Goal: Task Accomplishment & Management: Use online tool/utility

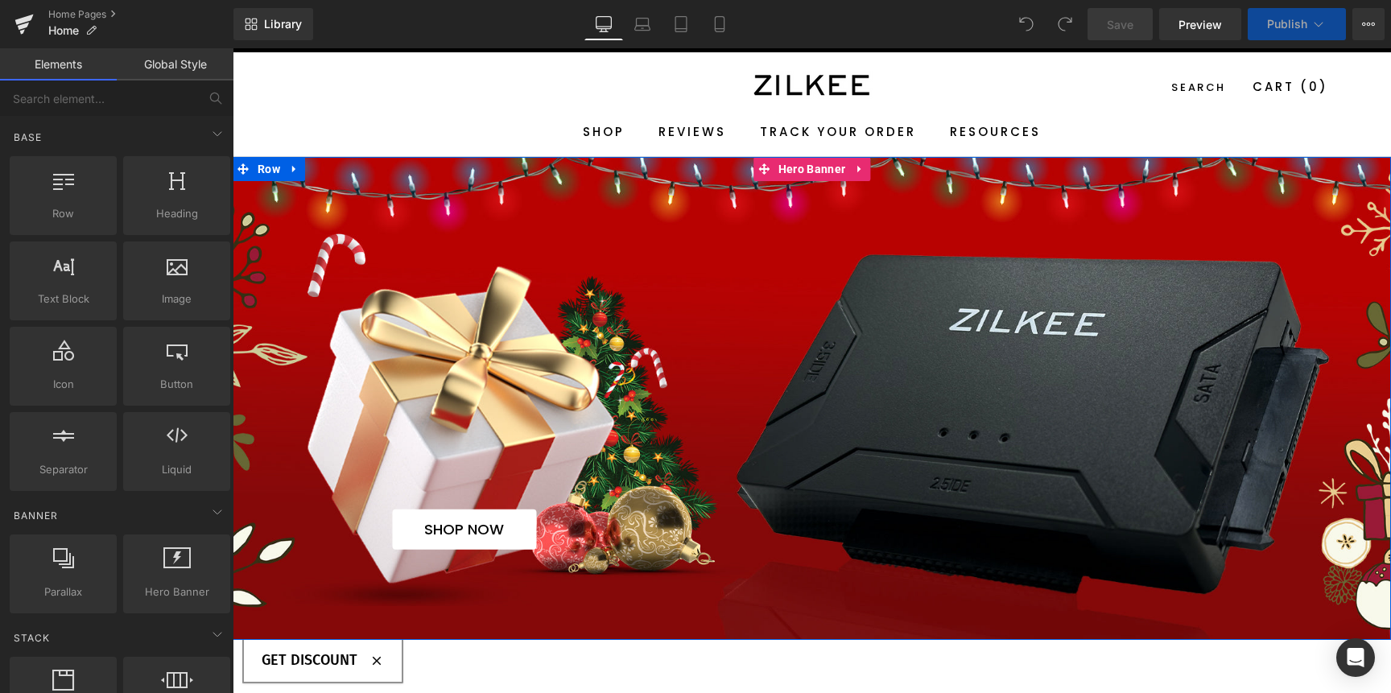
scroll to position [52, 0]
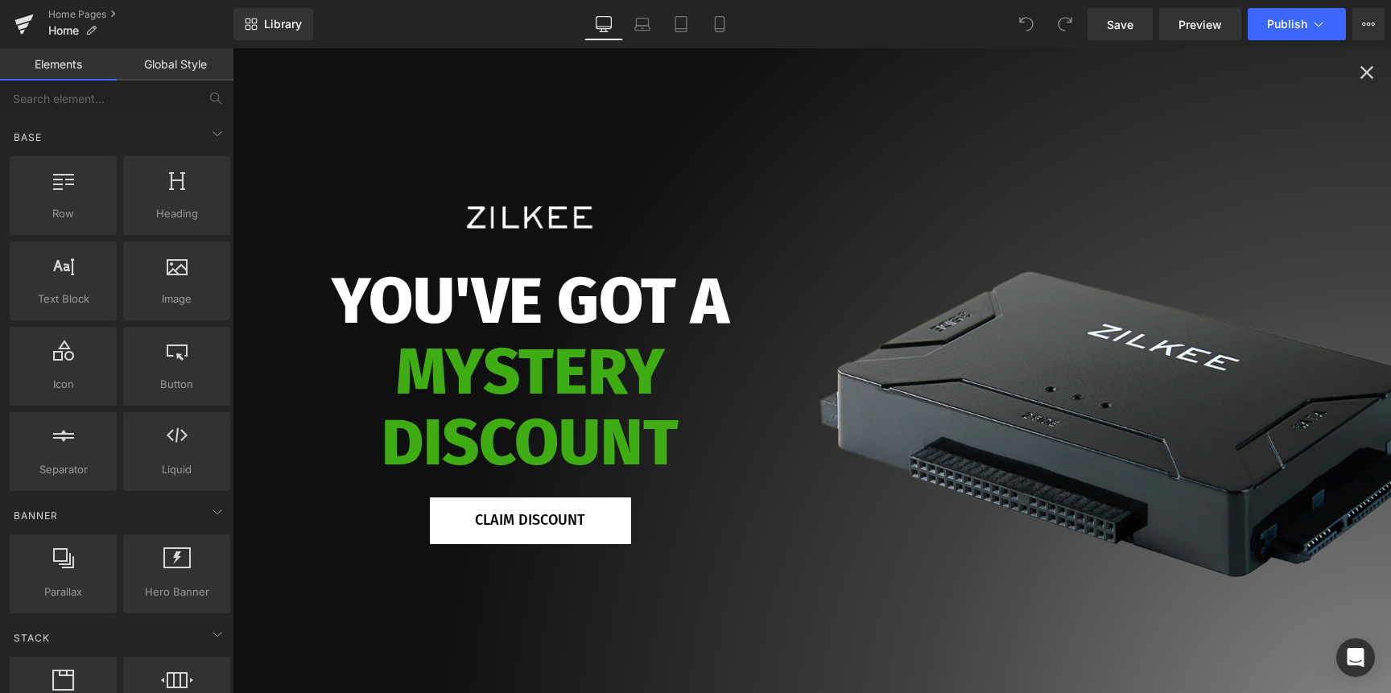
click at [1361, 75] on icon "Close popup" at bounding box center [1367, 72] width 13 height 13
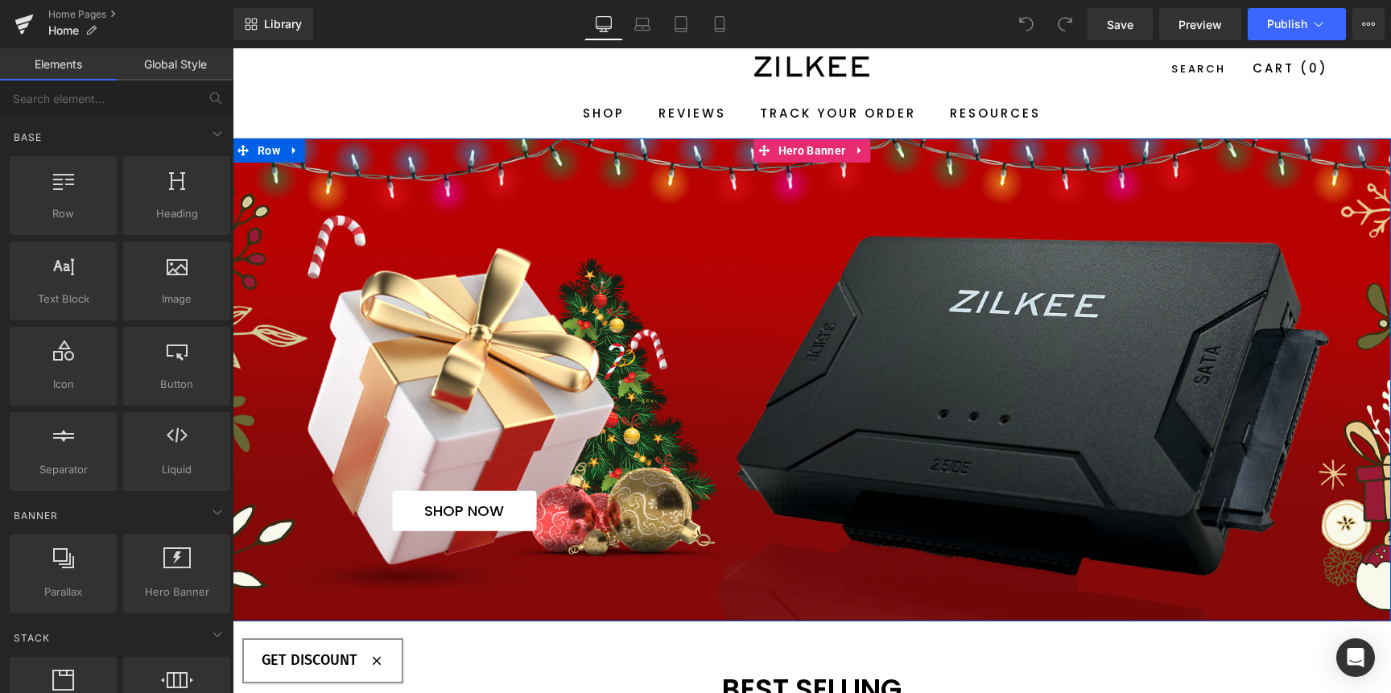
click at [776, 352] on span "SHOP NOW Button" at bounding box center [812, 380] width 1159 height 302
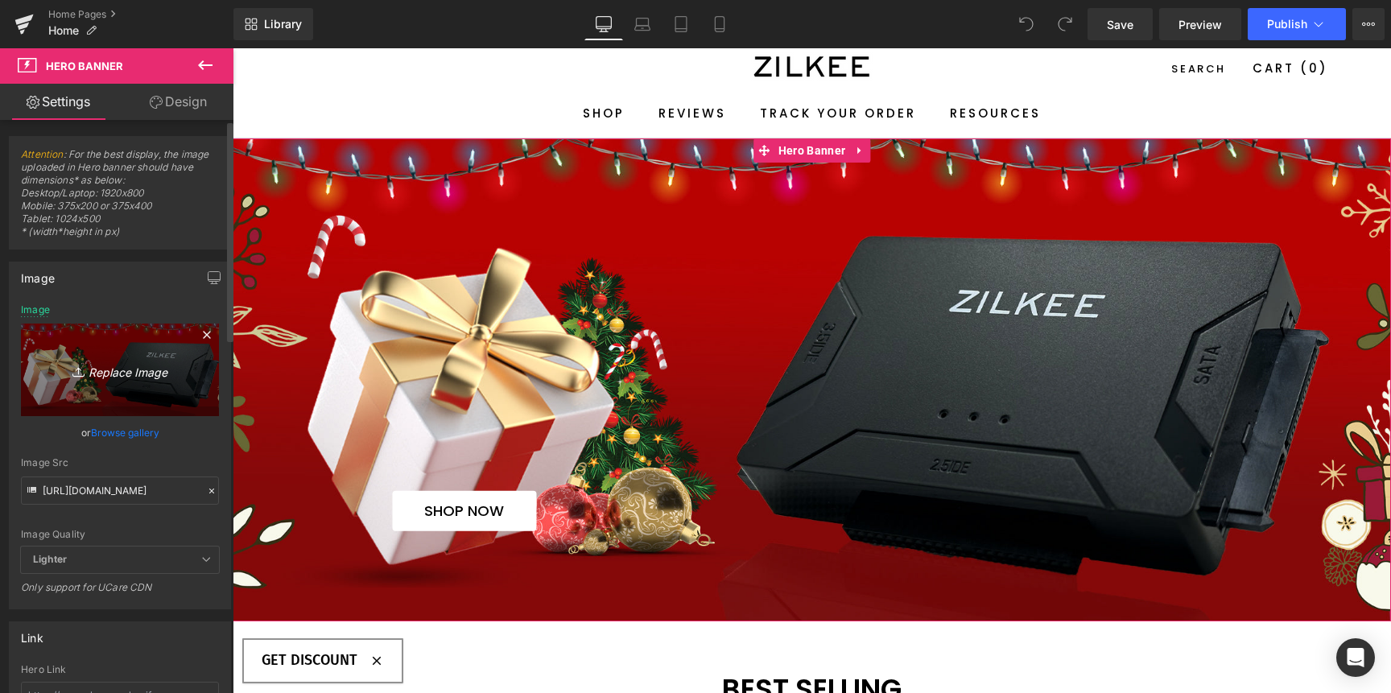
click at [148, 380] on link "Replace Image" at bounding box center [120, 370] width 198 height 93
type input "C:\fakepath\Brand Hero Banner Gift card.jpg"
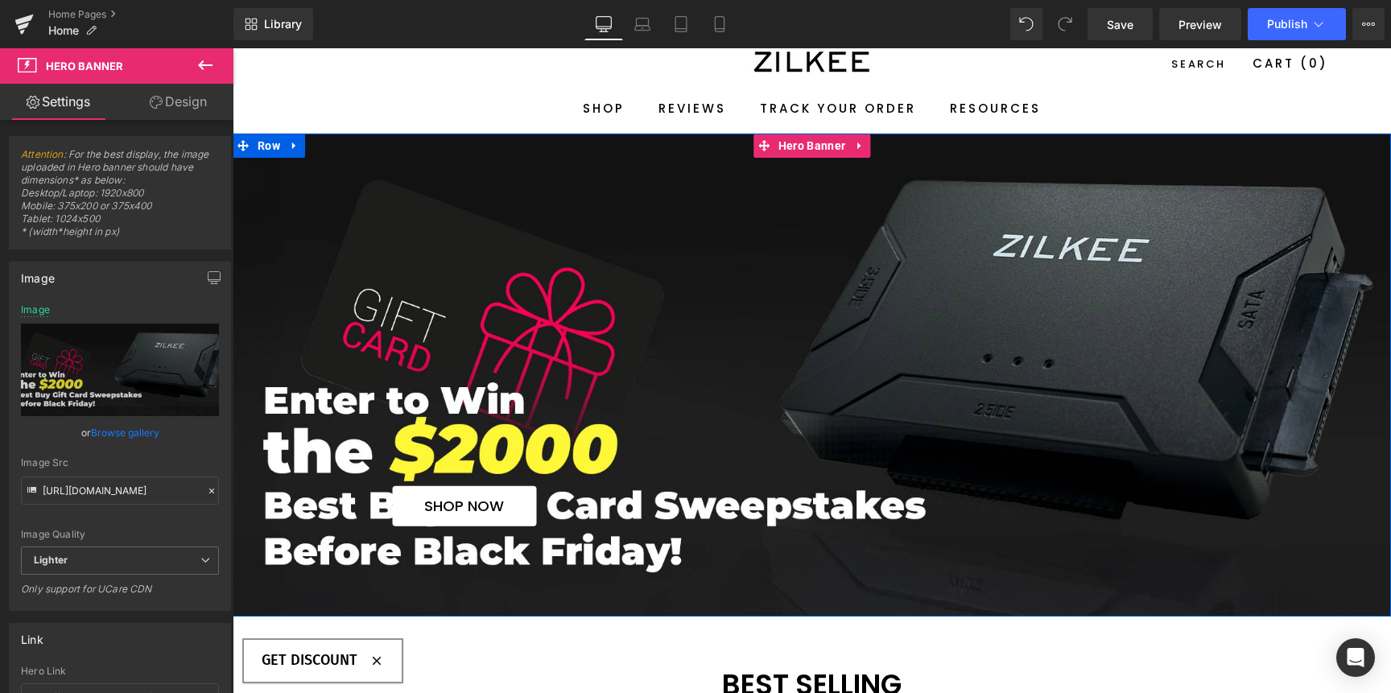
scroll to position [62, 0]
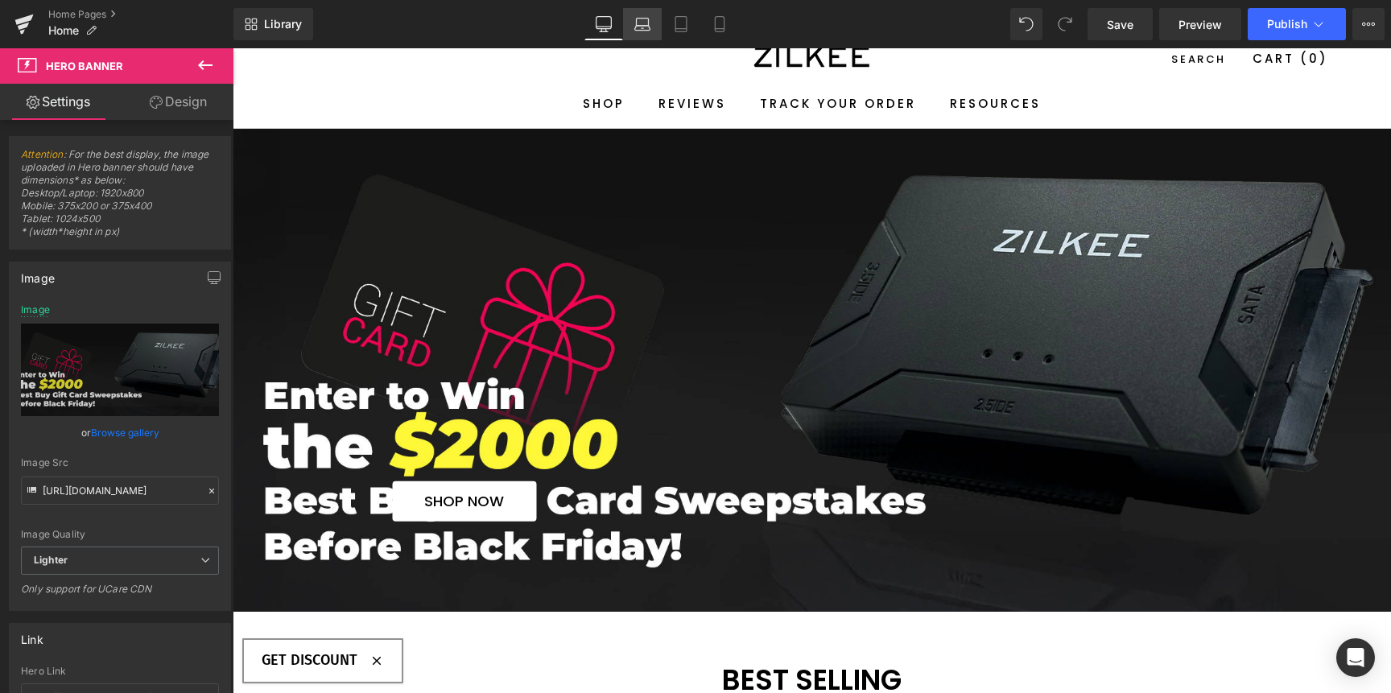
click at [651, 23] on icon at bounding box center [642, 24] width 16 height 16
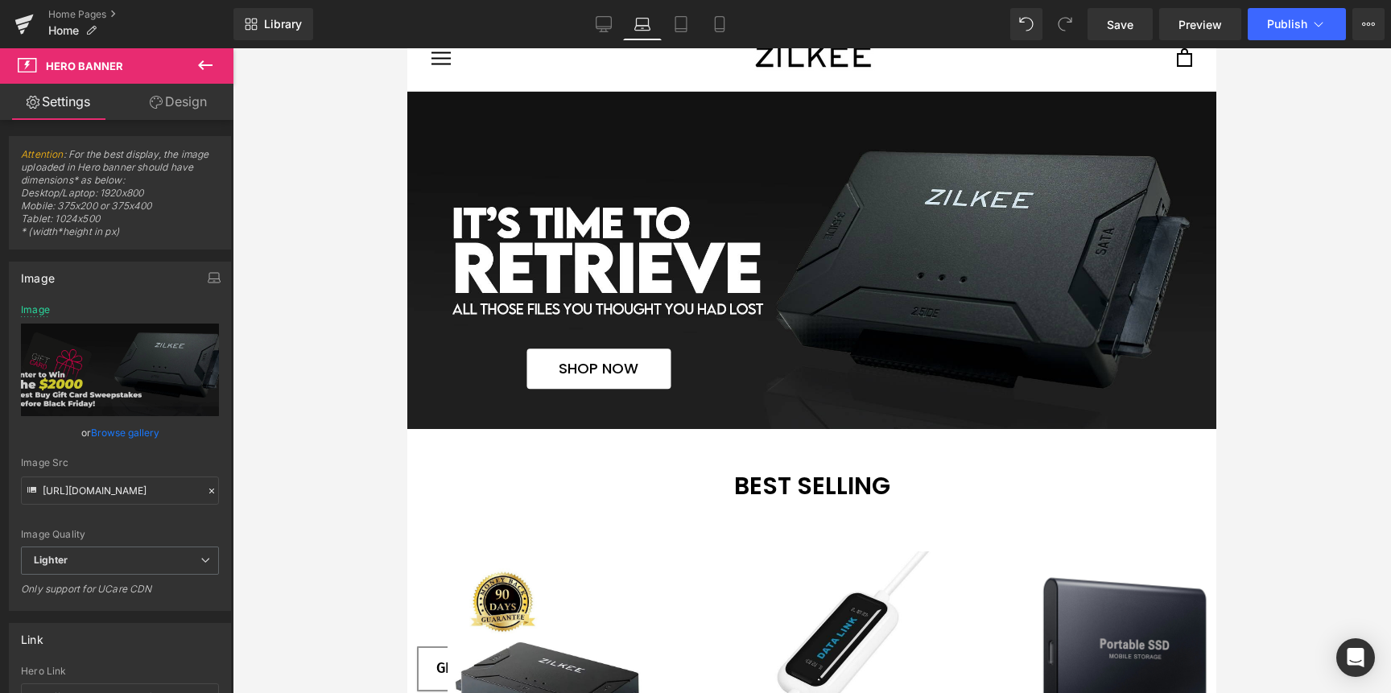
scroll to position [0, 0]
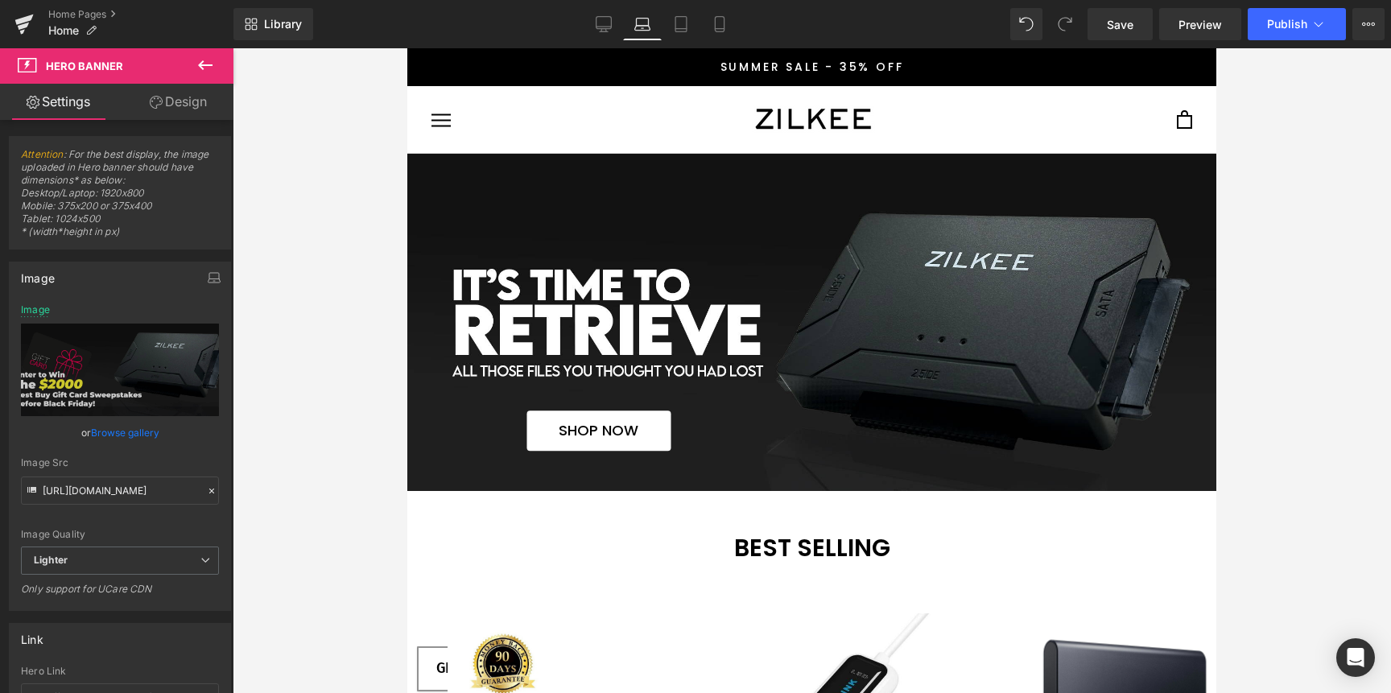
type input "[URL][DOMAIN_NAME]"
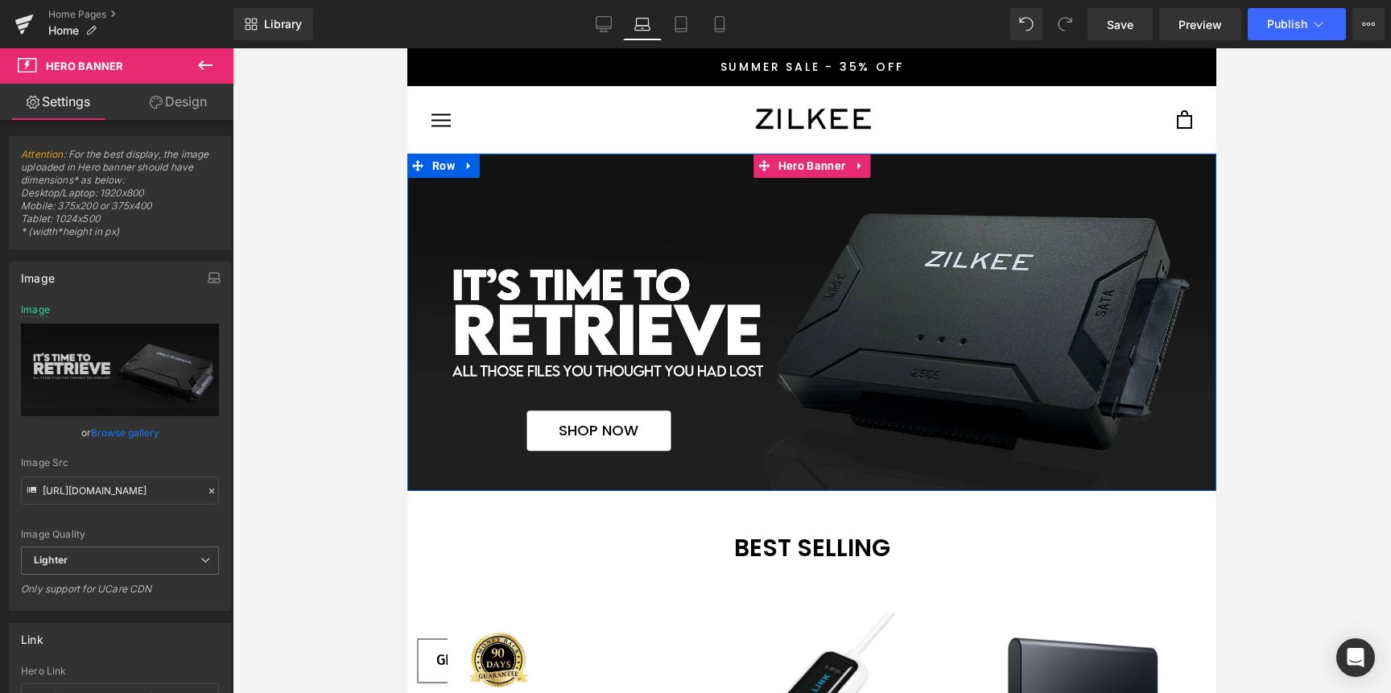
click at [683, 321] on span "SHOP NOW Button" at bounding box center [811, 323] width 809 height 258
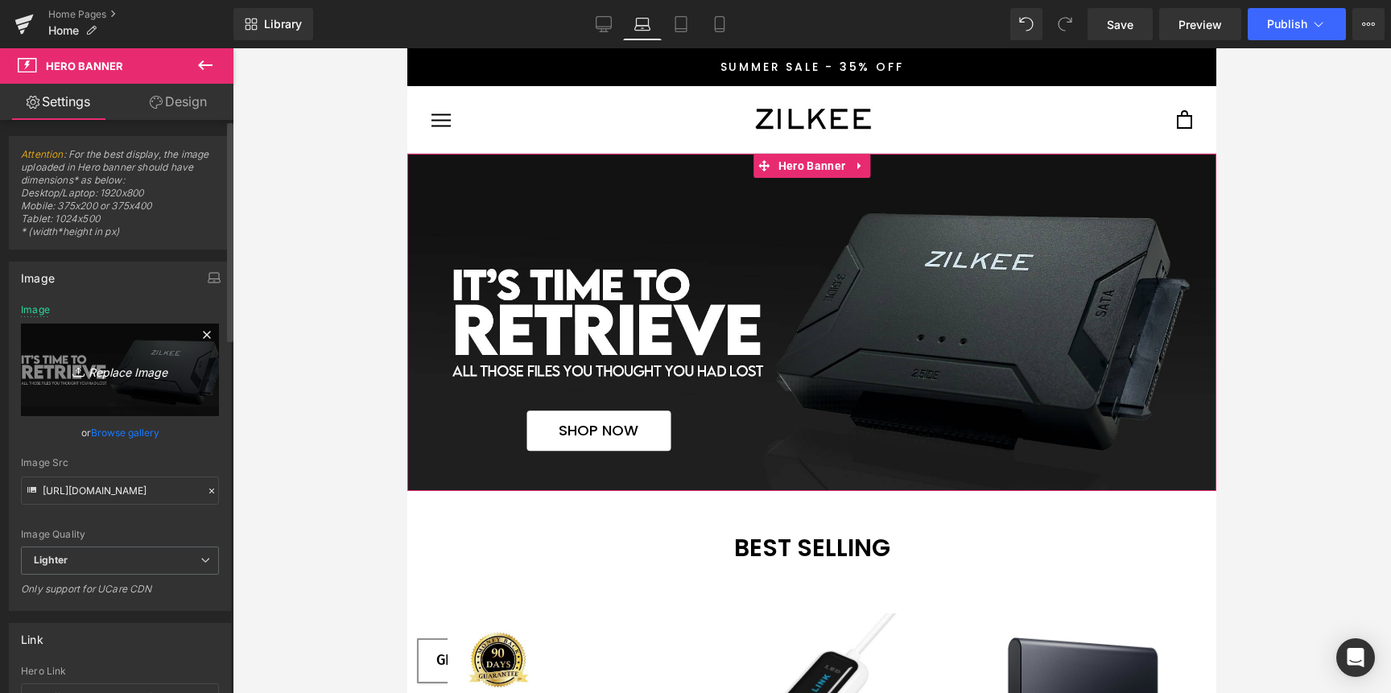
click at [119, 377] on icon "Replace Image" at bounding box center [120, 370] width 129 height 20
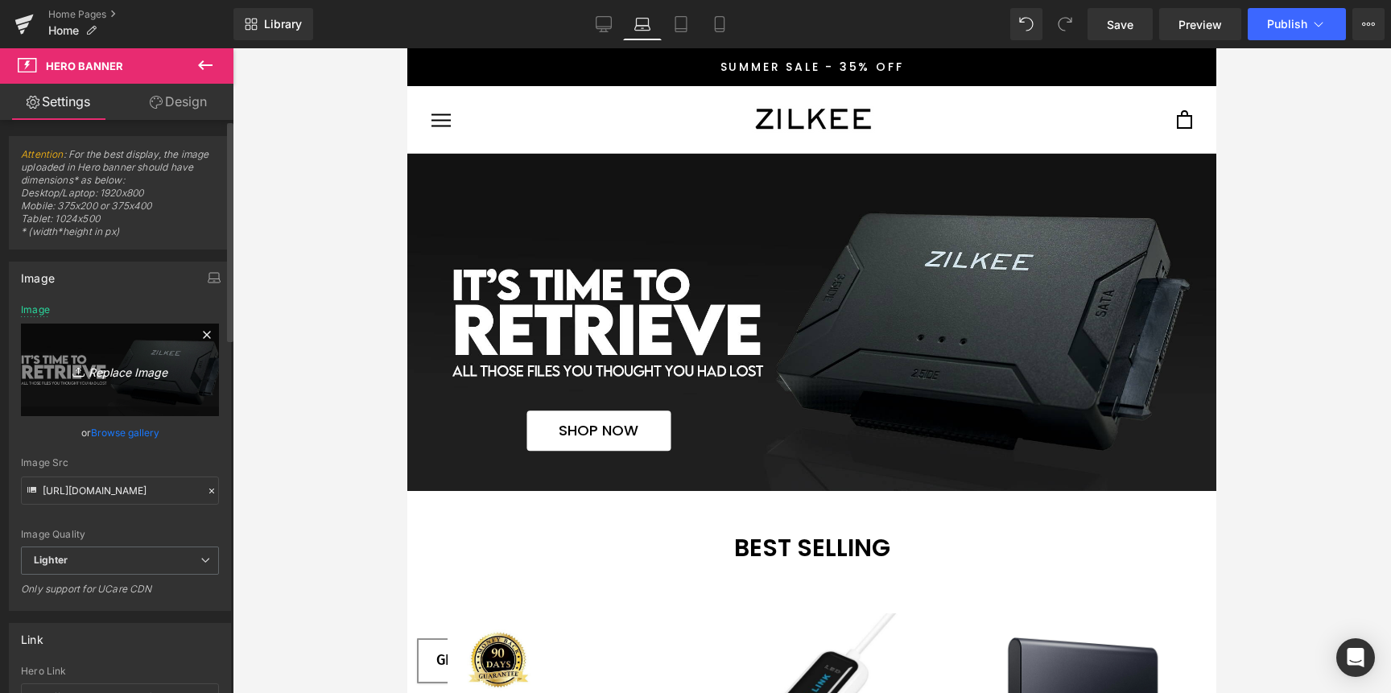
type input "C:\fakepath\Brand Hero Banner Gift card.jpg"
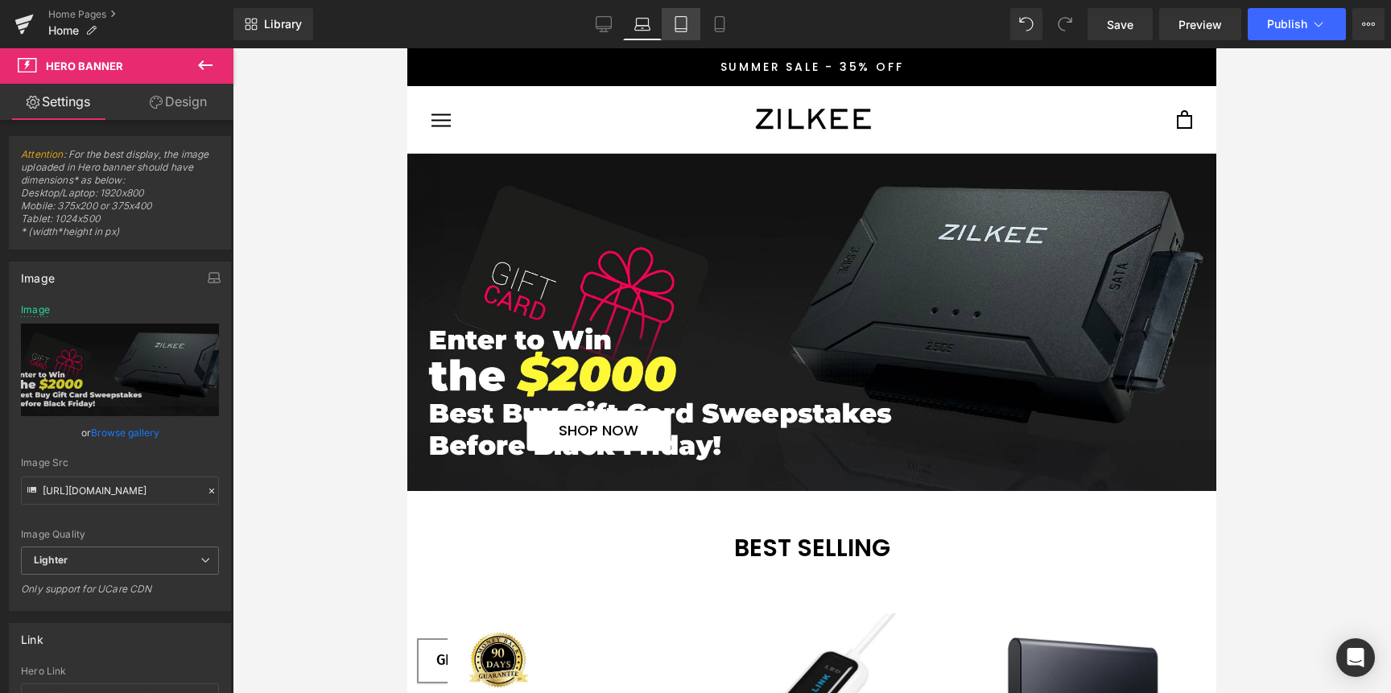
click at [686, 27] on icon at bounding box center [681, 24] width 16 height 16
type input "[URL][DOMAIN_NAME]"
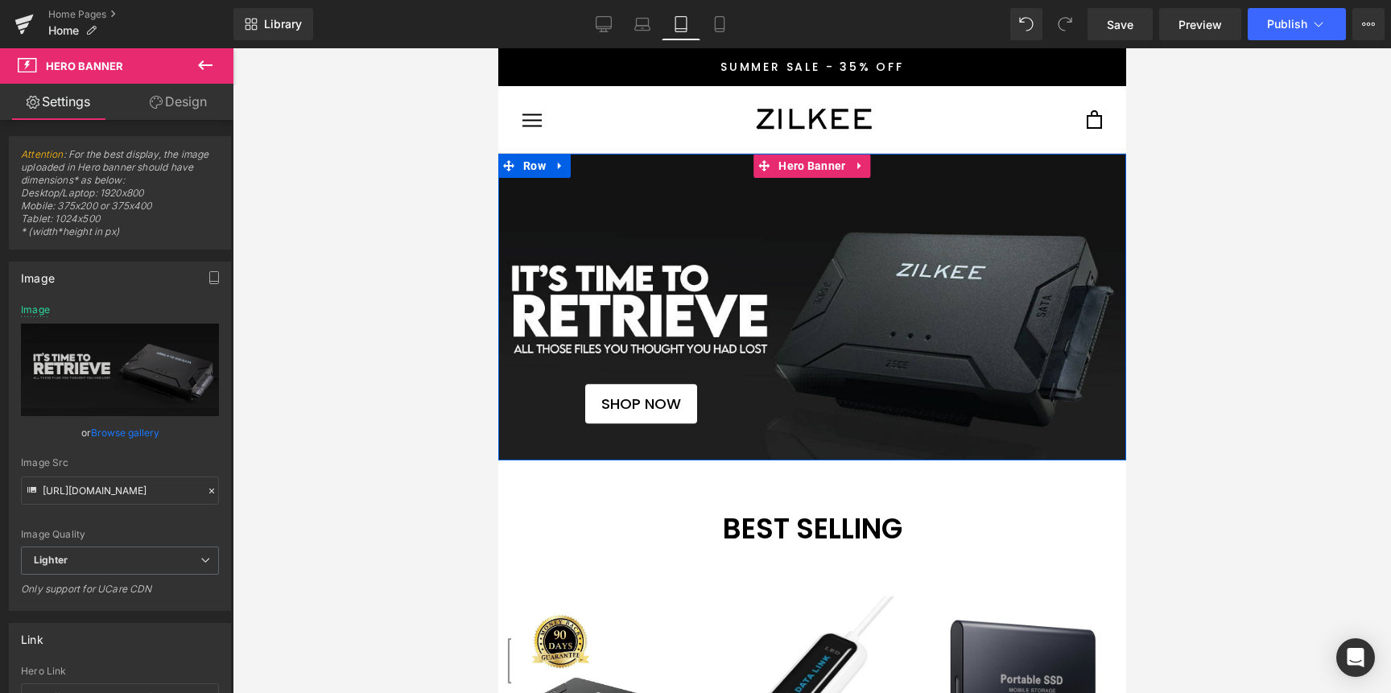
click at [688, 262] on span "SHOP NOW Button" at bounding box center [812, 308] width 628 height 234
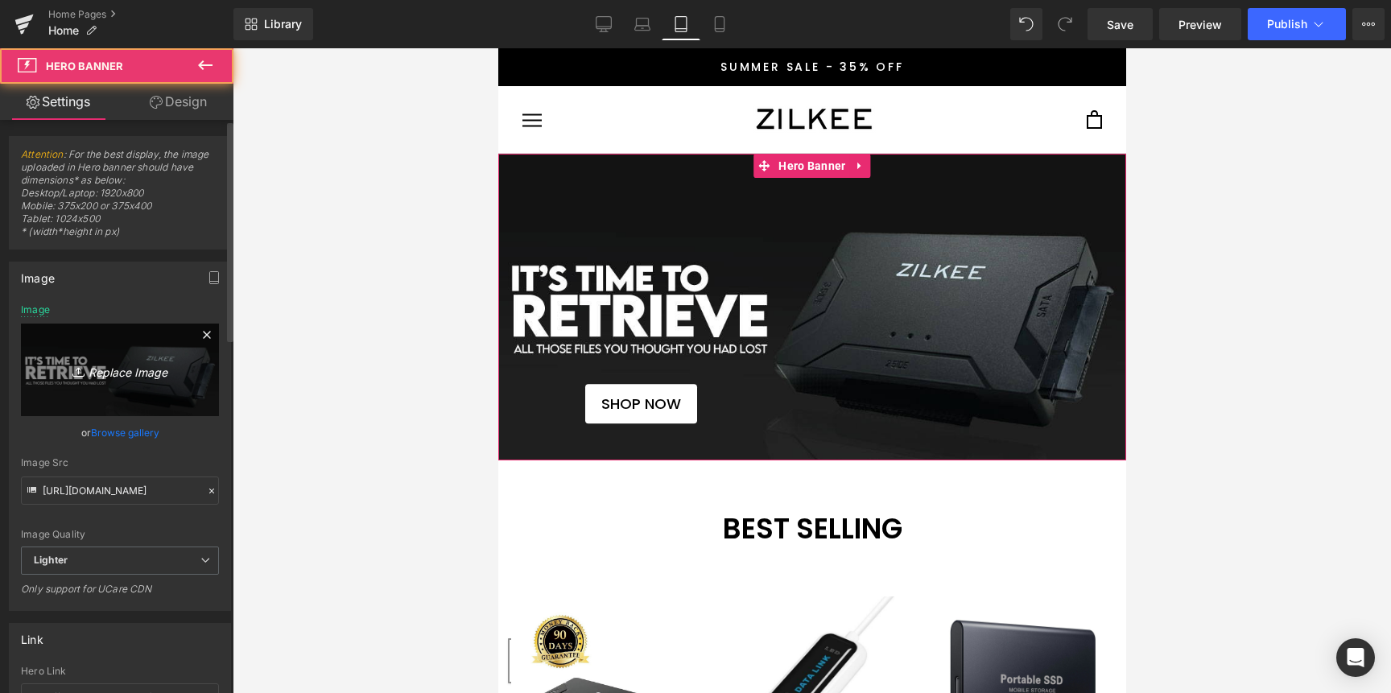
click at [157, 369] on icon "Replace Image" at bounding box center [120, 370] width 129 height 20
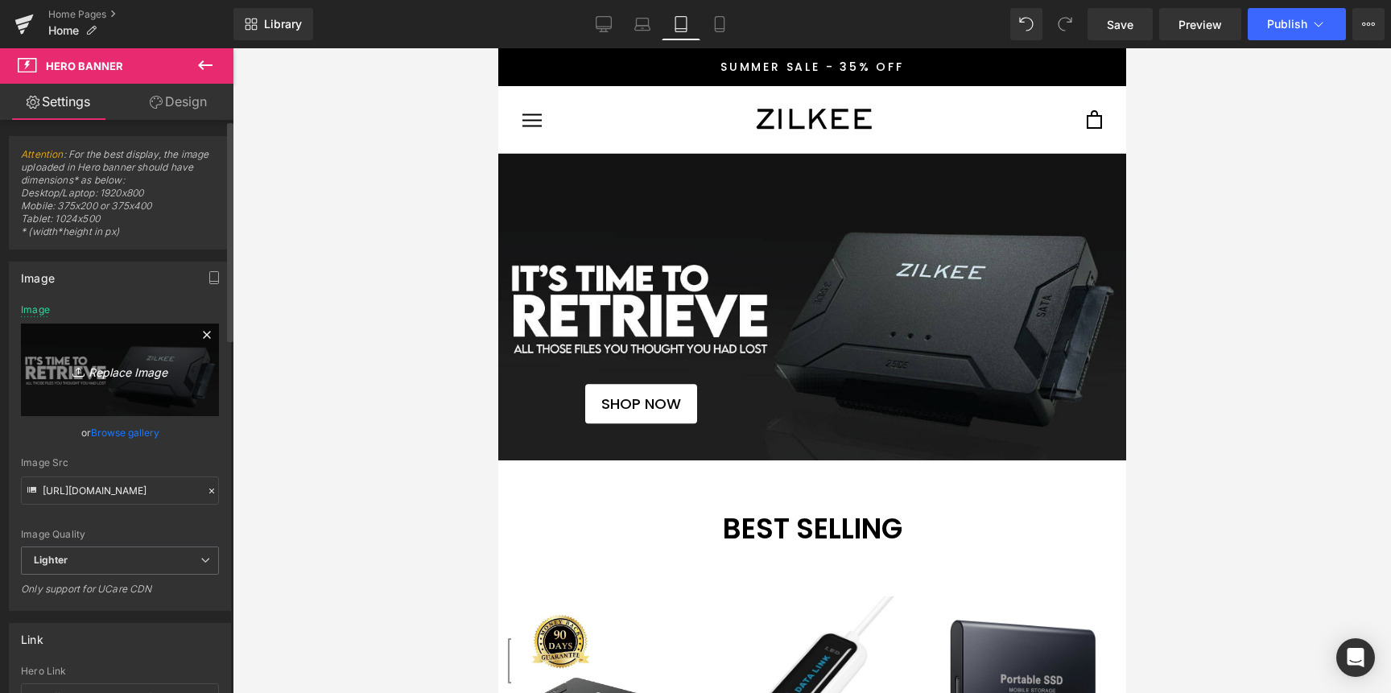
type input "C:\fakepath\Brand Hero Banner Gift card.jpg"
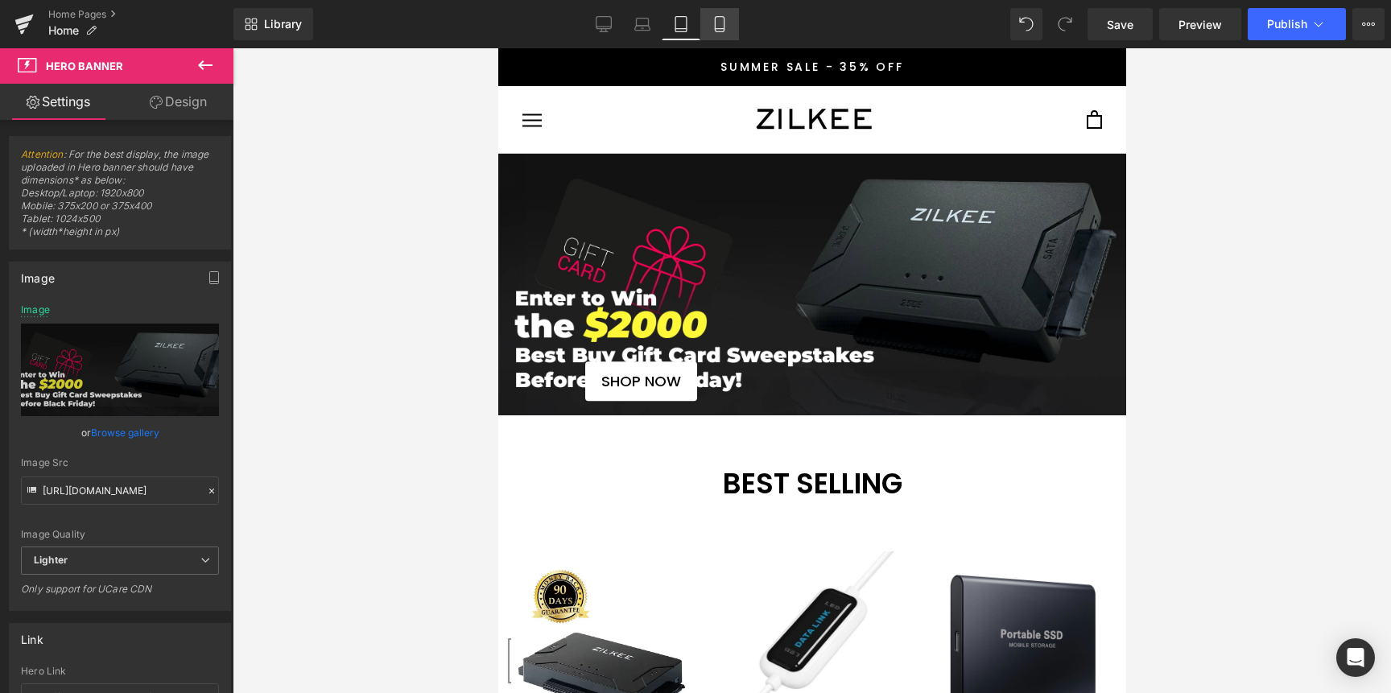
click at [726, 20] on icon at bounding box center [720, 24] width 16 height 16
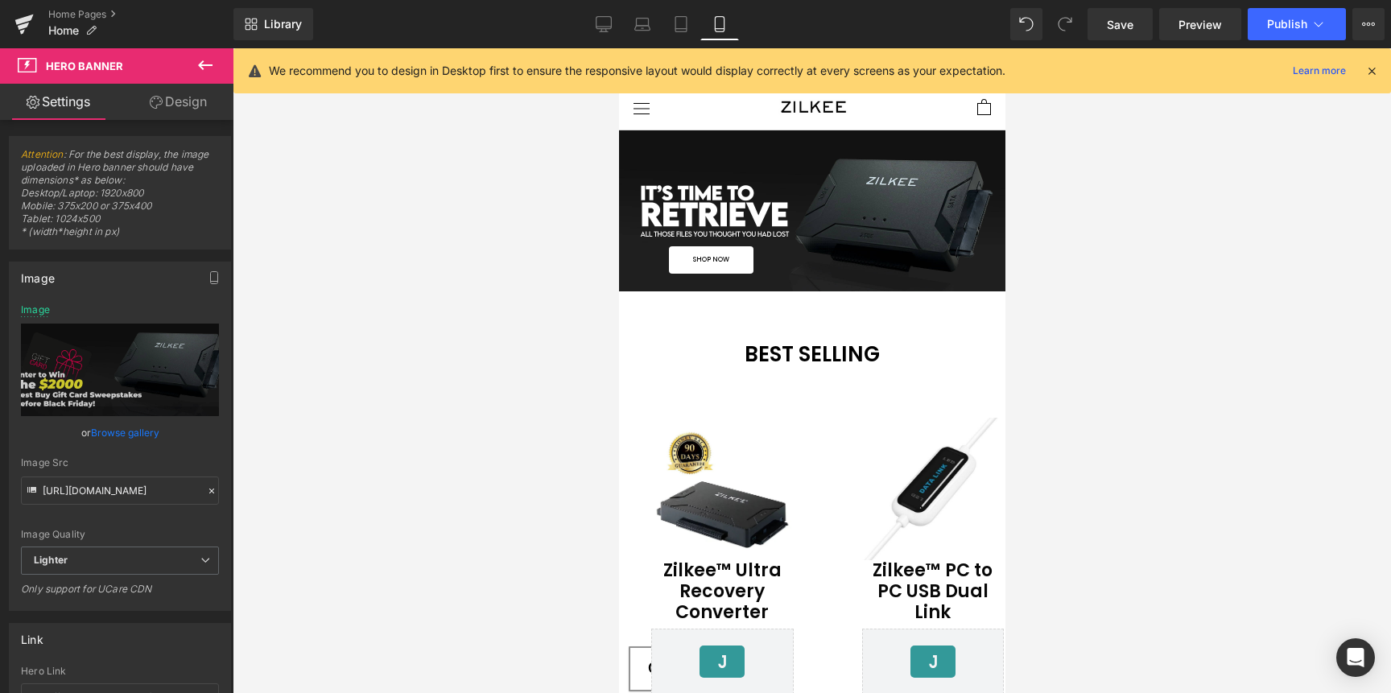
type input "[URL][DOMAIN_NAME]"
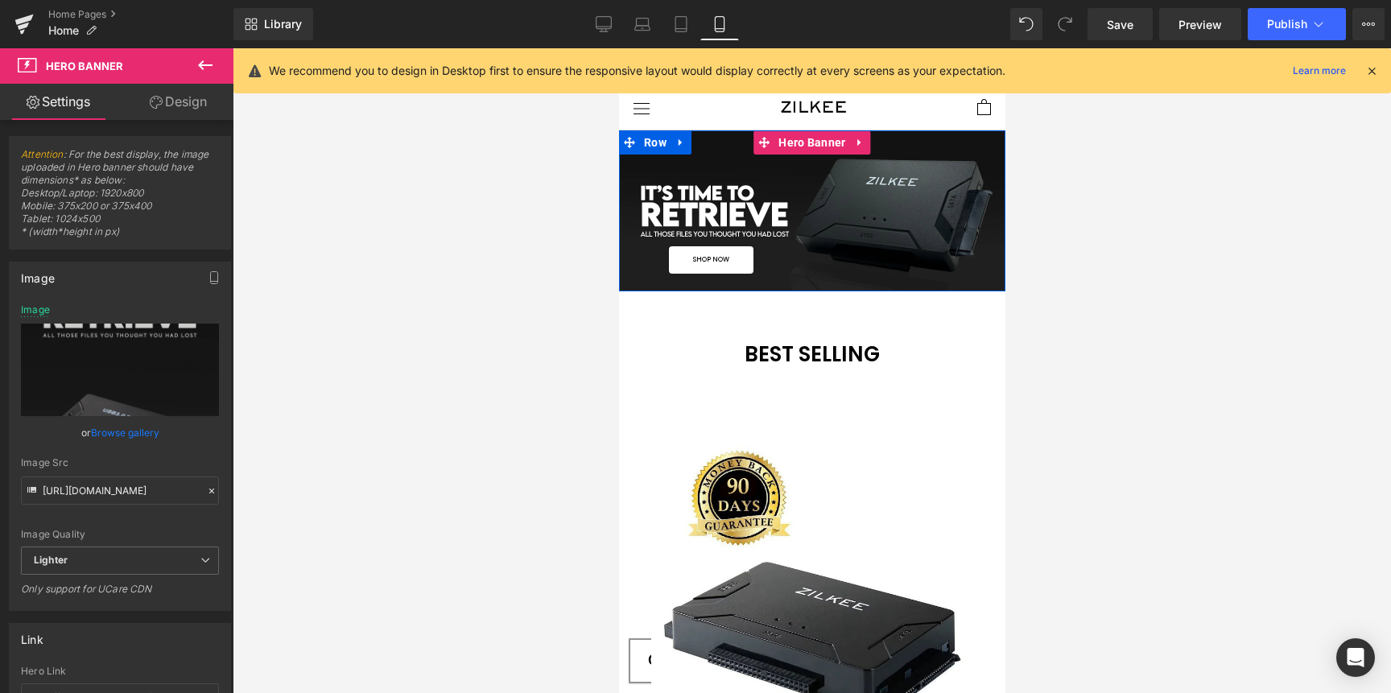
click at [783, 205] on span "SHOP NOW Button" at bounding box center [811, 211] width 386 height 124
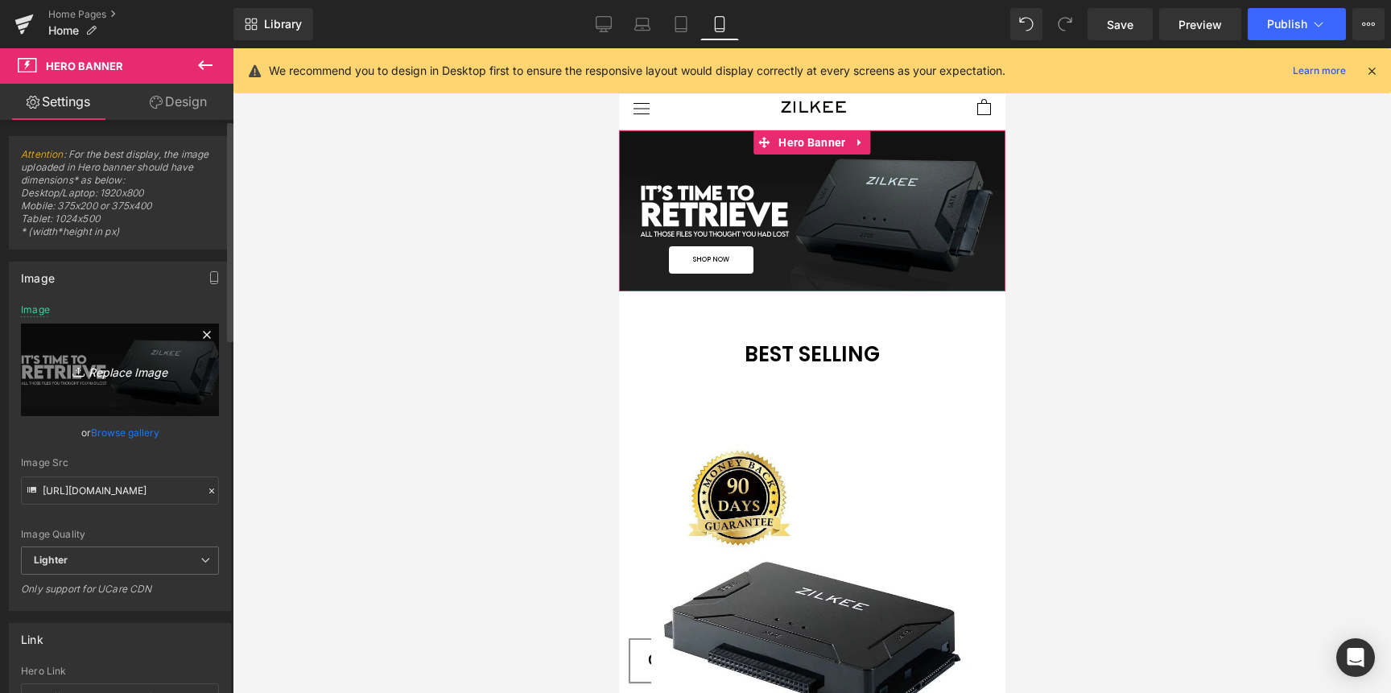
click at [137, 367] on icon "Replace Image" at bounding box center [120, 370] width 129 height 20
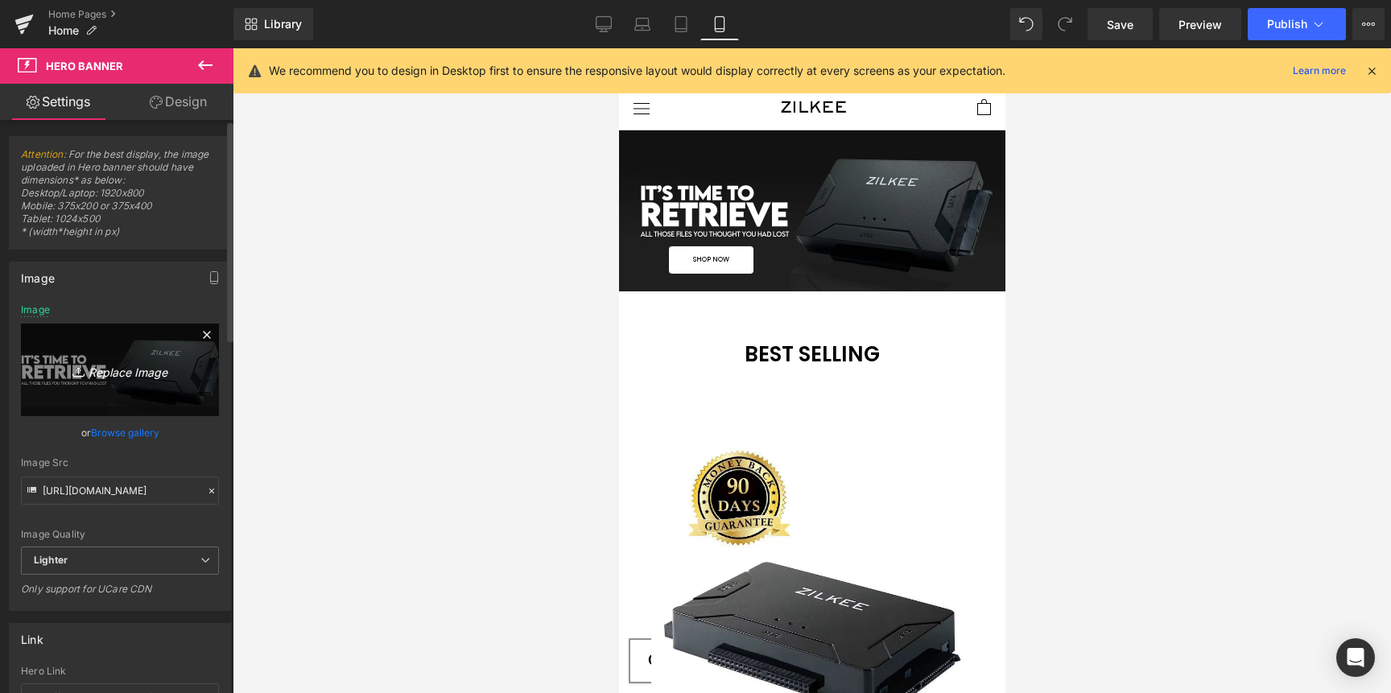
type input "C:\fakepath\Brand Hero Banner Gift card.jpg"
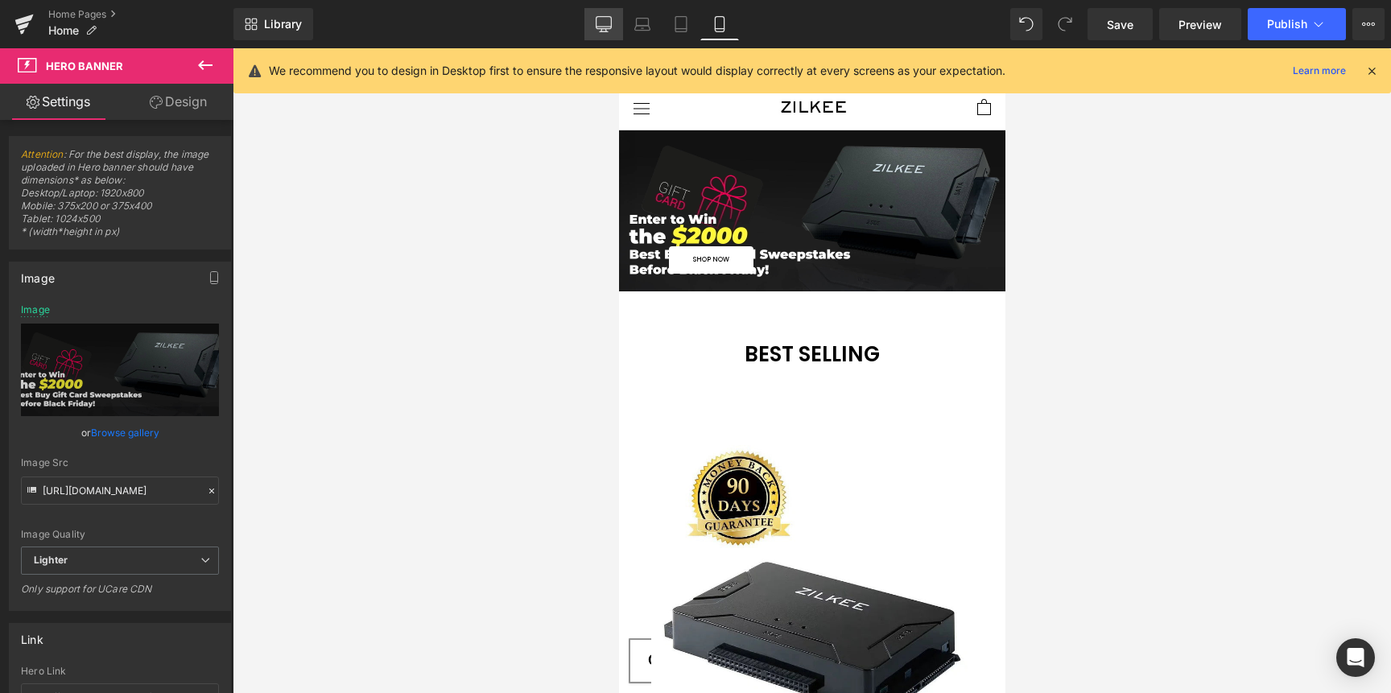
click at [602, 24] on icon at bounding box center [604, 24] width 16 height 16
type input "[URL][DOMAIN_NAME]"
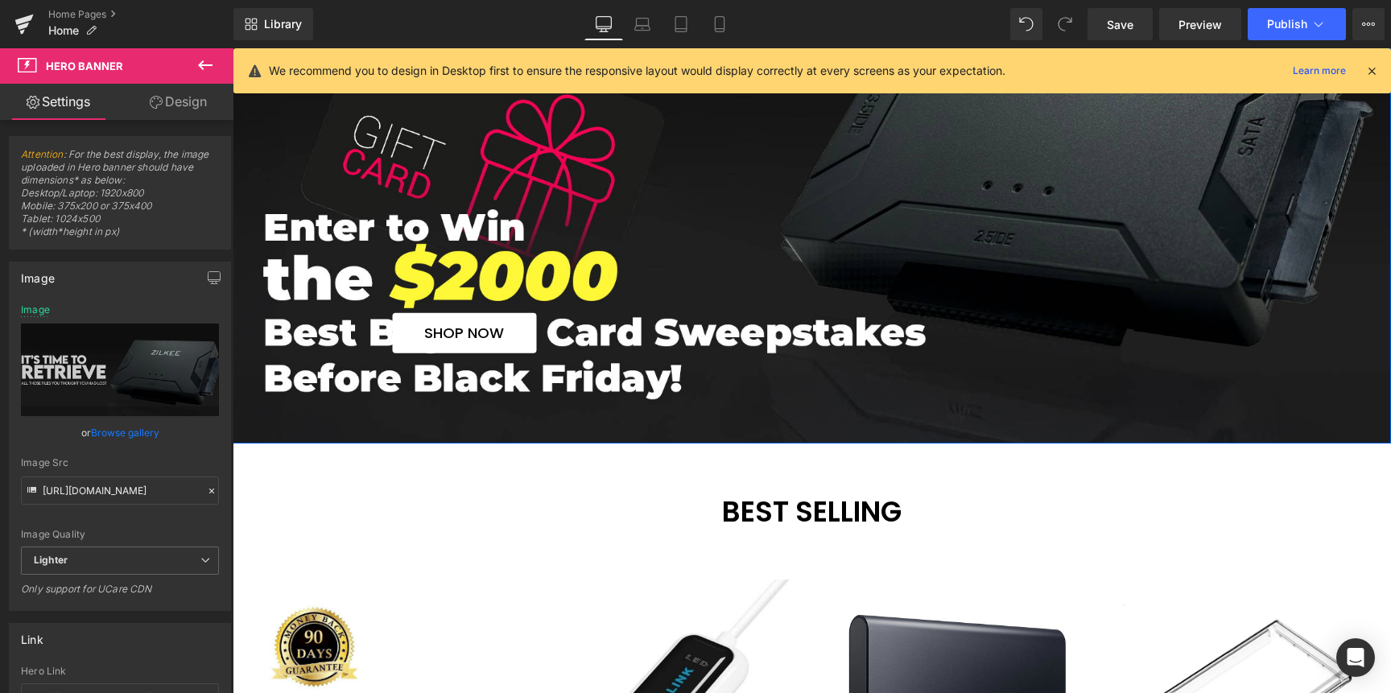
scroll to position [229, 0]
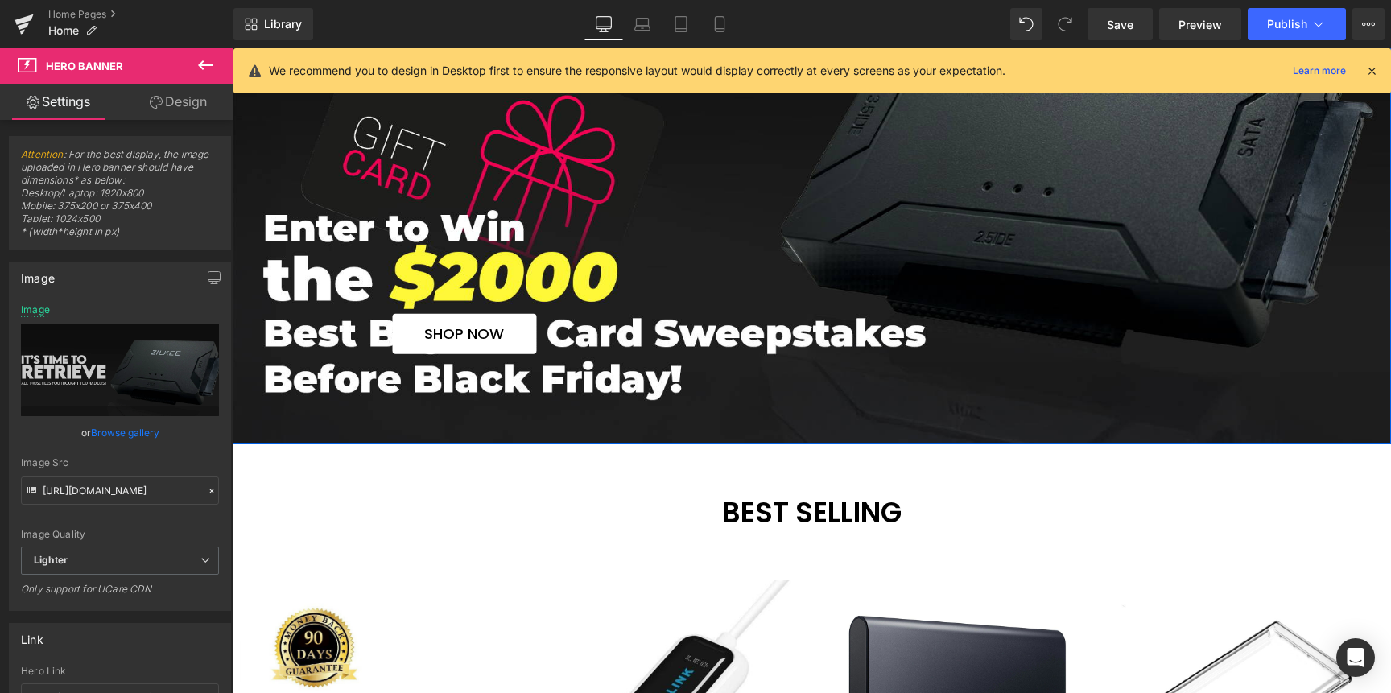
click at [451, 342] on div "SHOP NOW Button" at bounding box center [889, 334] width 1006 height 40
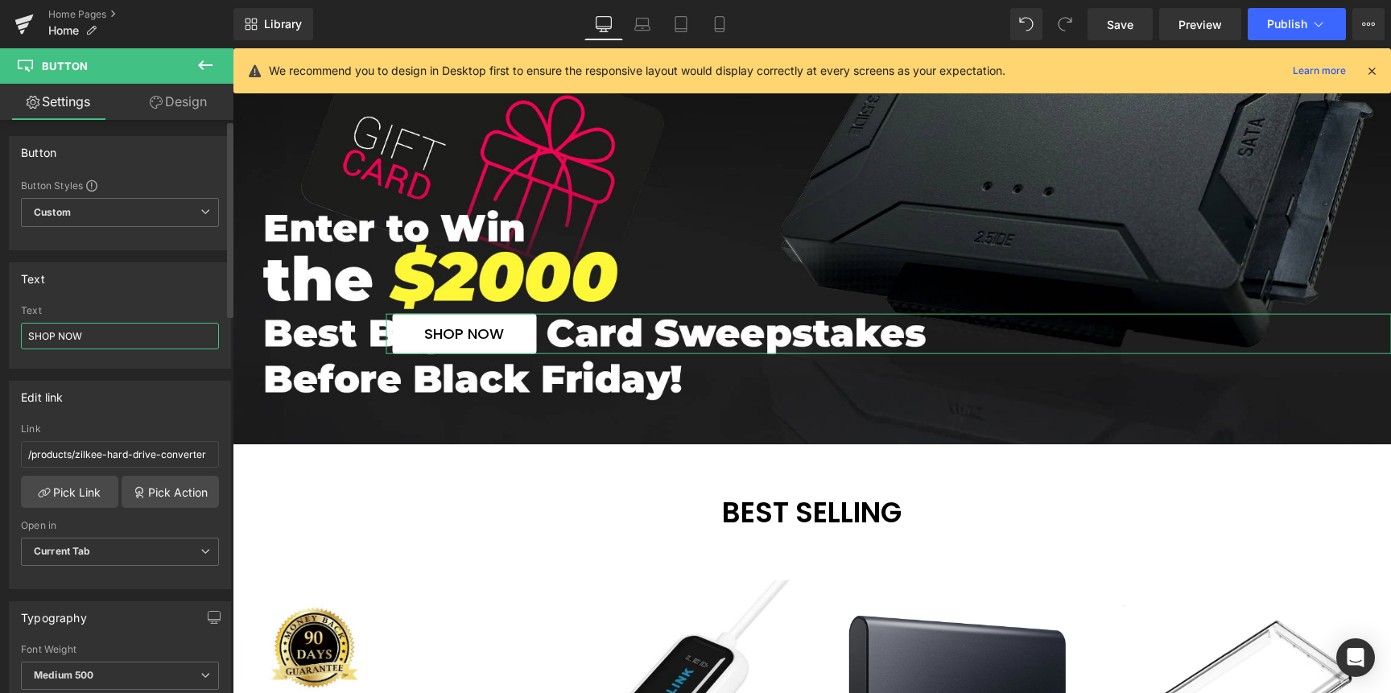
click at [93, 329] on input "SHOP NOW" at bounding box center [120, 336] width 198 height 27
type input "Learn more"
click at [114, 461] on input "/products/zilkee-hard-drive-converter" at bounding box center [120, 454] width 198 height 27
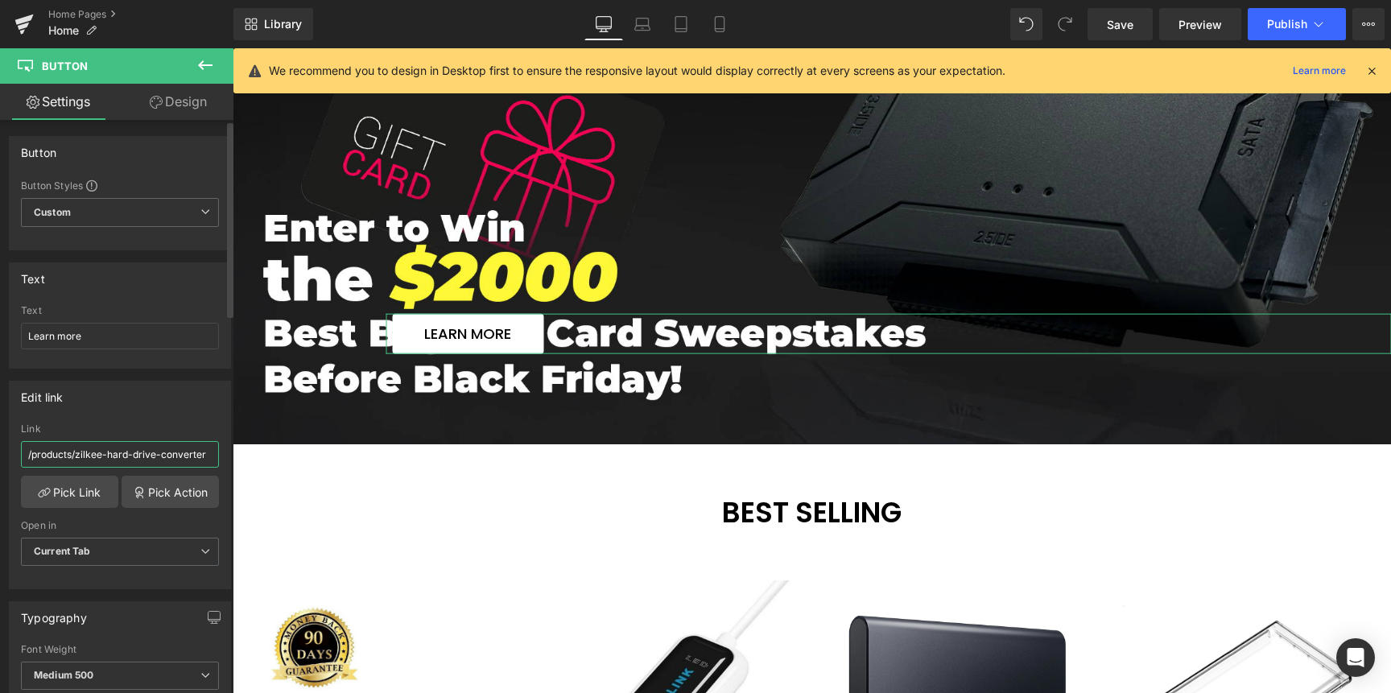
click at [114, 461] on input "/products/zilkee-hard-drive-converter" at bounding box center [120, 454] width 198 height 27
paste input "[URL][DOMAIN_NAME][DATE]"
type input "[URL][DOMAIN_NAME][DATE]"
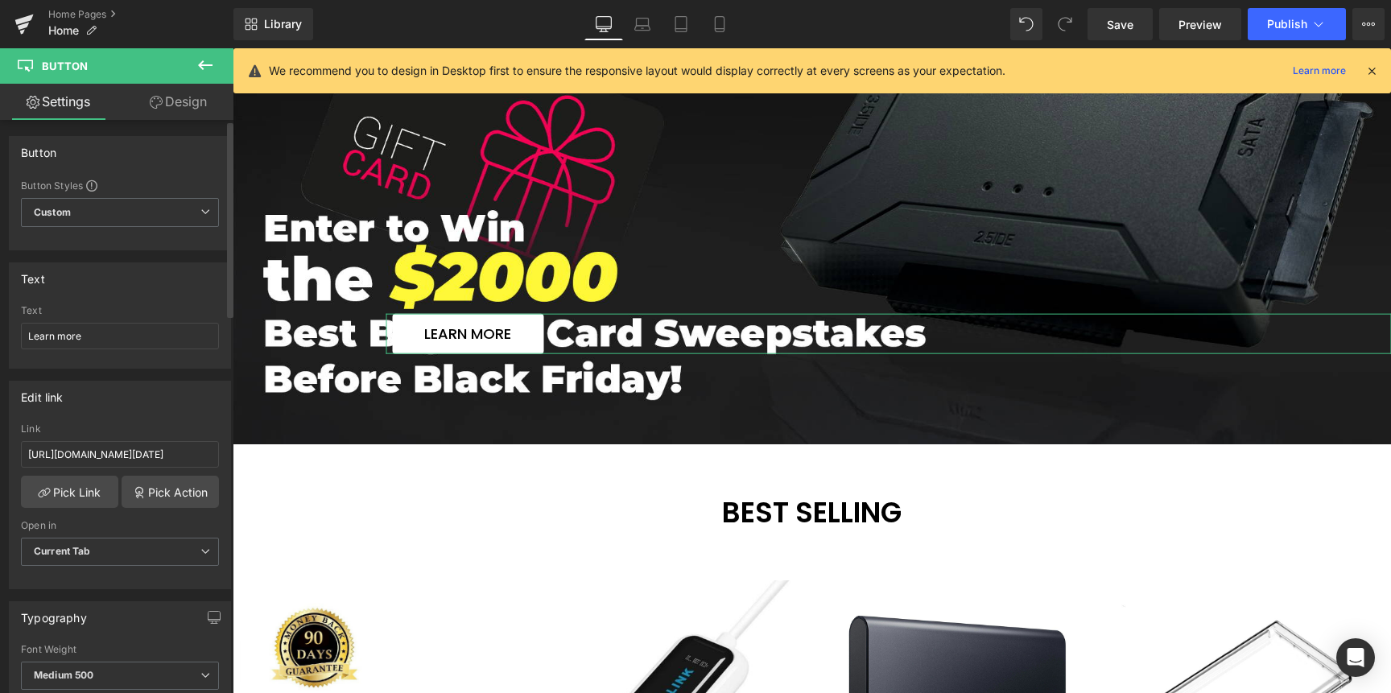
scroll to position [0, 0]
click at [159, 430] on div "Link" at bounding box center [120, 429] width 198 height 11
click at [145, 548] on span "Current Tab" at bounding box center [120, 552] width 198 height 28
click at [91, 603] on li "New Tab" at bounding box center [117, 605] width 192 height 24
click at [171, 101] on link "Design" at bounding box center [178, 102] width 117 height 36
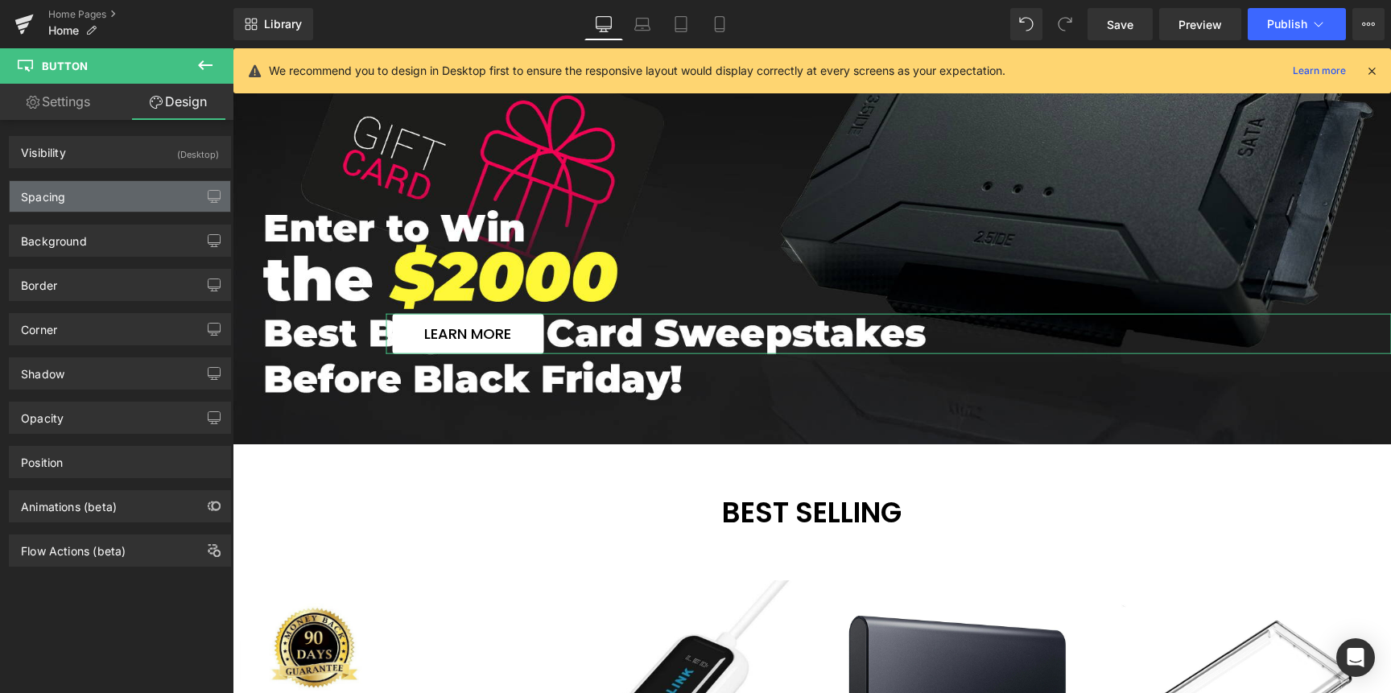
click at [122, 196] on div "Spacing" at bounding box center [120, 196] width 221 height 31
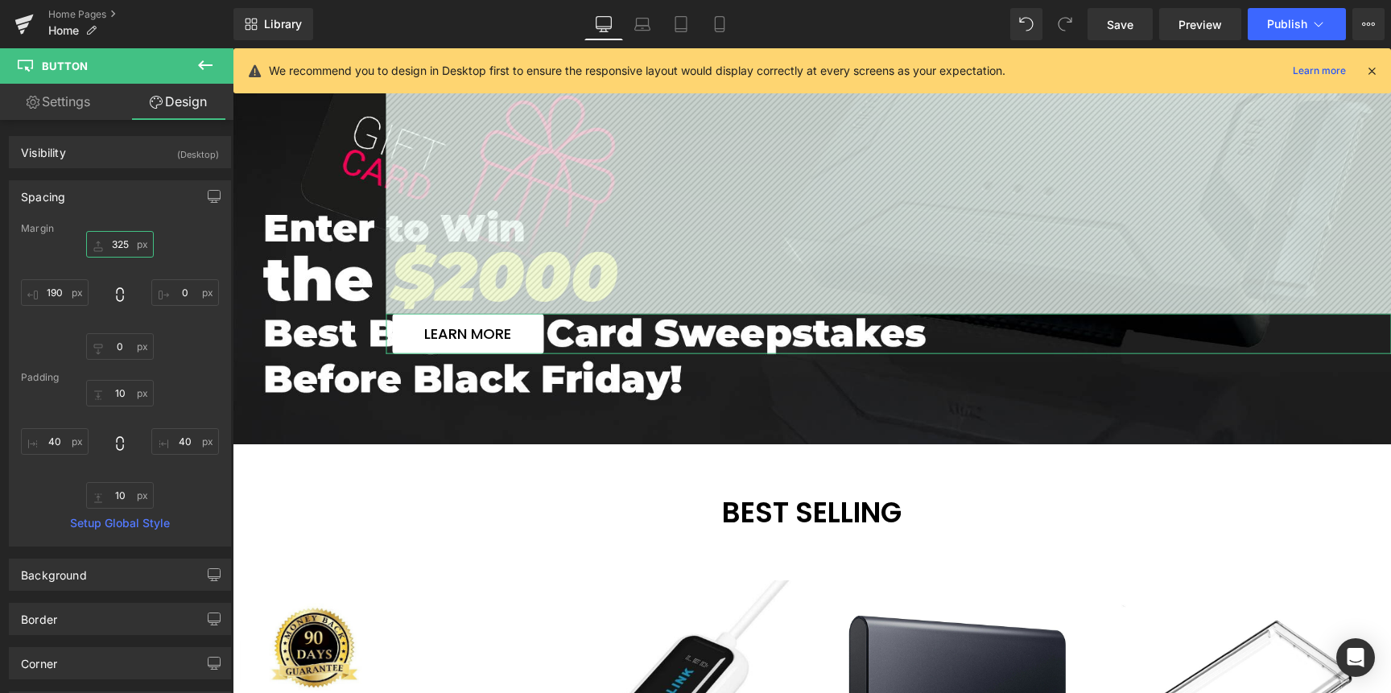
click at [115, 247] on input "325" at bounding box center [120, 244] width 68 height 27
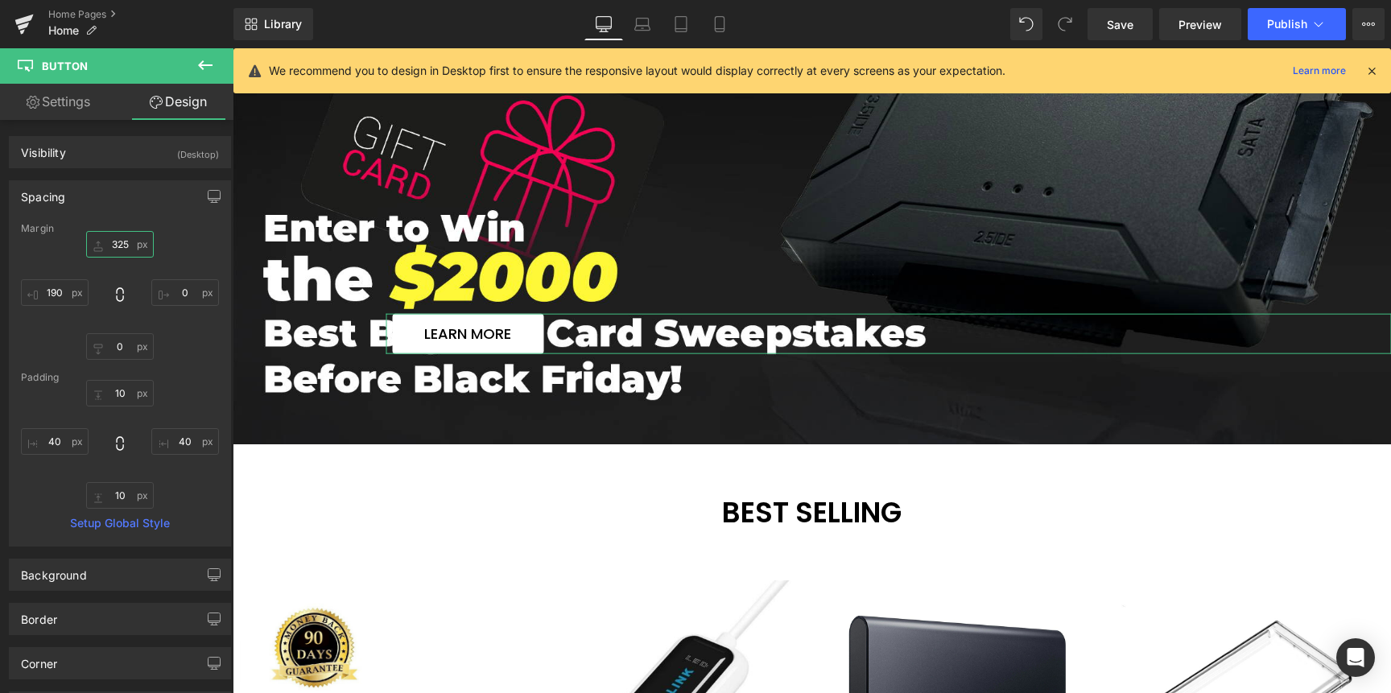
click at [115, 247] on input "325" at bounding box center [120, 244] width 68 height 27
click at [134, 244] on input "325" at bounding box center [120, 244] width 68 height 27
drag, startPoint x: 134, startPoint y: 242, endPoint x: 134, endPoint y: 214, distance: 28.2
click at [134, 221] on div "Spacing [GEOGRAPHIC_DATA] 352px 352 0px 0 0px 0 190px 190 [GEOGRAPHIC_DATA] 10p…" at bounding box center [120, 363] width 222 height 366
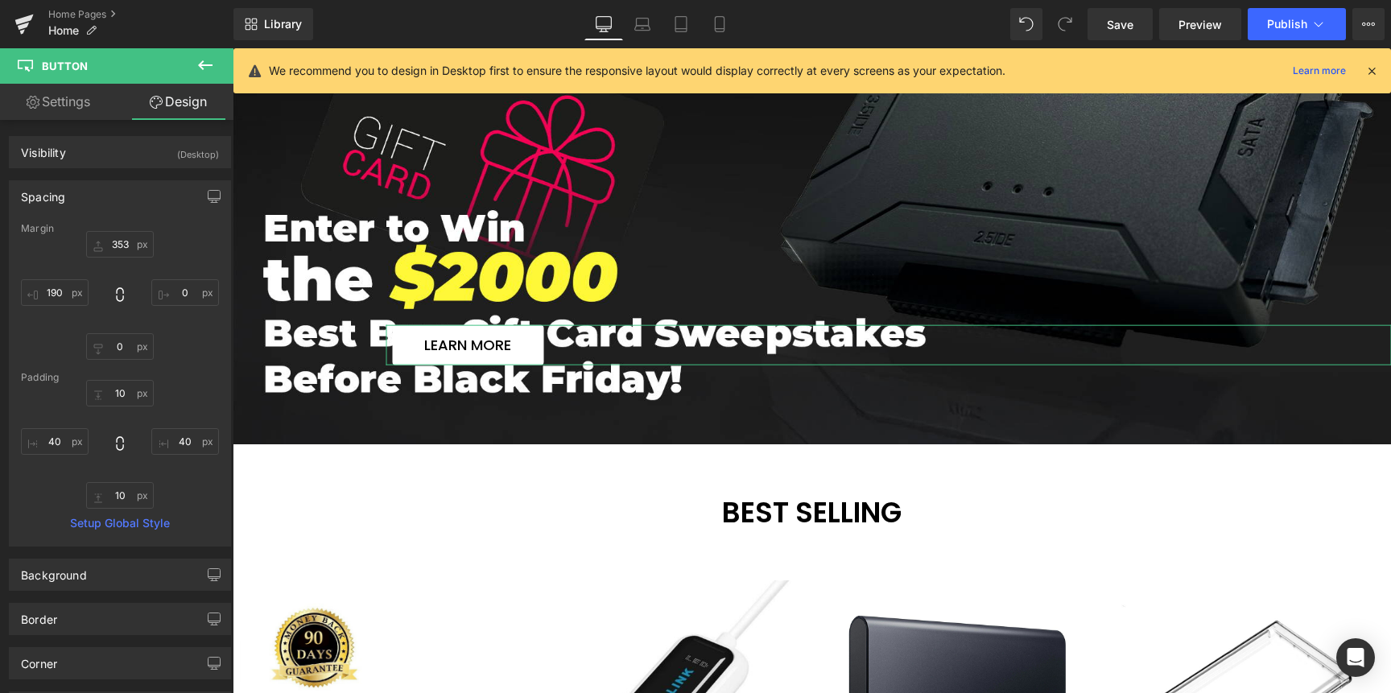
click at [134, 213] on div "Spacing [GEOGRAPHIC_DATA] 353px 353 0px 0 0px 0 190px 190 [GEOGRAPHIC_DATA] 10p…" at bounding box center [120, 363] width 222 height 366
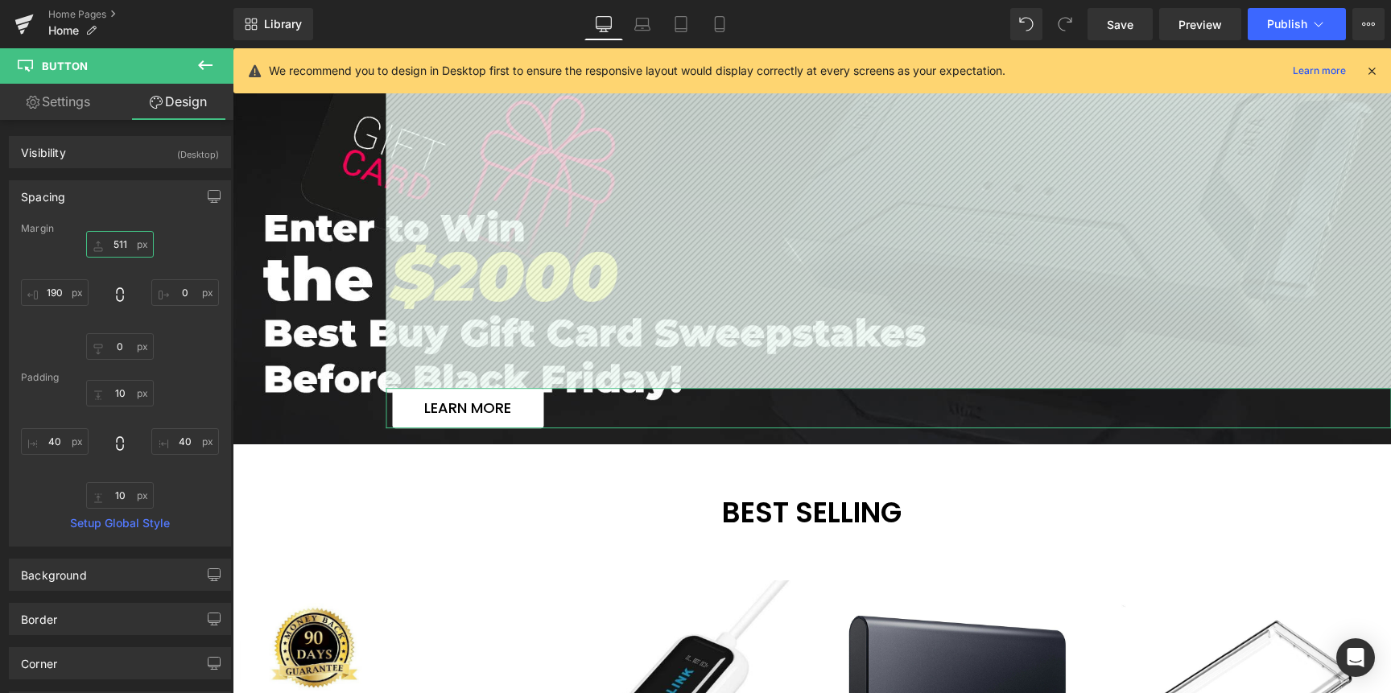
drag, startPoint x: 130, startPoint y: 248, endPoint x: 138, endPoint y: 124, distance: 124.3
click at [134, 121] on div "Visibility (Desktop) 0|0|0|0 1 Show on Desktop 0 Show on Laptop 0 Show on Table…" at bounding box center [120, 510] width 241 height 781
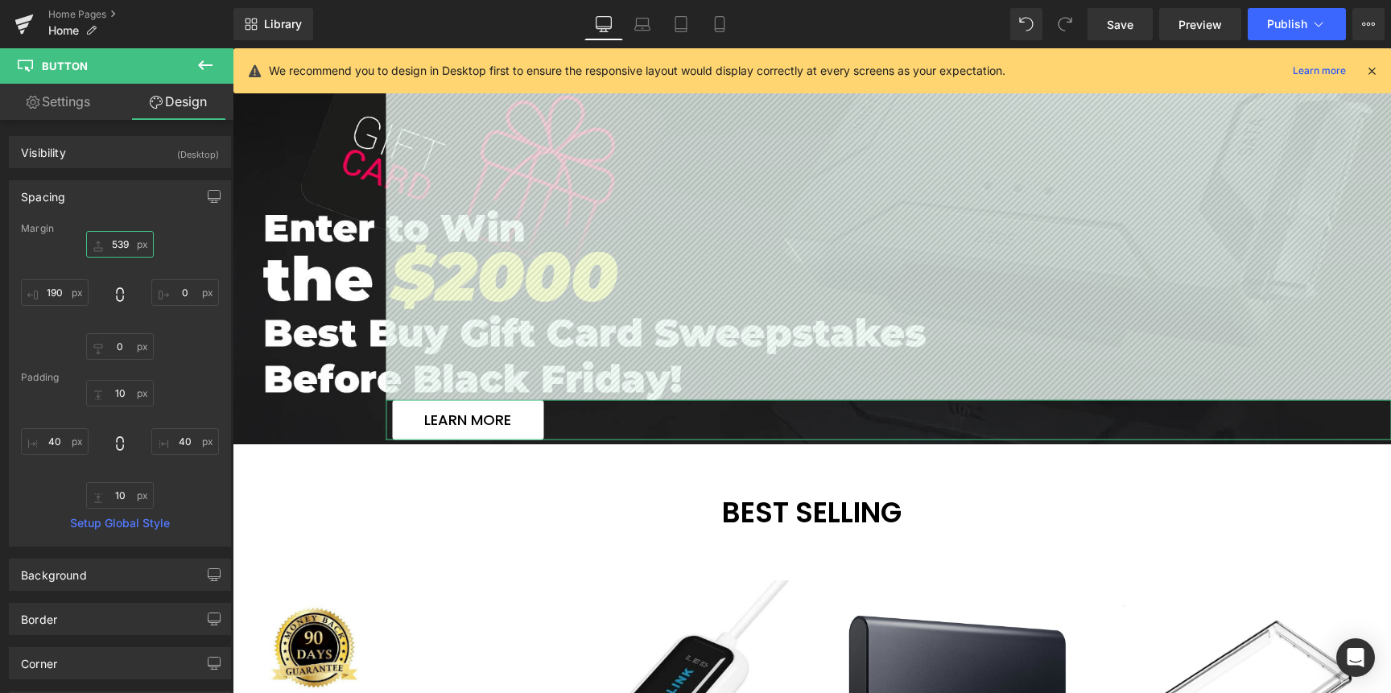
type input "539"
drag, startPoint x: 126, startPoint y: 250, endPoint x: 127, endPoint y: 228, distance: 22.6
click at [127, 228] on div "Margin 539px 539 0px 0 0px 0 190px 190 [GEOGRAPHIC_DATA] 10px 10 40px 40 10px 1…" at bounding box center [120, 384] width 221 height 323
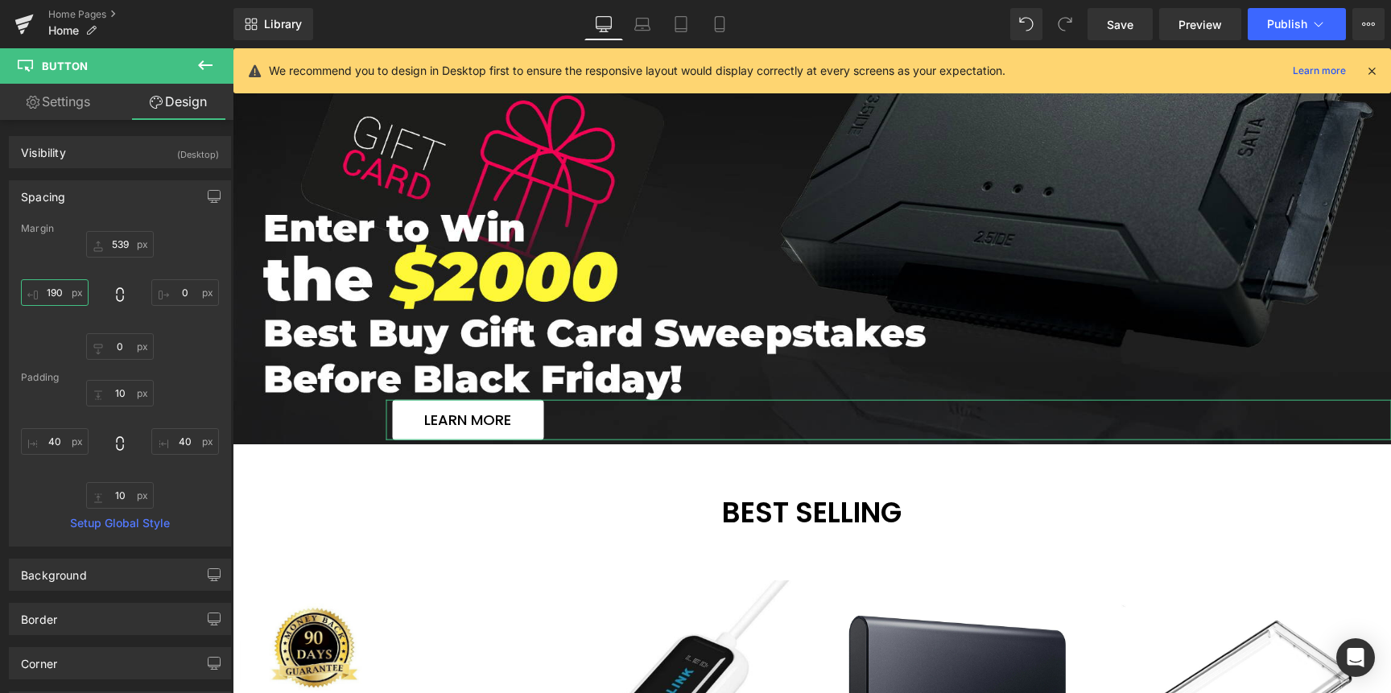
click at [57, 296] on input "190" at bounding box center [55, 292] width 68 height 27
drag, startPoint x: 57, startPoint y: 287, endPoint x: 53, endPoint y: 310, distance: 22.9
click at [53, 310] on div "539px 539 0px 0 0px 0 162px 162" at bounding box center [120, 295] width 198 height 129
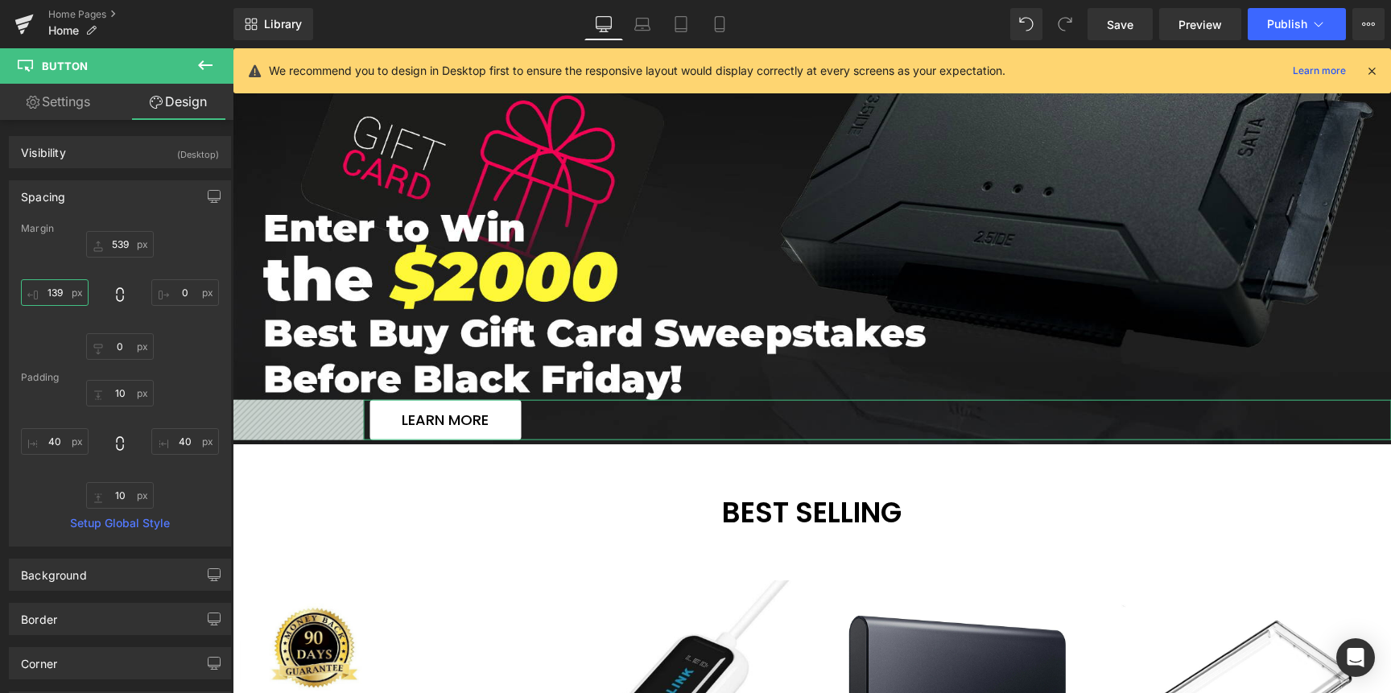
type input "139"
drag, startPoint x: 57, startPoint y: 291, endPoint x: 53, endPoint y: 310, distance: 19.0
click at [53, 310] on div "539px 539 0px 0 0px 0 139px 139" at bounding box center [120, 295] width 198 height 129
drag, startPoint x: 50, startPoint y: 297, endPoint x: 50, endPoint y: 287, distance: 9.7
click at [50, 287] on input "139" at bounding box center [55, 292] width 68 height 27
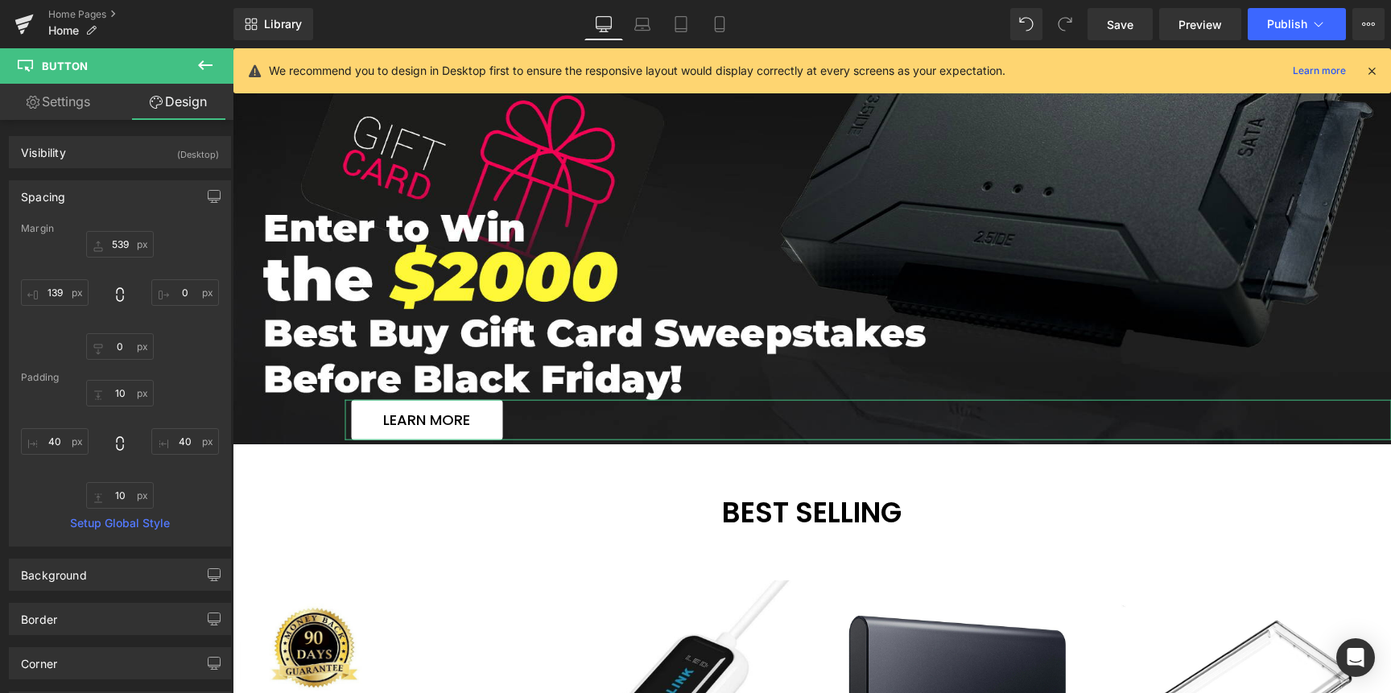
click at [56, 309] on div "539px 539 0px 0 0px 0 139px 139" at bounding box center [120, 295] width 198 height 129
click at [652, 28] on link "Laptop" at bounding box center [642, 24] width 39 height 32
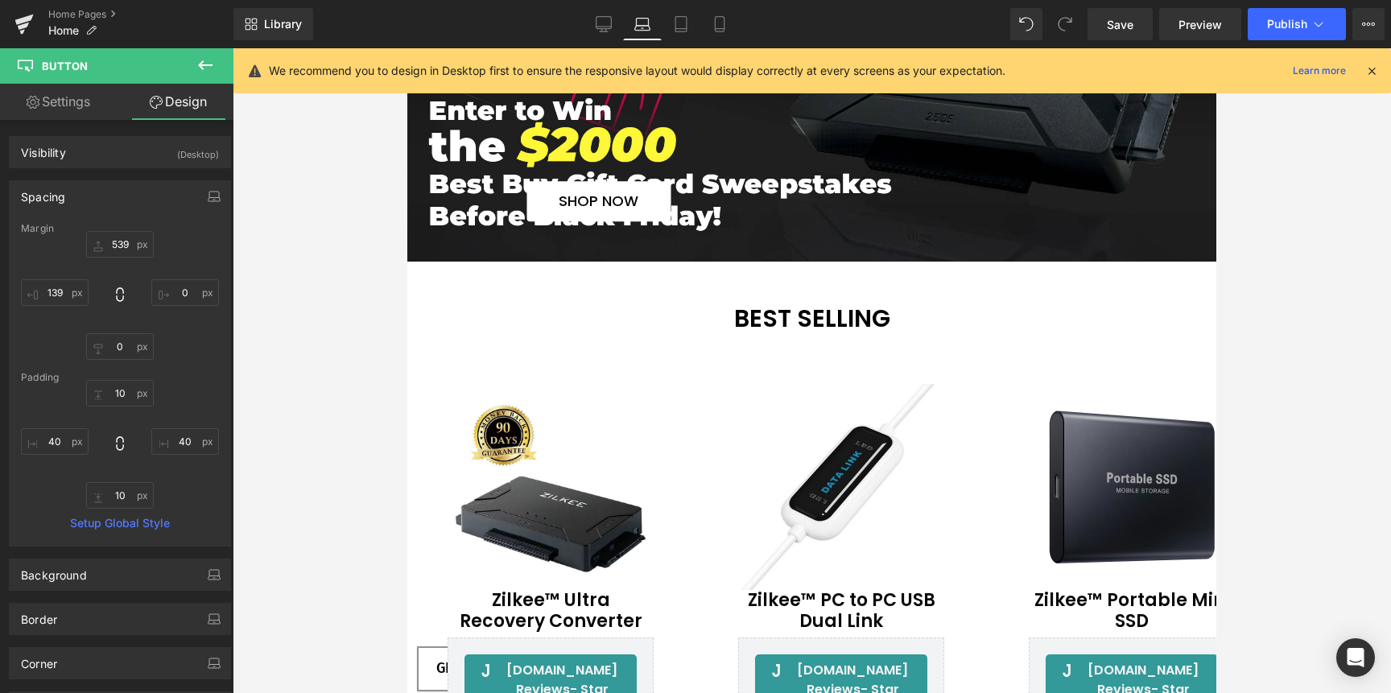
type input "0"
type input "10"
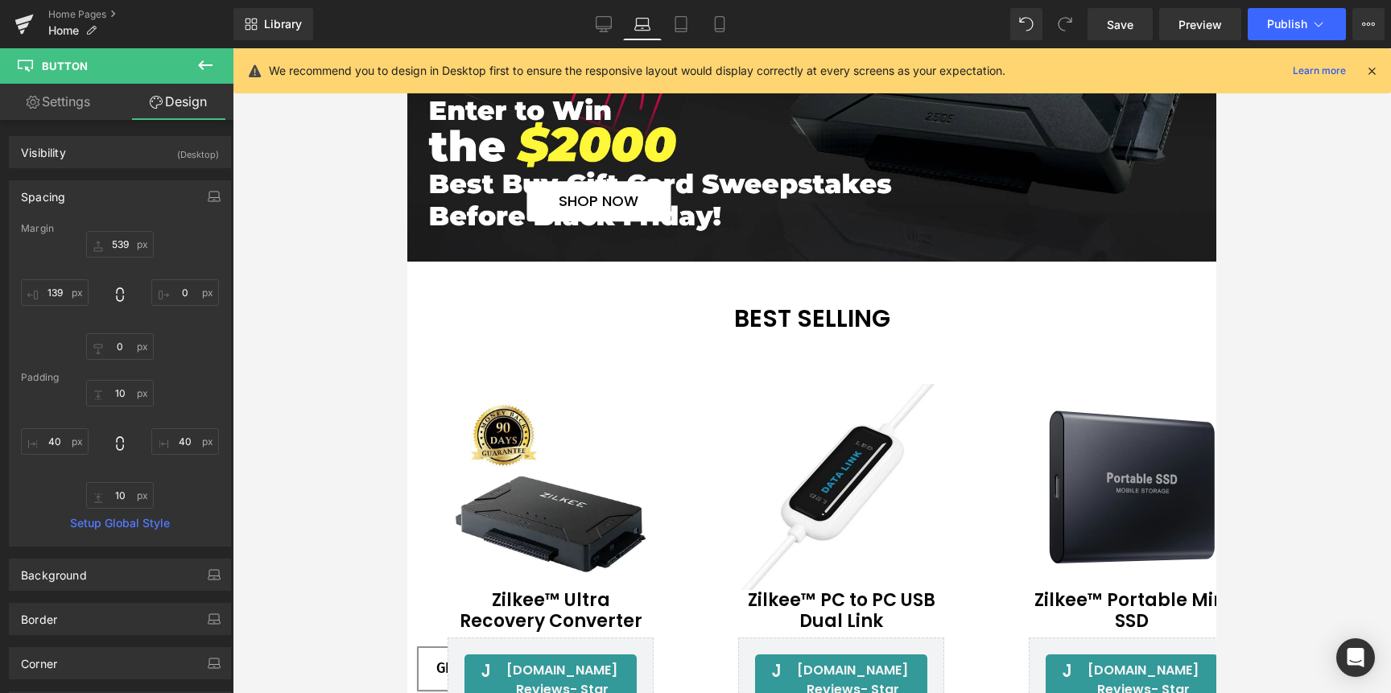
type input "40"
type input "10"
type input "40"
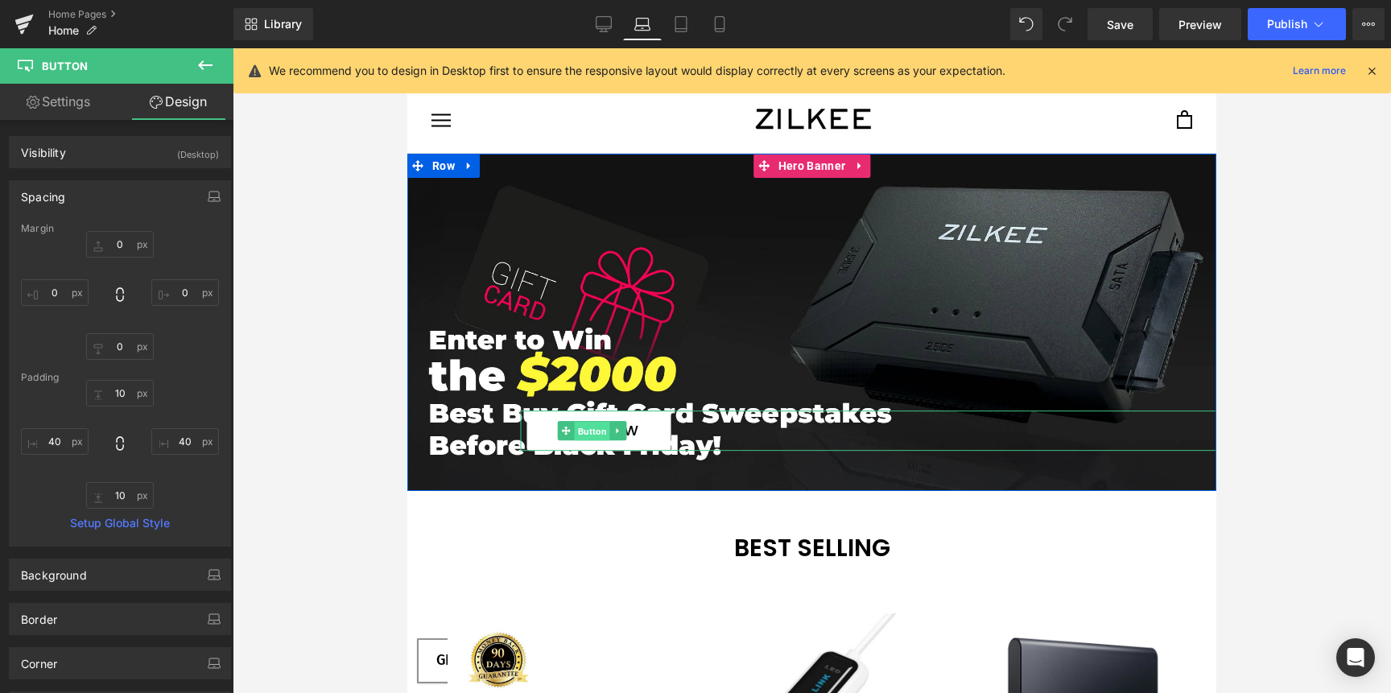
click at [593, 435] on span "Button" at bounding box center [591, 431] width 35 height 19
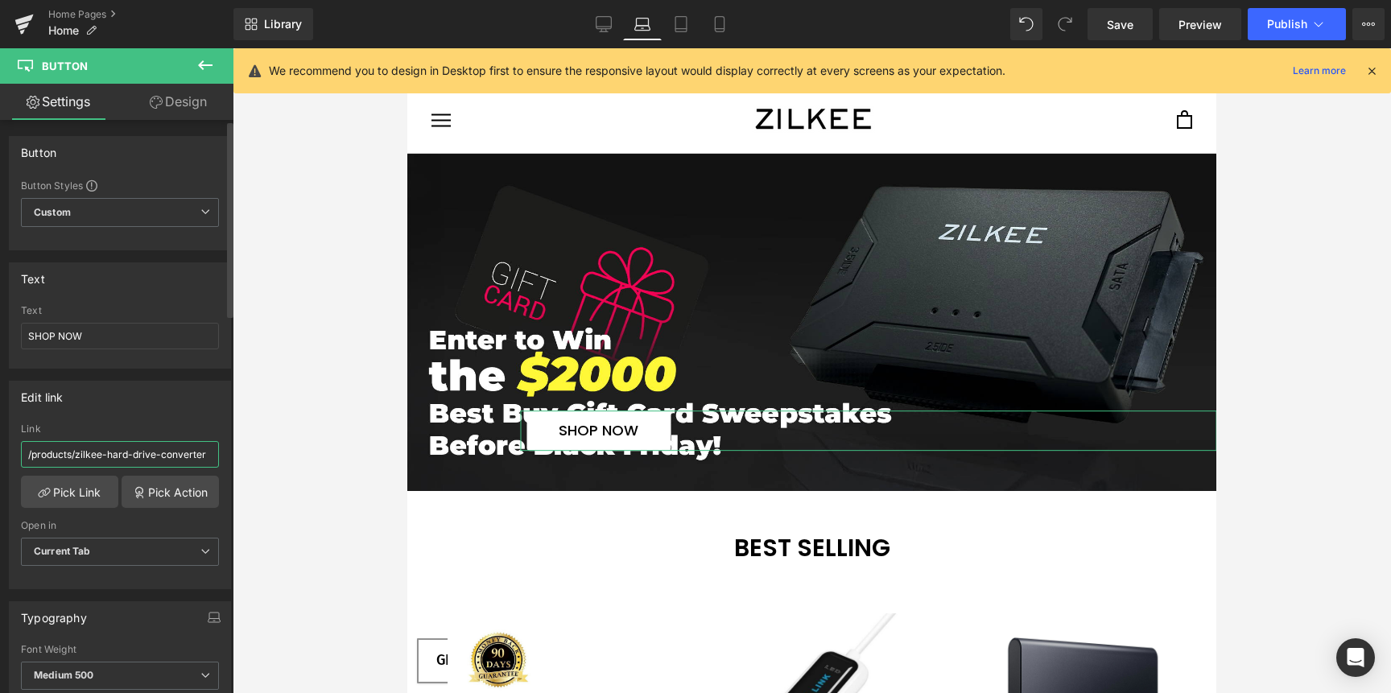
click at [89, 454] on input "/products/zilkee-hard-drive-converter" at bounding box center [120, 454] width 198 height 27
paste input "[URL][DOMAIN_NAME][DATE]"
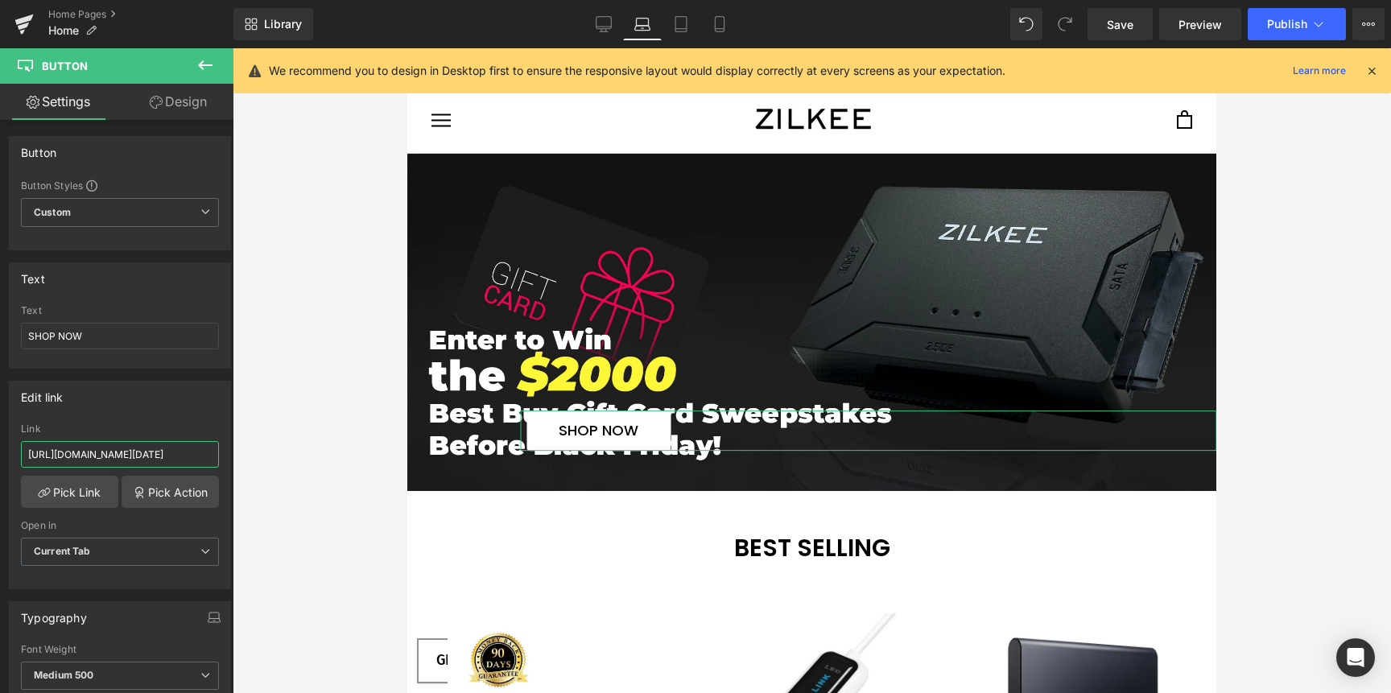
type input "[URL][DOMAIN_NAME][DATE]"
click at [152, 105] on icon at bounding box center [156, 102] width 13 height 13
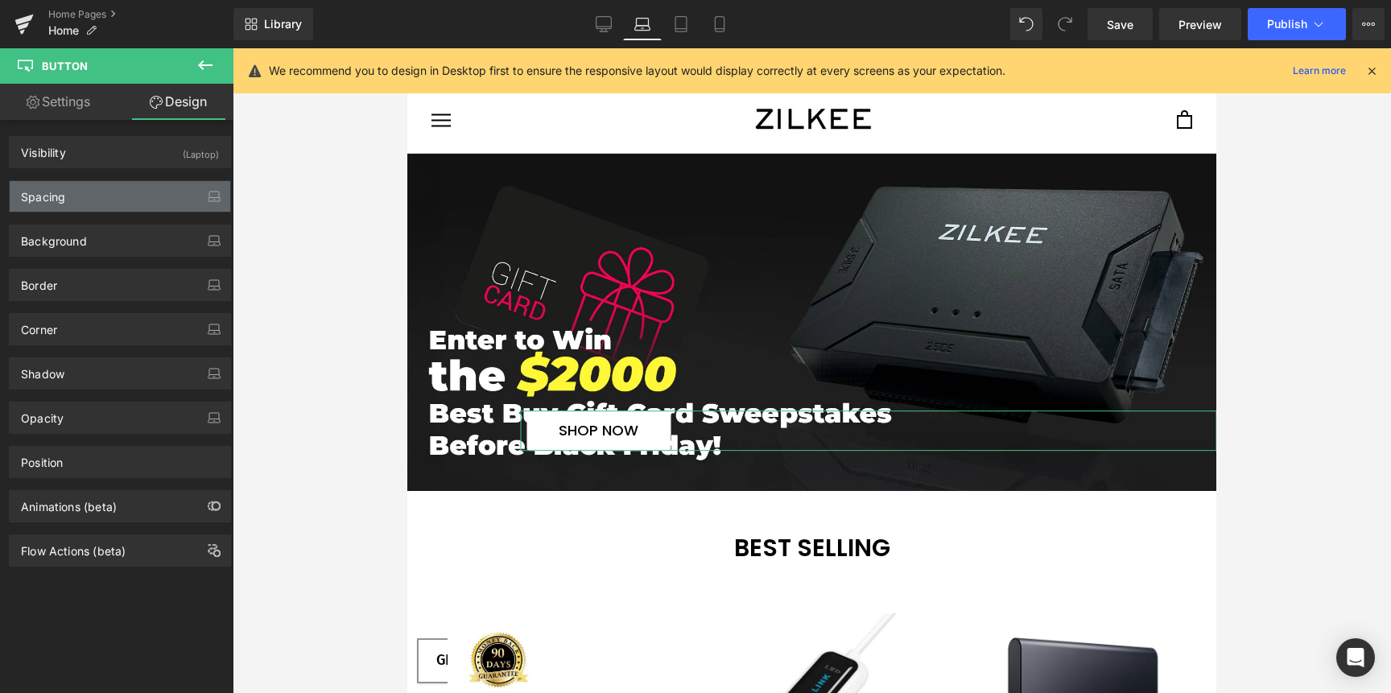
click at [98, 199] on div "Spacing" at bounding box center [120, 196] width 221 height 31
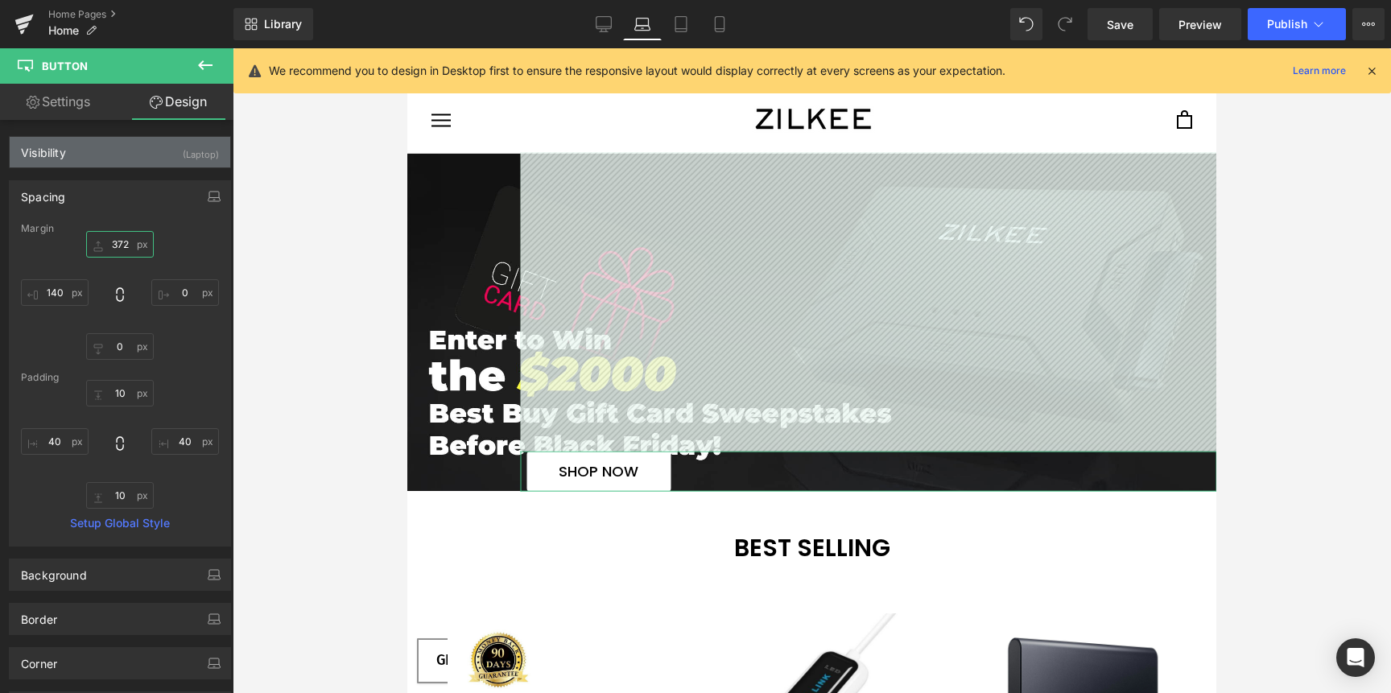
type input "372"
drag, startPoint x: 117, startPoint y: 246, endPoint x: 104, endPoint y: 163, distance: 83.1
click at [104, 163] on div "Visibility (Laptop) 0|0|0|0 0 Show on Desktop 1 Show on Laptop 0 Show on Tablet…" at bounding box center [120, 510] width 241 height 781
click at [104, 163] on div "Visibility (Laptop)" at bounding box center [120, 152] width 221 height 31
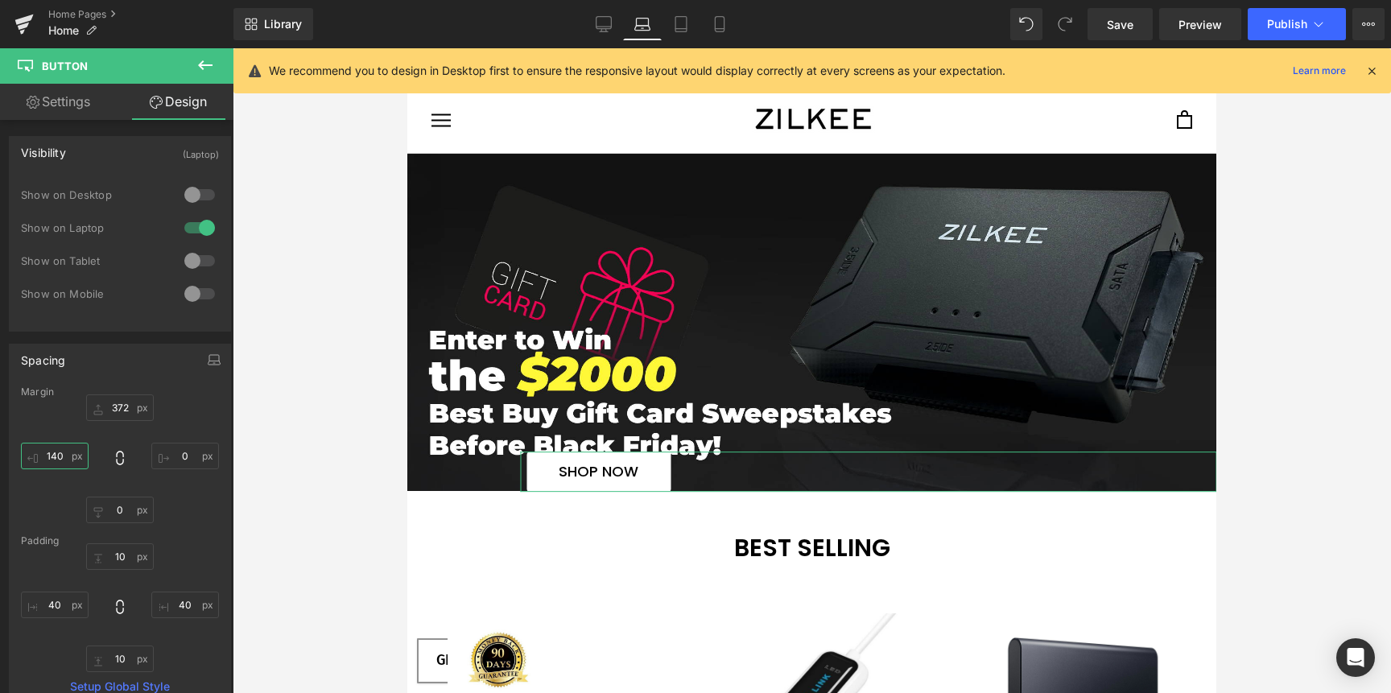
click at [61, 453] on input "140" at bounding box center [55, 456] width 68 height 27
type input "100"
drag, startPoint x: 53, startPoint y: 455, endPoint x: 45, endPoint y: 487, distance: 33.2
click at [45, 487] on div "372px 372 0px 0 0px 0 100px 100" at bounding box center [120, 459] width 198 height 129
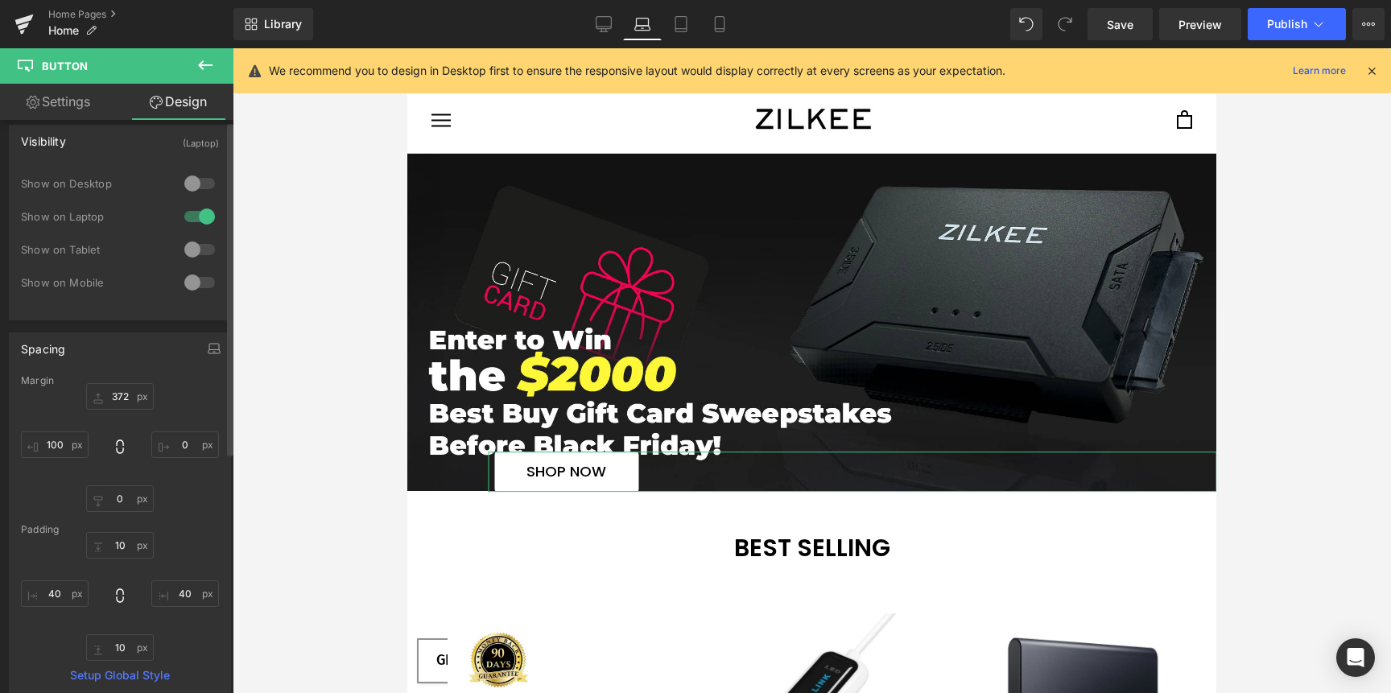
scroll to position [2, 0]
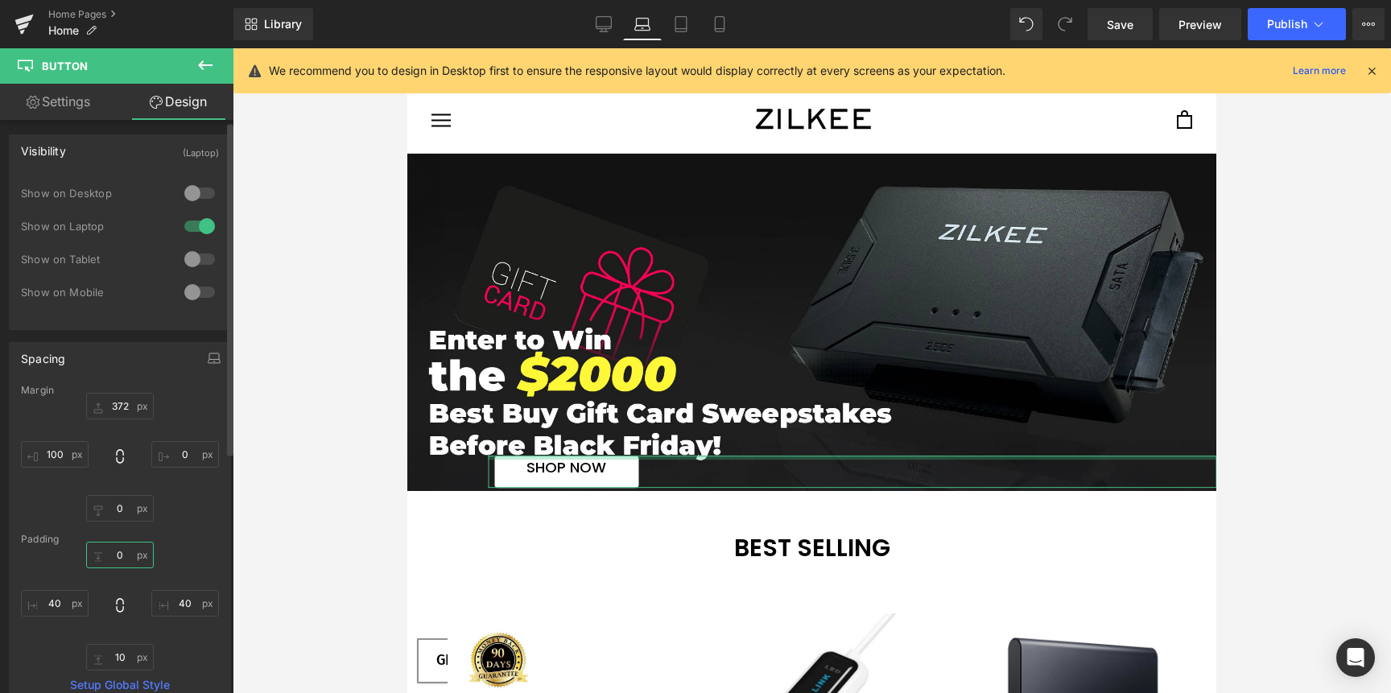
type input "0"
drag, startPoint x: 124, startPoint y: 551, endPoint x: 117, endPoint y: 578, distance: 28.3
click at [117, 578] on div "0px 0 40px 40 10px 10 40px 40" at bounding box center [120, 606] width 198 height 129
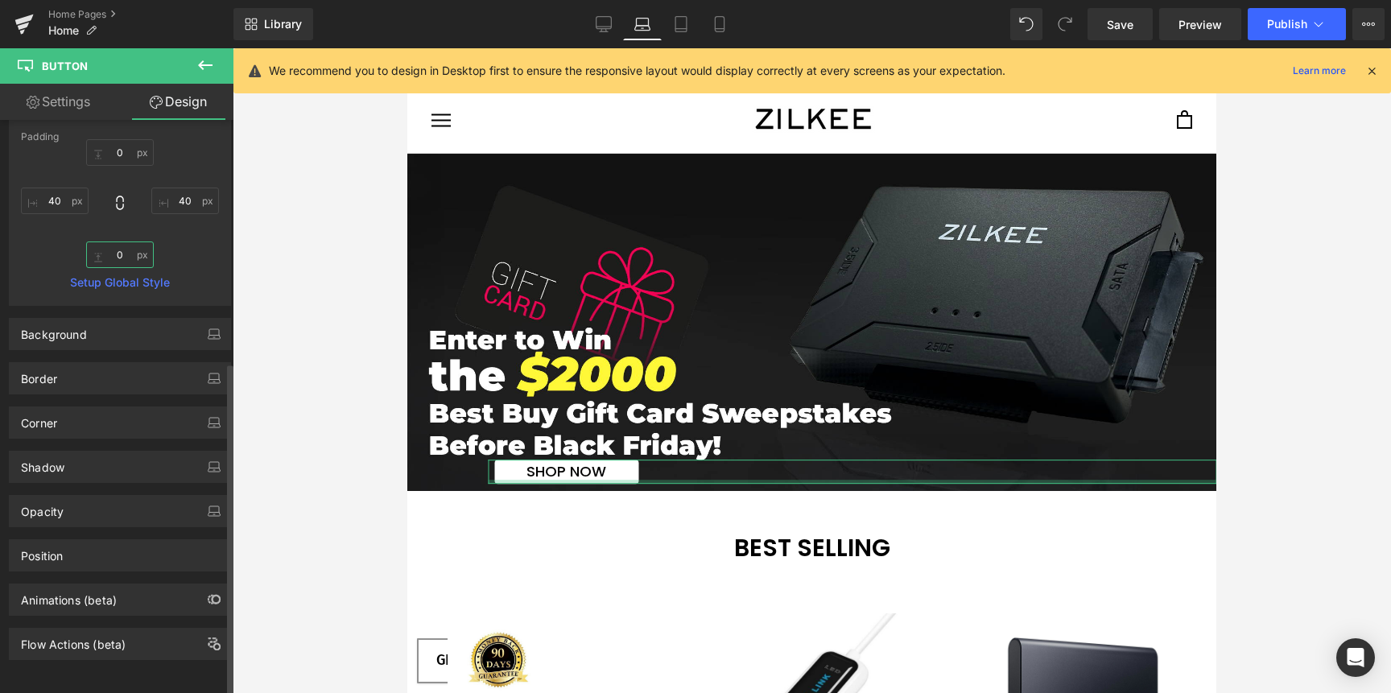
drag, startPoint x: 123, startPoint y: 663, endPoint x: 116, endPoint y: 680, distance: 18.4
click at [114, 692] on div "Visibility (Laptop) 0|0|0|0 0 Show on Desktop 1 Show on Laptop 0 Show on Tablet…" at bounding box center [120, 410] width 241 height 581
type input "0"
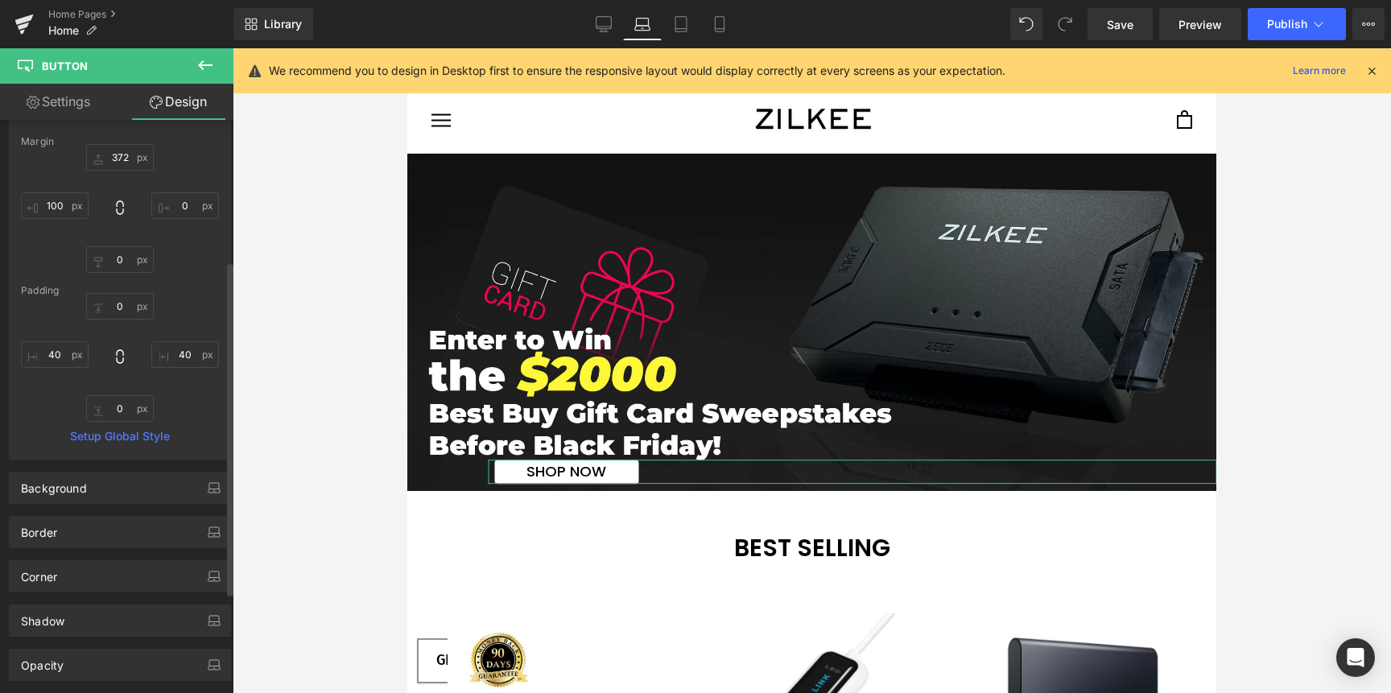
scroll to position [155, 0]
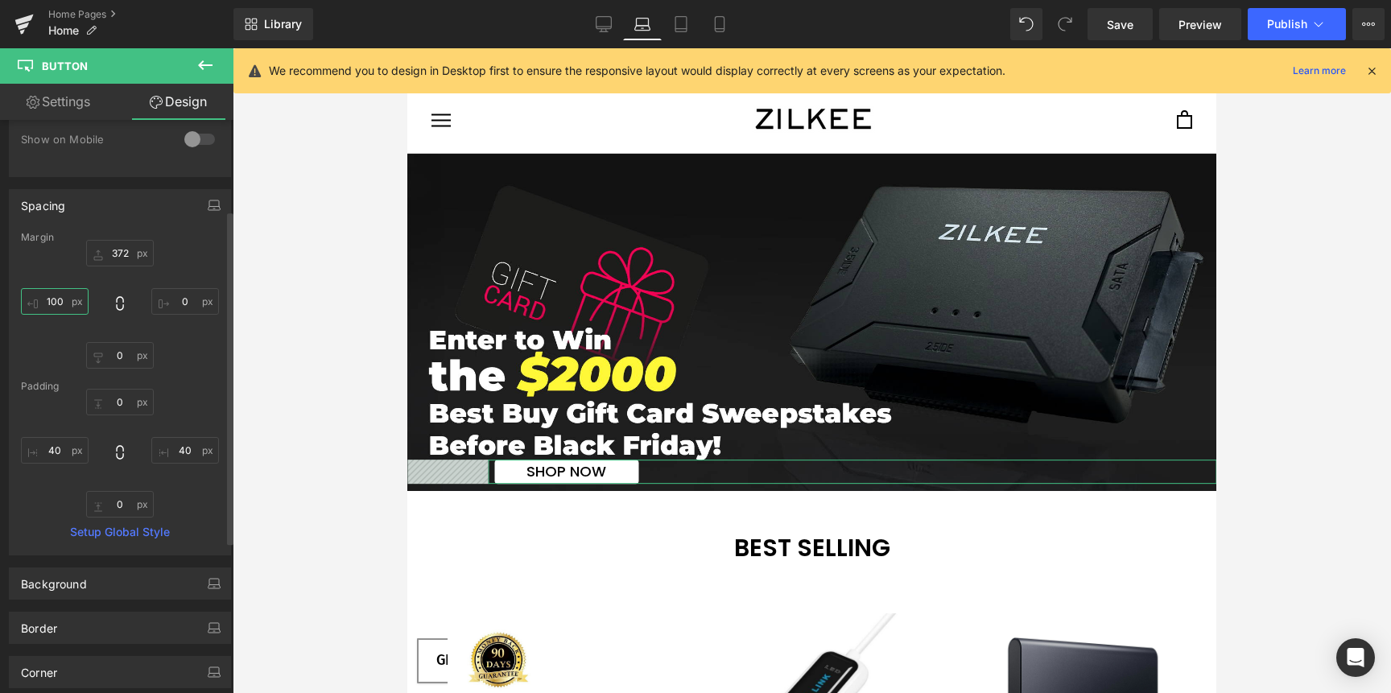
drag, startPoint x: 60, startPoint y: 301, endPoint x: 59, endPoint y: 316, distance: 14.6
click at [59, 316] on div "372px 372 0px 0 0px 0 100px 100" at bounding box center [120, 304] width 198 height 129
drag, startPoint x: 48, startPoint y: 297, endPoint x: 48, endPoint y: 311, distance: 13.7
click at [48, 311] on input "100" at bounding box center [55, 301] width 68 height 27
type input "79"
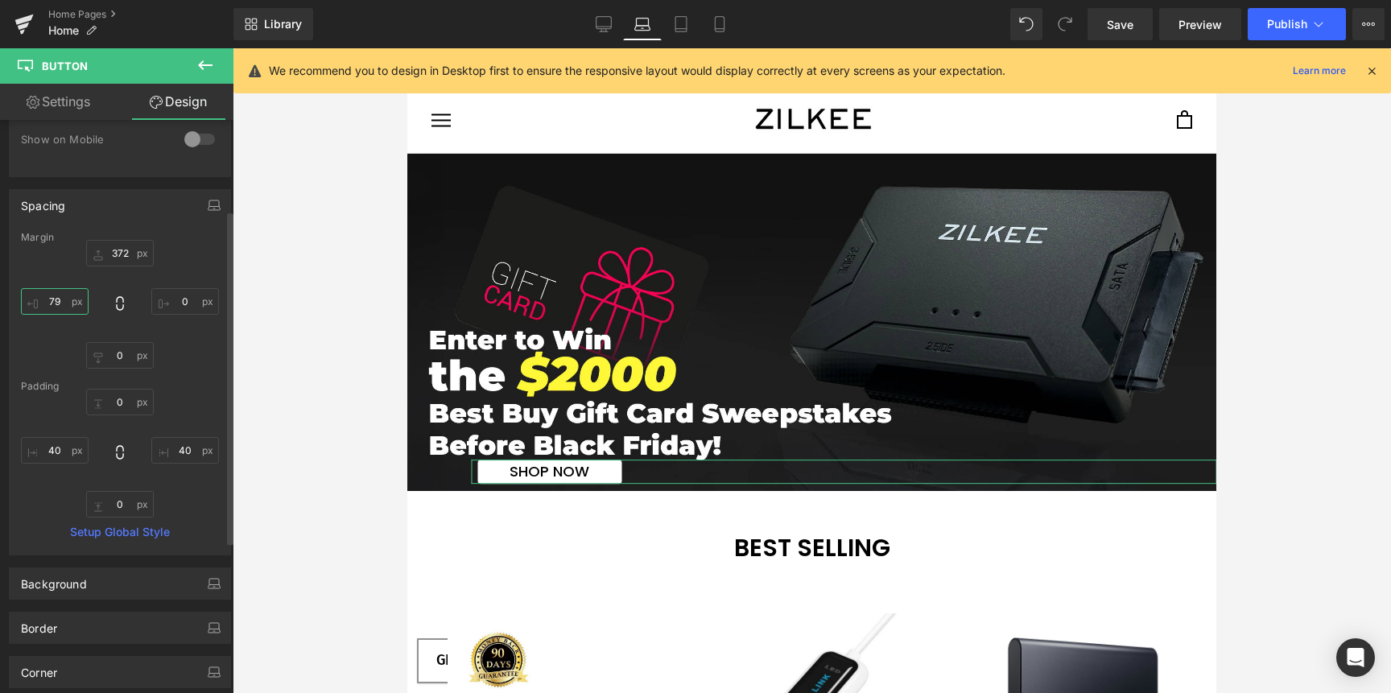
drag, startPoint x: 67, startPoint y: 298, endPoint x: 67, endPoint y: 312, distance: 13.7
click at [67, 312] on input "79" at bounding box center [55, 301] width 68 height 27
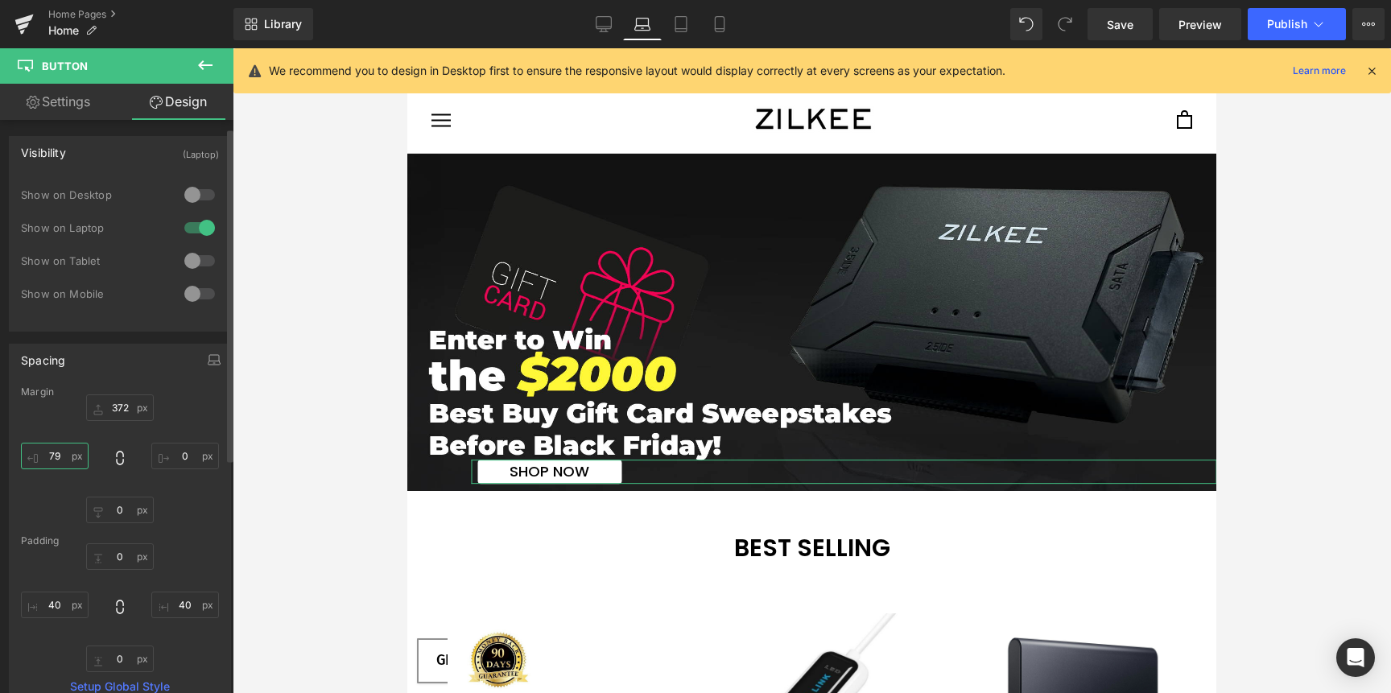
scroll to position [0, 0]
click at [52, 101] on link "Settings" at bounding box center [58, 102] width 117 height 36
type input "100"
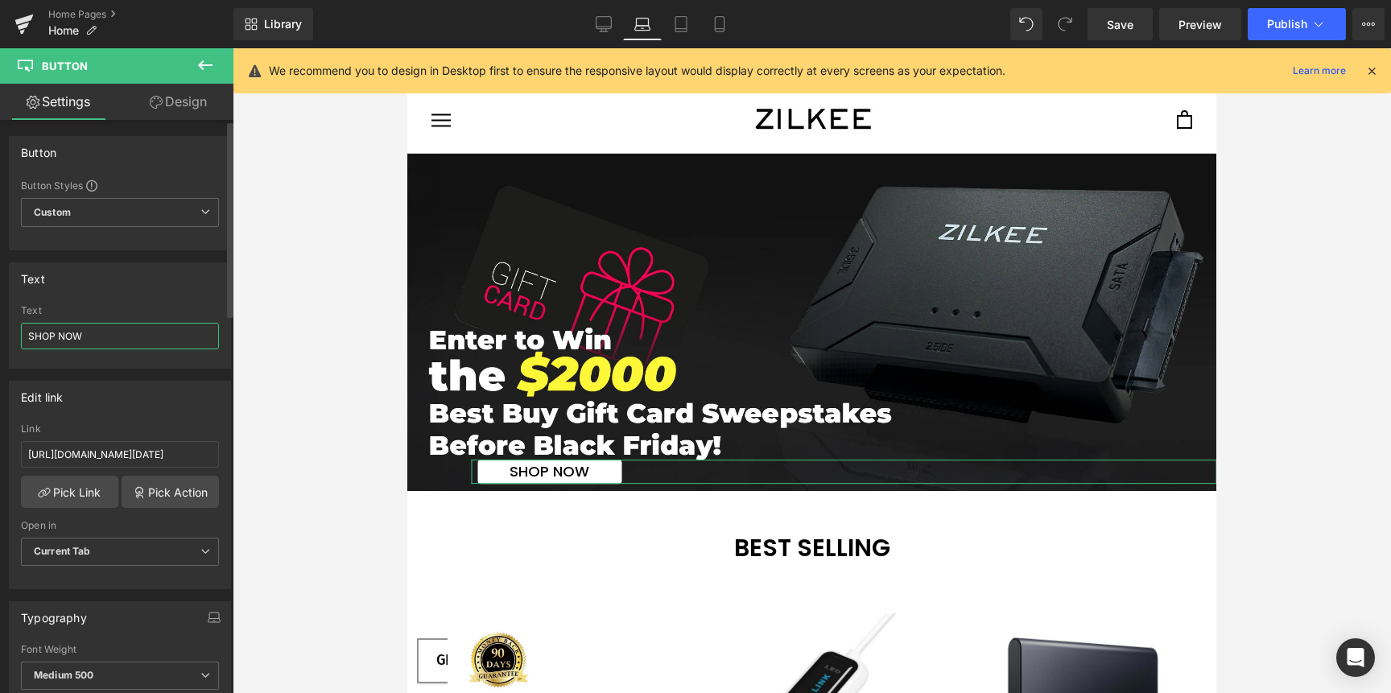
click at [118, 343] on input "SHOP NOW" at bounding box center [120, 336] width 198 height 27
type input "Learn more"
click at [679, 25] on icon at bounding box center [681, 24] width 16 height 16
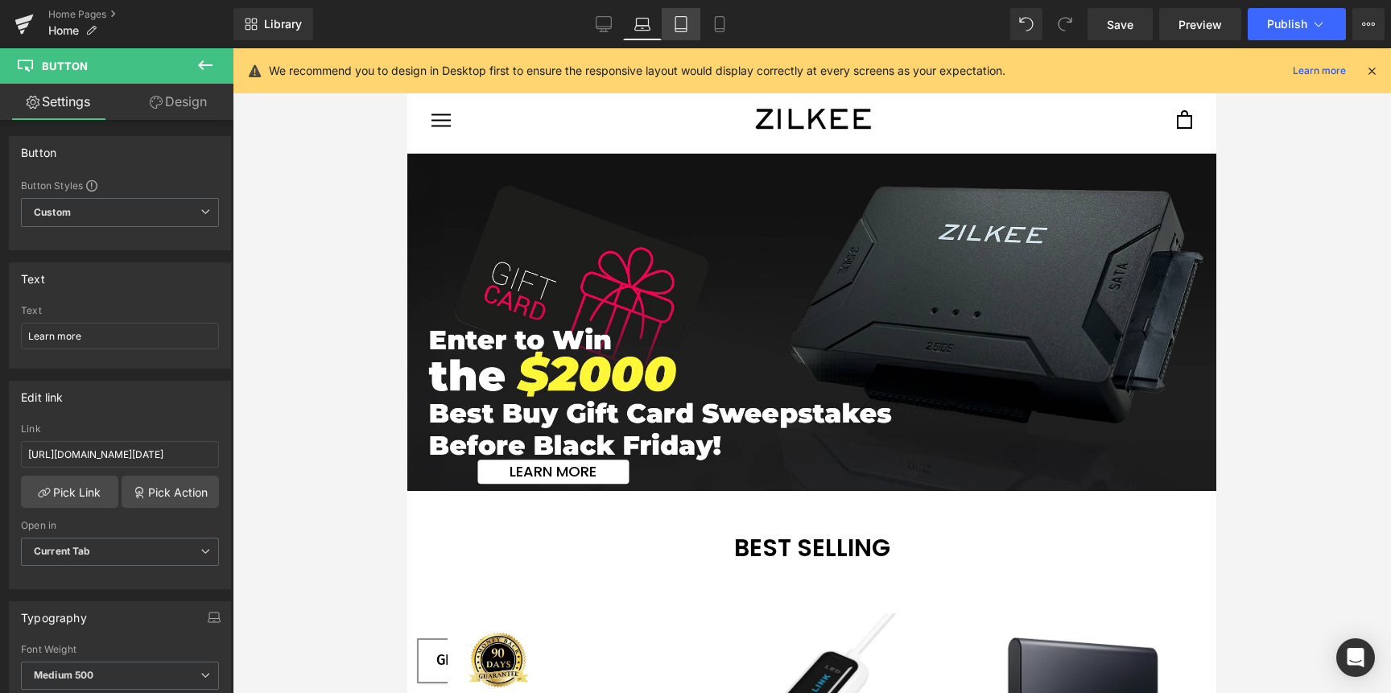
type input "100"
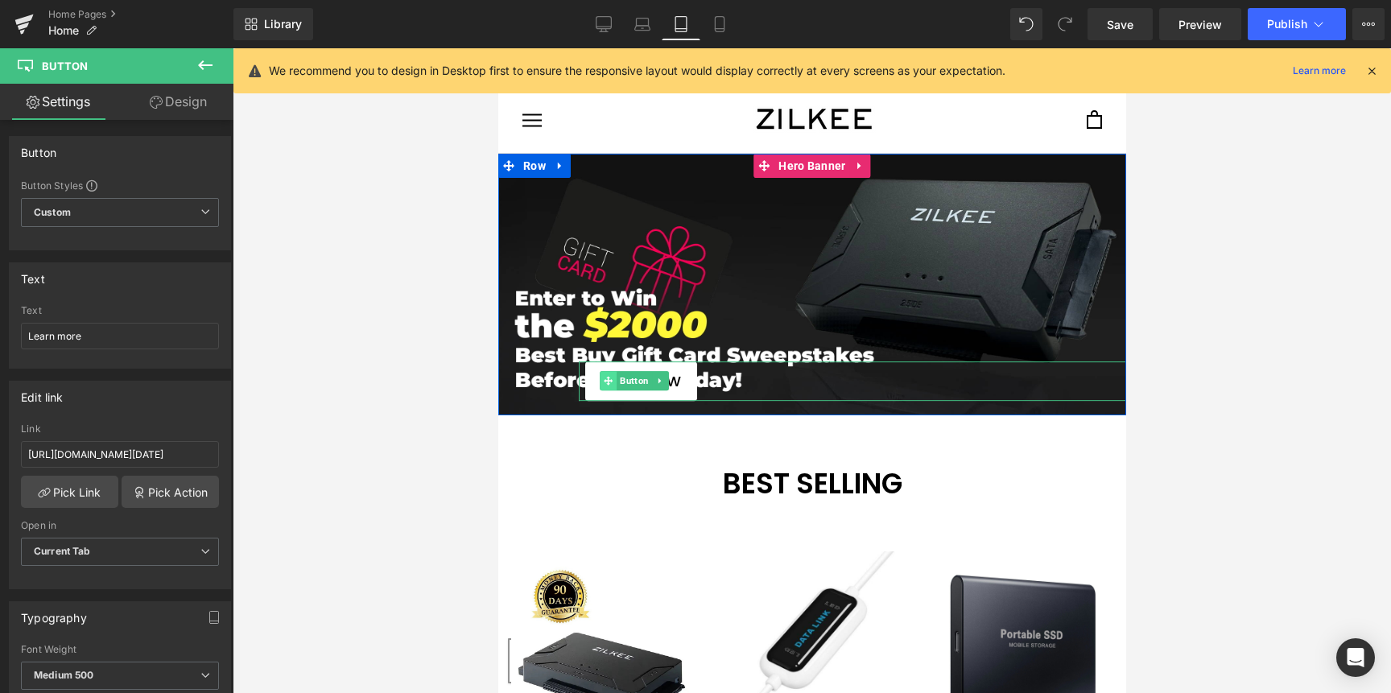
click at [601, 372] on span at bounding box center [607, 381] width 17 height 19
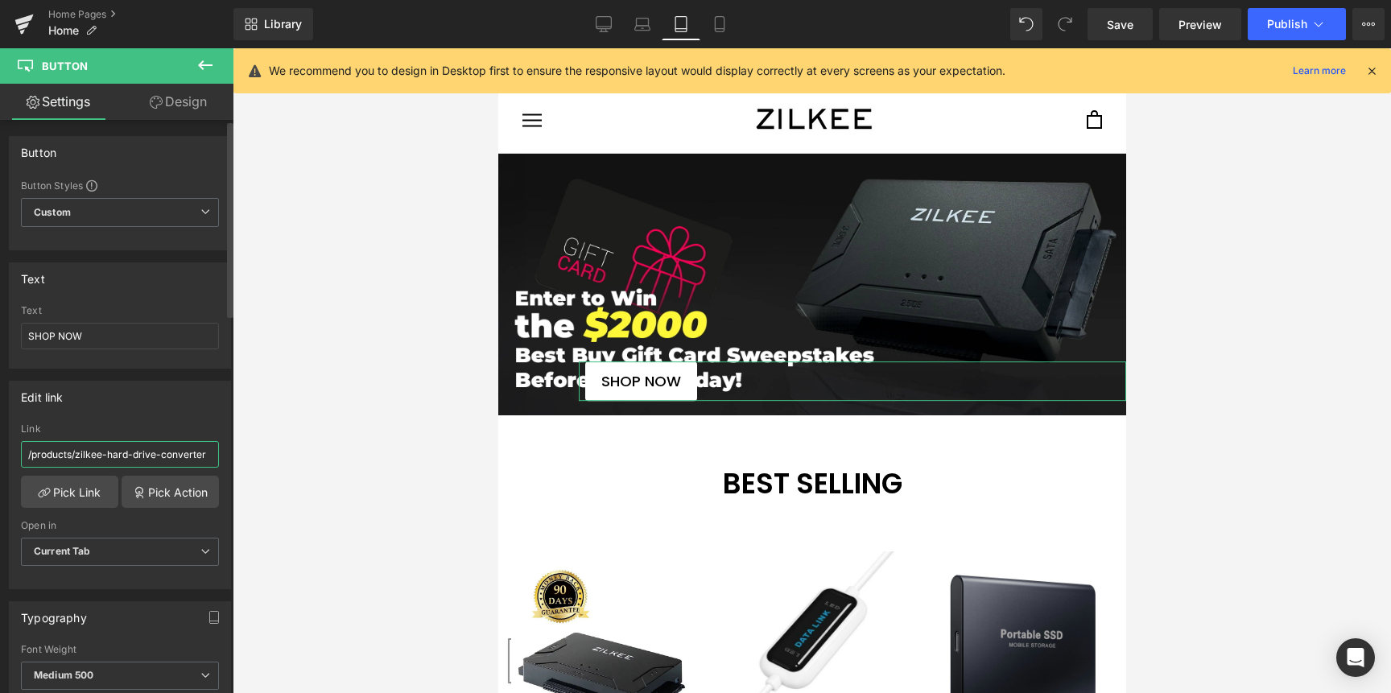
click at [85, 450] on input "/products/zilkee-hard-drive-converter" at bounding box center [120, 454] width 198 height 27
paste input "[URL][DOMAIN_NAME][DATE]"
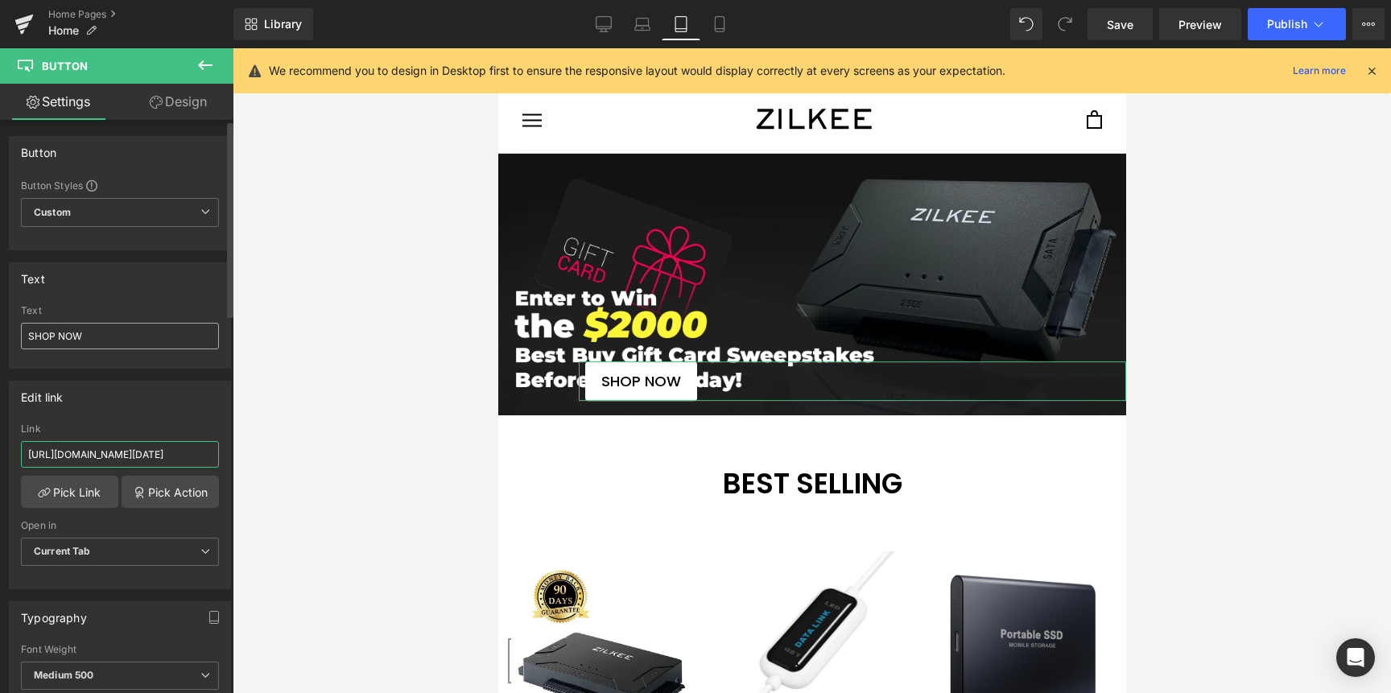
type input "[URL][DOMAIN_NAME][DATE]"
click at [81, 333] on input "SHOP NOW" at bounding box center [120, 336] width 198 height 27
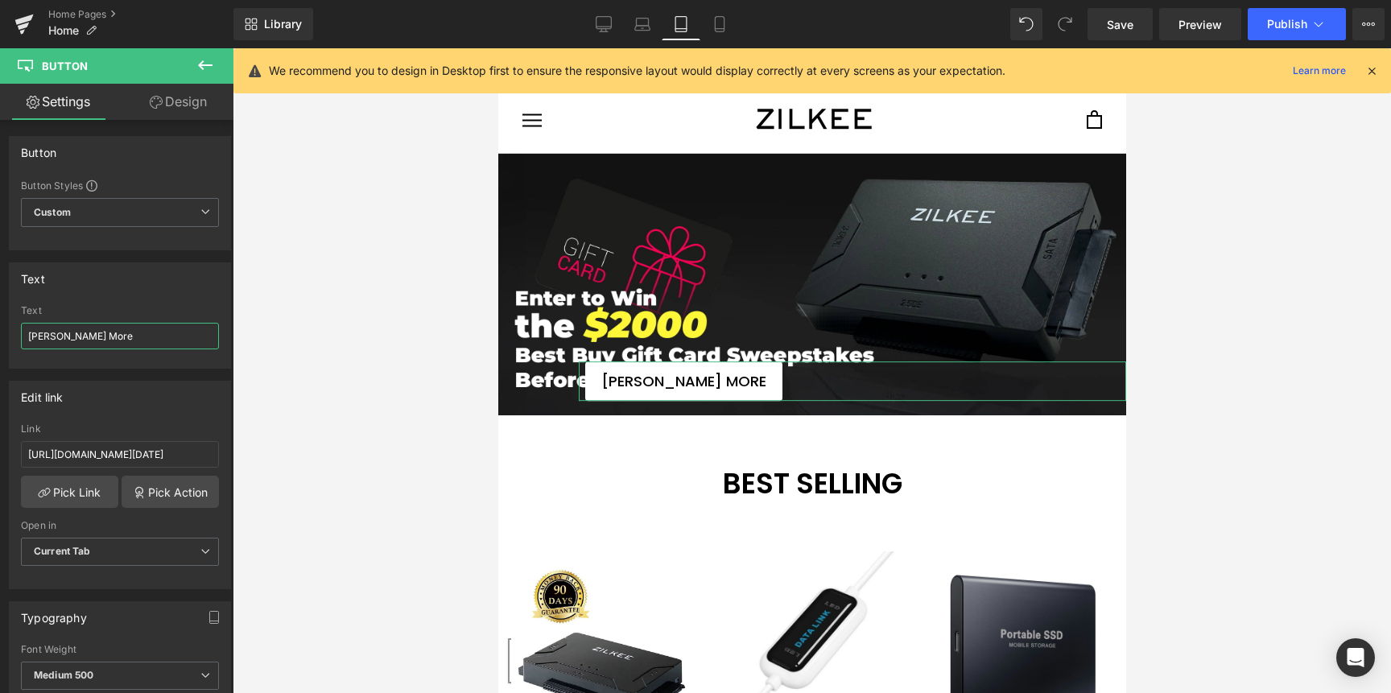
type input "[PERSON_NAME] More"
click at [155, 107] on icon at bounding box center [156, 102] width 13 height 13
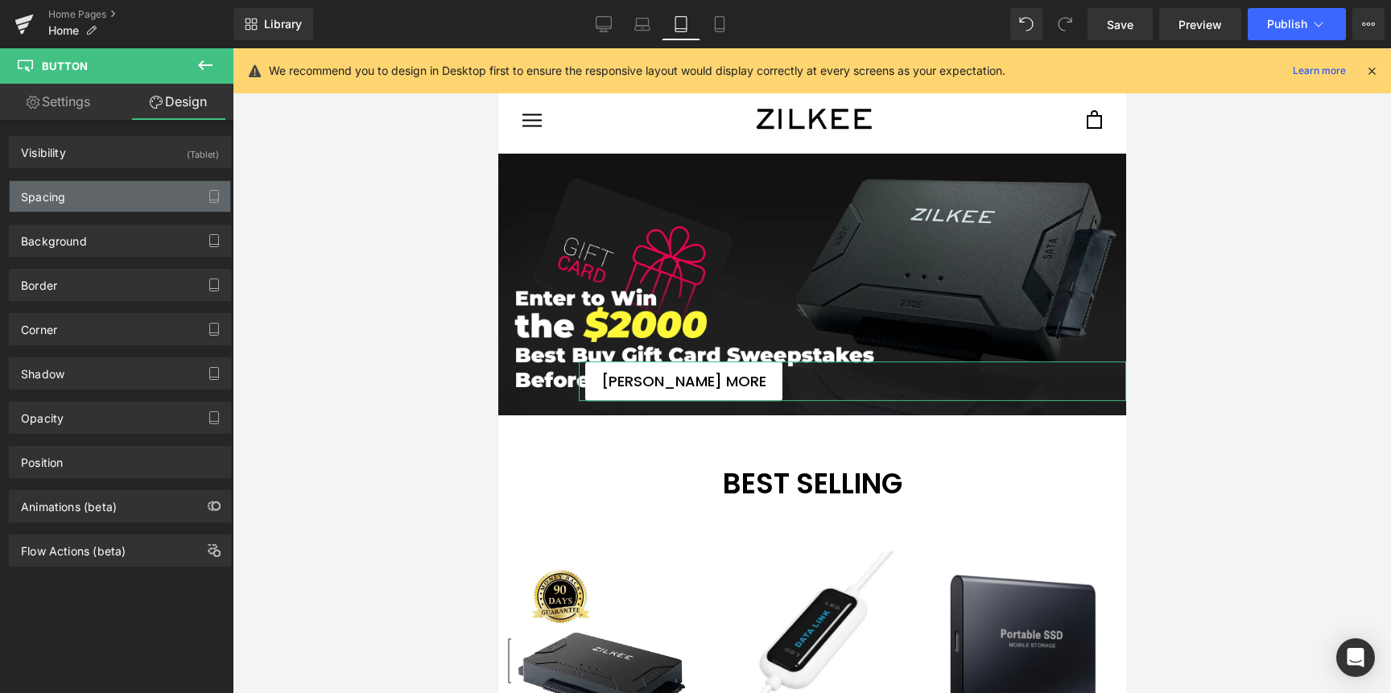
click at [112, 200] on div "Spacing" at bounding box center [120, 196] width 221 height 31
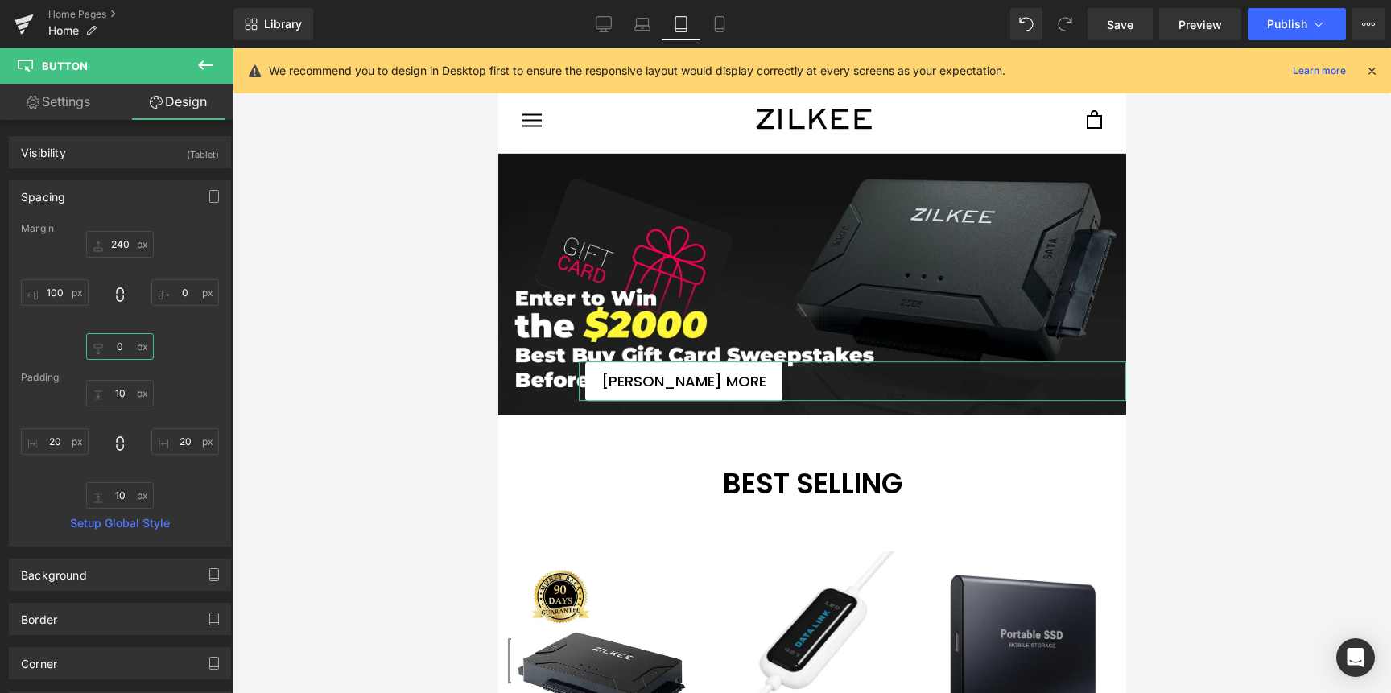
click at [114, 342] on input "0" at bounding box center [120, 346] width 68 height 27
click at [122, 387] on input "10" at bounding box center [120, 393] width 68 height 27
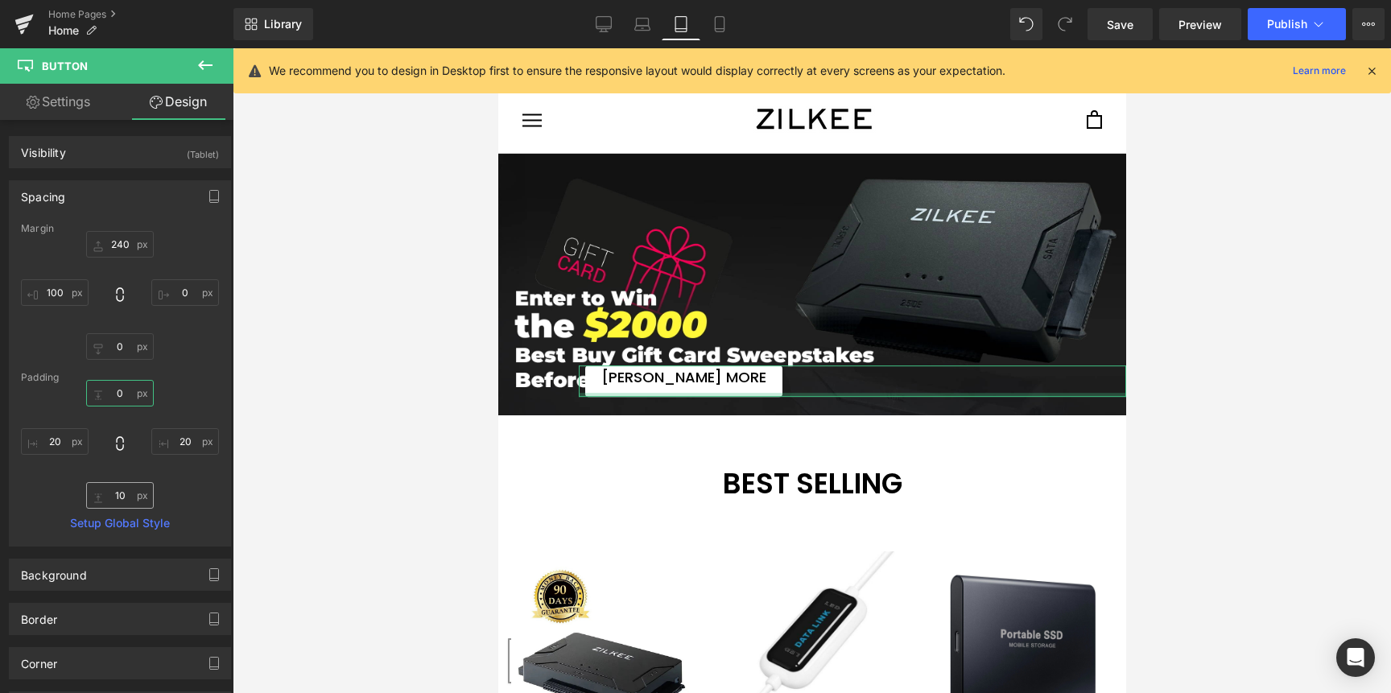
type input "0"
click at [125, 495] on input "10" at bounding box center [120, 495] width 68 height 27
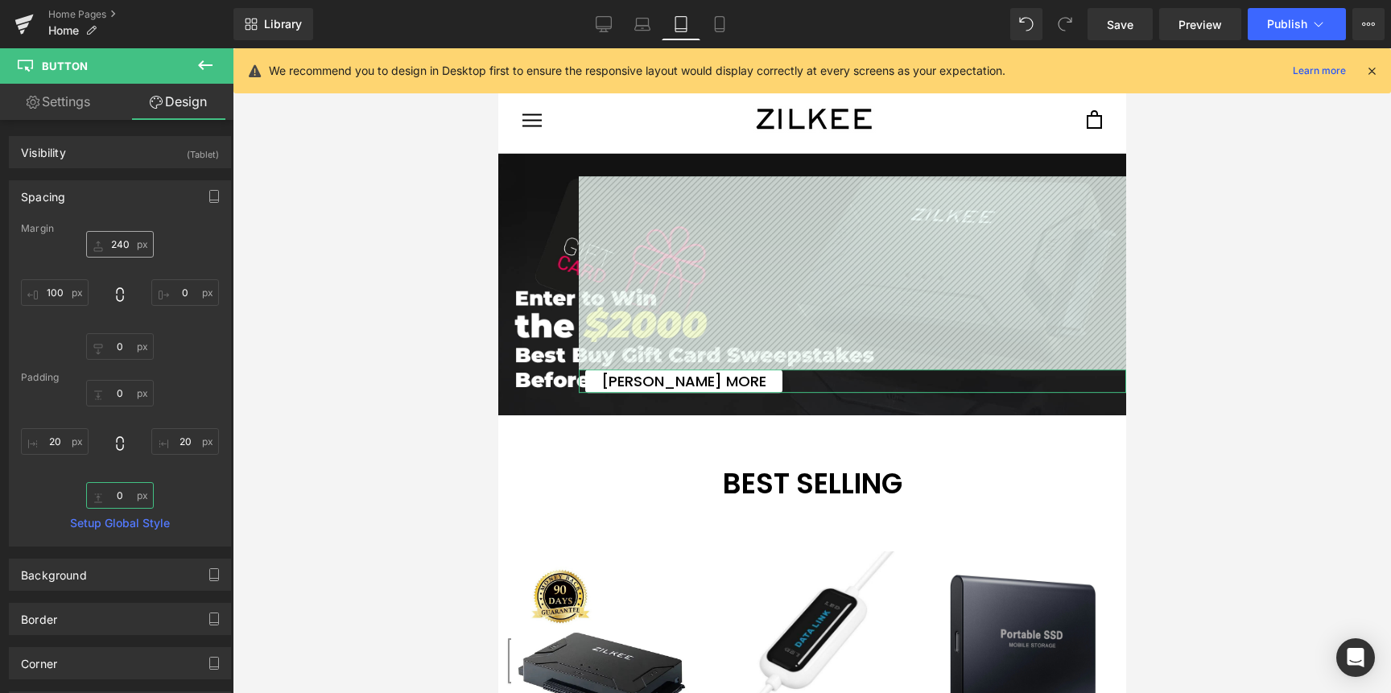
type input "0"
click at [118, 250] on input "240" at bounding box center [120, 244] width 68 height 27
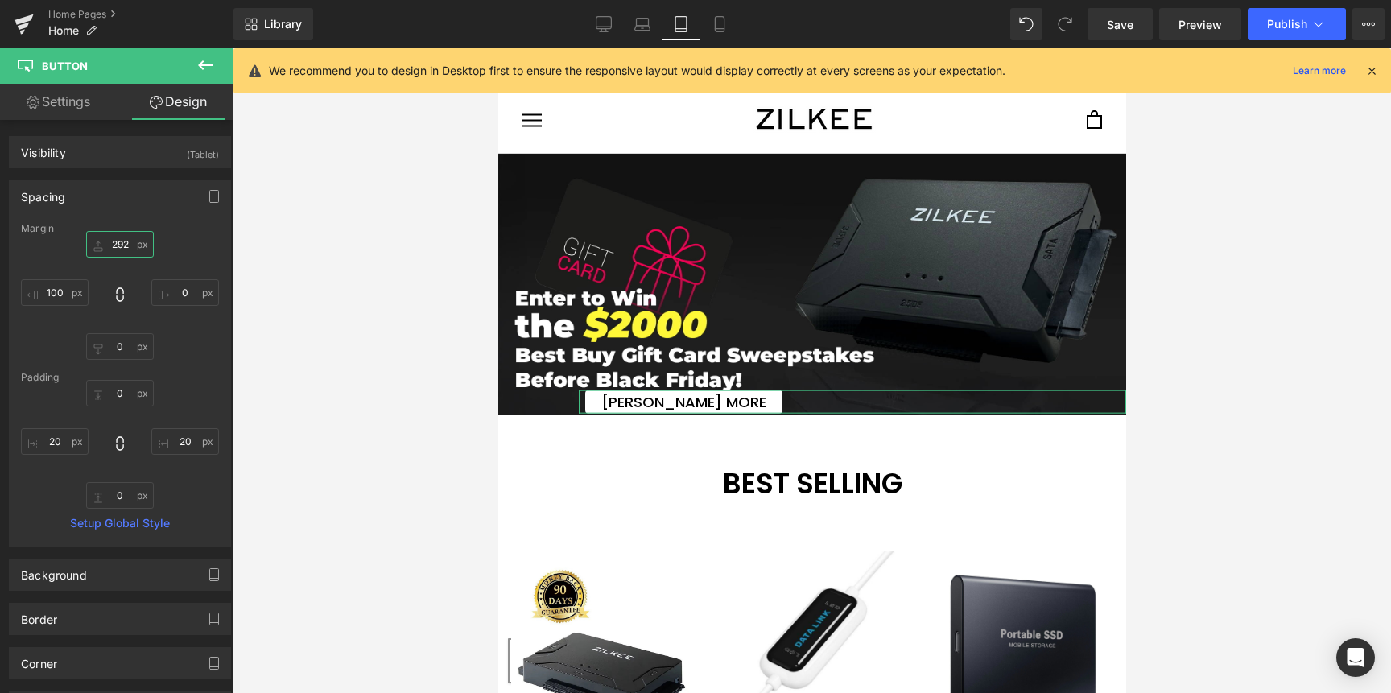
type input "292"
drag, startPoint x: 93, startPoint y: 245, endPoint x: 96, endPoint y: 203, distance: 41.9
click at [96, 203] on div "Spacing [GEOGRAPHIC_DATA] 292px 292 0px 0 0px 0 100px 100 [GEOGRAPHIC_DATA] 0 0…" at bounding box center [120, 363] width 222 height 366
type input "66"
drag, startPoint x: 61, startPoint y: 289, endPoint x: 56, endPoint y: 316, distance: 28.0
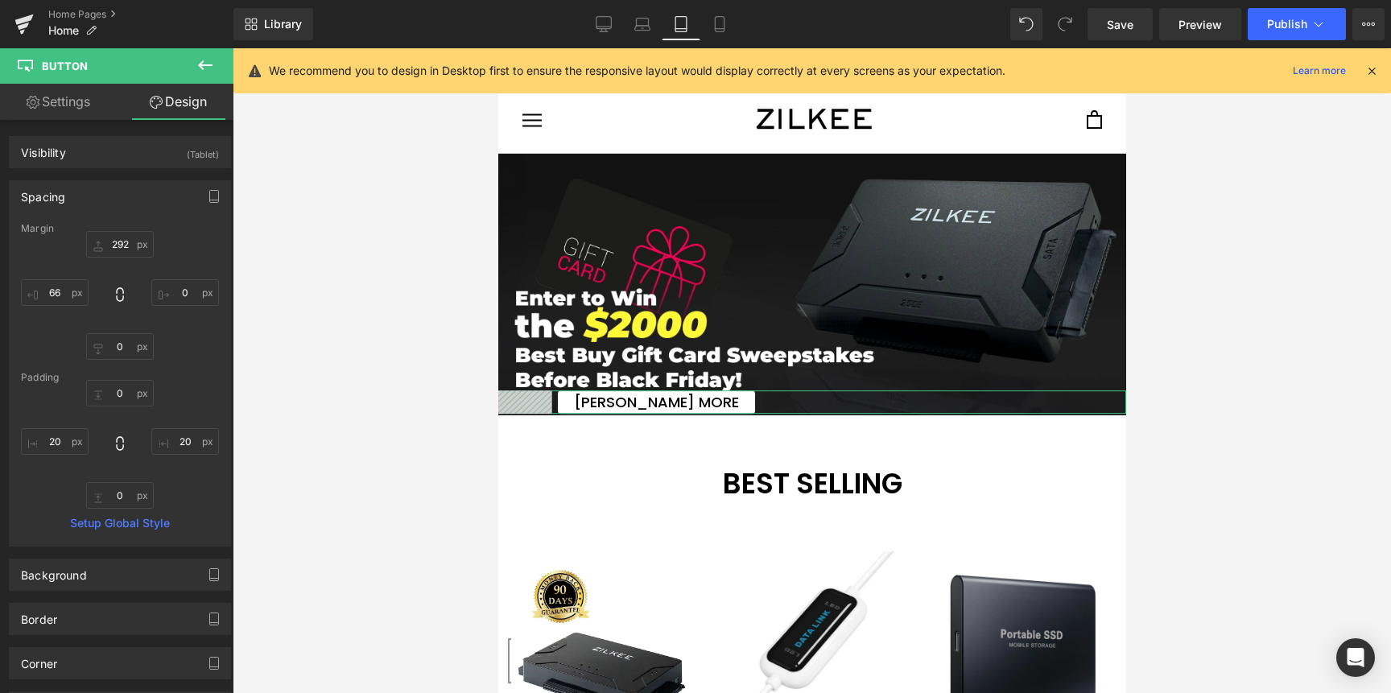
click at [56, 316] on div "292px 292 0px 0 0px 0 66px 66" at bounding box center [120, 295] width 198 height 129
click at [86, 105] on link "Settings" at bounding box center [58, 102] width 117 height 36
type input "100"
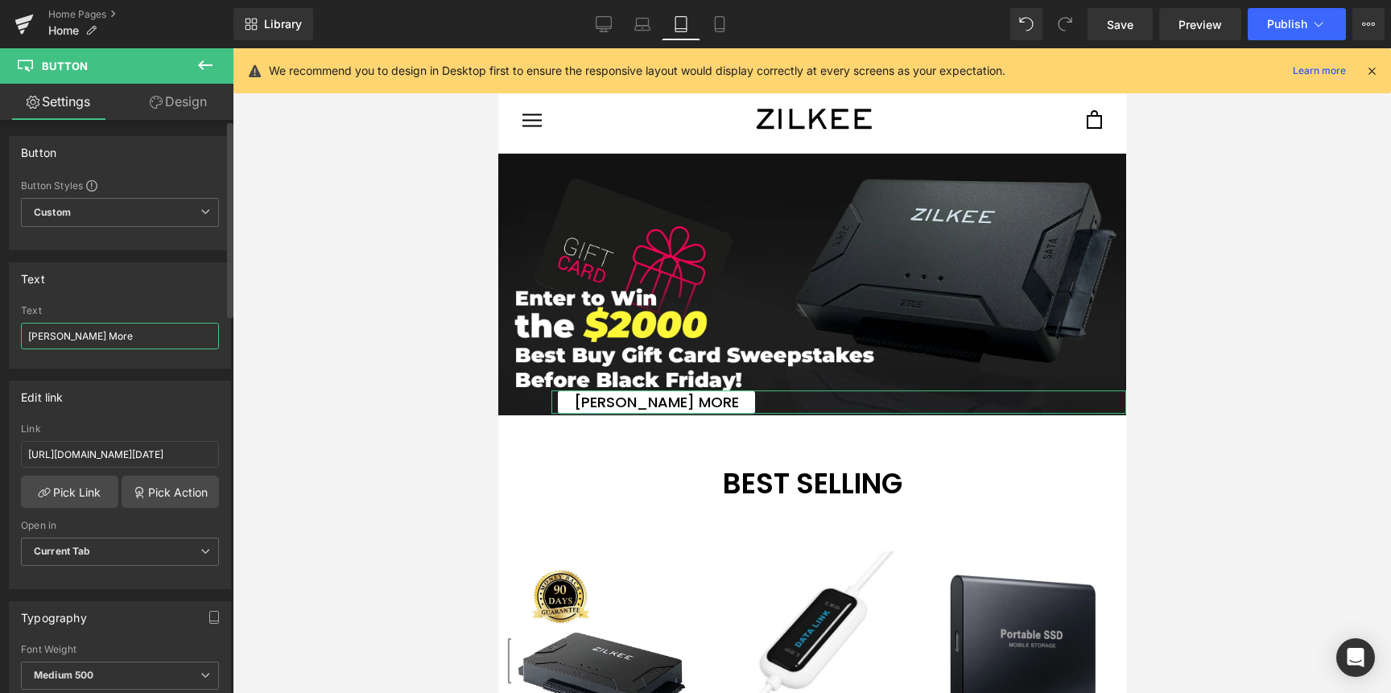
click at [46, 340] on input "[PERSON_NAME] More" at bounding box center [120, 336] width 198 height 27
type input "Learn More"
click at [127, 415] on div "Edit link [URL][DOMAIN_NAME][DATE] Link [URL][DOMAIN_NAME][DATE] Pick Link Pick…" at bounding box center [120, 485] width 222 height 209
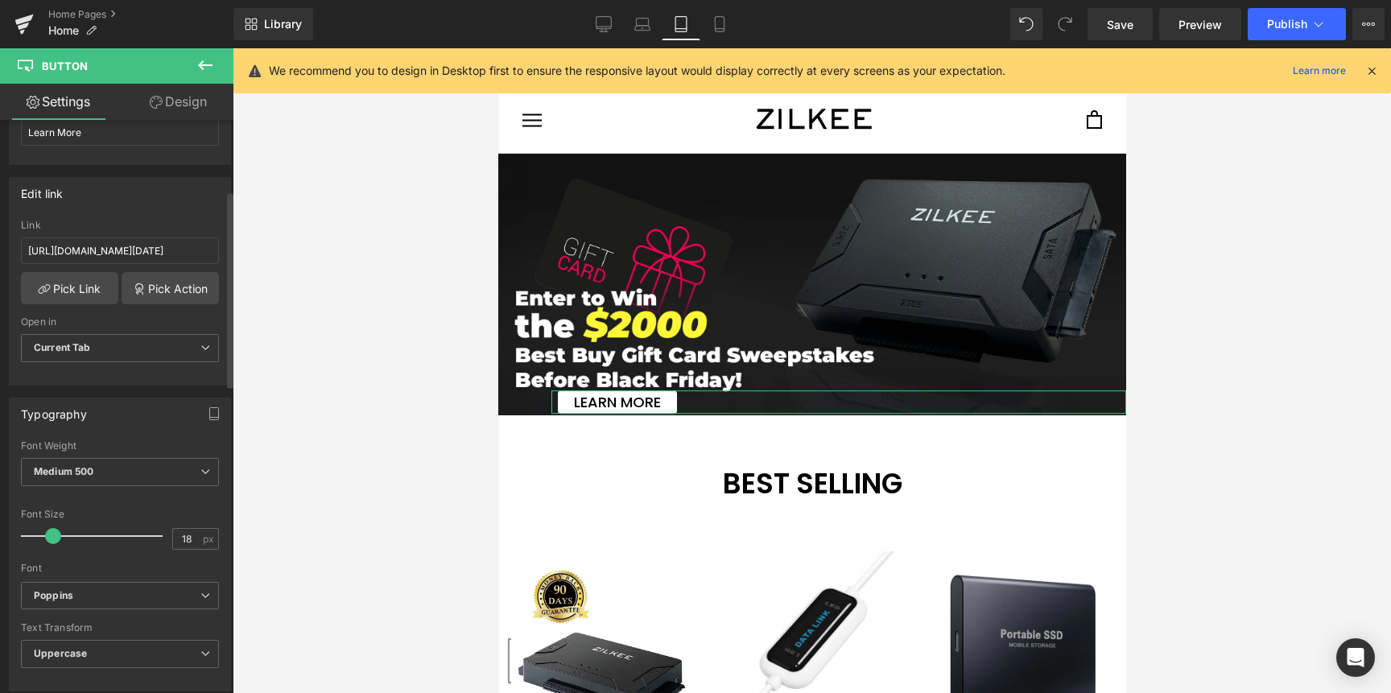
scroll to position [218, 0]
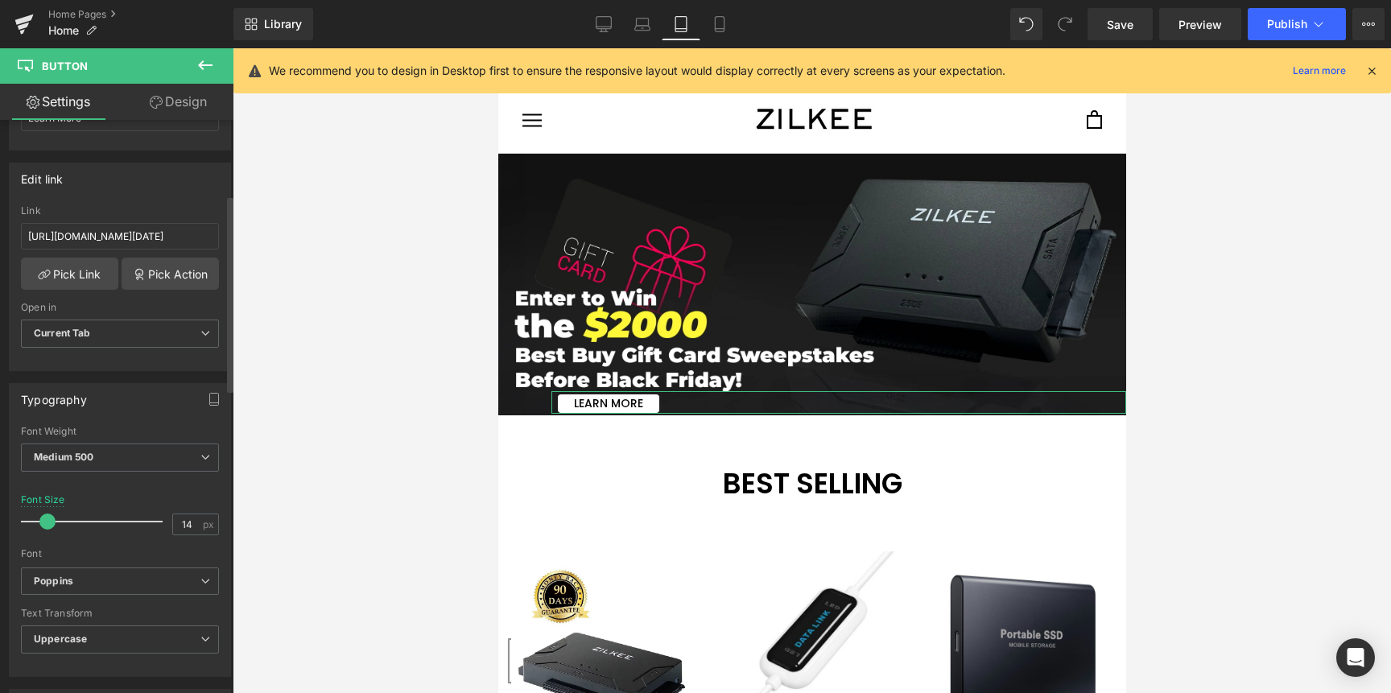
click at [48, 526] on span at bounding box center [47, 522] width 16 height 16
click at [651, 31] on link "Laptop" at bounding box center [642, 24] width 39 height 32
type input "18"
type input "100"
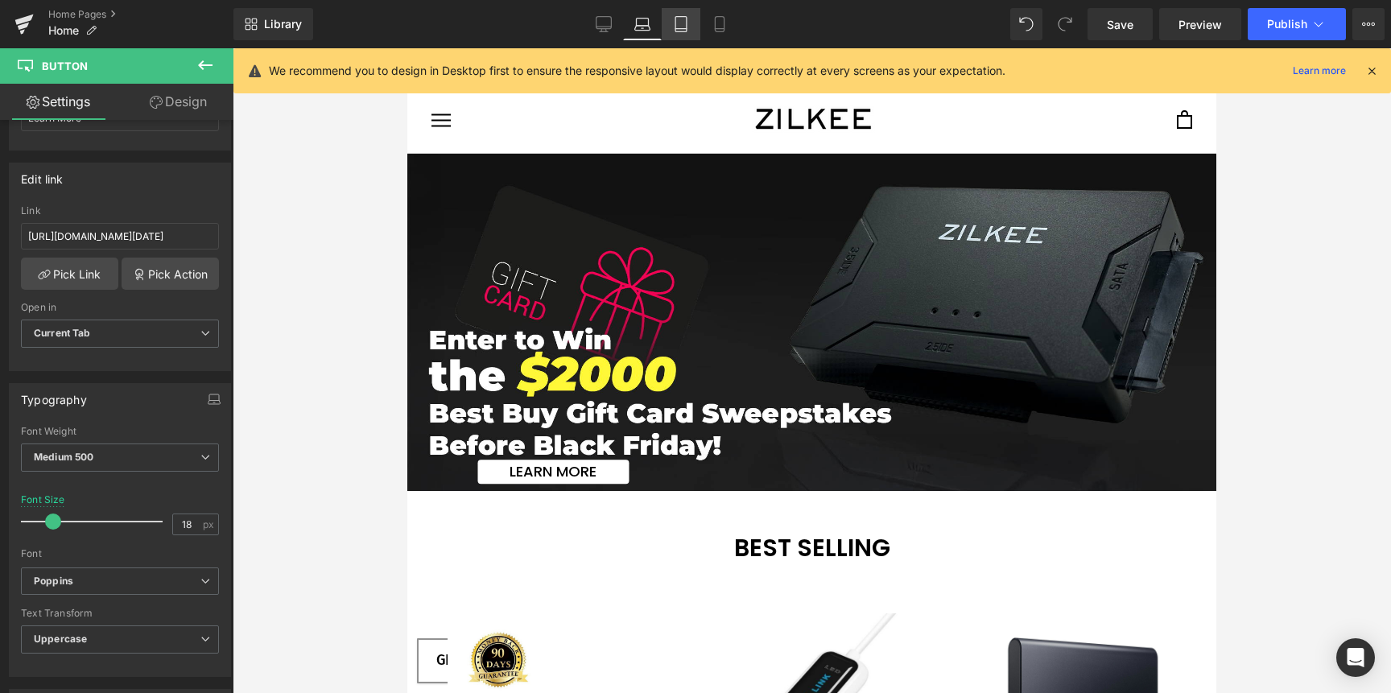
click at [684, 31] on icon at bounding box center [681, 24] width 11 height 15
type input "14"
type input "100"
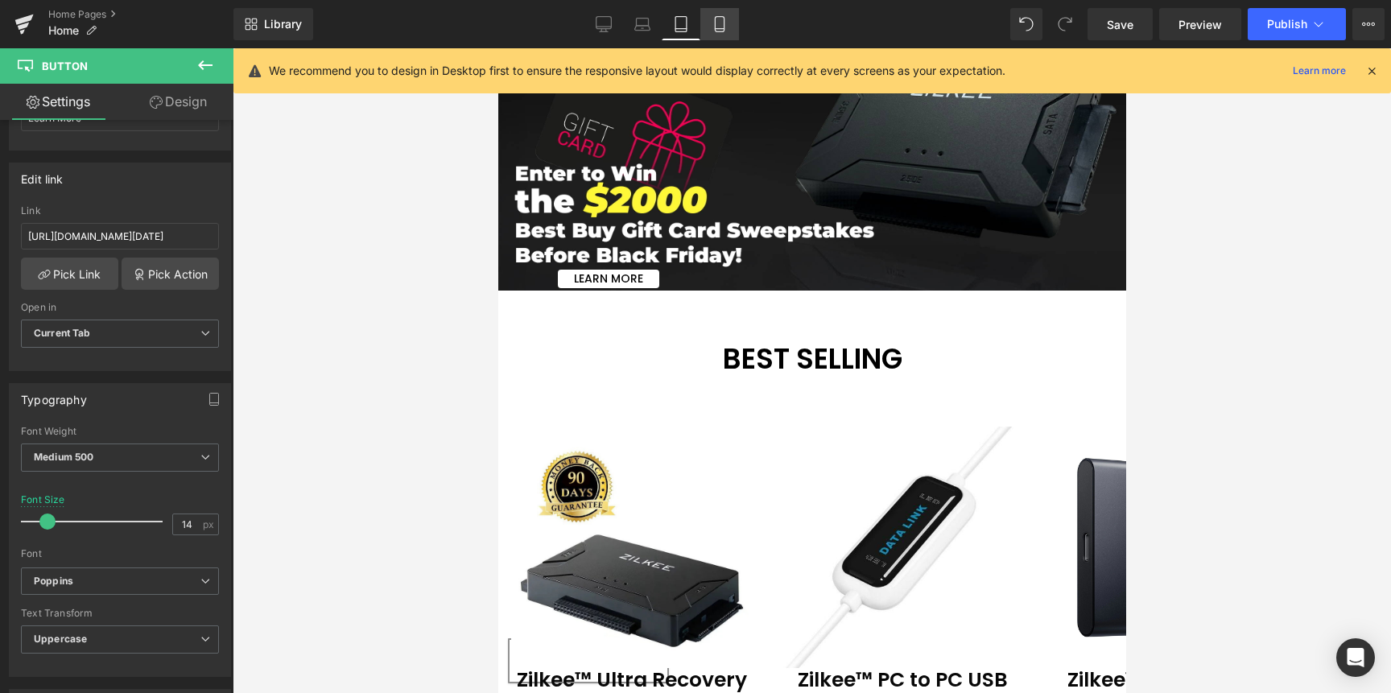
click at [722, 31] on icon at bounding box center [720, 24] width 16 height 16
type input "18"
type input "100"
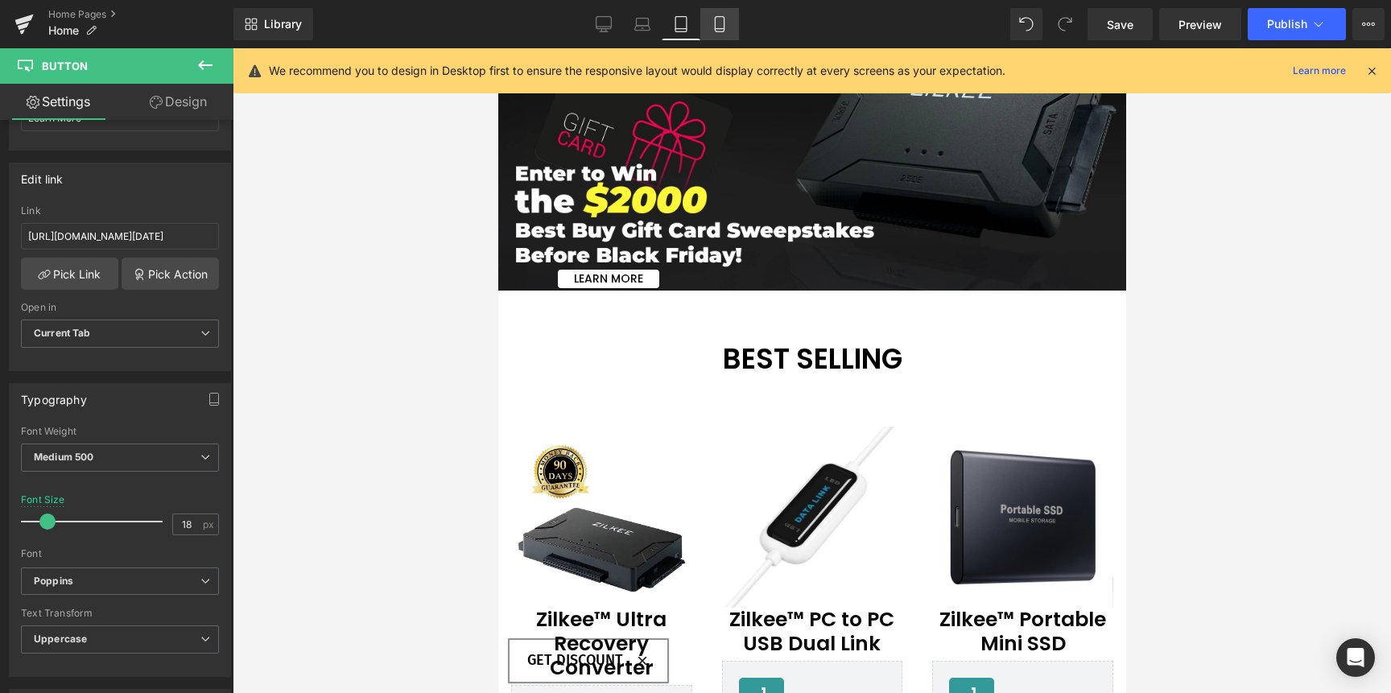
scroll to position [0, 0]
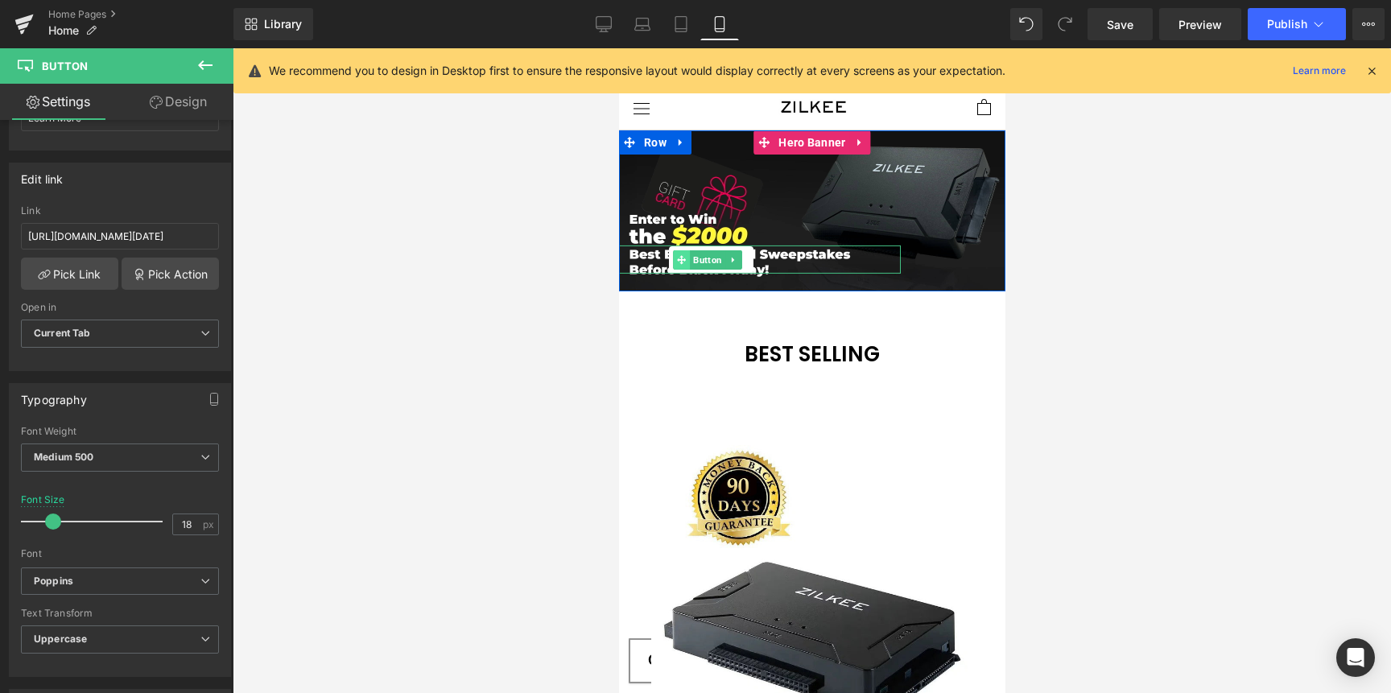
click at [681, 250] on span at bounding box center [680, 259] width 17 height 19
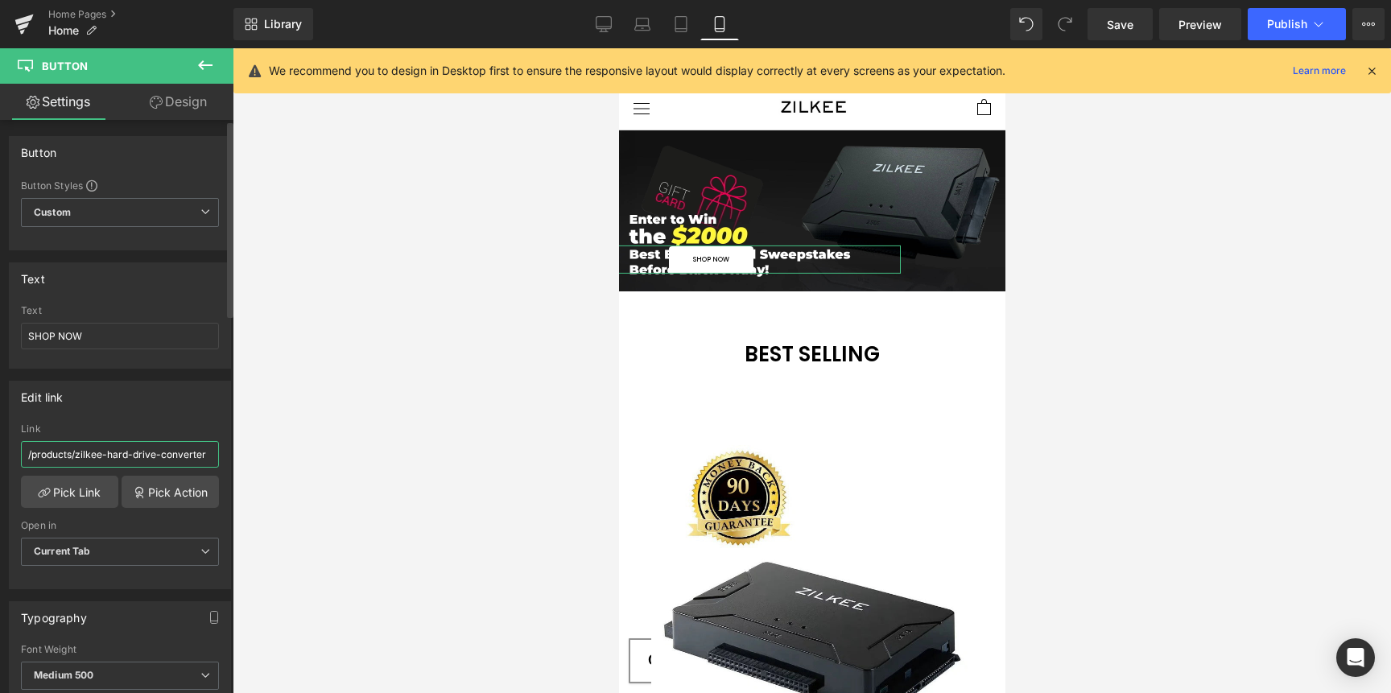
click at [101, 449] on input "/products/zilkee-hard-drive-converter" at bounding box center [120, 454] width 198 height 27
paste input "[URL][DOMAIN_NAME][DATE]"
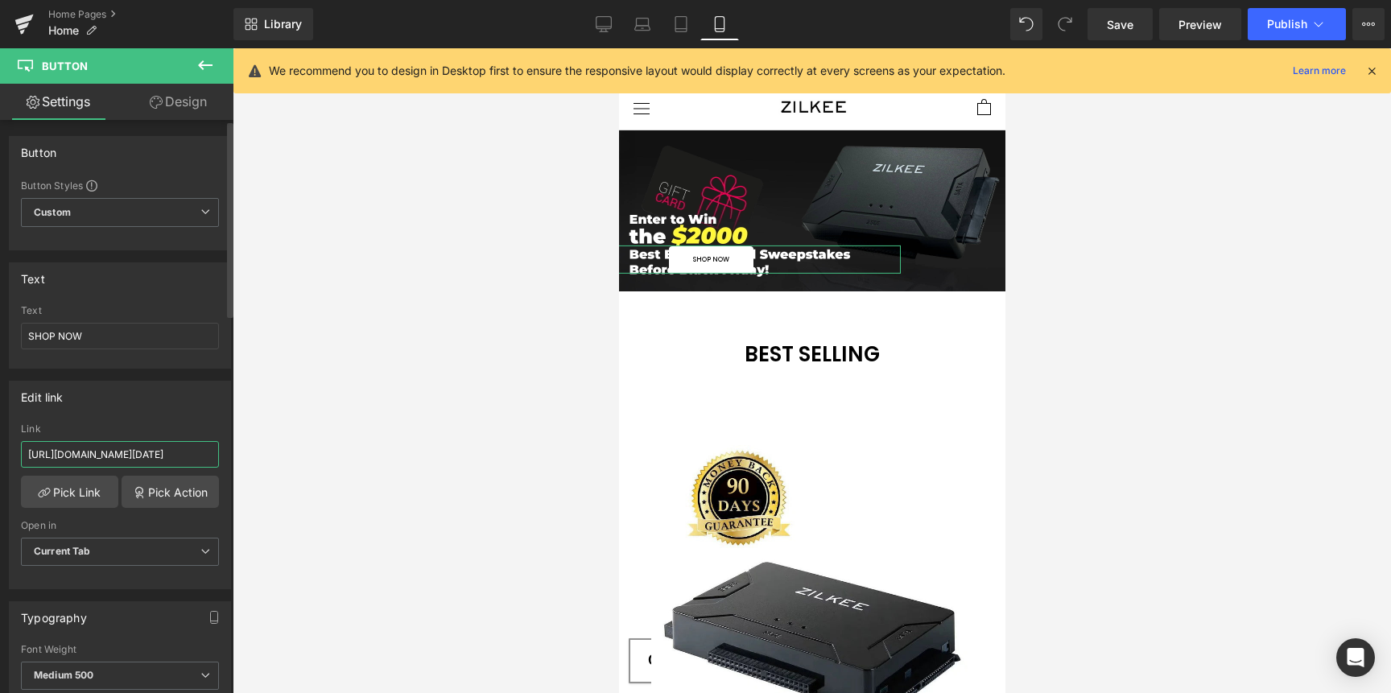
type input "[URL][DOMAIN_NAME][DATE]"
click at [122, 349] on div "Text SHOP NOW" at bounding box center [120, 336] width 198 height 63
click at [119, 344] on input "SHOP NOW" at bounding box center [120, 336] width 198 height 27
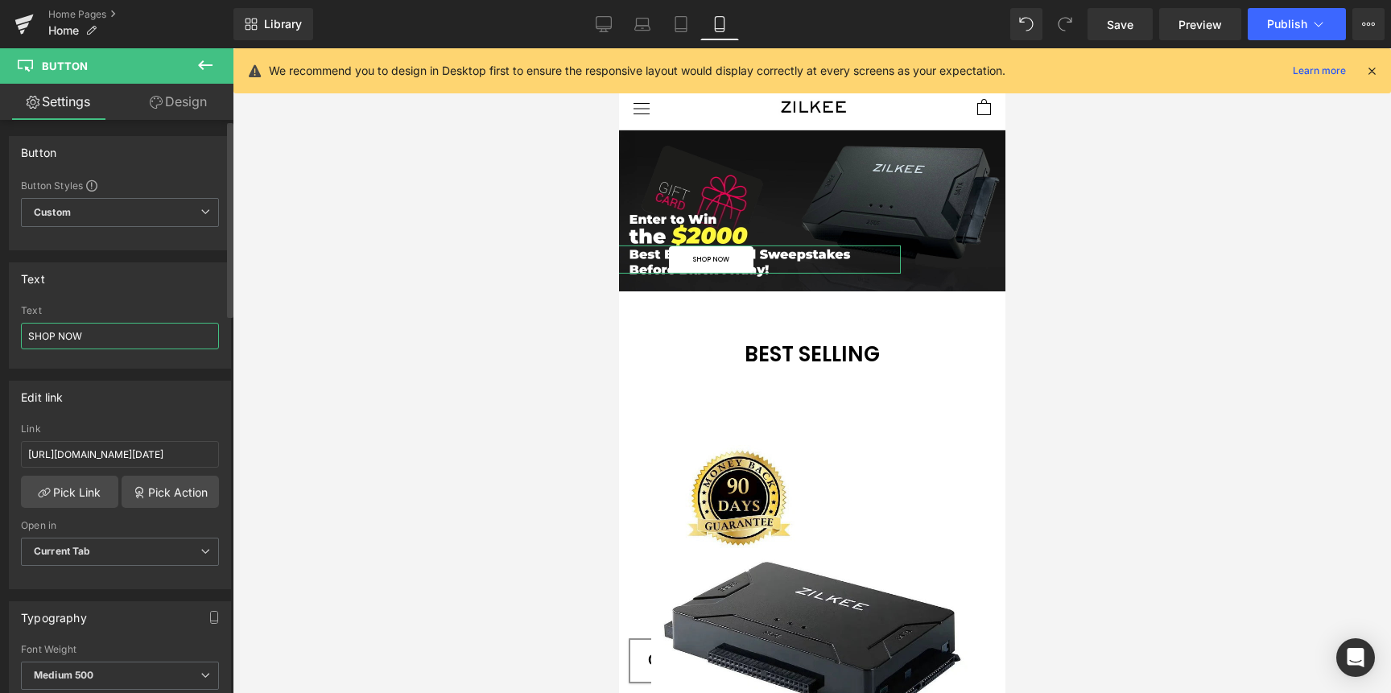
click at [119, 344] on input "SHOP NOW" at bounding box center [120, 336] width 198 height 27
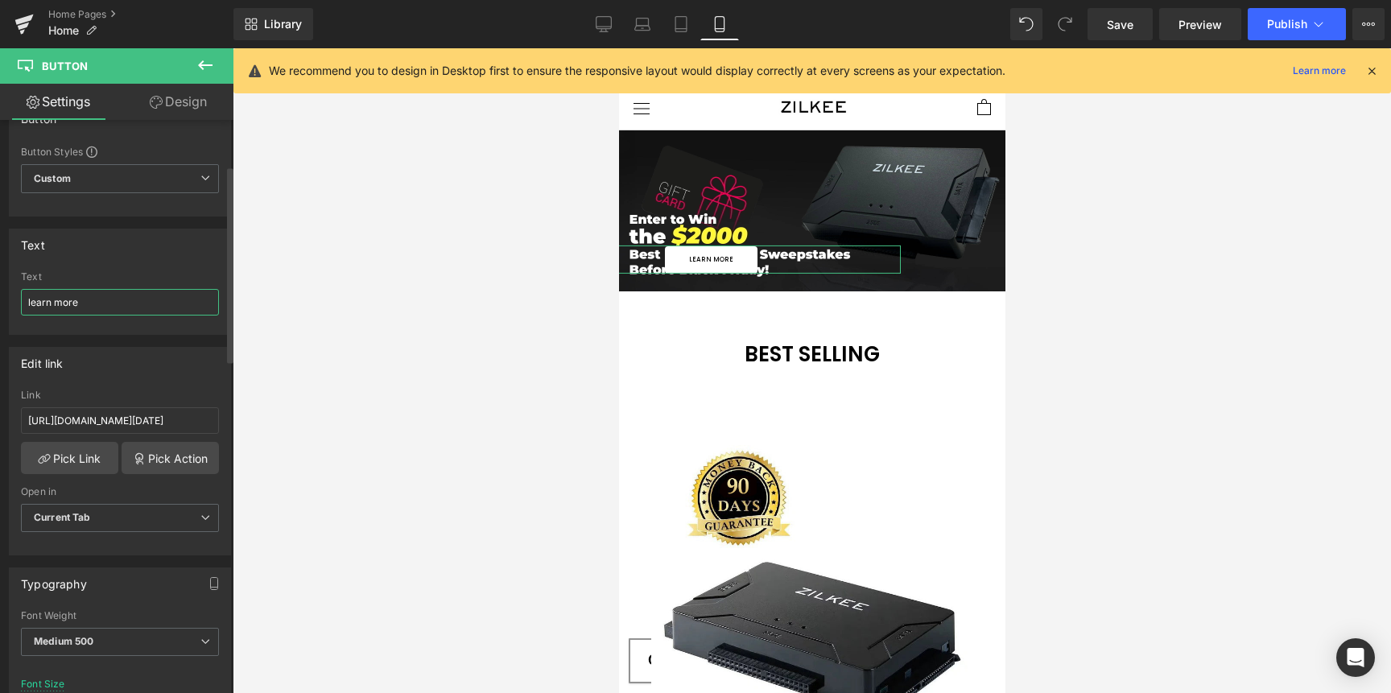
scroll to position [14, 0]
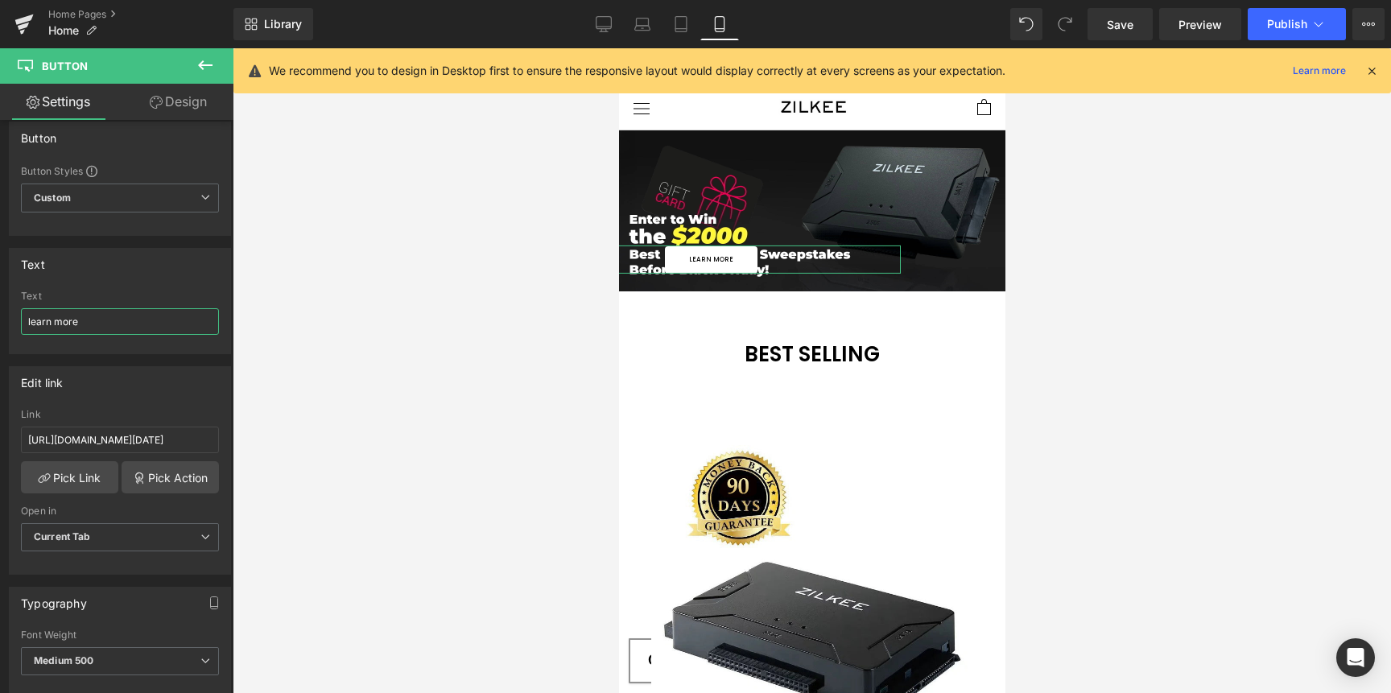
type input "learn more"
click at [151, 114] on link "Design" at bounding box center [178, 102] width 117 height 36
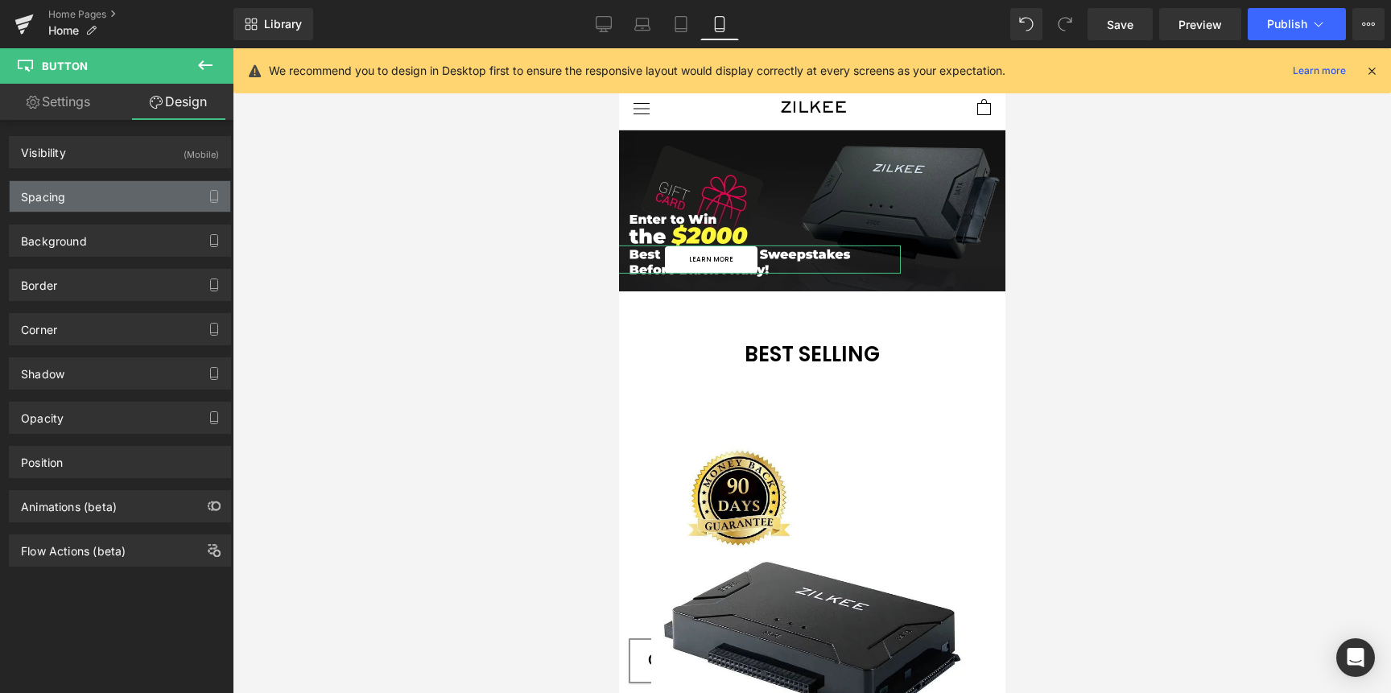
click at [85, 198] on div "Spacing" at bounding box center [120, 196] width 221 height 31
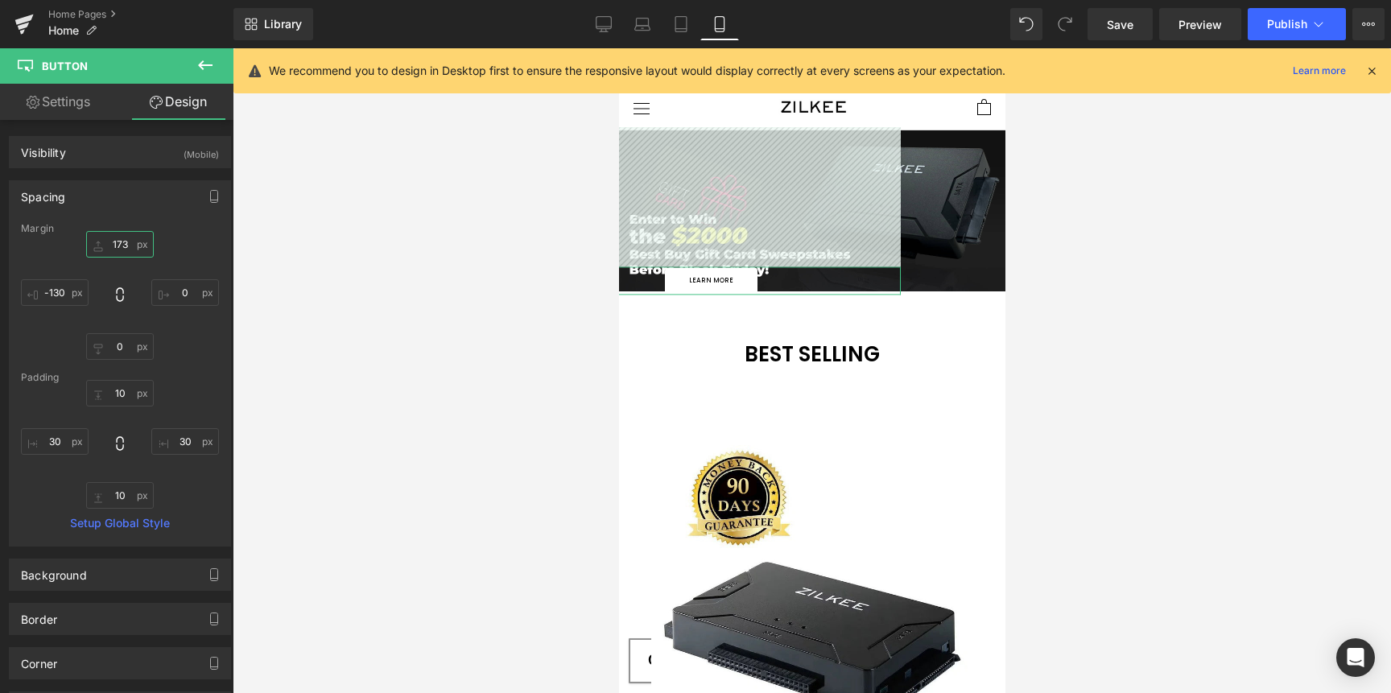
type input "173"
drag, startPoint x: 113, startPoint y: 246, endPoint x: 112, endPoint y: 203, distance: 42.7
click at [112, 203] on div "Spacing [GEOGRAPHIC_DATA] 173px 173 0px 0 0px 0 -130px -130 [GEOGRAPHIC_DATA] 1…" at bounding box center [120, 363] width 222 height 366
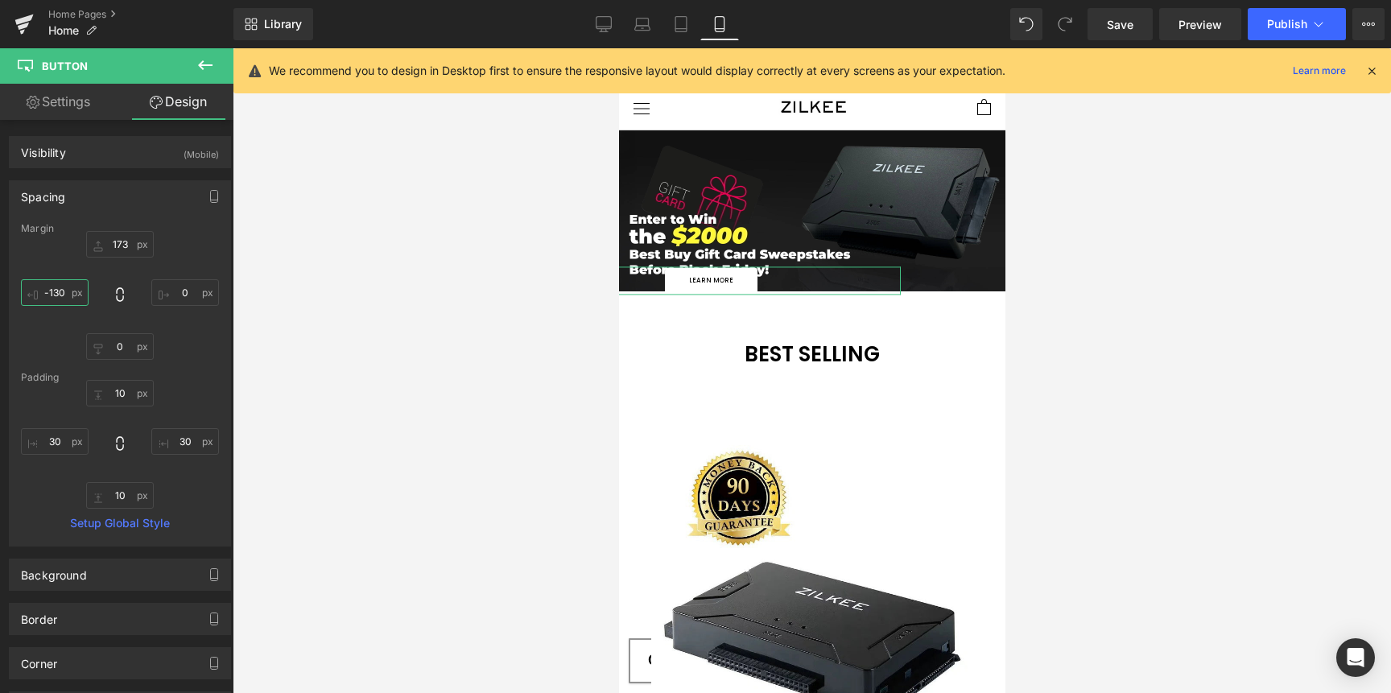
drag, startPoint x: 56, startPoint y: 290, endPoint x: 53, endPoint y: 306, distance: 16.3
click at [53, 306] on div "173px 173 0px 0 0px 0 -130px -130" at bounding box center [120, 295] width 198 height 129
click at [56, 291] on input "-130" at bounding box center [55, 292] width 68 height 27
type input "-154"
drag, startPoint x: 59, startPoint y: 287, endPoint x: 58, endPoint y: 302, distance: 15.3
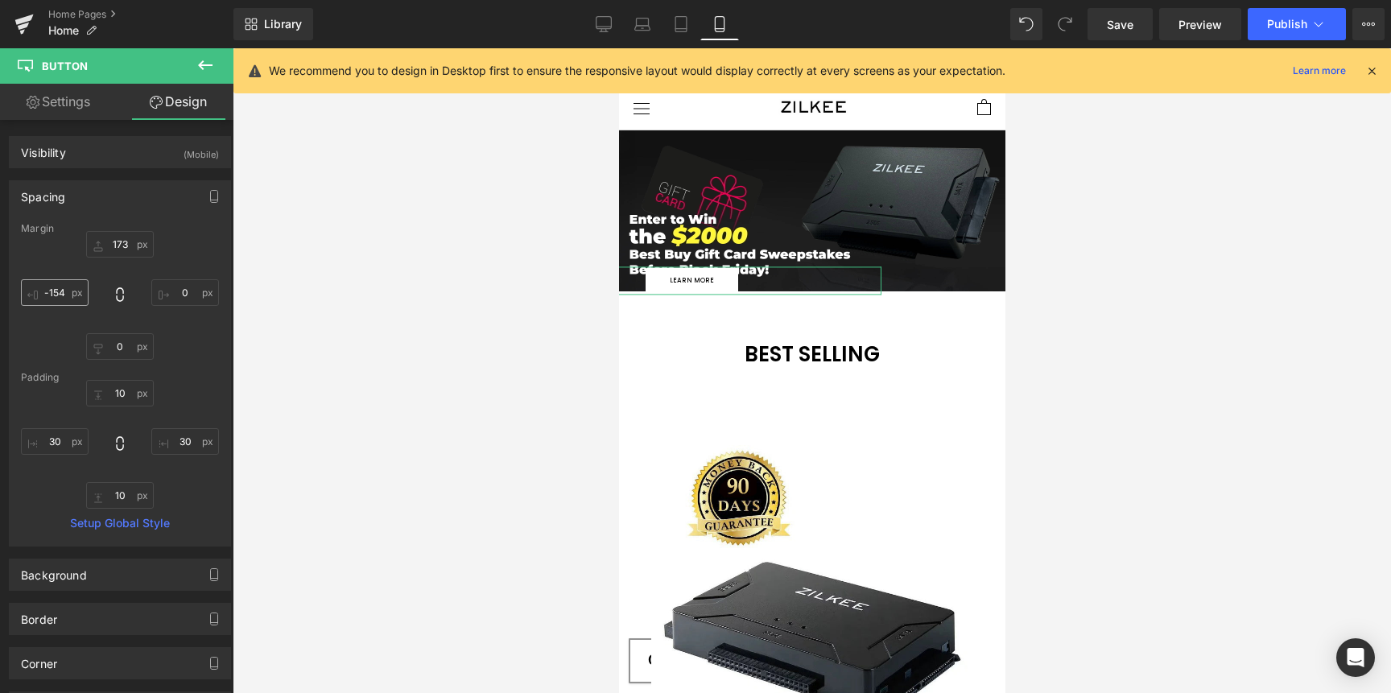
click at [54, 306] on div "173px 173 0px 0 0px 0 -154px -154" at bounding box center [120, 295] width 198 height 129
click at [63, 293] on input "-154" at bounding box center [55, 292] width 68 height 27
click at [64, 293] on input "-154" at bounding box center [55, 292] width 68 height 27
click at [64, 294] on input "-154" at bounding box center [55, 292] width 68 height 27
click at [122, 397] on input "10" at bounding box center [120, 393] width 68 height 27
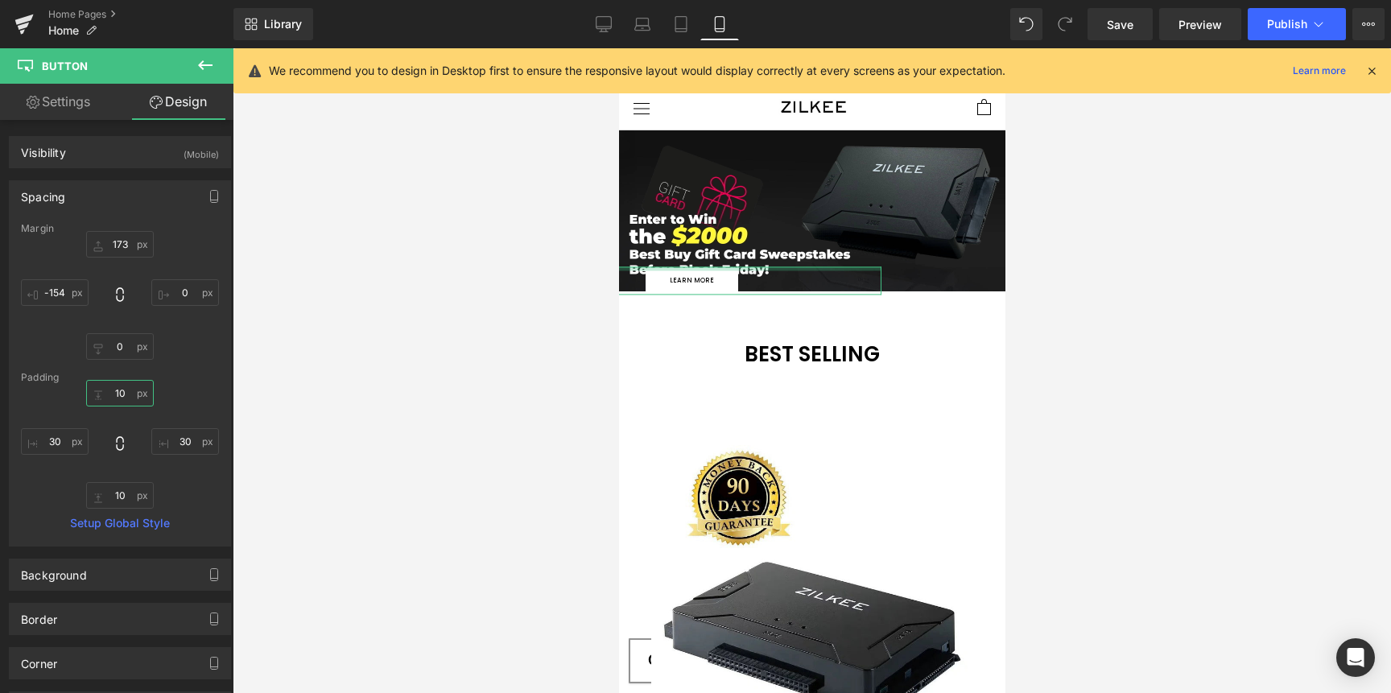
click at [122, 398] on input "10" at bounding box center [120, 393] width 68 height 27
type input "0"
click at [114, 498] on input "10" at bounding box center [120, 495] width 68 height 27
type input "0"
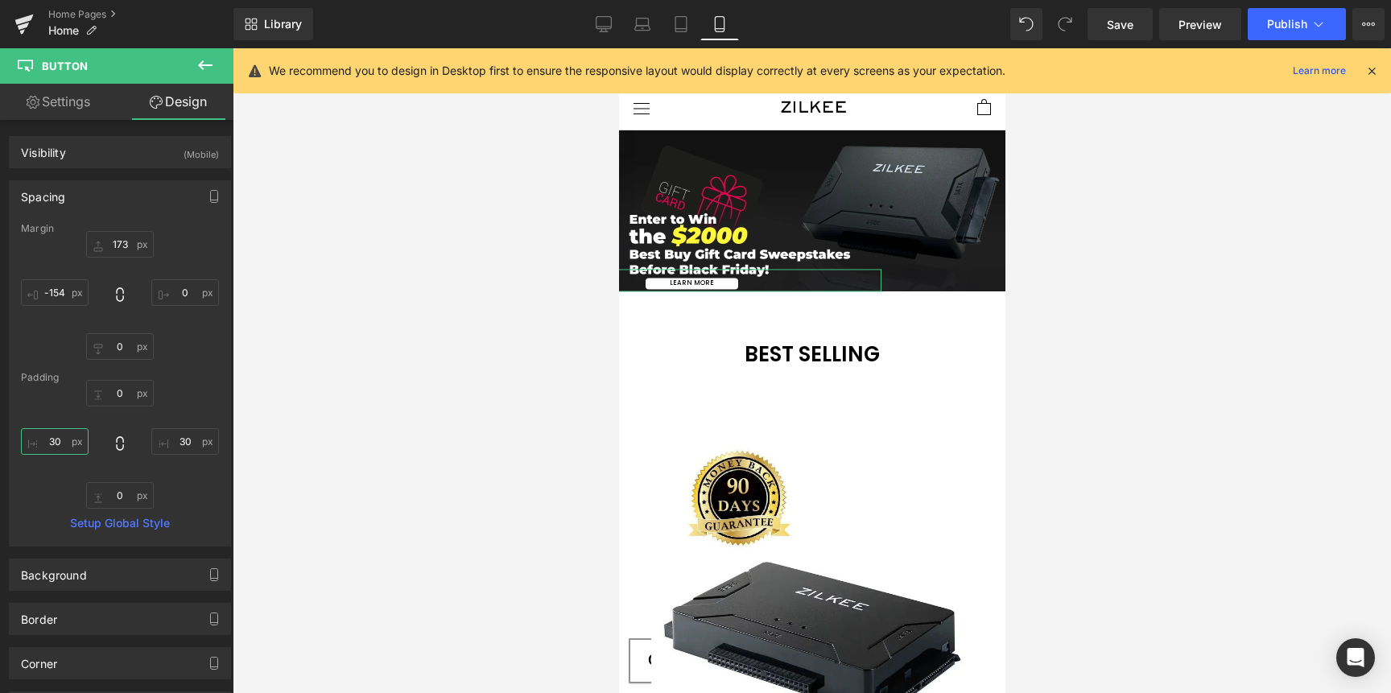
click at [60, 439] on input "30" at bounding box center [55, 441] width 68 height 27
type input "20"
click at [176, 440] on input "30" at bounding box center [185, 441] width 68 height 27
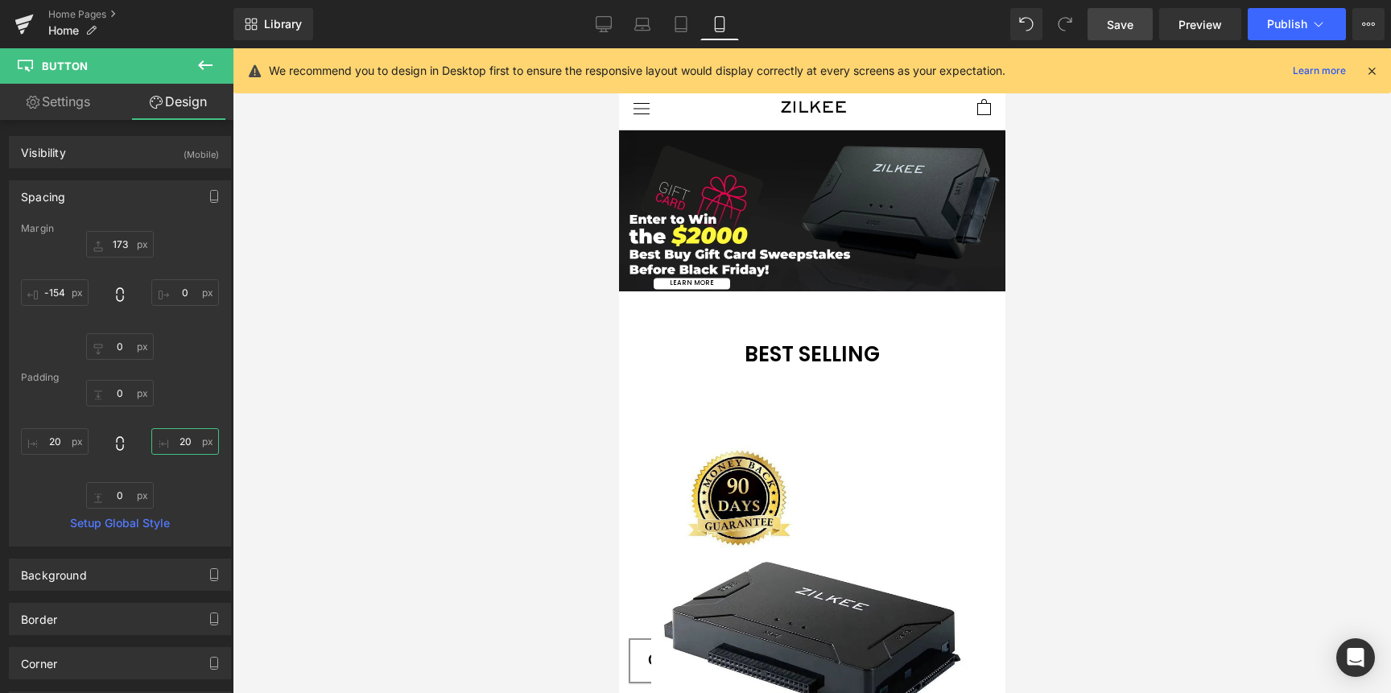
type input "20"
click at [1126, 26] on span "Save" at bounding box center [1120, 24] width 27 height 17
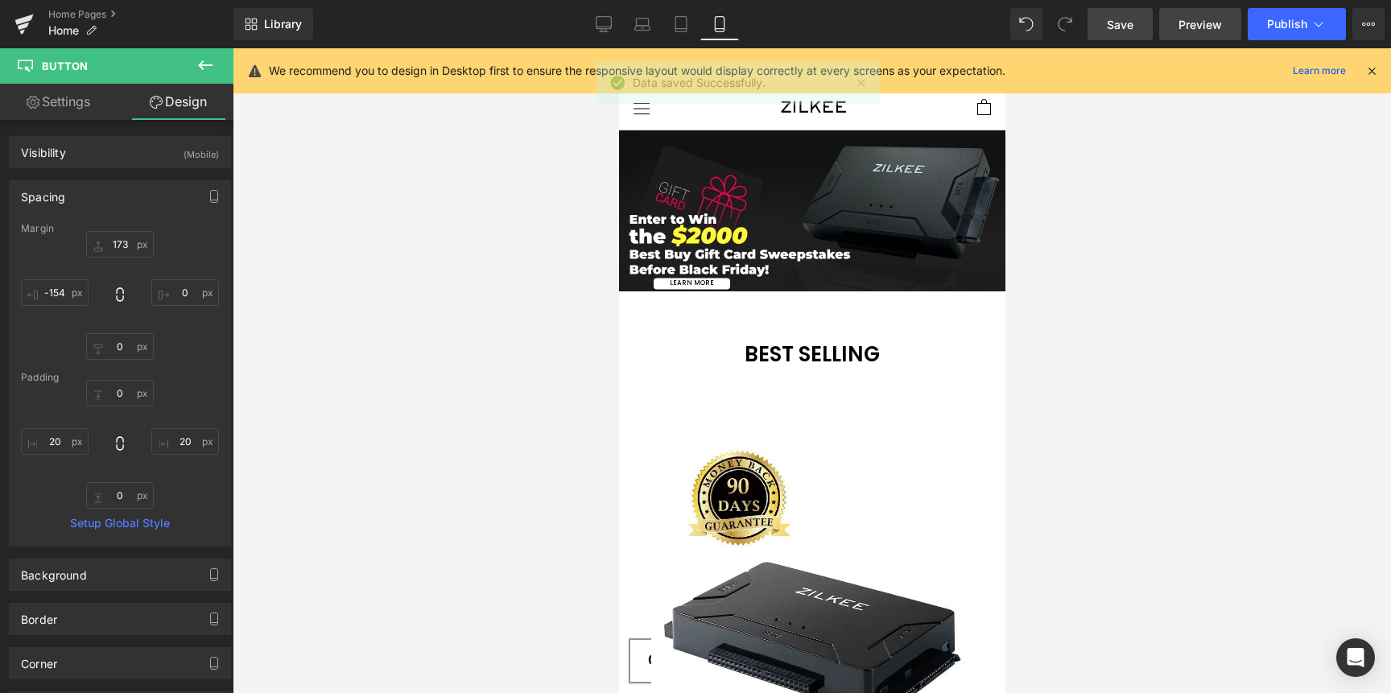
click at [1177, 26] on link "Preview" at bounding box center [1200, 24] width 82 height 32
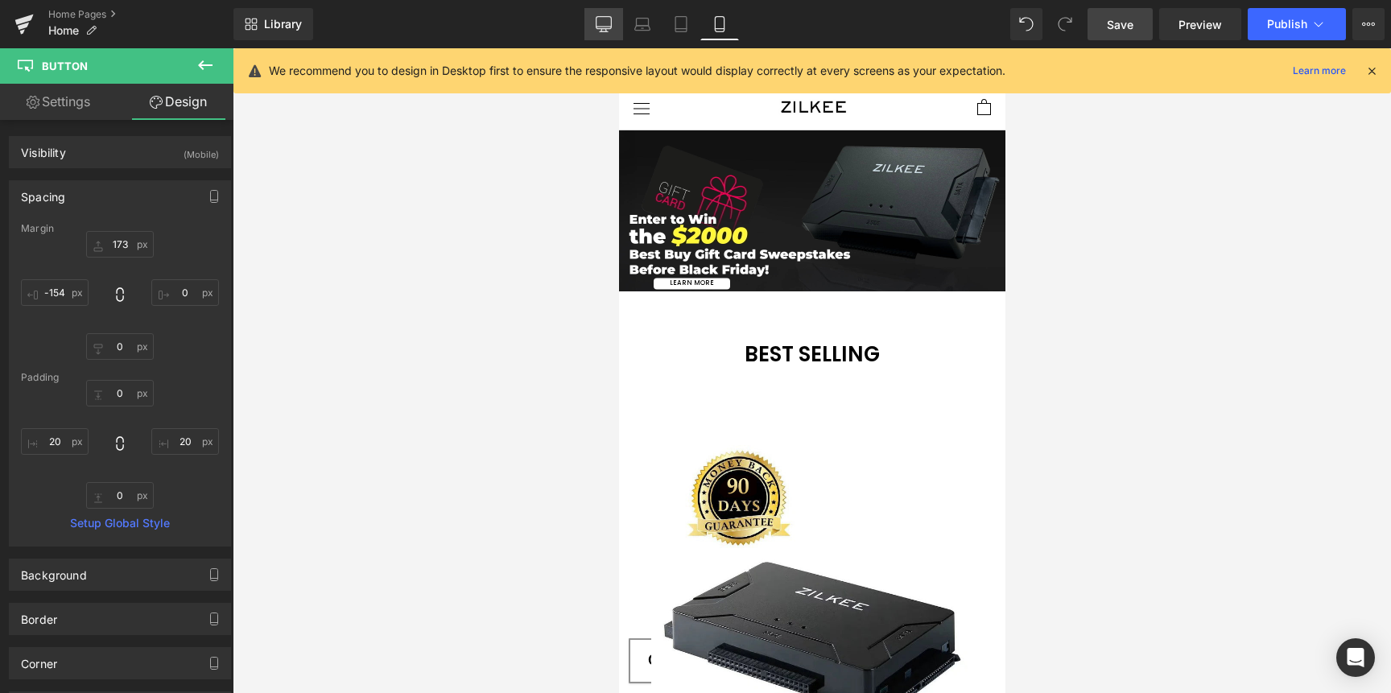
click at [610, 23] on icon at bounding box center [604, 24] width 16 height 16
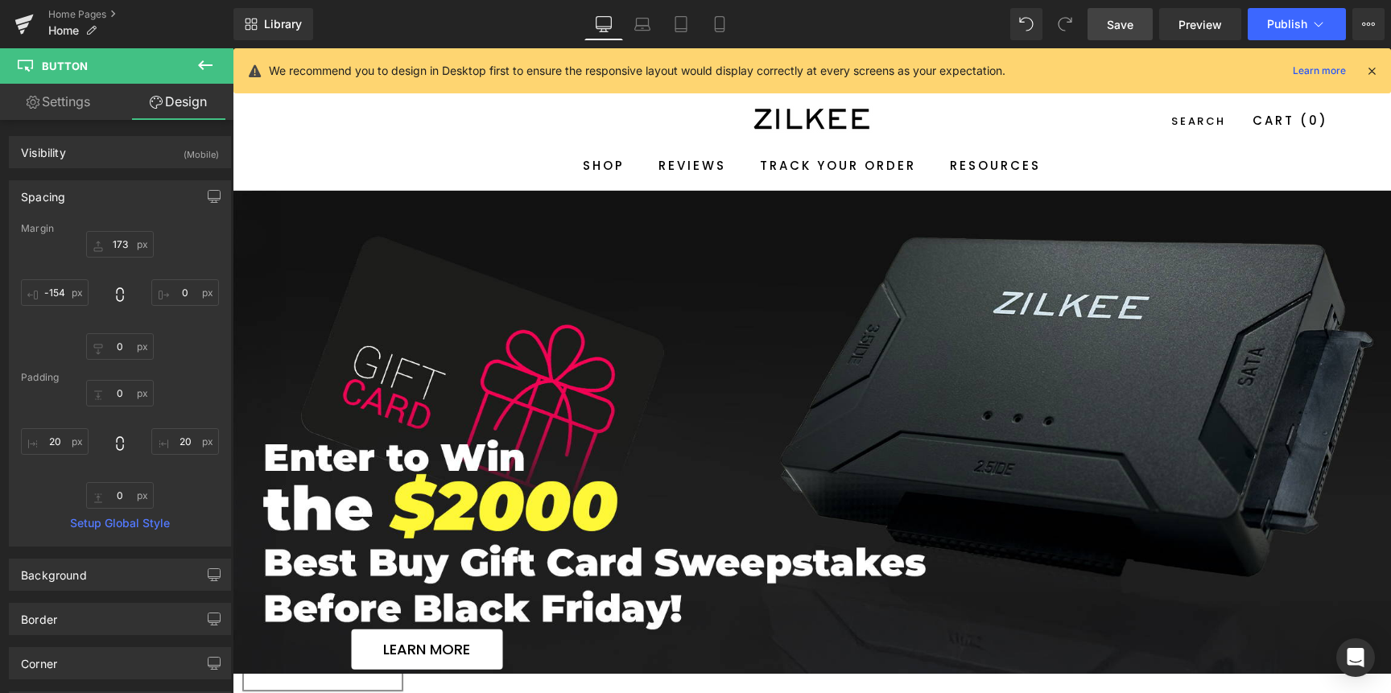
type input "280"
type input "0"
type input "190"
type input "10"
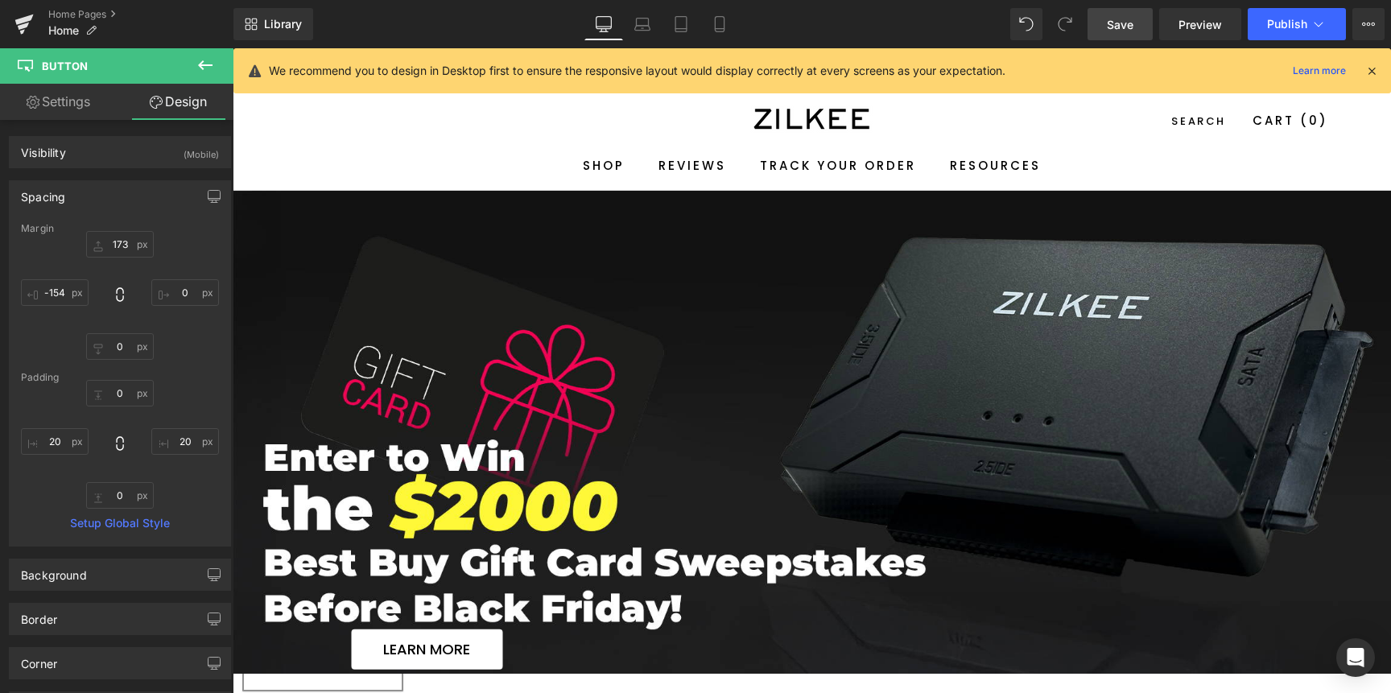
type input "40"
type input "10"
type input "40"
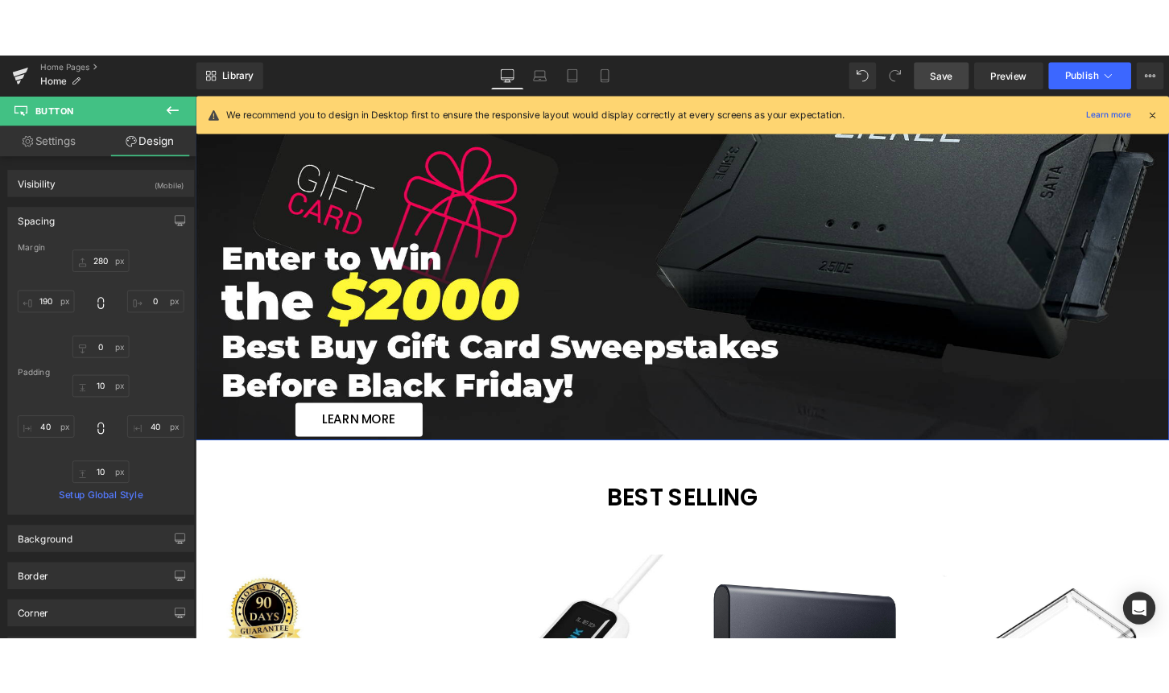
scroll to position [188, 0]
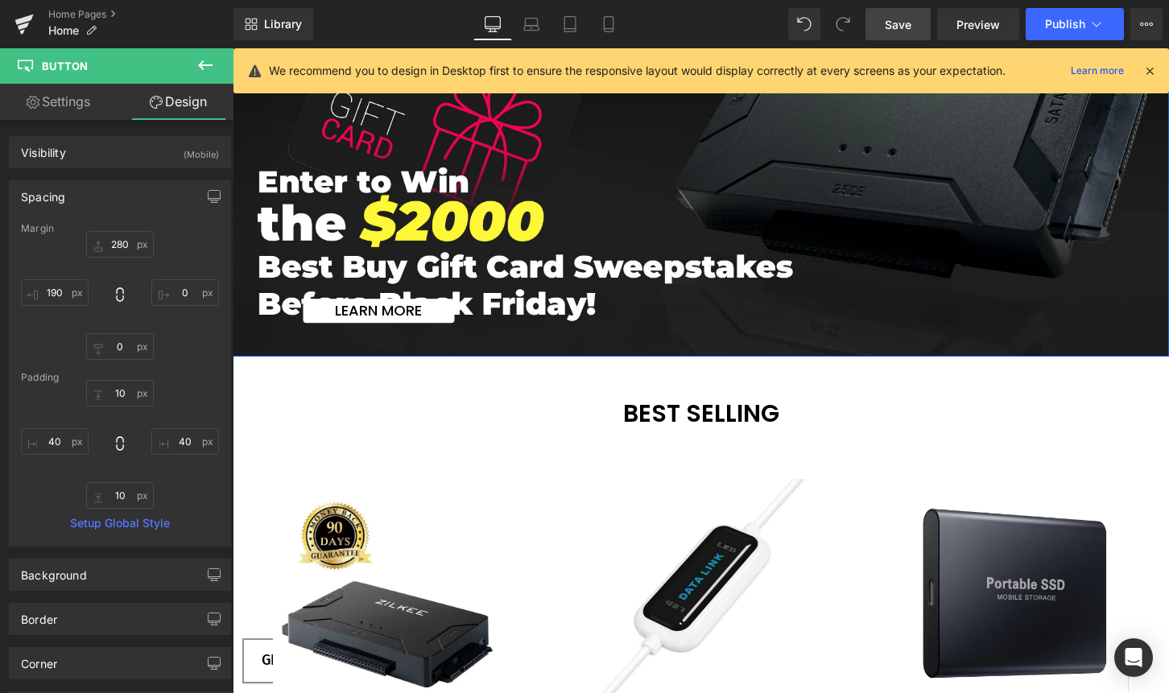
click at [525, 225] on span "Learn more Button" at bounding box center [701, 162] width 936 height 324
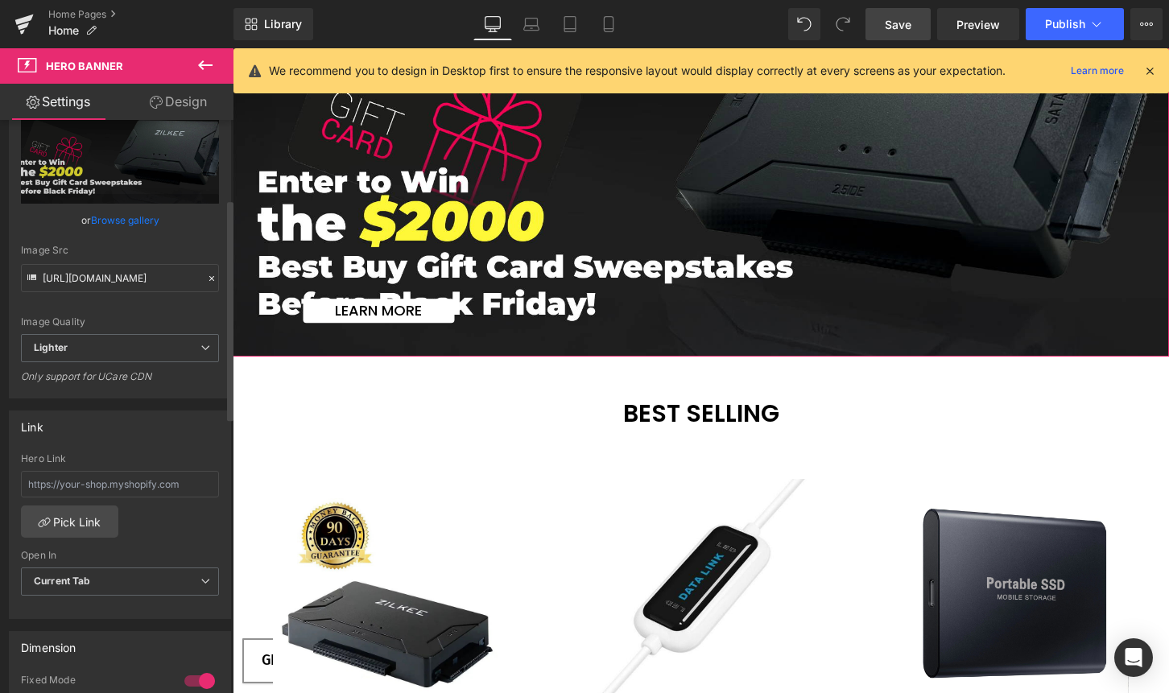
scroll to position [265, 0]
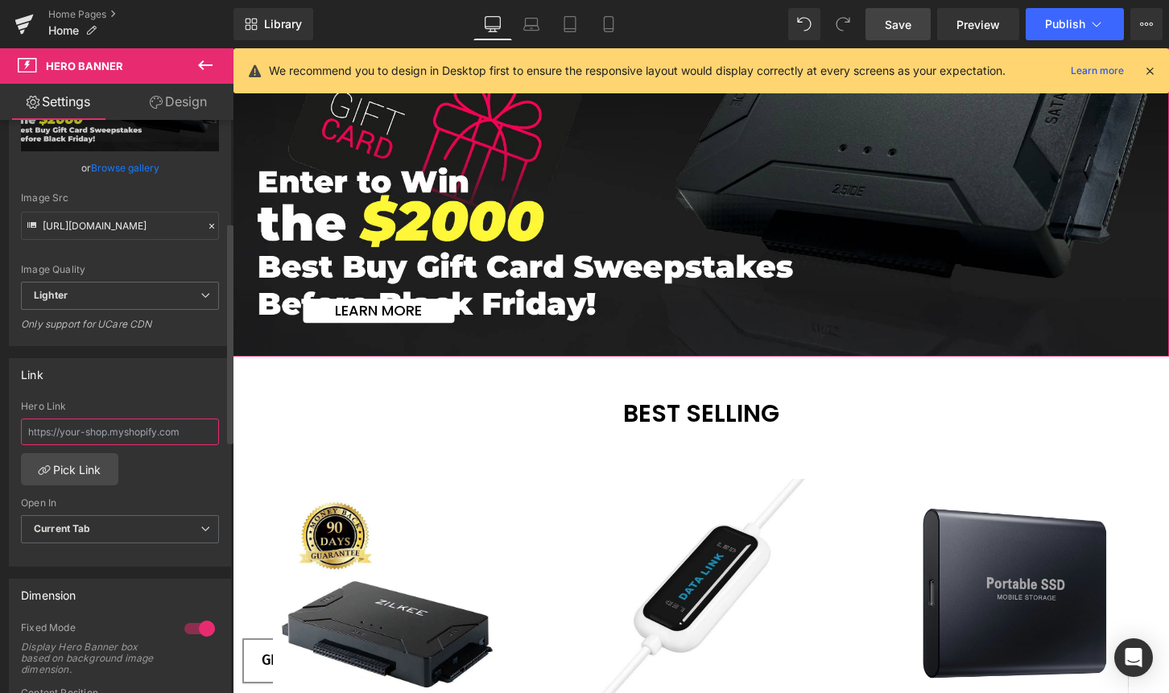
click at [137, 428] on input "text" at bounding box center [120, 432] width 198 height 27
paste input "[URL][DOMAIN_NAME][DATE]"
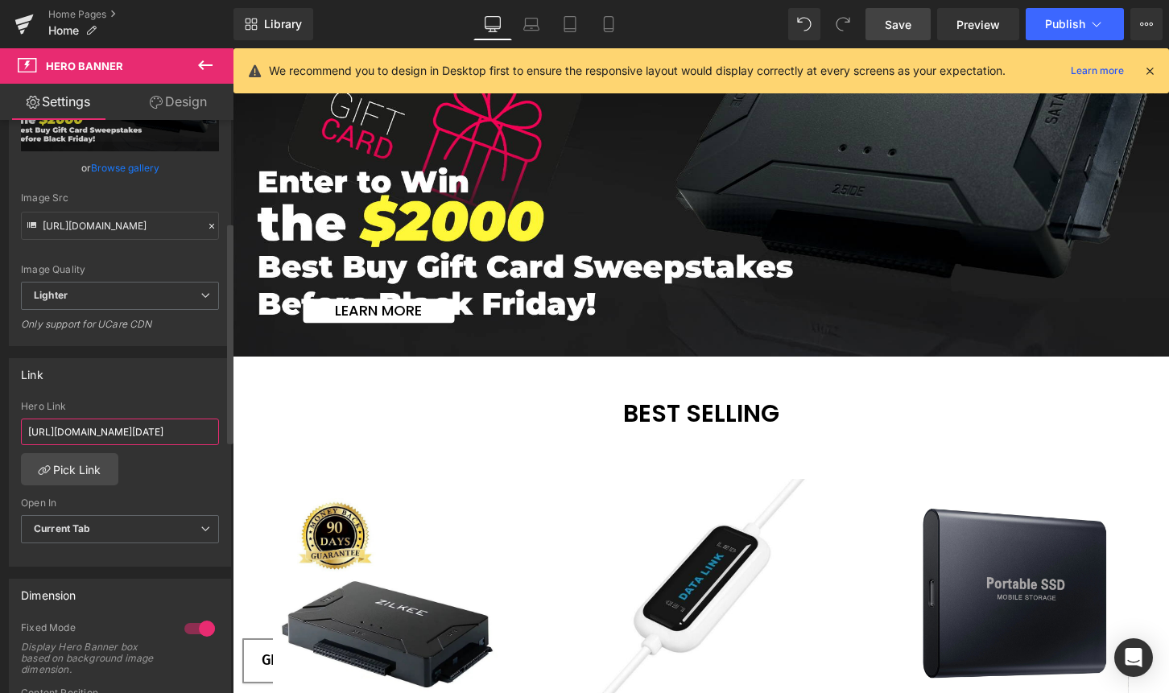
type input "[URL][DOMAIN_NAME][DATE]"
click at [171, 470] on div "[URL][DOMAIN_NAME][DATE] Hero Link [URL][DOMAIN_NAME][DATE] Pick Link Current T…" at bounding box center [120, 483] width 221 height 165
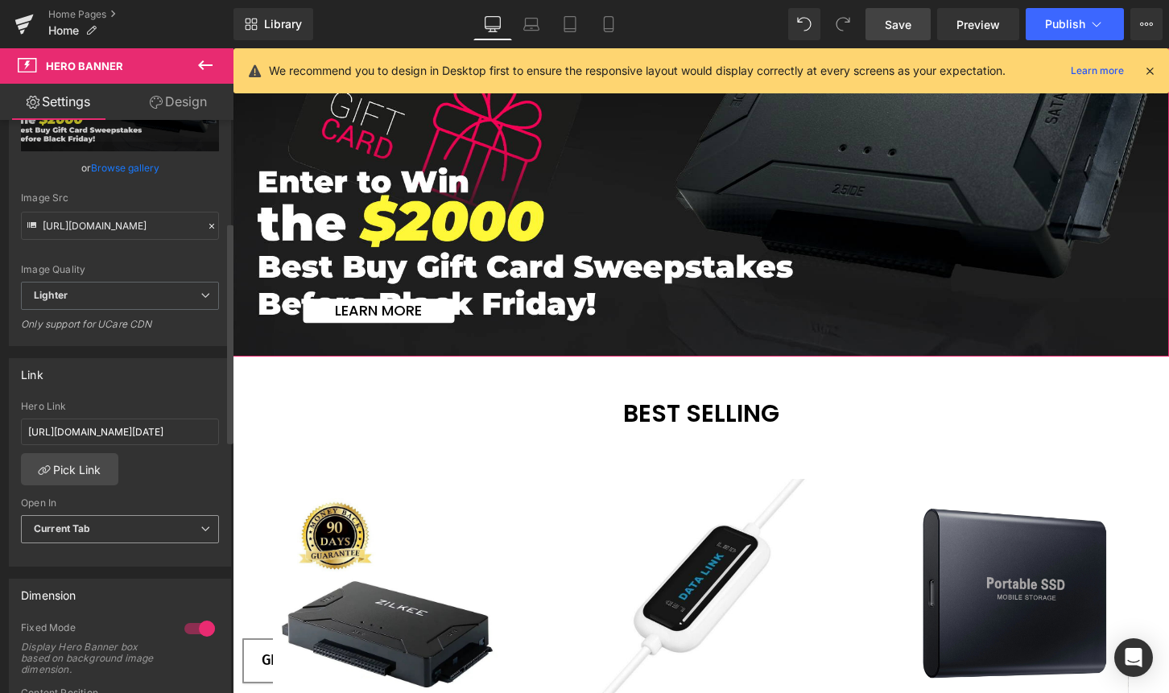
click at [160, 522] on span "Current Tab" at bounding box center [120, 529] width 198 height 28
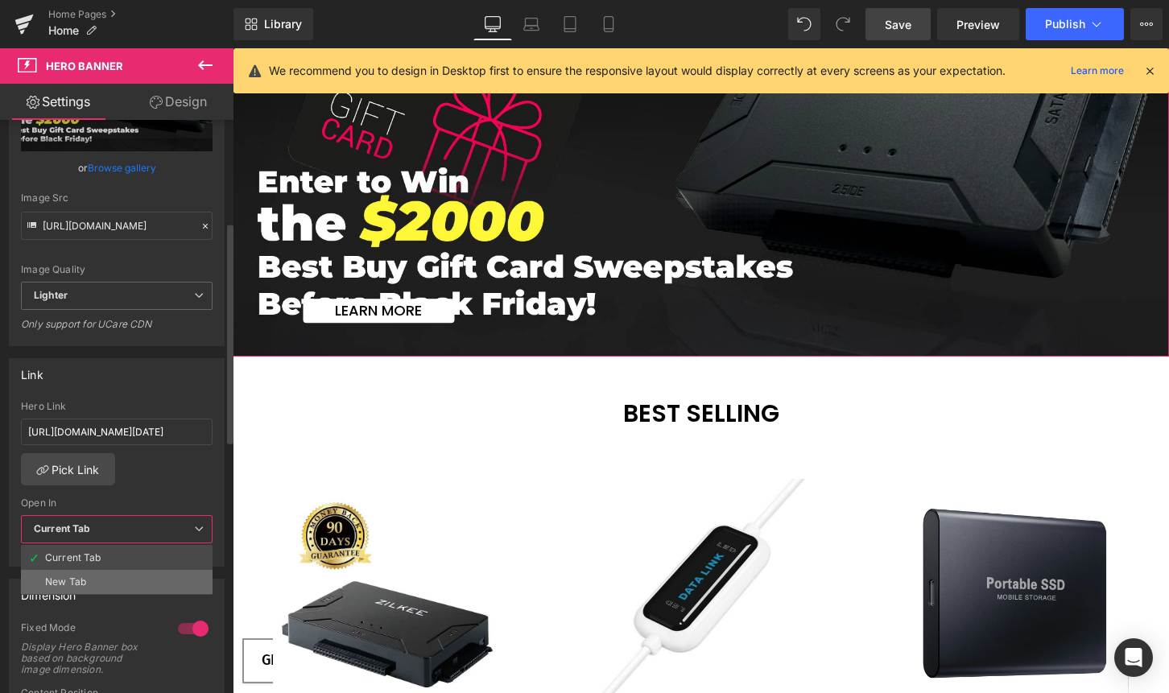
click at [75, 577] on div "New Tab" at bounding box center [65, 582] width 41 height 11
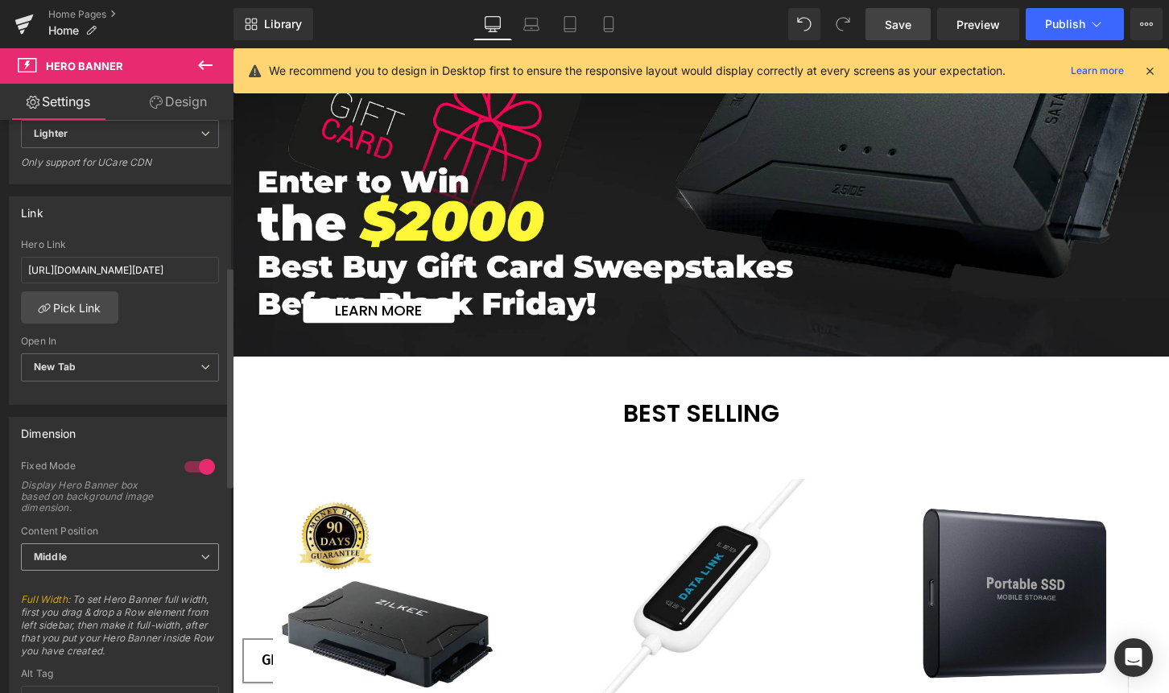
scroll to position [207, 0]
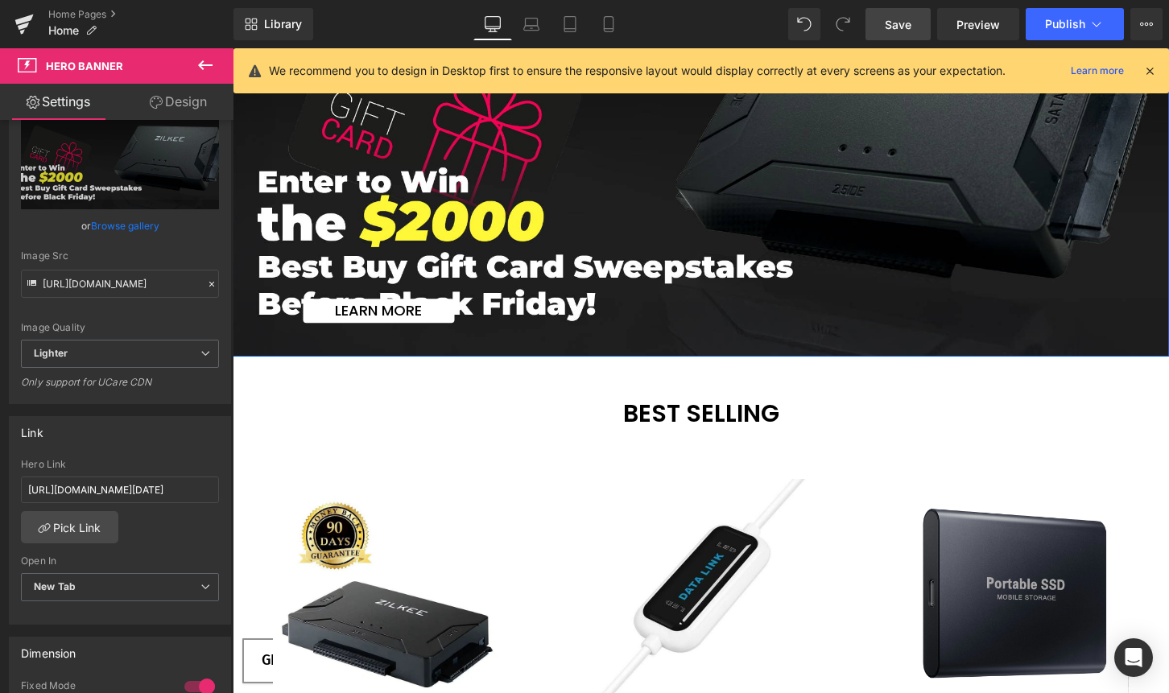
click at [702, 313] on icon at bounding box center [706, 311] width 9 height 9
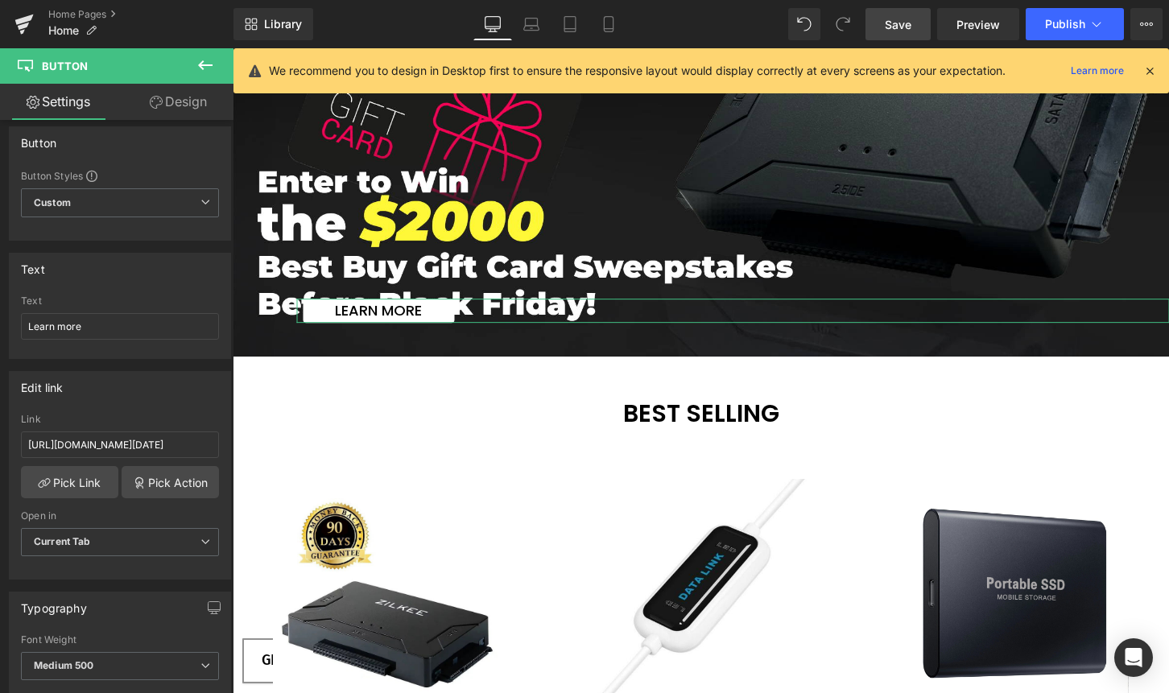
scroll to position [0, 0]
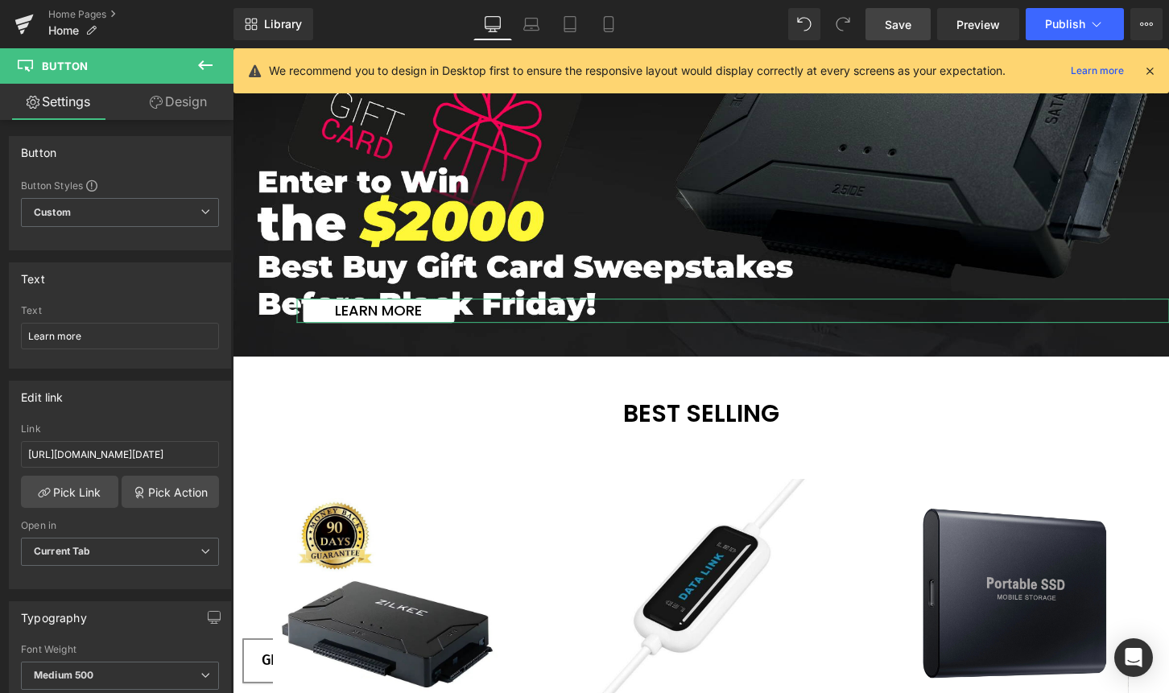
click at [175, 109] on link "Design" at bounding box center [178, 102] width 117 height 36
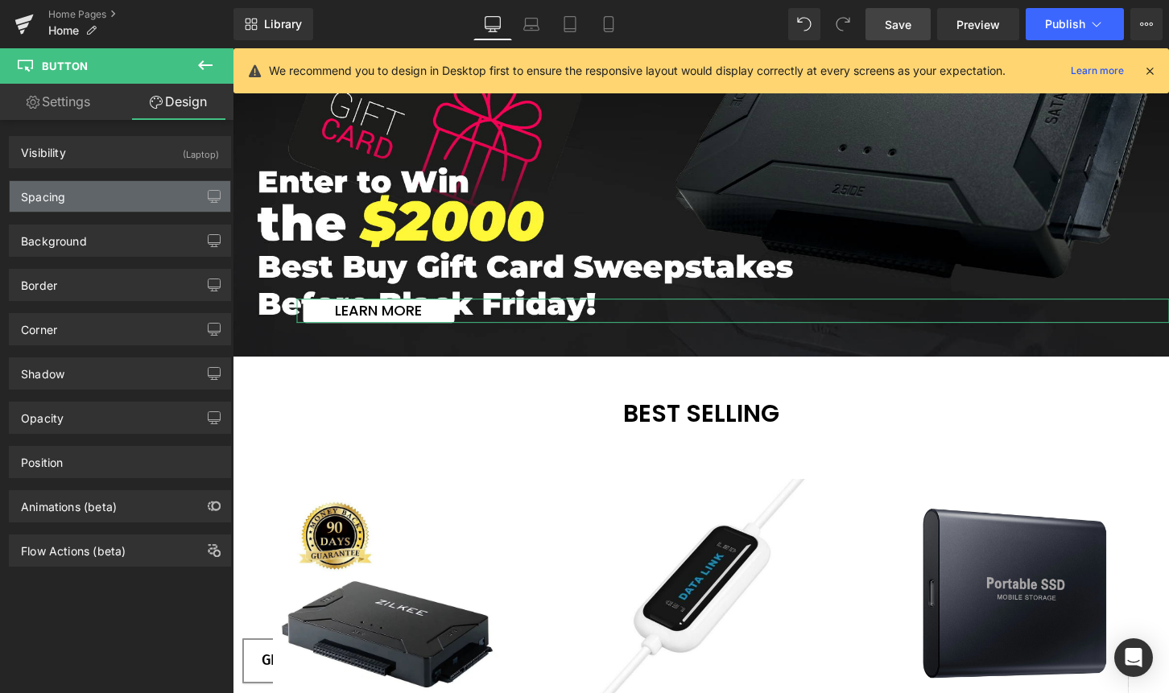
click at [127, 192] on div "Spacing" at bounding box center [120, 196] width 221 height 31
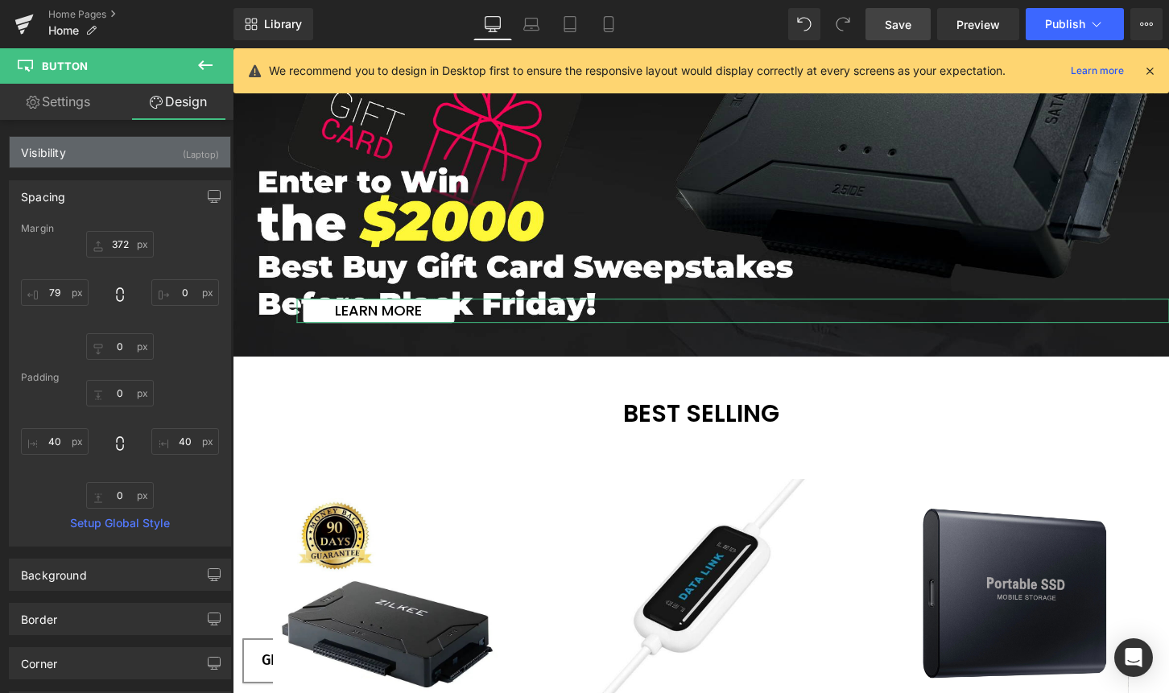
click at [130, 155] on div "Visibility (Laptop)" at bounding box center [120, 152] width 221 height 31
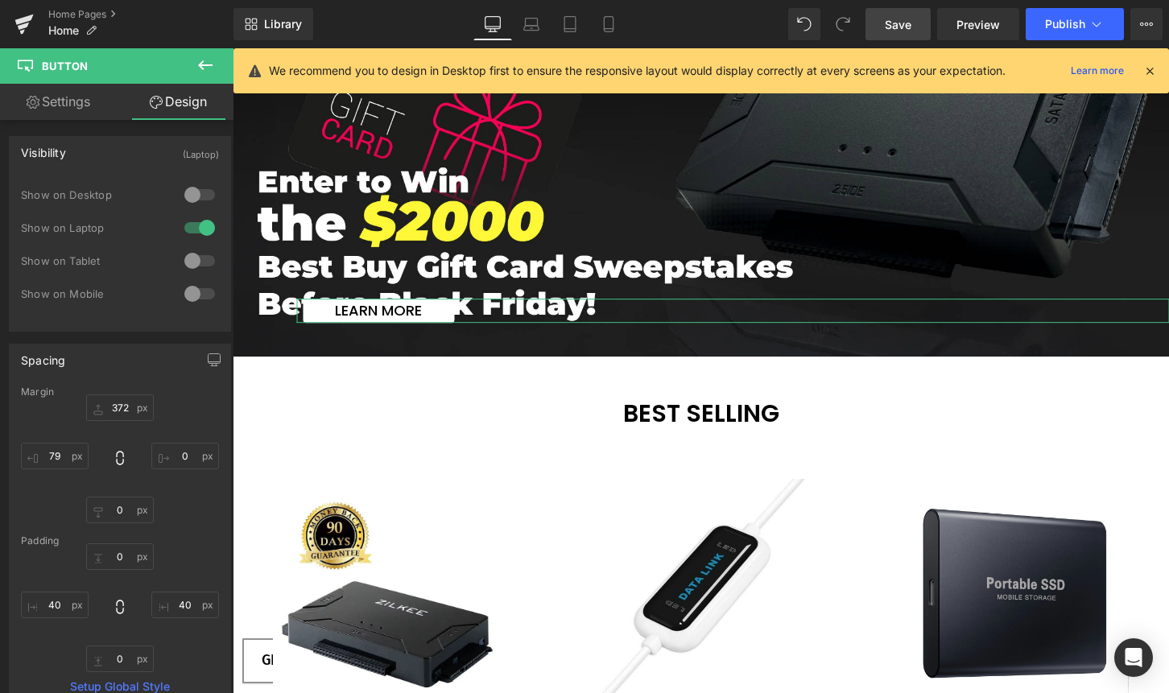
click at [122, 191] on div "Show on Desktop" at bounding box center [93, 194] width 145 height 11
click at [130, 153] on div "Visibility (Laptop)" at bounding box center [120, 152] width 221 height 31
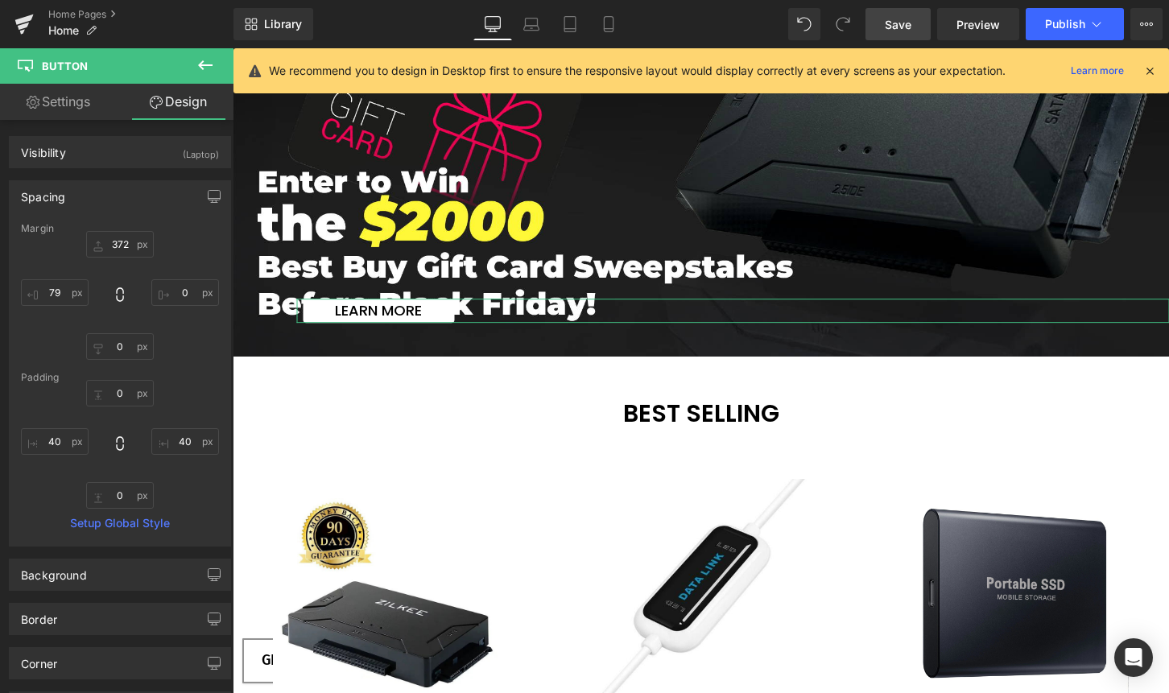
click at [99, 197] on div "Spacing" at bounding box center [120, 196] width 221 height 31
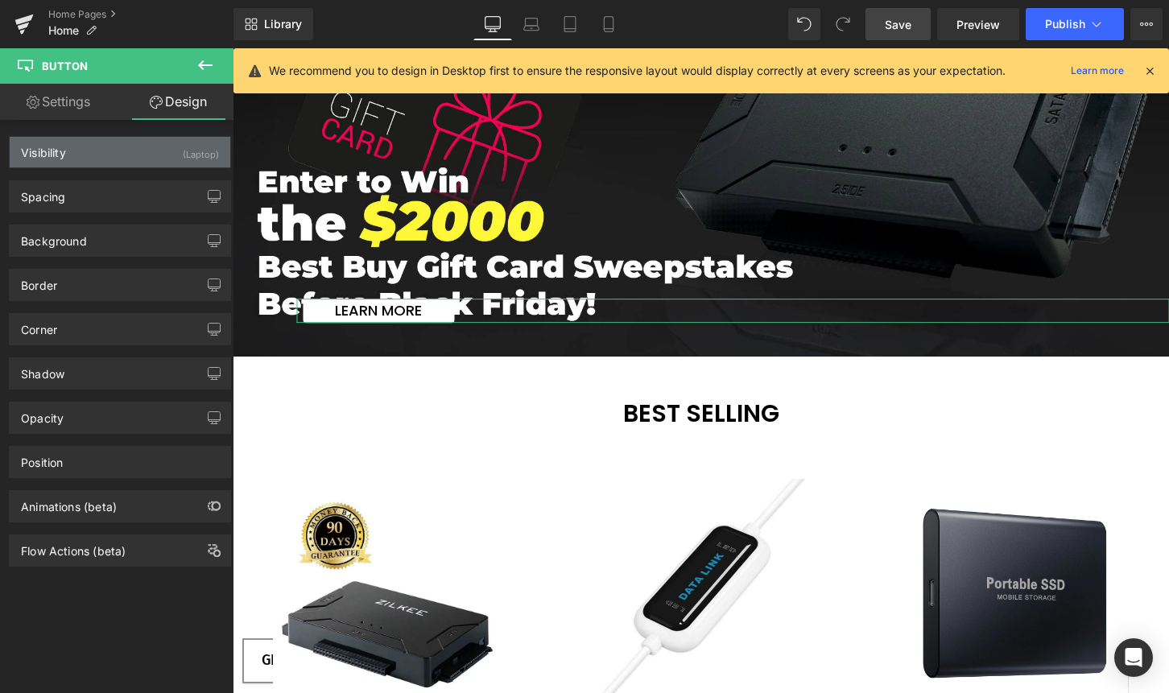
click at [130, 155] on div "Visibility (Laptop)" at bounding box center [120, 152] width 221 height 31
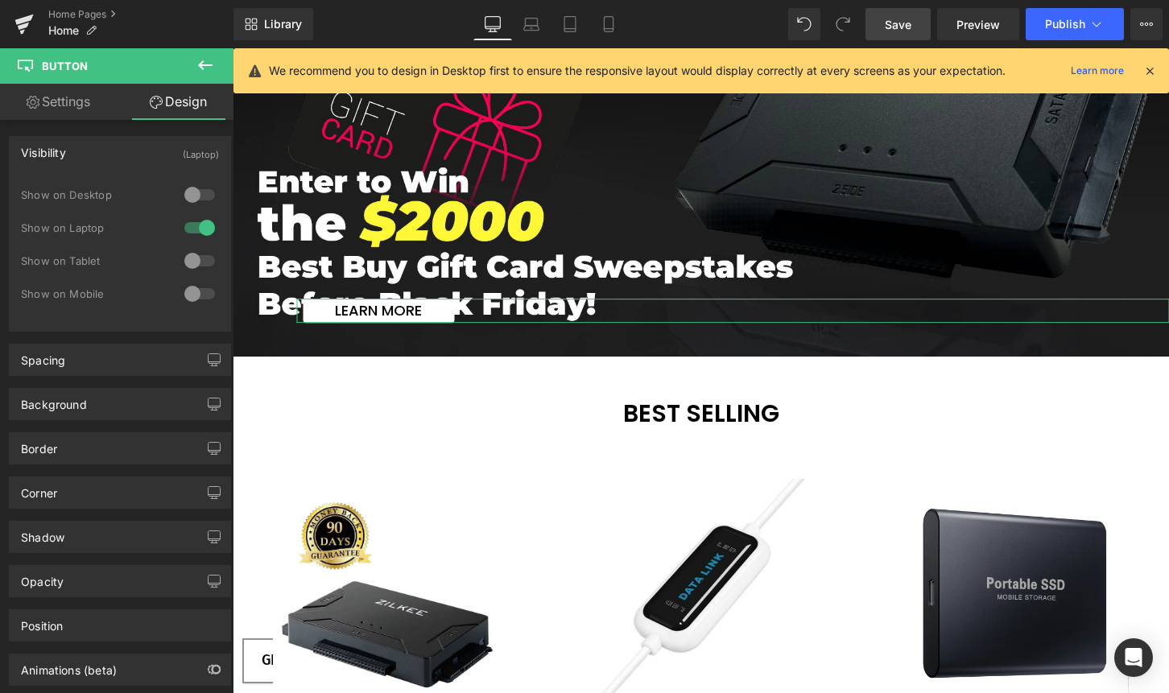
click at [188, 225] on div at bounding box center [199, 228] width 39 height 26
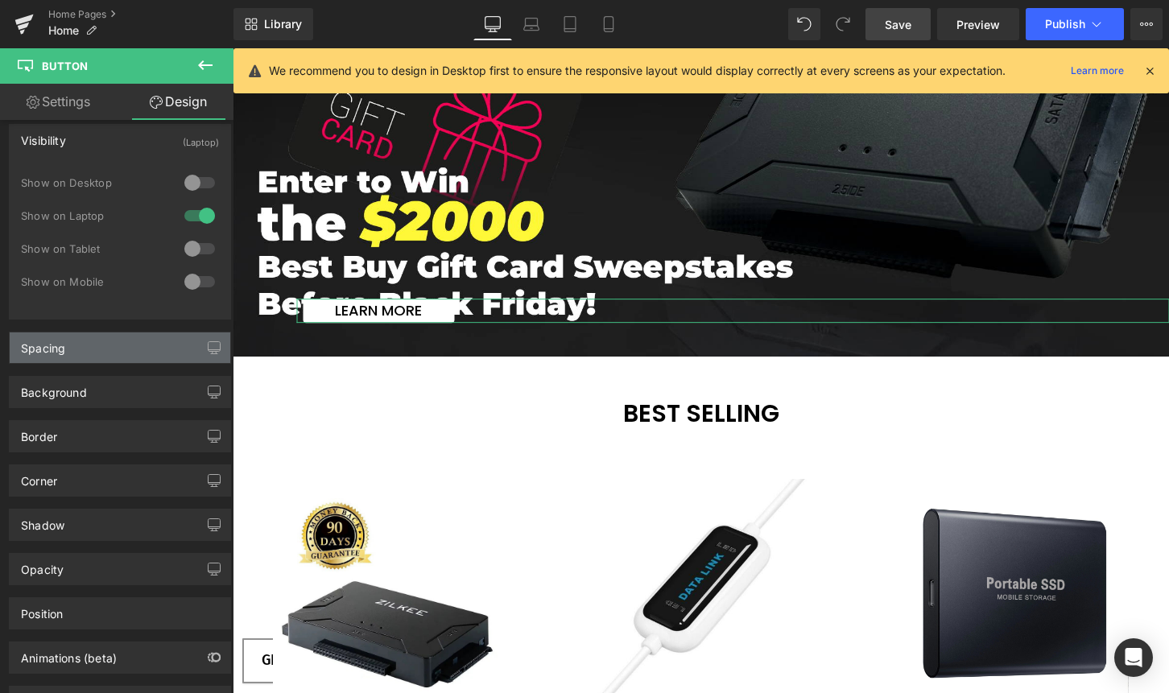
scroll to position [82, 0]
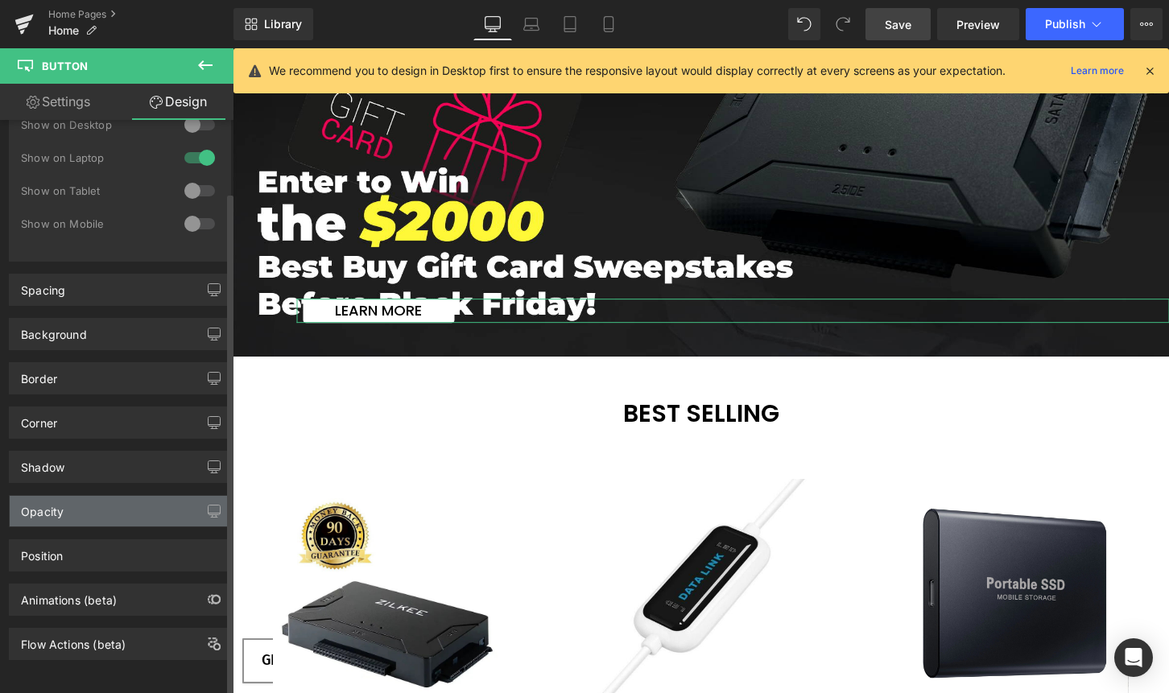
click at [114, 502] on div "Opacity" at bounding box center [120, 511] width 221 height 31
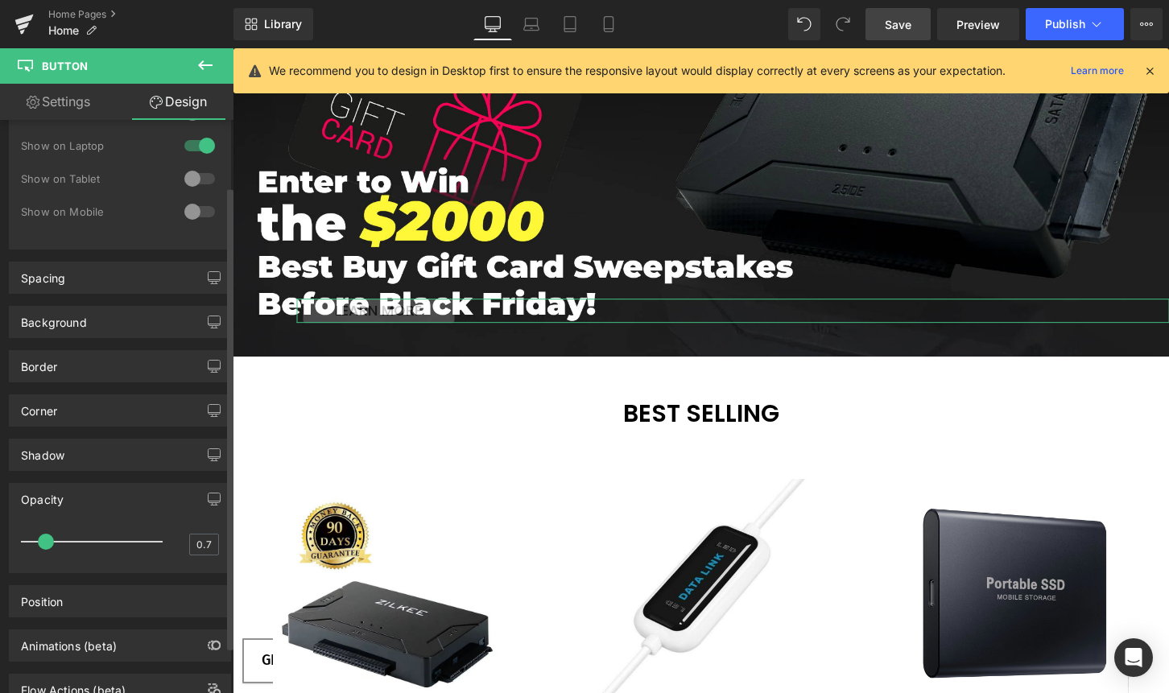
type input "1"
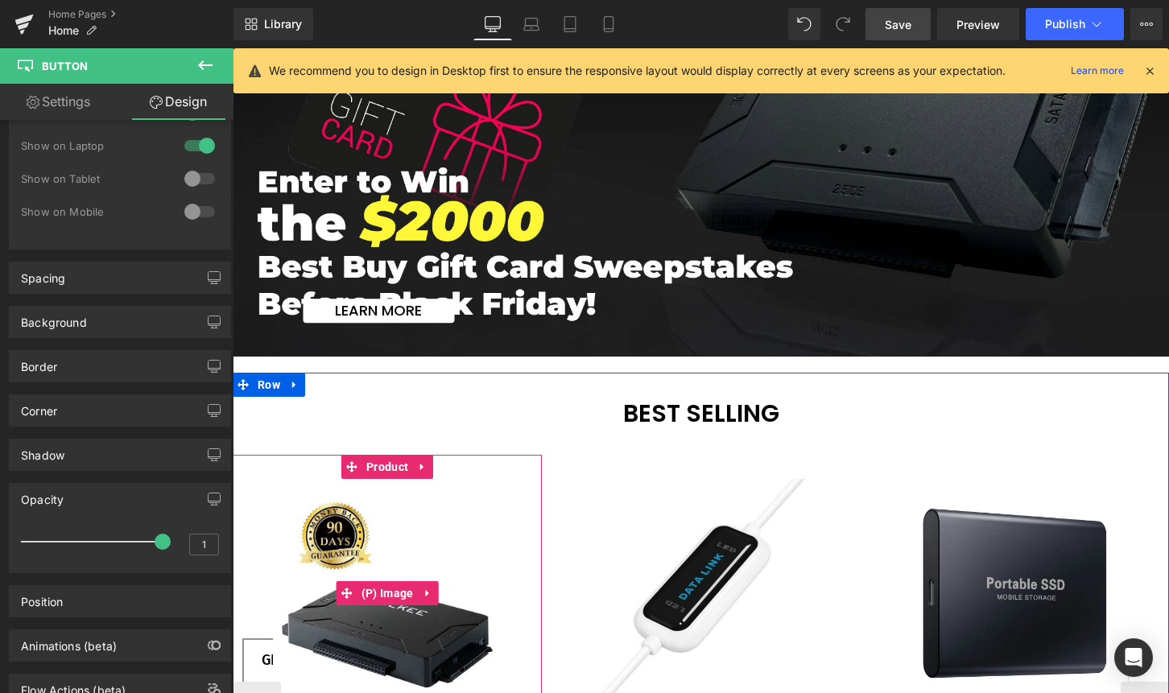
drag, startPoint x: 388, startPoint y: 590, endPoint x: 296, endPoint y: 550, distance: 100.2
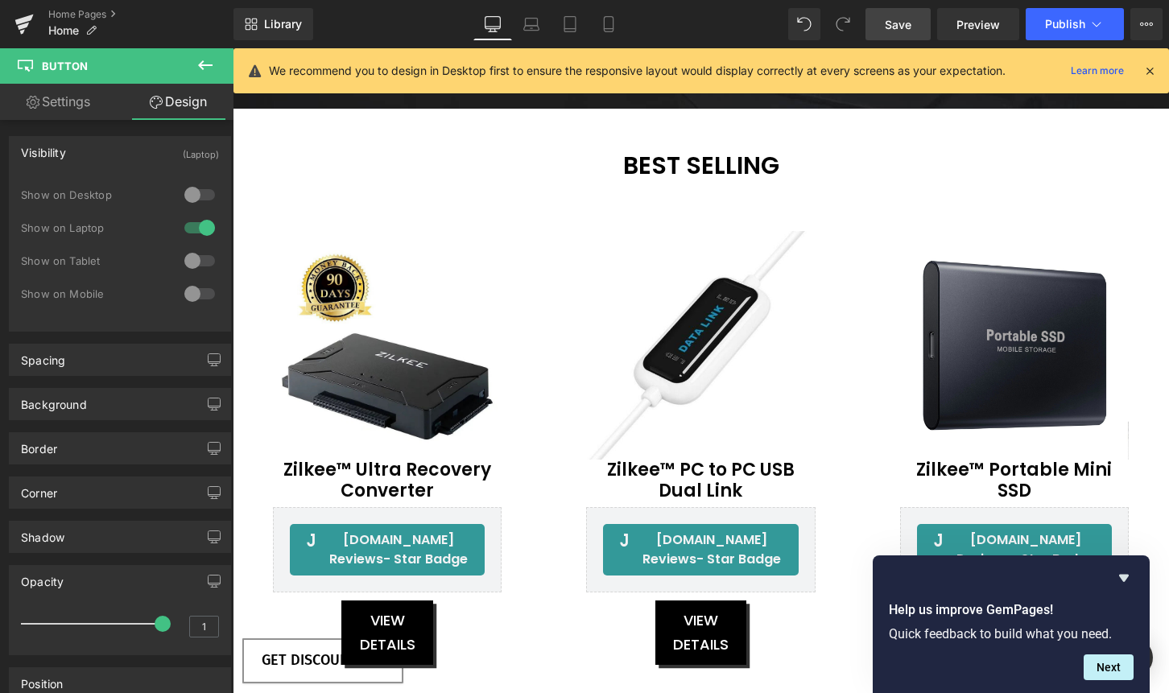
scroll to position [117, 0]
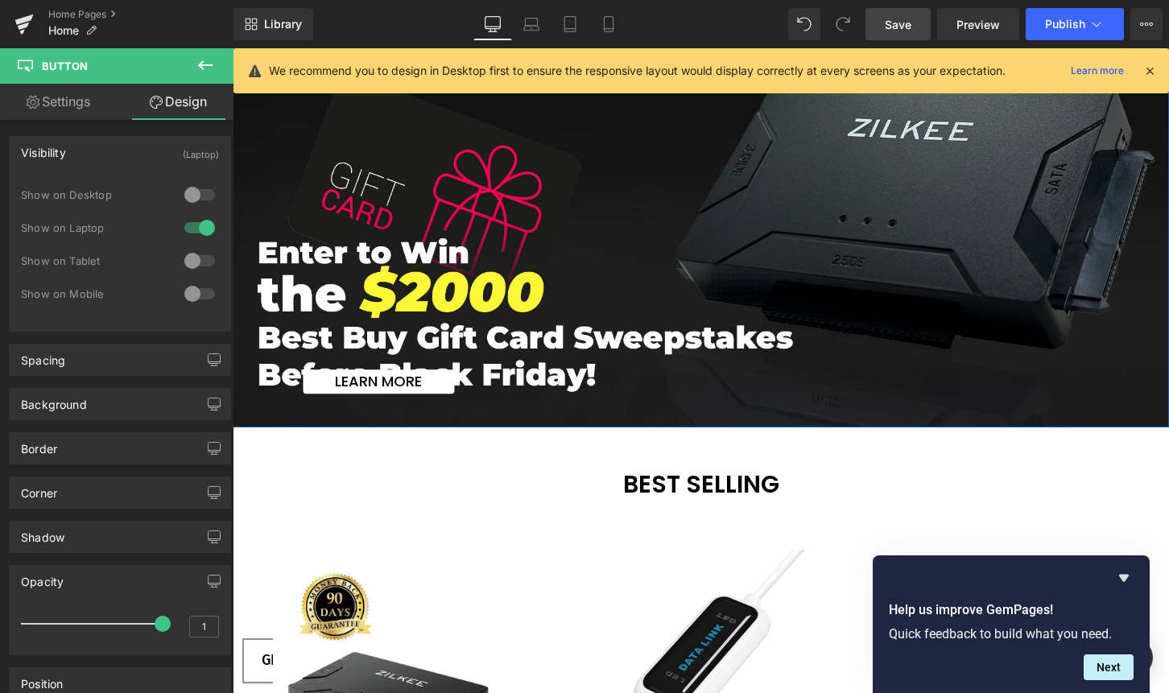
click at [816, 234] on span "Learn more Button" at bounding box center [701, 233] width 936 height 324
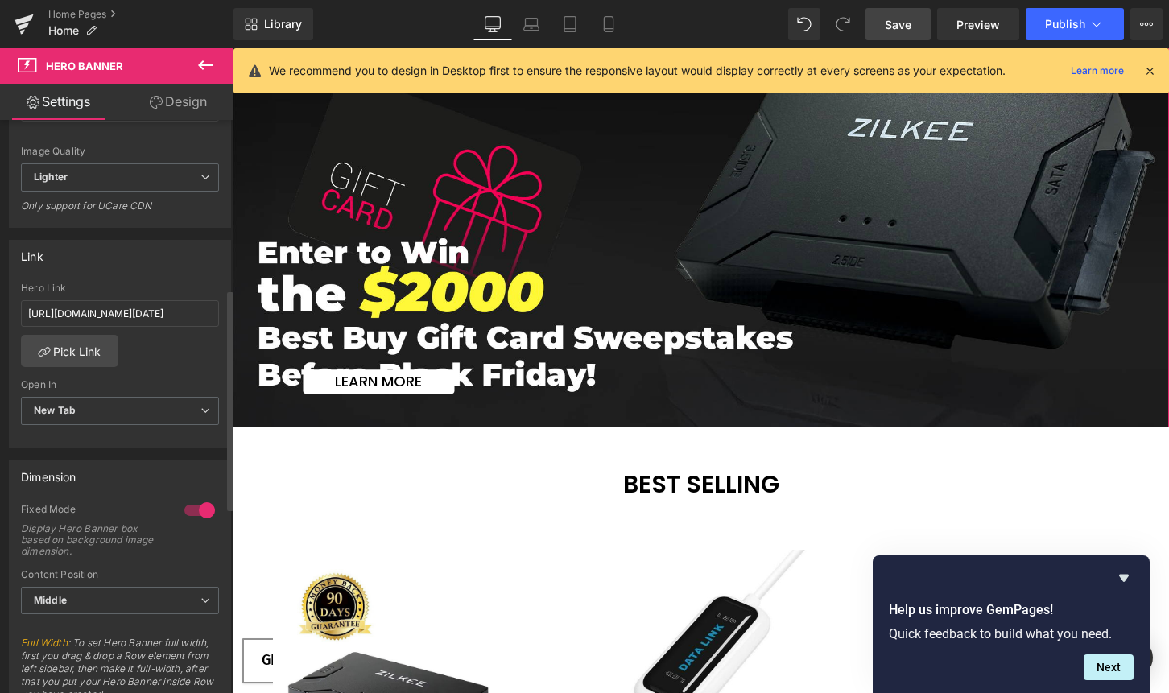
scroll to position [345, 0]
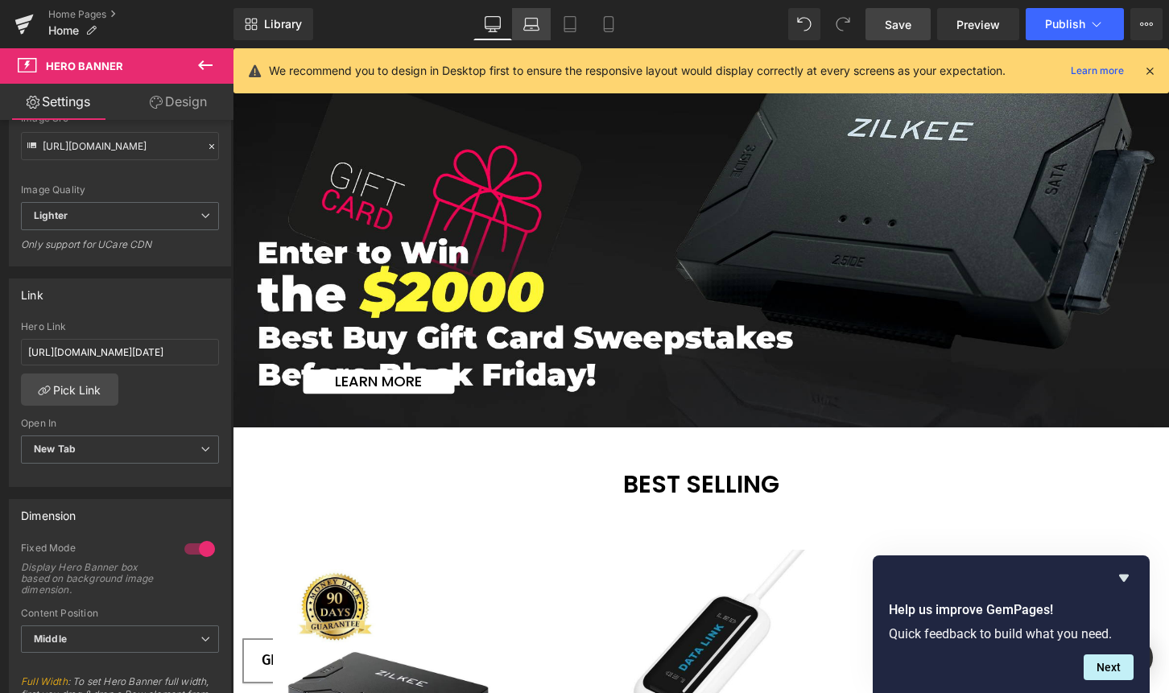
click at [524, 24] on icon at bounding box center [531, 24] width 16 height 16
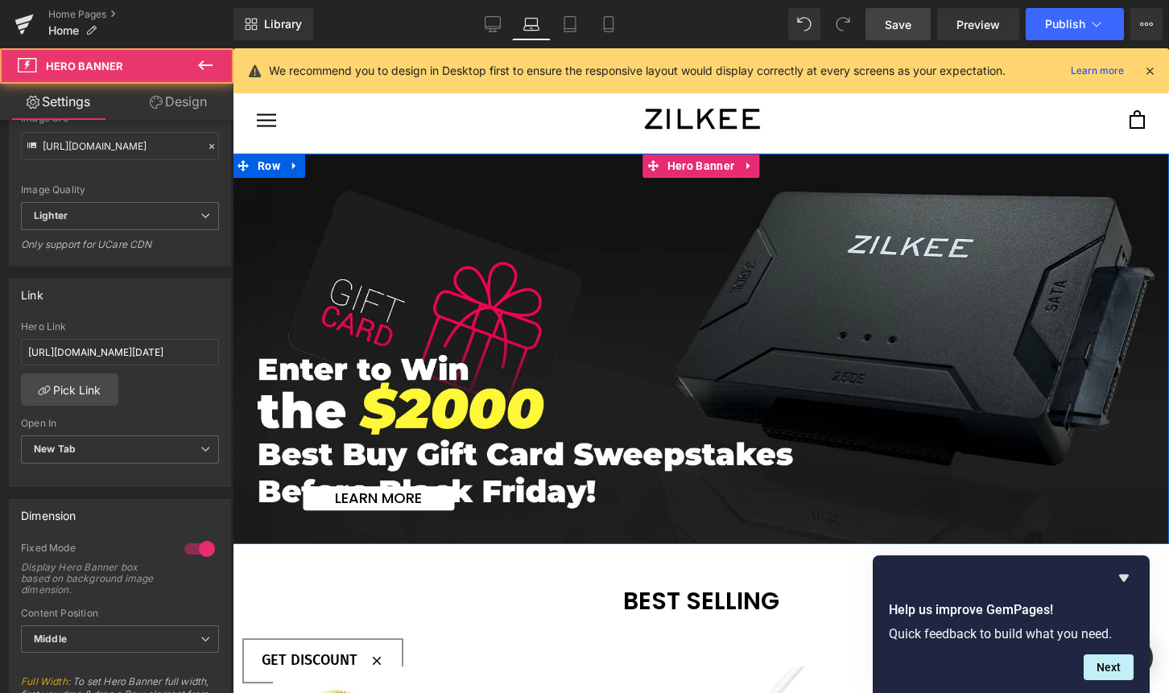
click at [466, 244] on span "Learn more Button" at bounding box center [701, 350] width 936 height 324
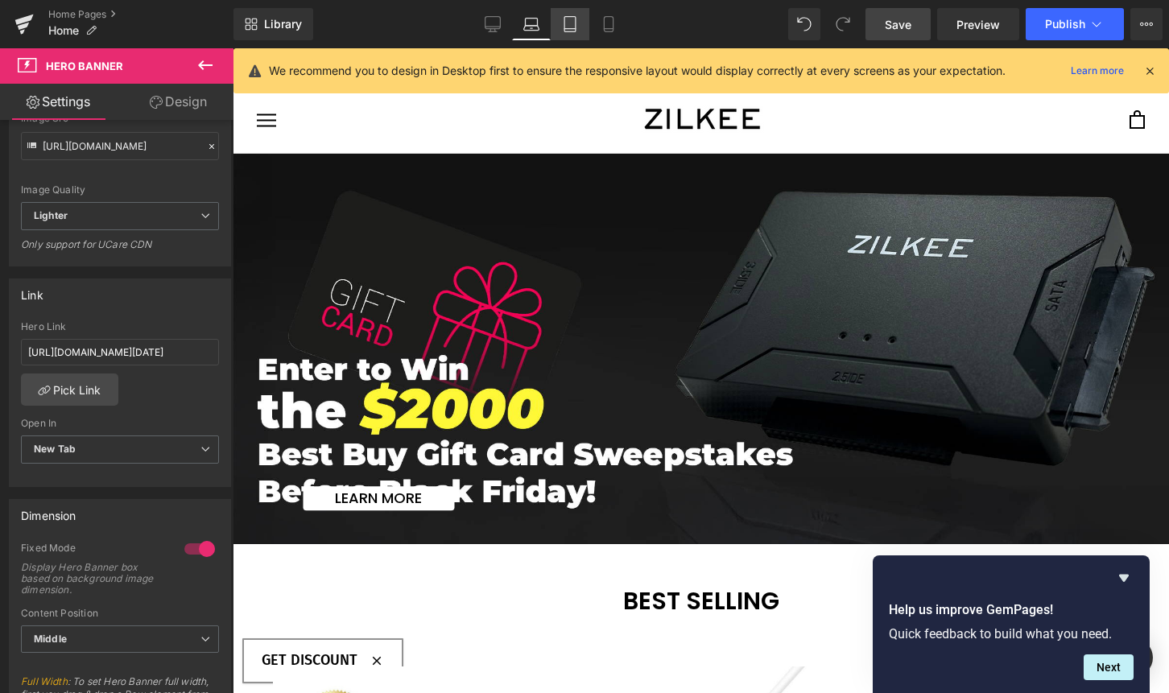
click at [581, 31] on link "Tablet" at bounding box center [570, 24] width 39 height 32
type input "[URL][DOMAIN_NAME]"
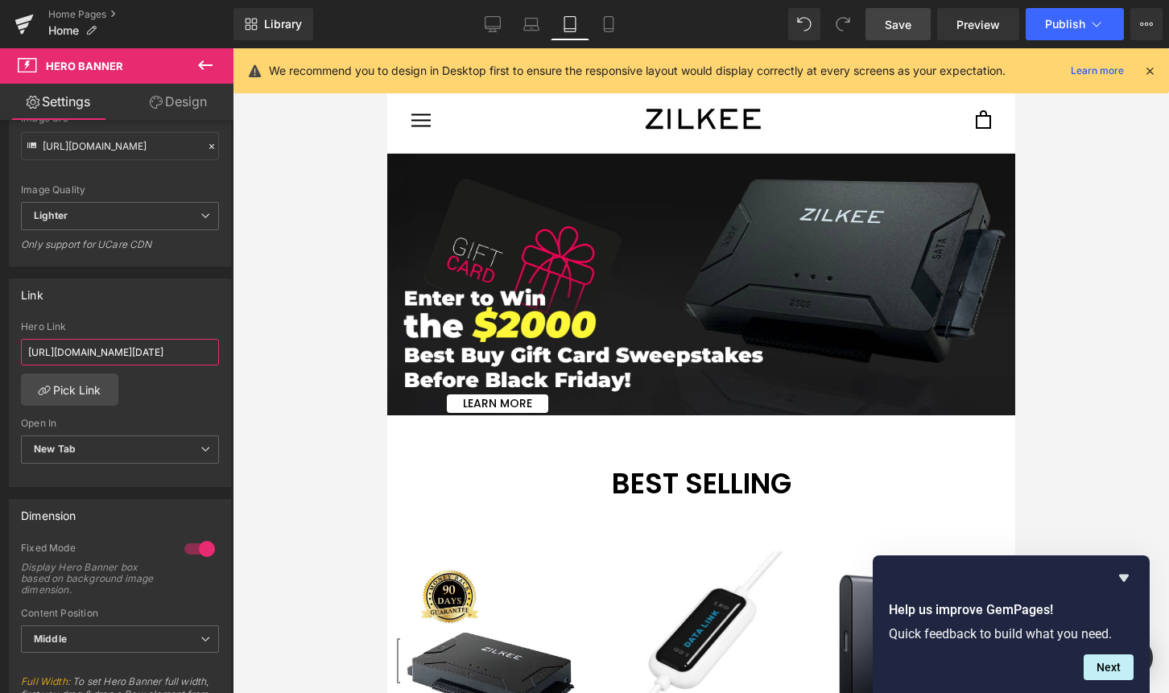
scroll to position [0, 85]
drag, startPoint x: 188, startPoint y: 353, endPoint x: 246, endPoint y: 349, distance: 58.1
click at [246, 349] on div "Button You are previewing how the will restyle your page. You can not edit Elem…" at bounding box center [584, 360] width 1169 height 721
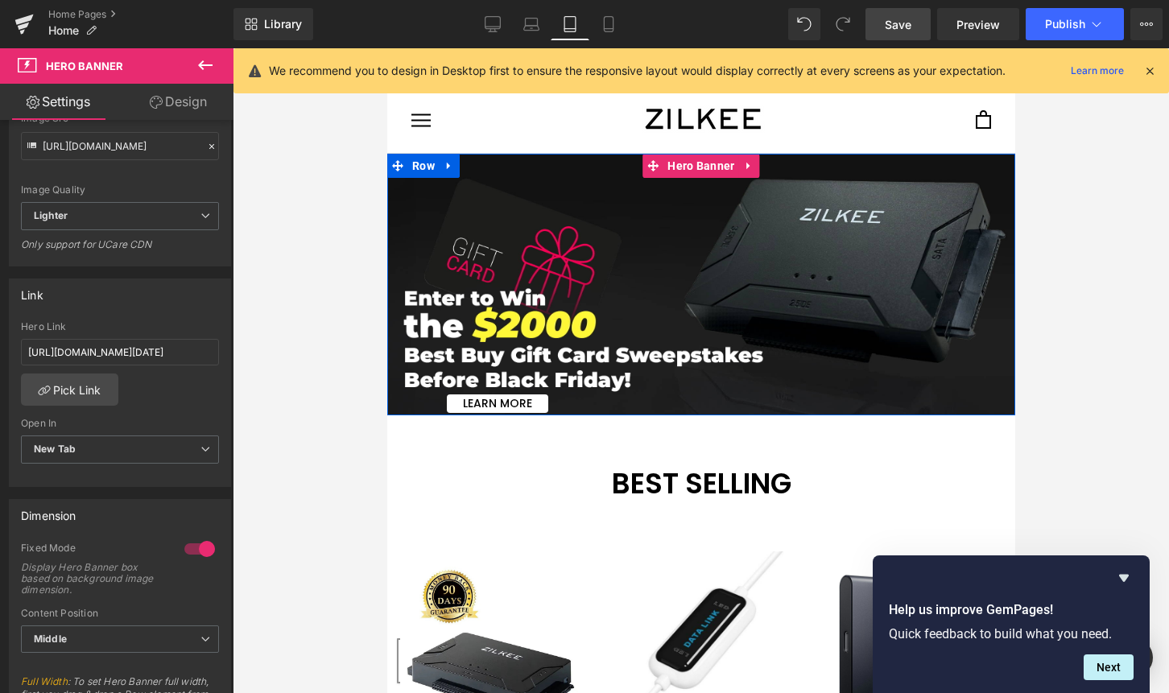
click at [598, 249] on span "Learn More Button" at bounding box center [700, 285] width 628 height 258
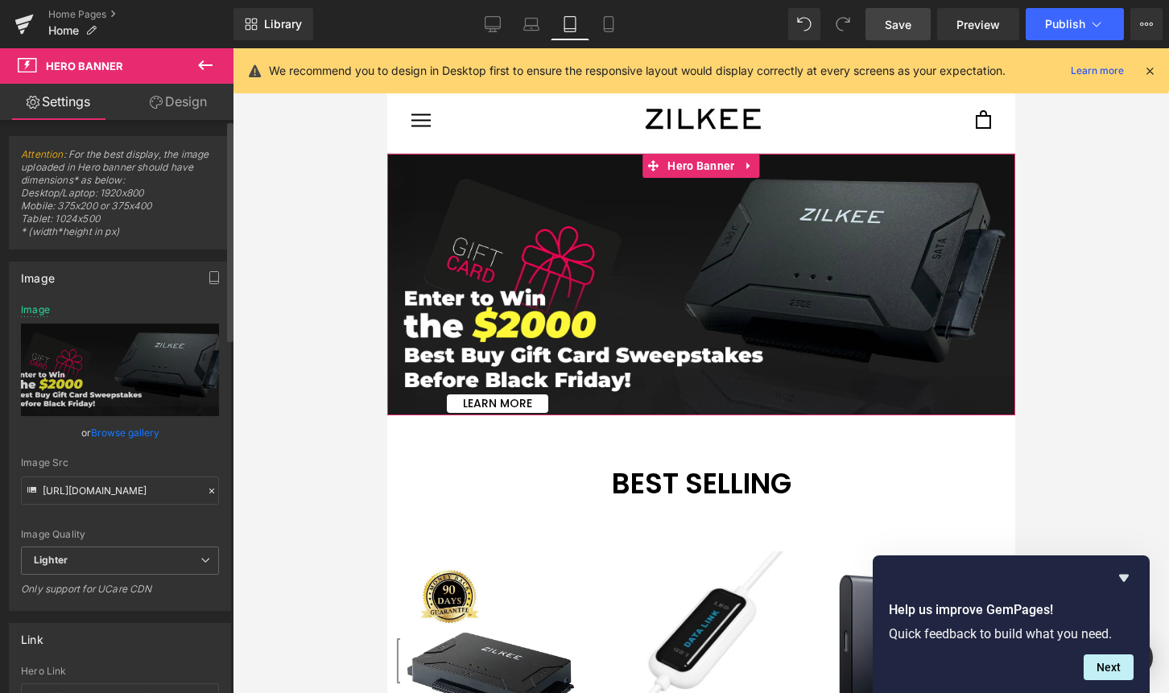
scroll to position [284, 0]
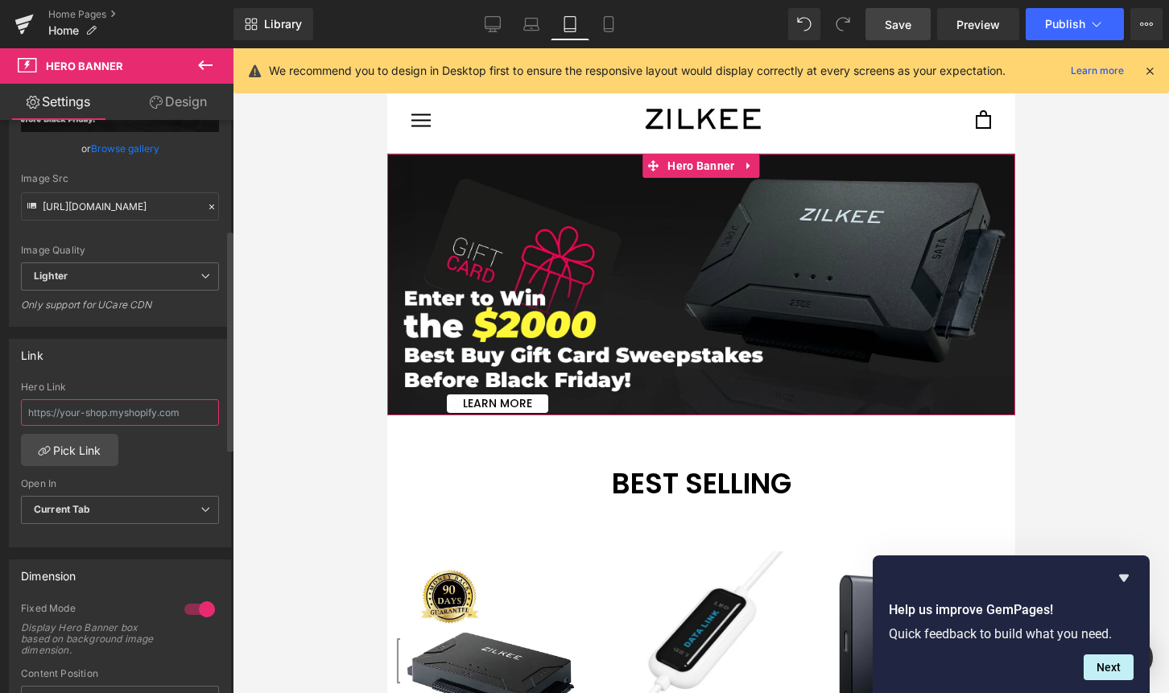
click at [135, 421] on input "text" at bounding box center [120, 412] width 198 height 27
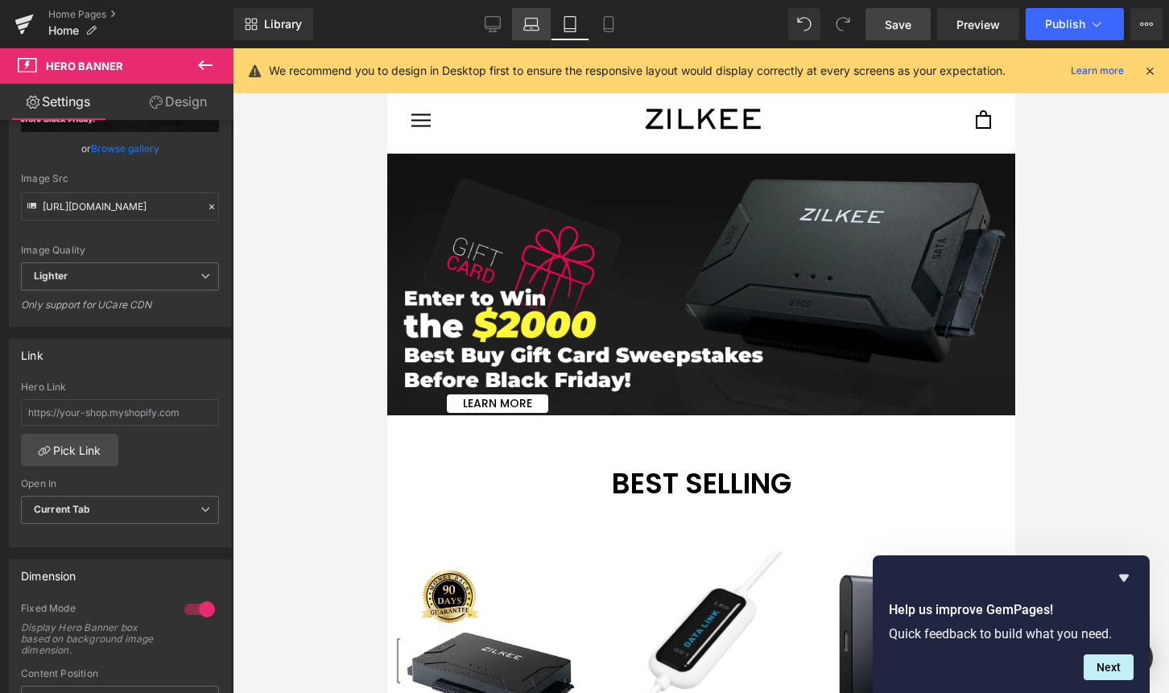
click at [526, 19] on icon at bounding box center [532, 22] width 12 height 7
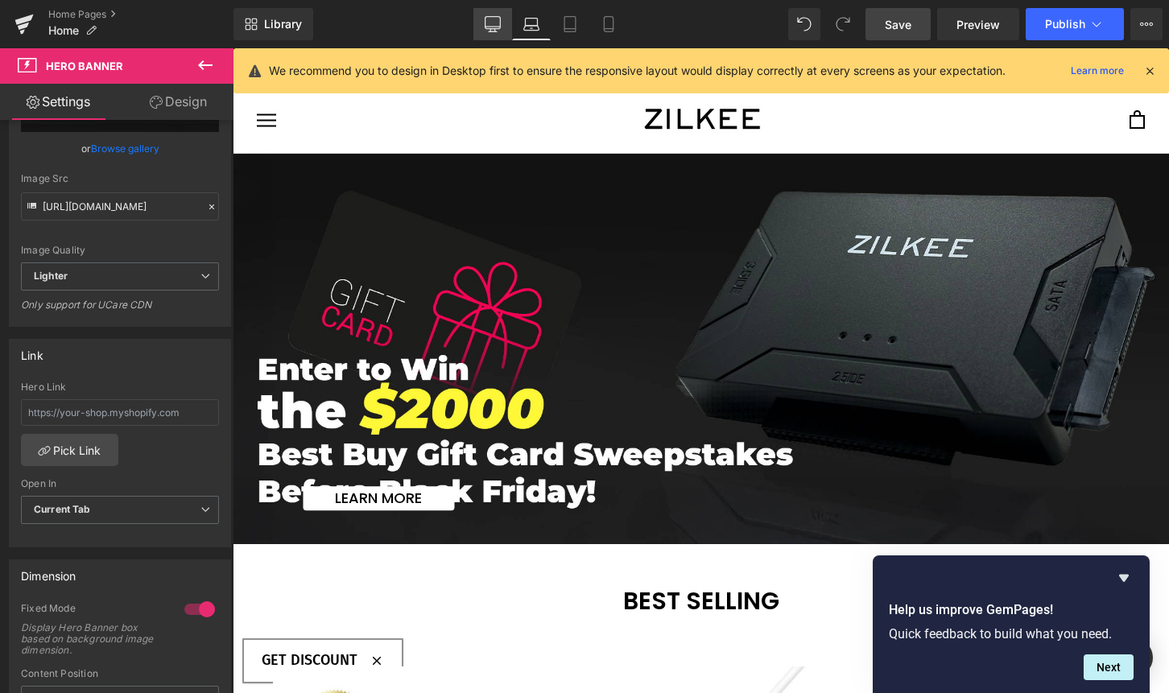
click at [499, 21] on icon at bounding box center [493, 24] width 16 height 16
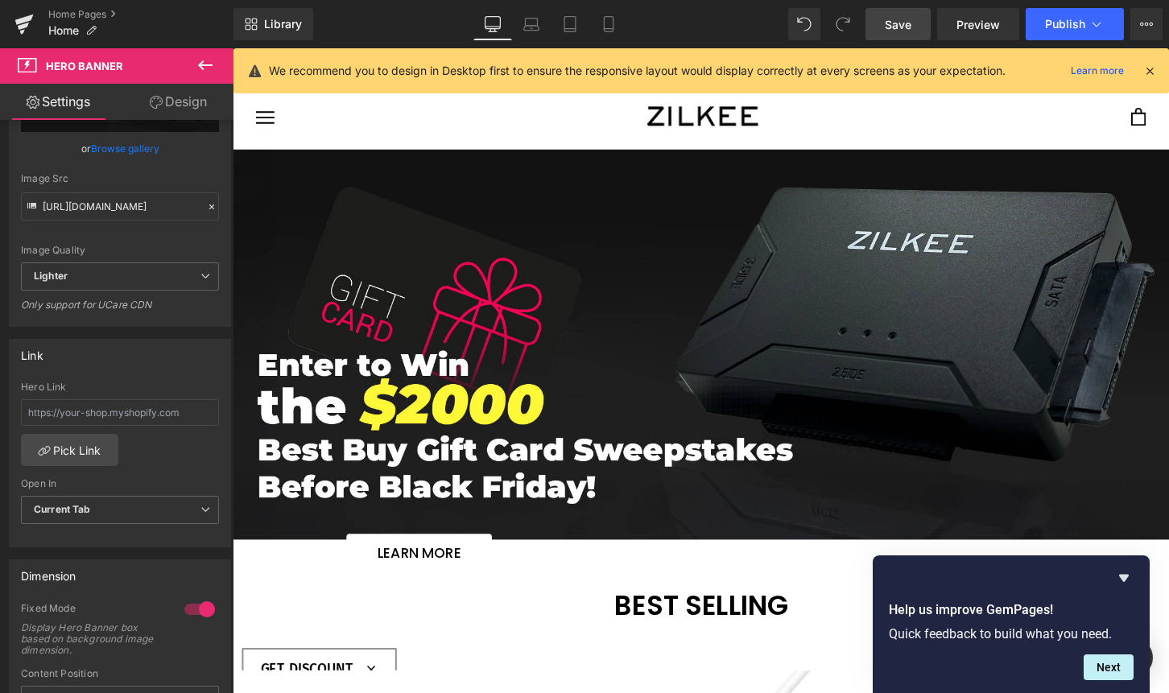
type input "[URL][DOMAIN_NAME]"
click at [485, 205] on span "Learn more Button" at bounding box center [720, 357] width 974 height 474
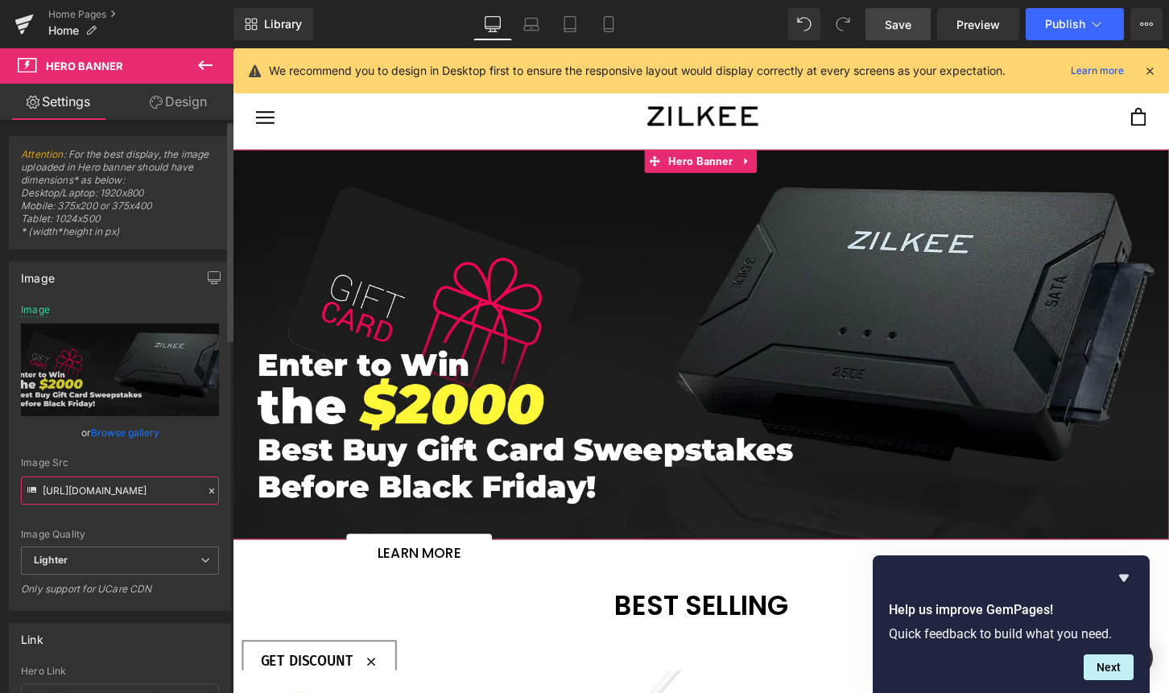
click at [102, 492] on input "[URL][DOMAIN_NAME]" at bounding box center [120, 491] width 198 height 28
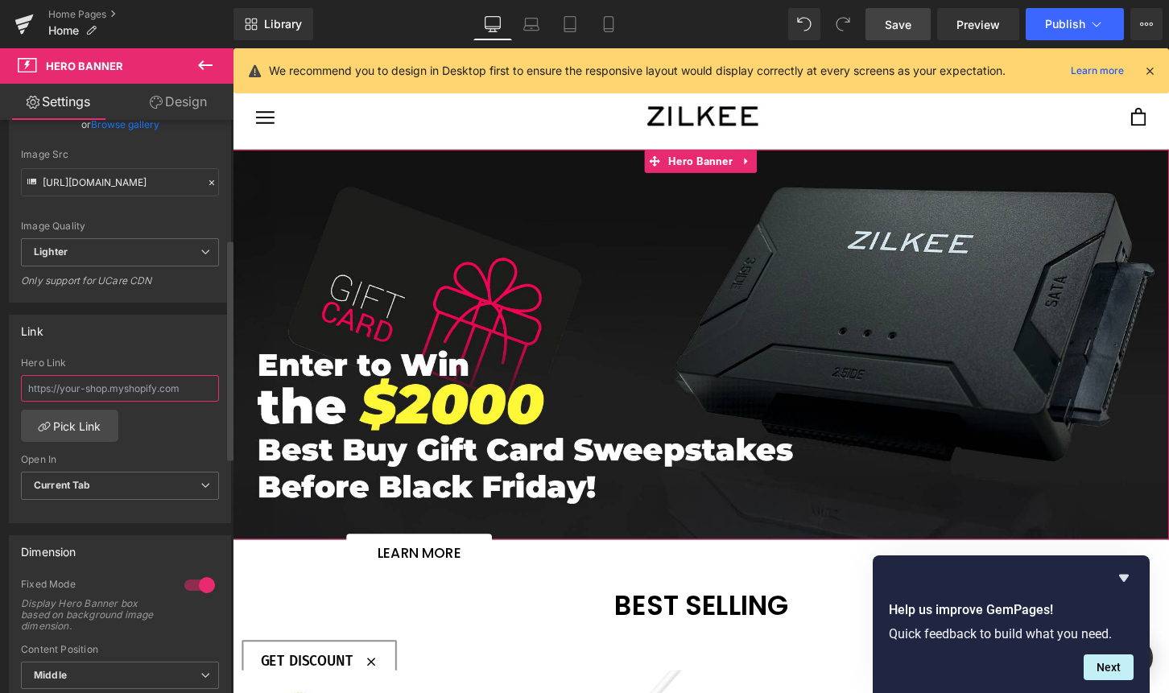
click at [103, 384] on input "text" at bounding box center [120, 388] width 198 height 27
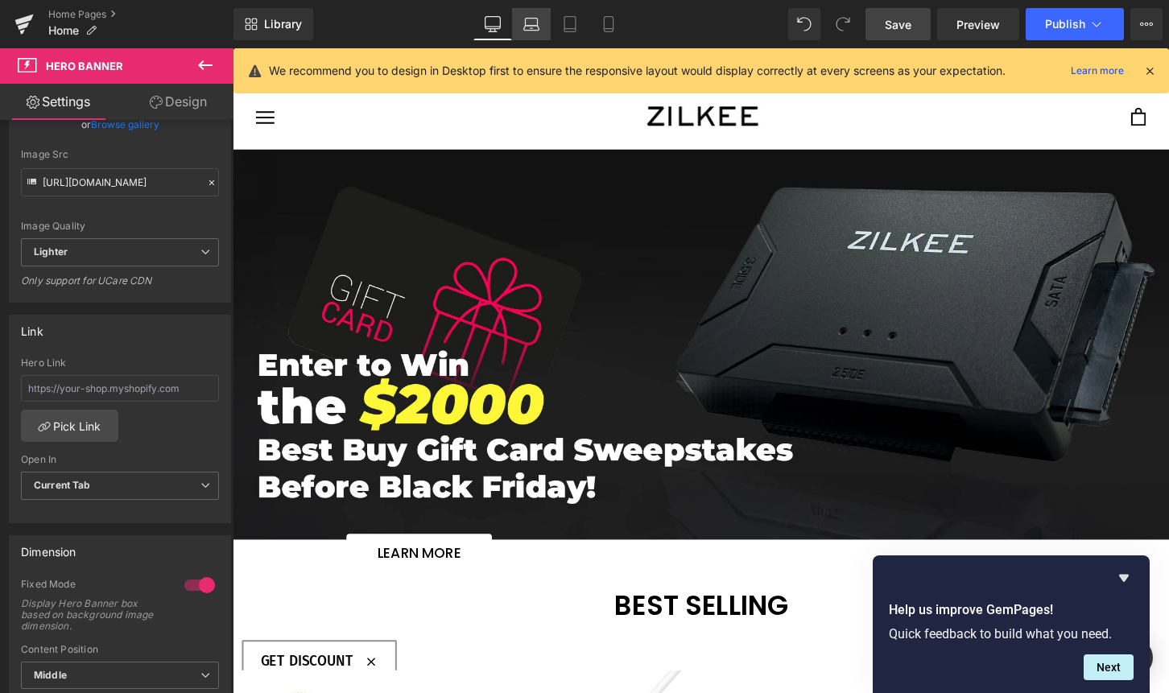
click at [526, 23] on icon at bounding box center [532, 22] width 12 height 7
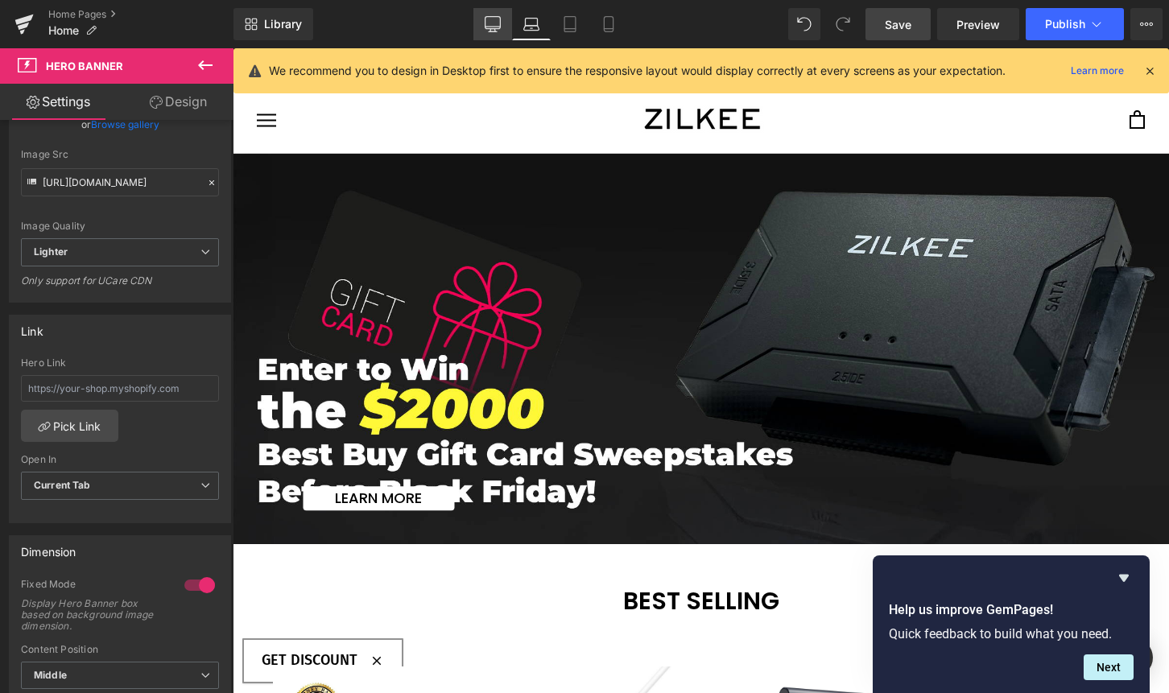
click at [494, 25] on icon at bounding box center [493, 24] width 16 height 16
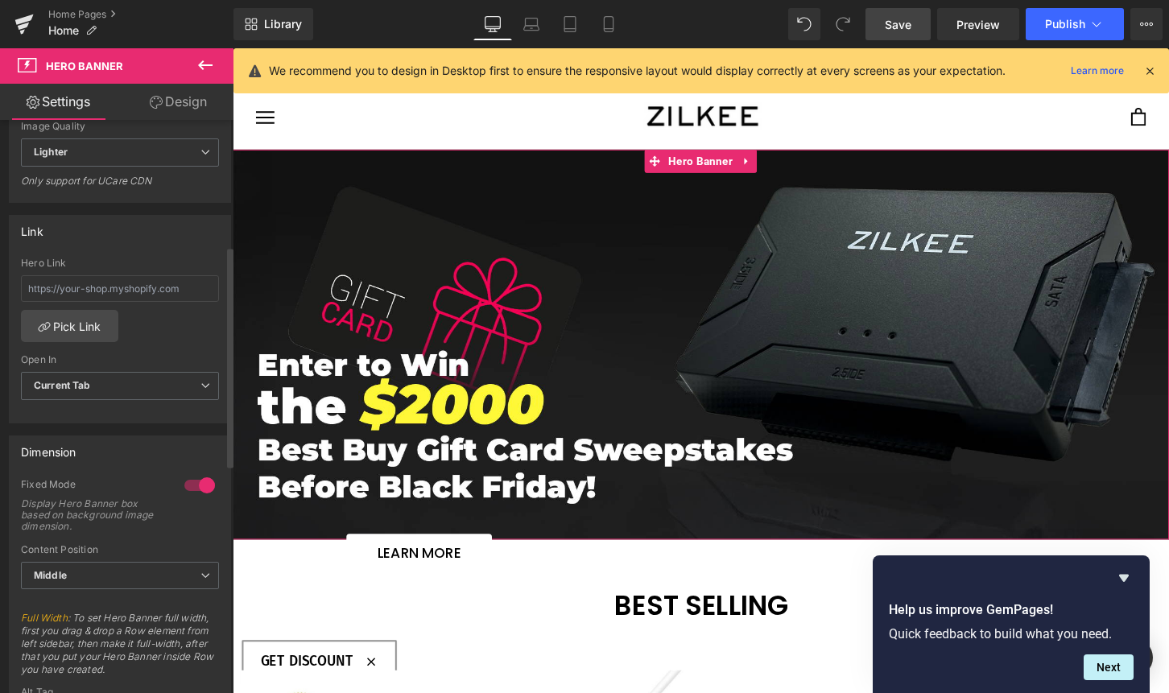
scroll to position [424, 0]
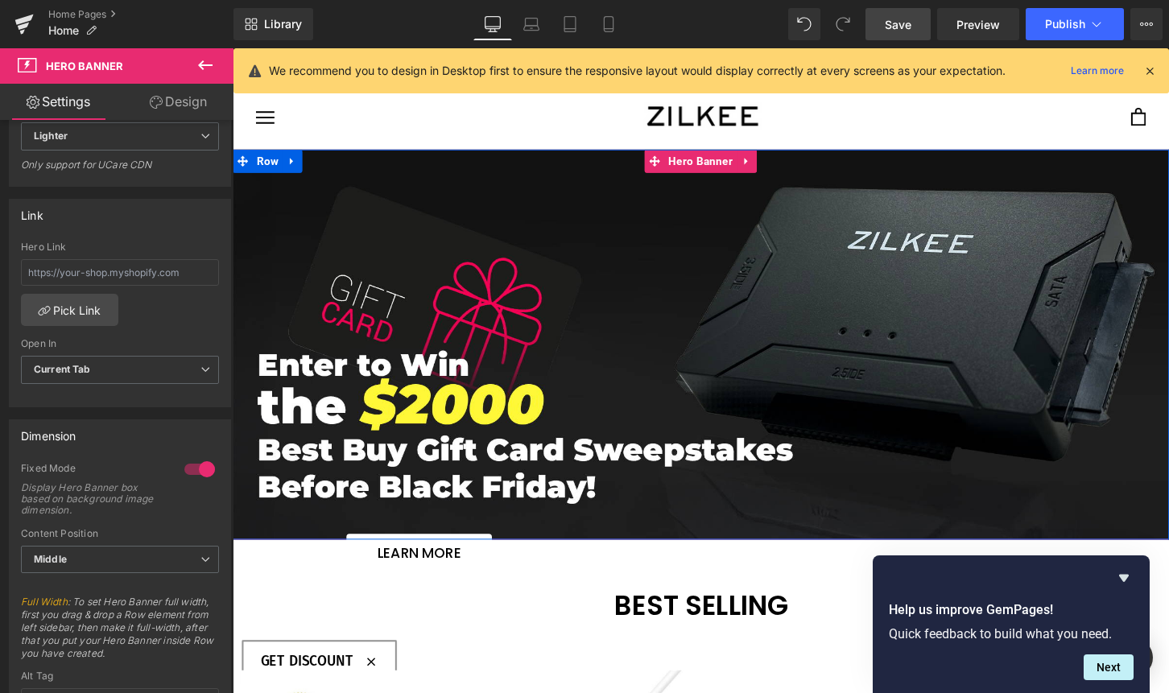
click at [369, 293] on span "Learn more Button" at bounding box center [720, 357] width 974 height 474
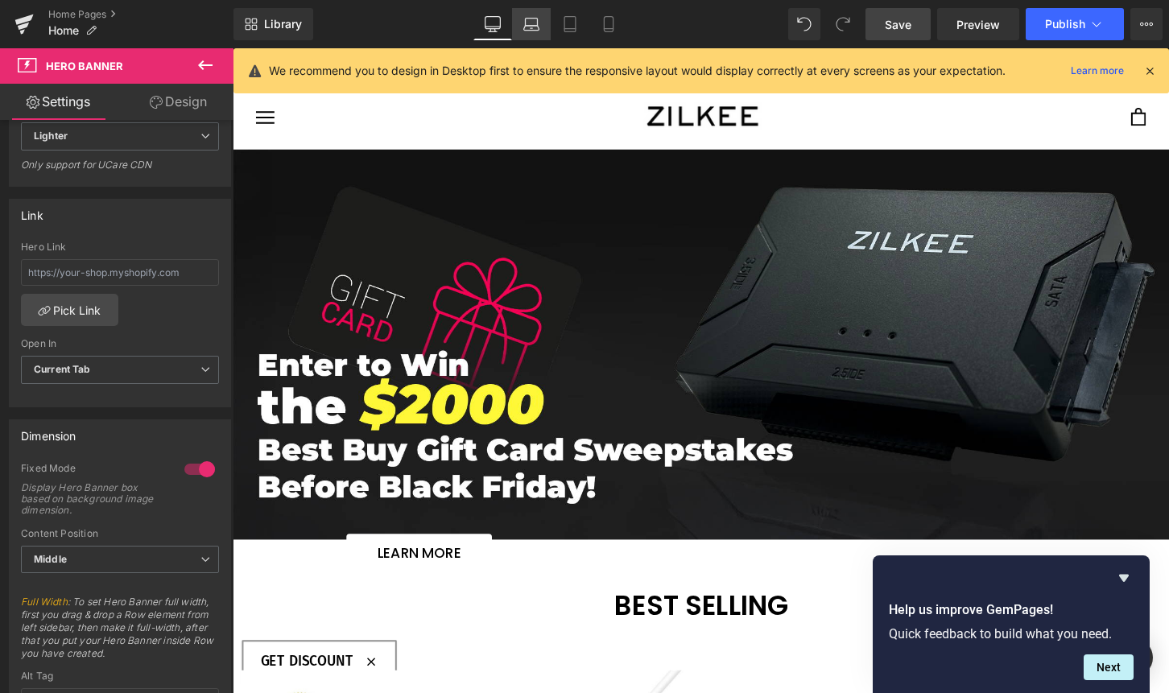
click at [533, 35] on link "Laptop" at bounding box center [531, 24] width 39 height 32
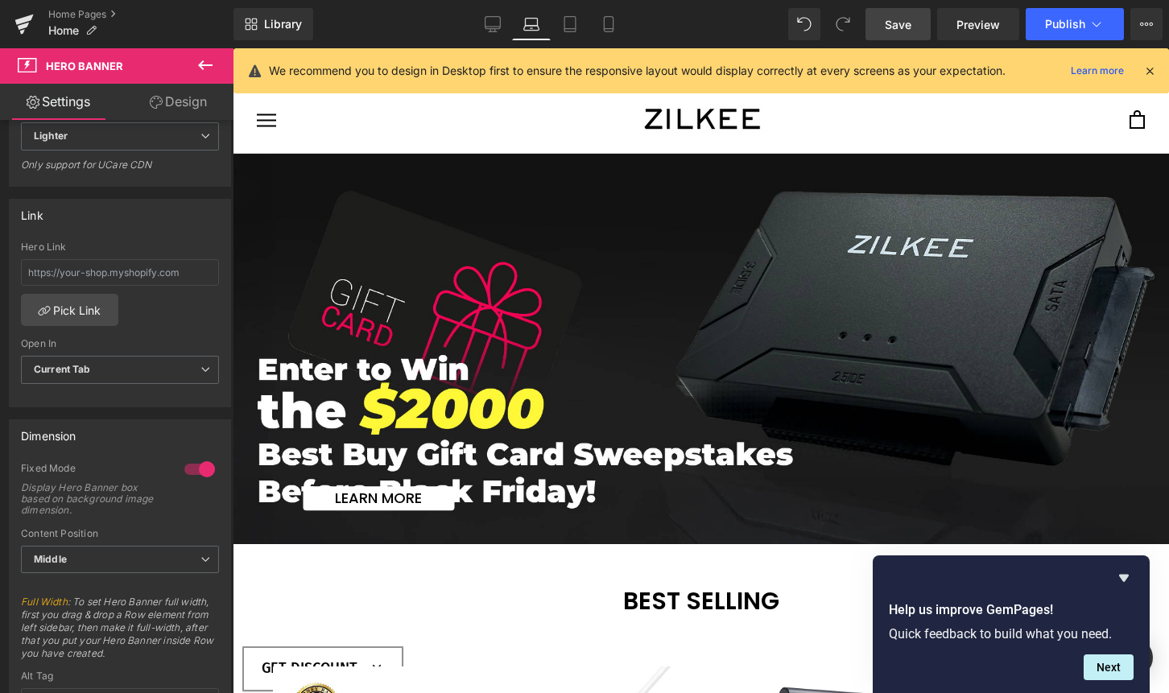
type input "[URL][DOMAIN_NAME]"
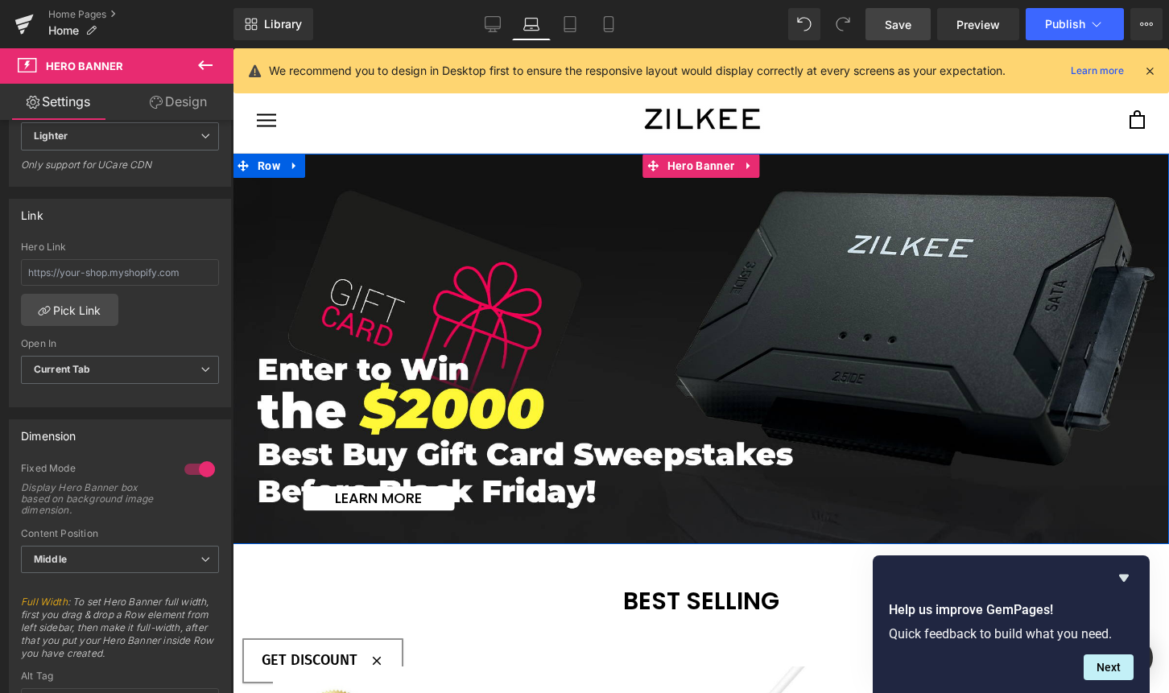
click at [462, 282] on span "Learn more Button" at bounding box center [701, 350] width 936 height 324
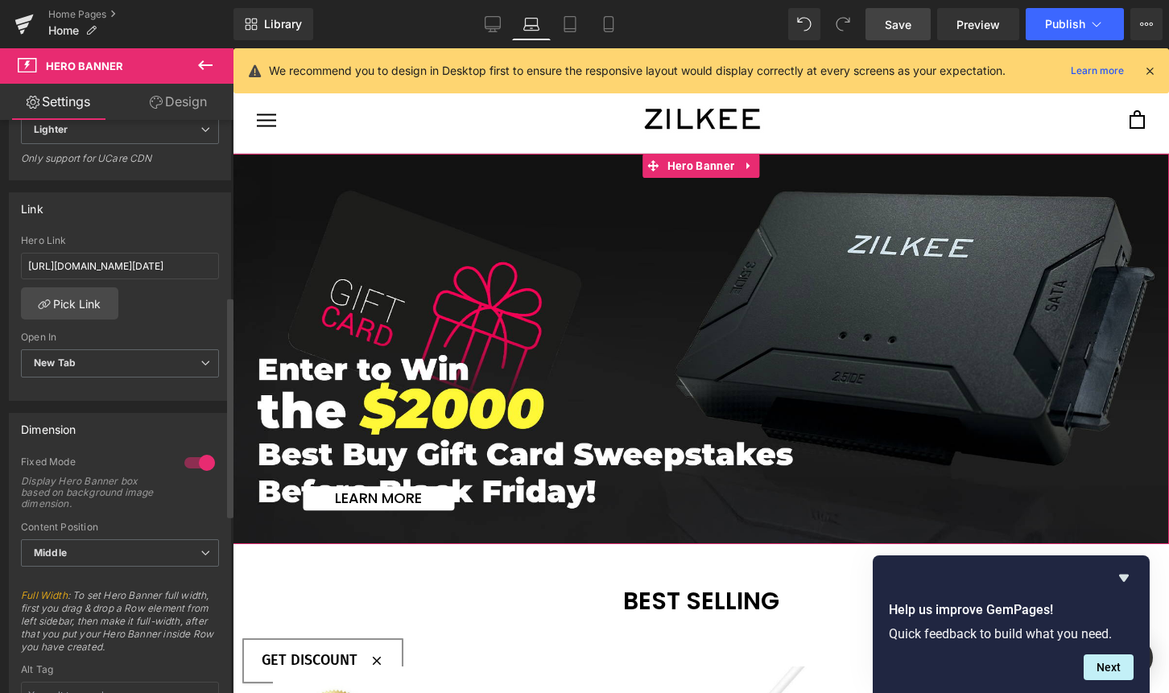
scroll to position [399, 0]
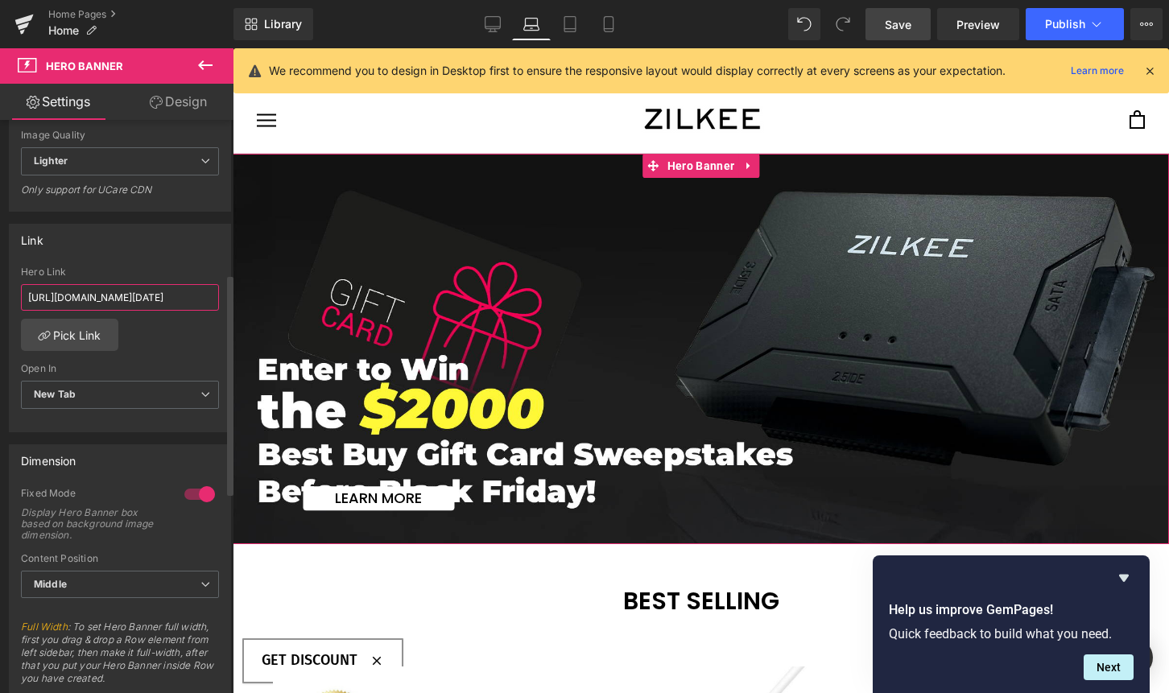
click at [160, 304] on input "[URL][DOMAIN_NAME][DATE]" at bounding box center [120, 297] width 198 height 27
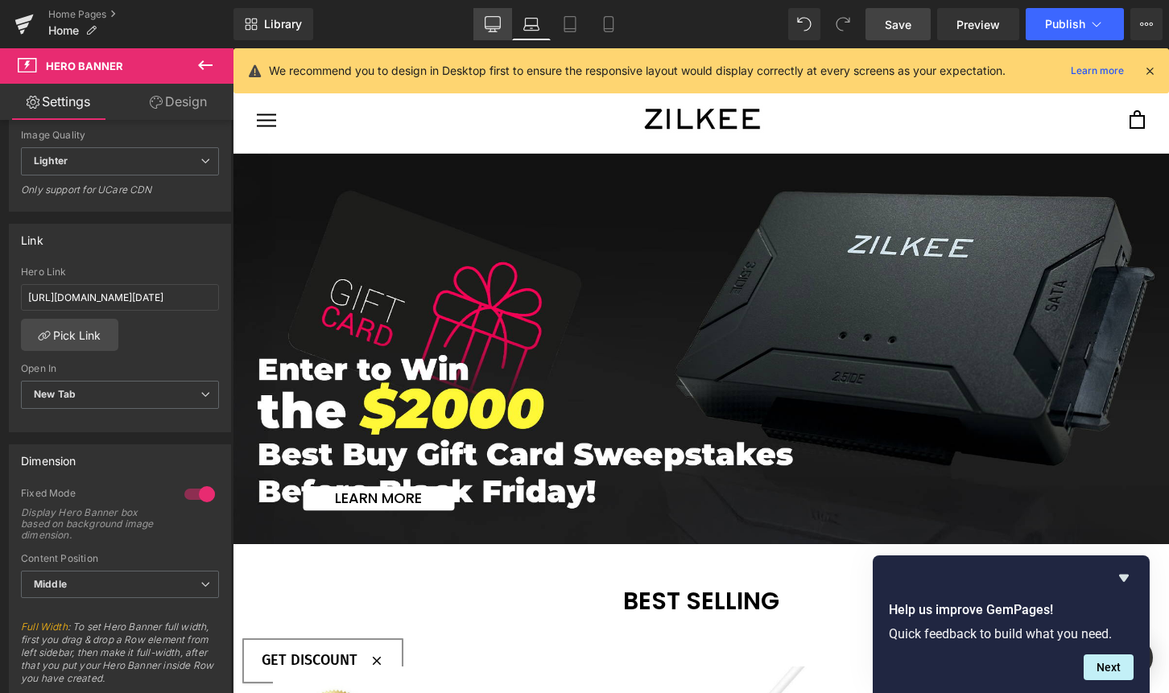
click at [504, 35] on link "Desktop" at bounding box center [492, 24] width 39 height 32
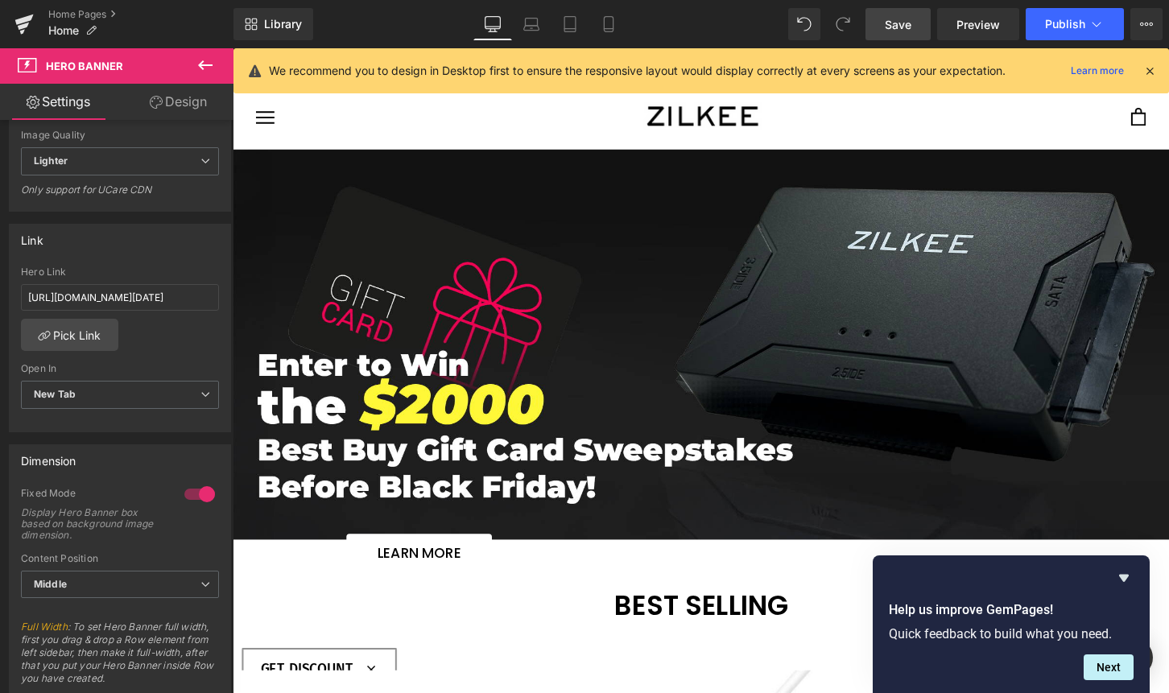
type input "[URL][DOMAIN_NAME]"
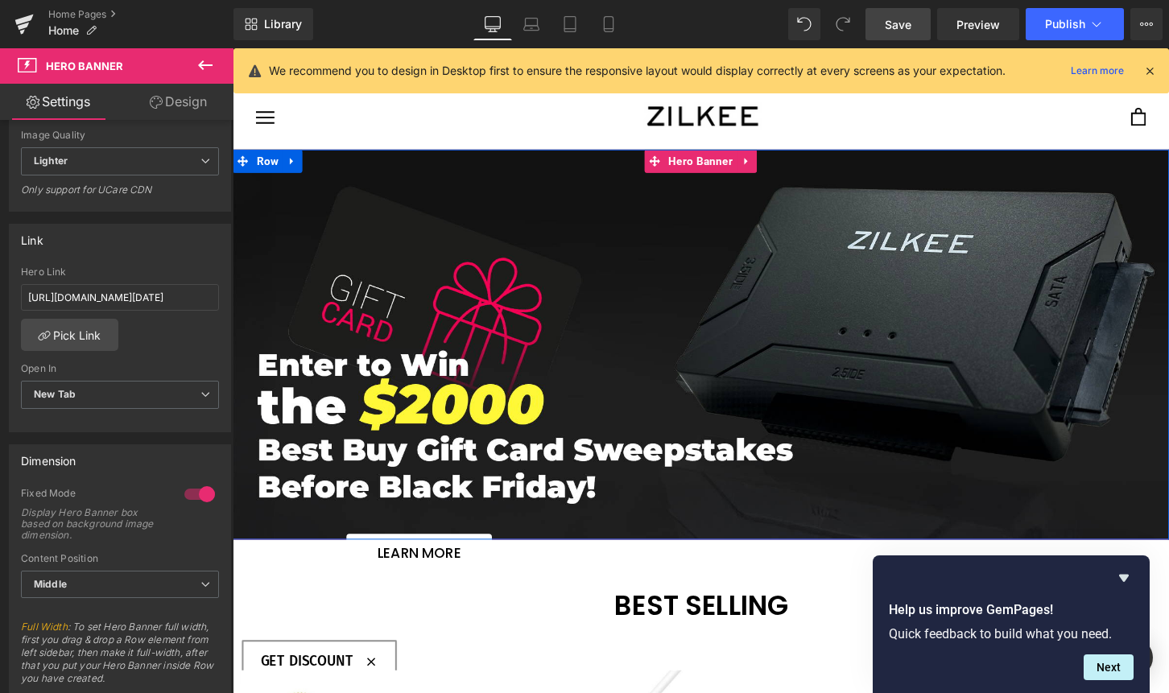
click at [457, 314] on span "Learn more Button" at bounding box center [720, 357] width 974 height 474
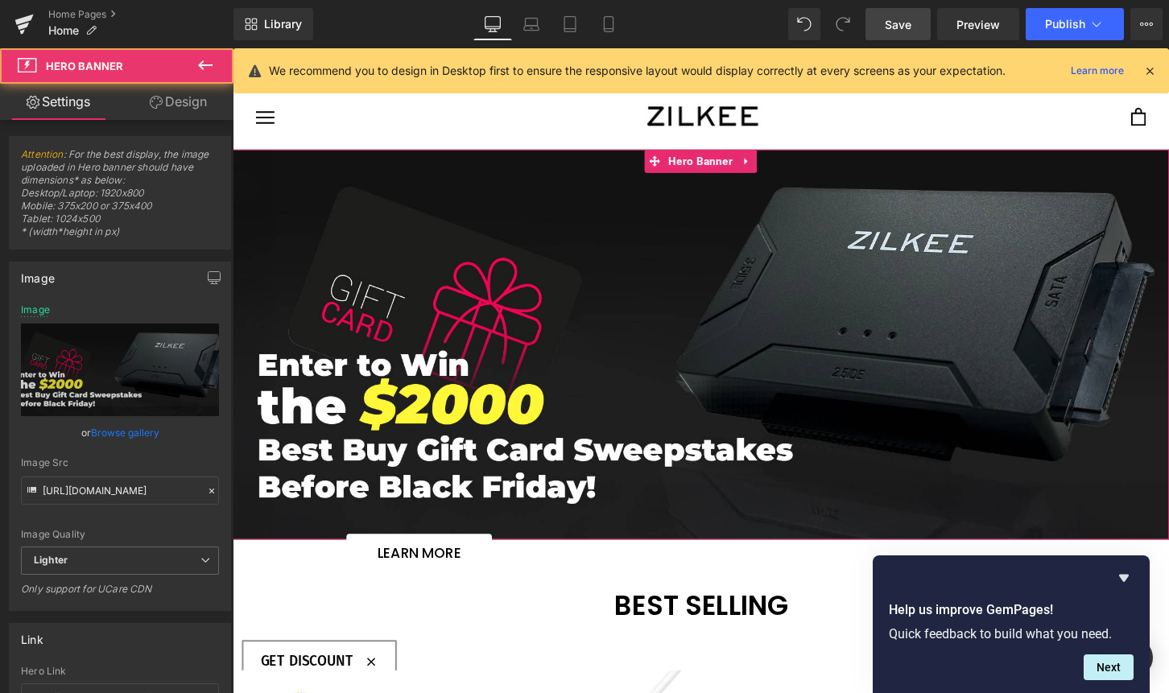
scroll to position [318, 0]
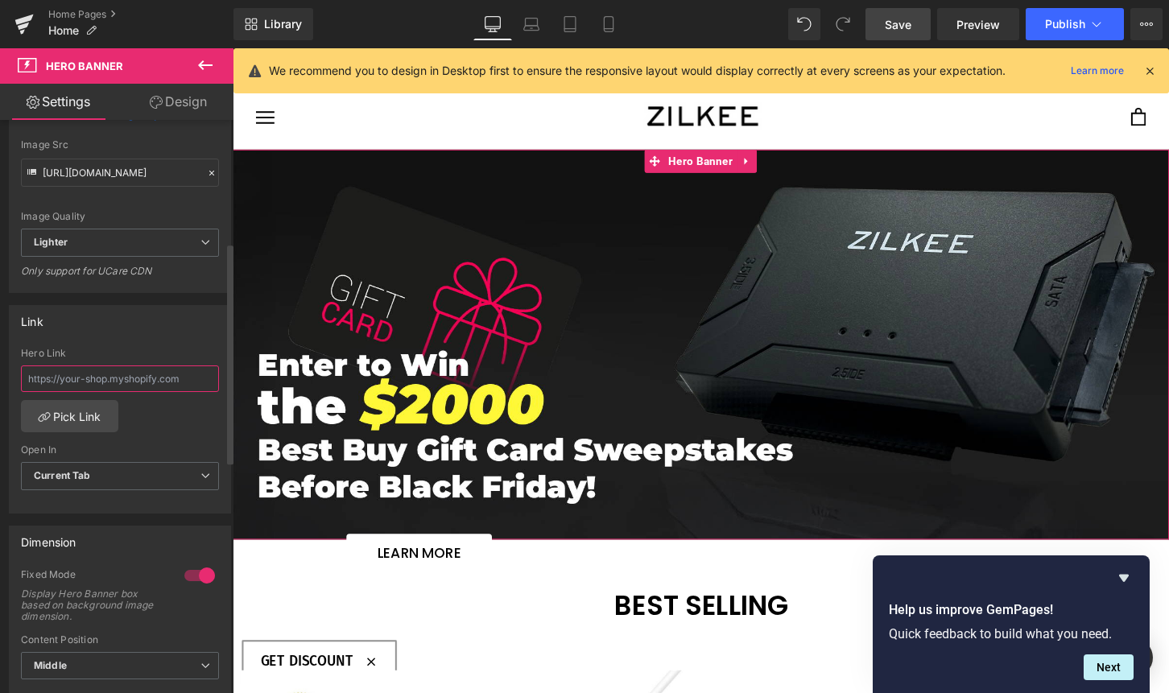
click at [101, 378] on input "text" at bounding box center [120, 379] width 198 height 27
paste input "[URL][DOMAIN_NAME][DATE]"
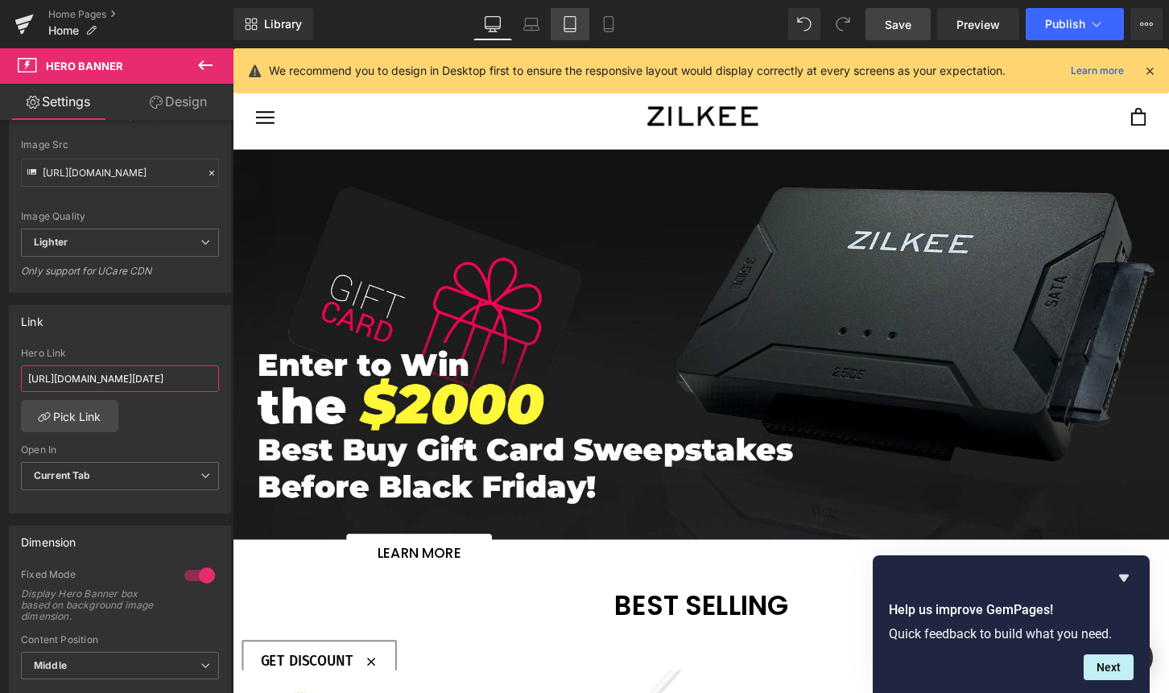
type input "[URL][DOMAIN_NAME][DATE]"
click at [568, 22] on icon at bounding box center [570, 24] width 16 height 16
type input "[URL][DOMAIN_NAME]"
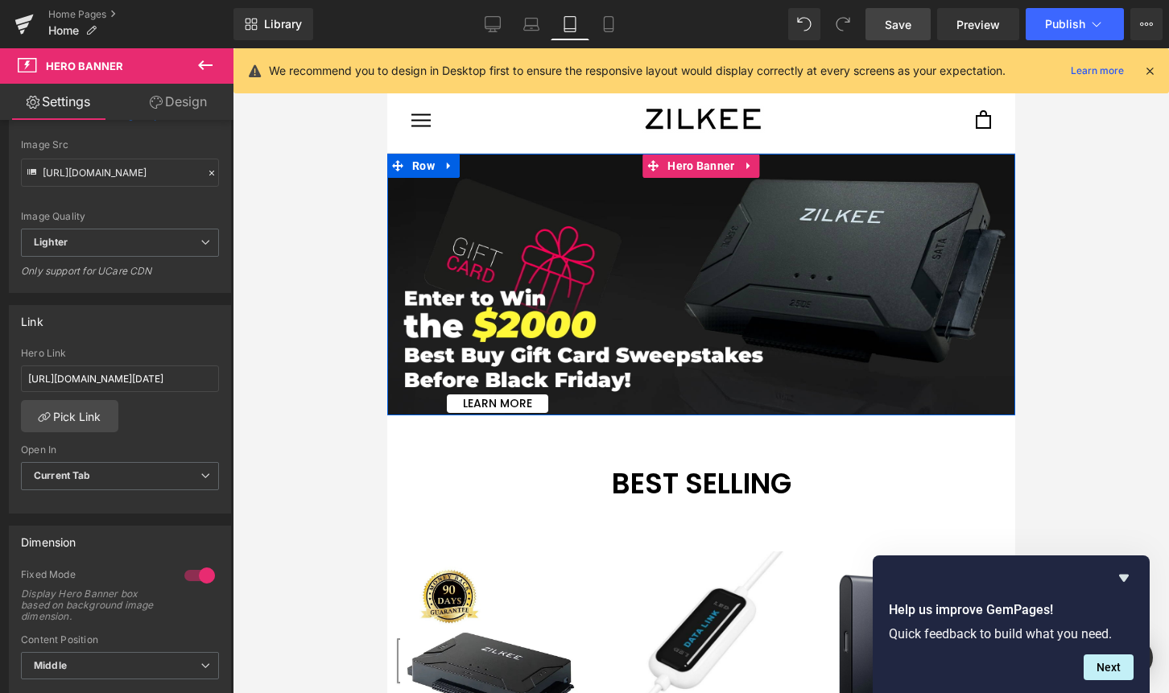
click at [476, 270] on span "Learn More Button" at bounding box center [700, 285] width 628 height 258
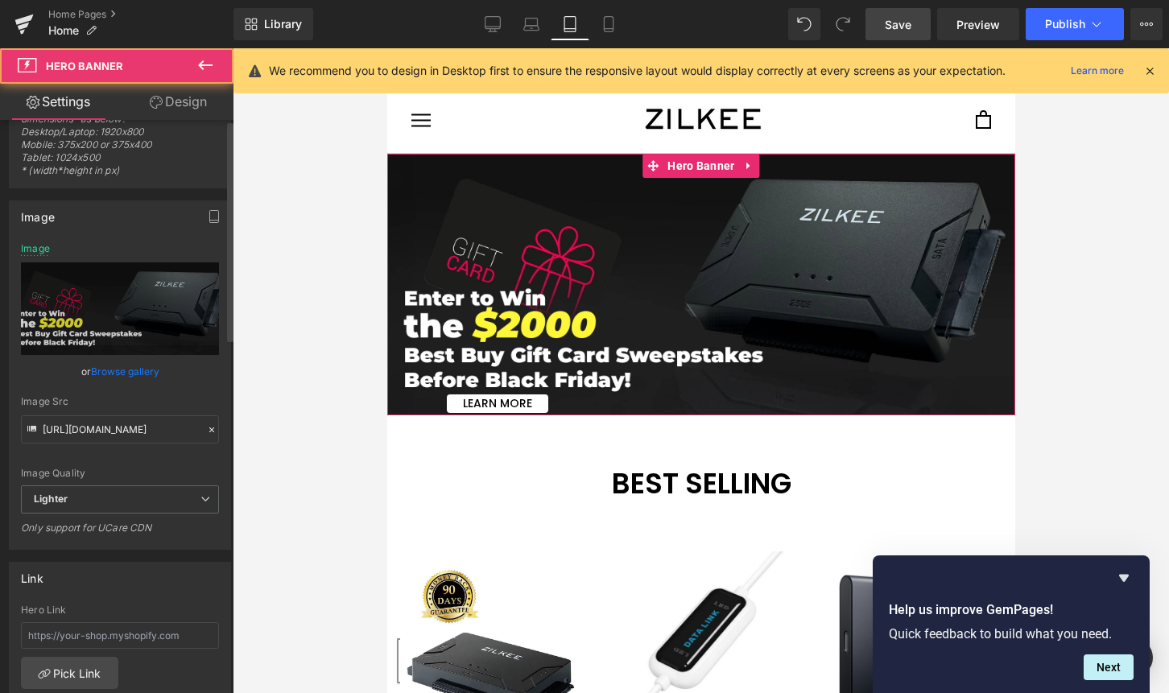
scroll to position [289, 0]
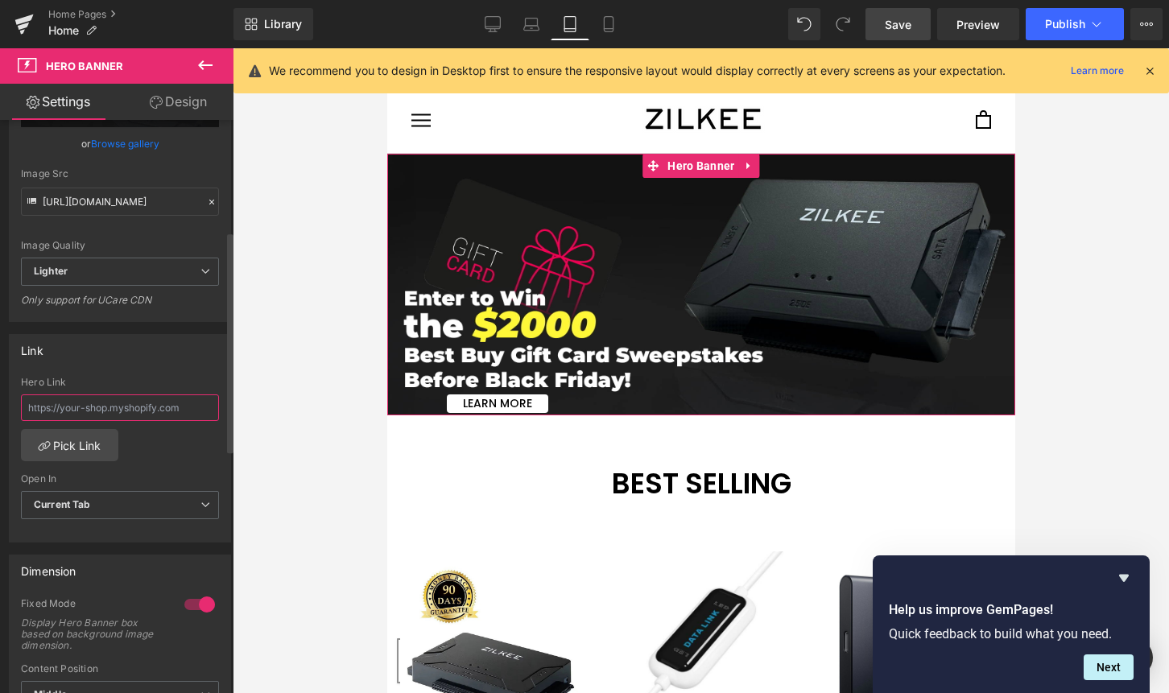
click at [119, 411] on input "text" at bounding box center [120, 408] width 198 height 27
paste input "[URL][DOMAIN_NAME][DATE]"
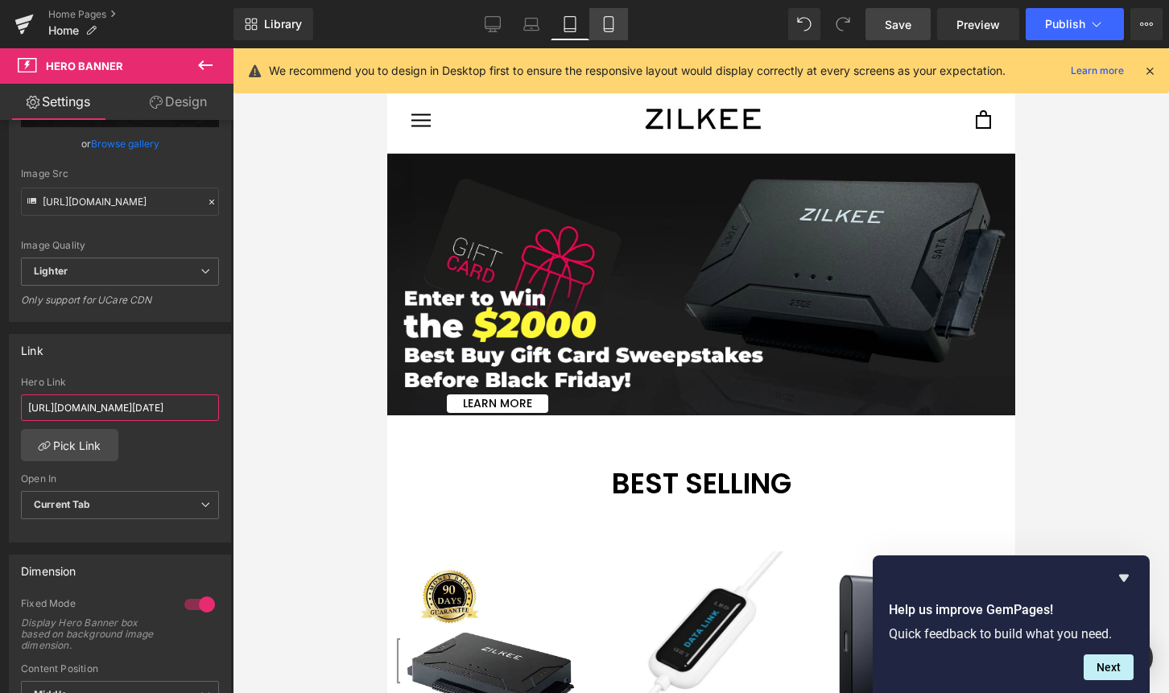
type input "[URL][DOMAIN_NAME][DATE]"
click at [609, 19] on icon at bounding box center [609, 24] width 16 height 16
type input "[URL][DOMAIN_NAME]"
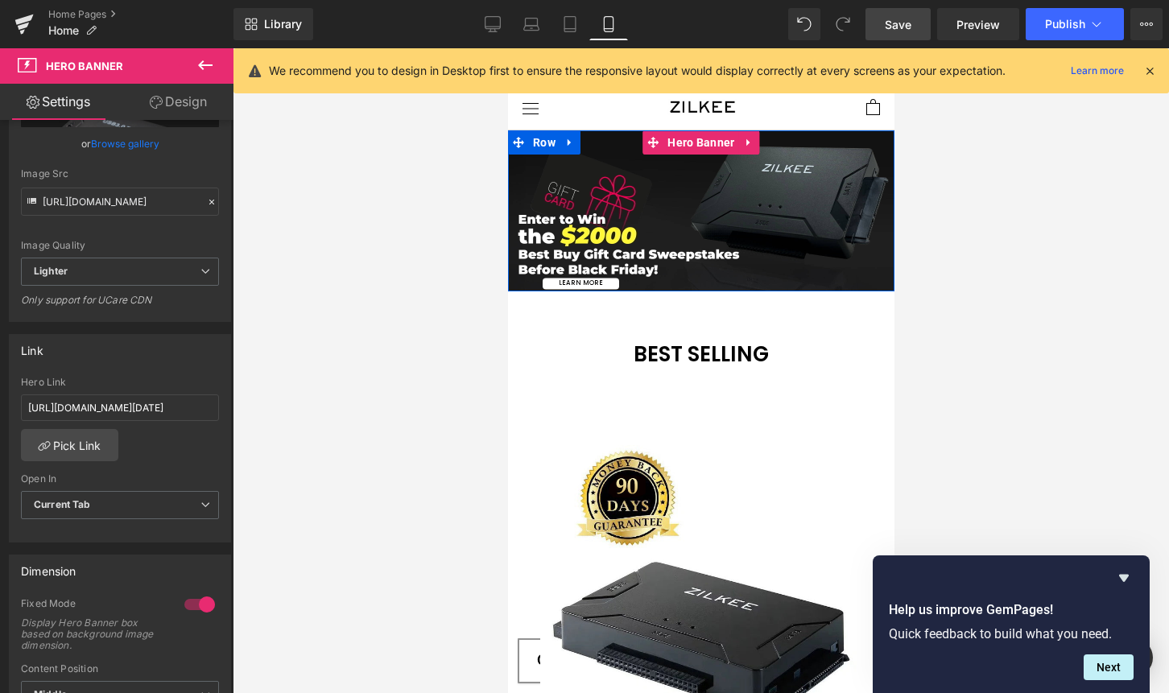
click at [675, 200] on span "learn more Button" at bounding box center [700, 211] width 386 height 162
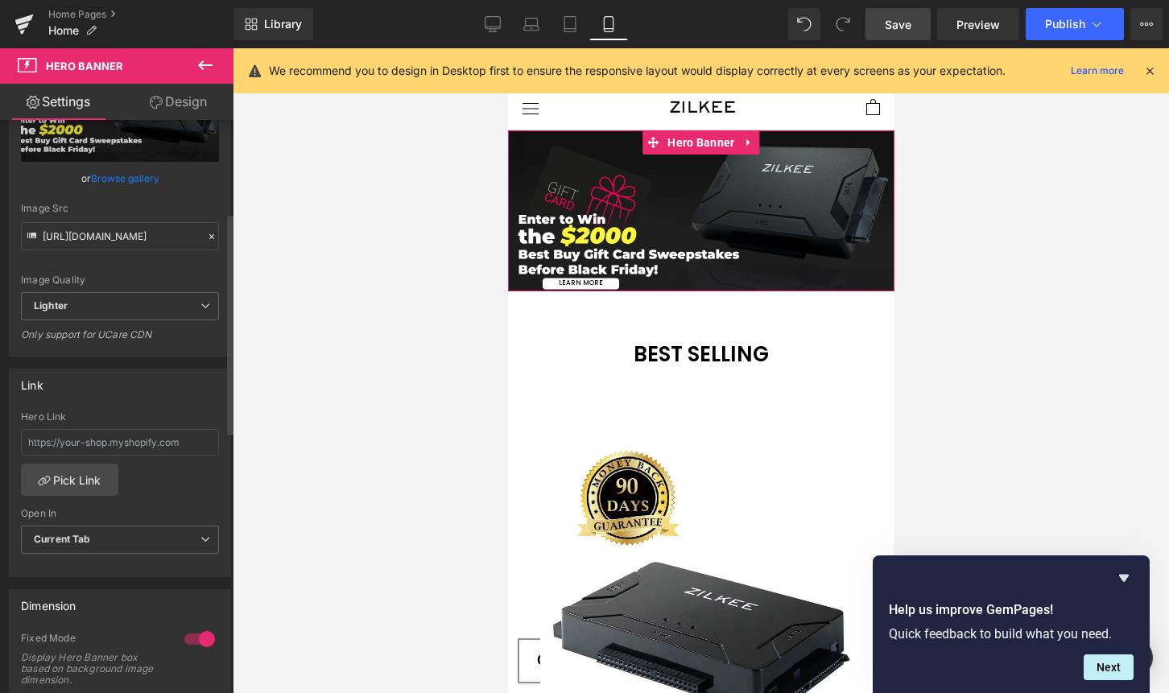
scroll to position [262, 0]
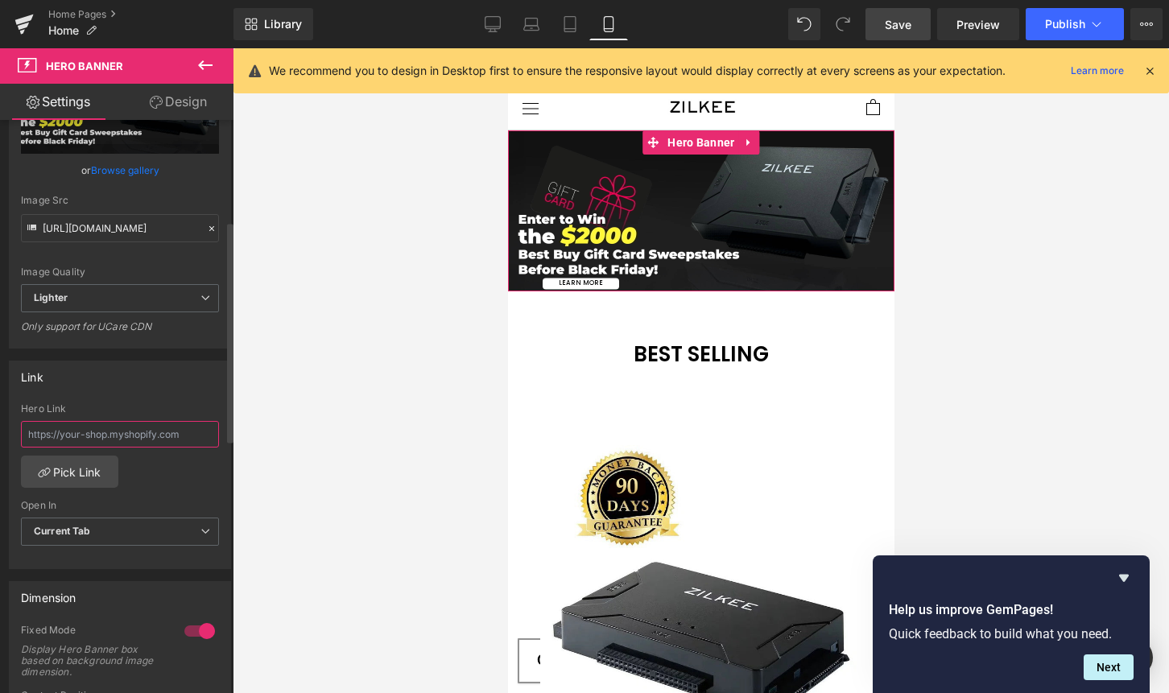
click at [137, 432] on input "text" at bounding box center [120, 434] width 198 height 27
paste input "[URL][DOMAIN_NAME][DATE]"
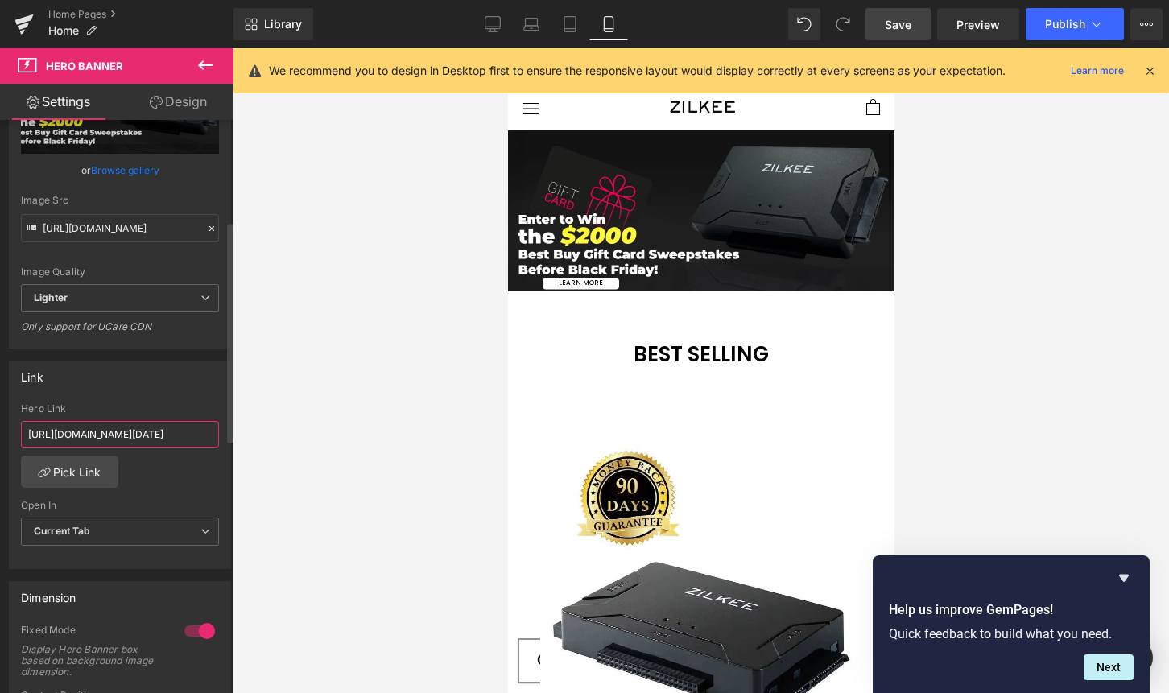
scroll to position [0, 85]
type input "[URL][DOMAIN_NAME][DATE]"
click at [910, 31] on span "Save" at bounding box center [898, 24] width 27 height 17
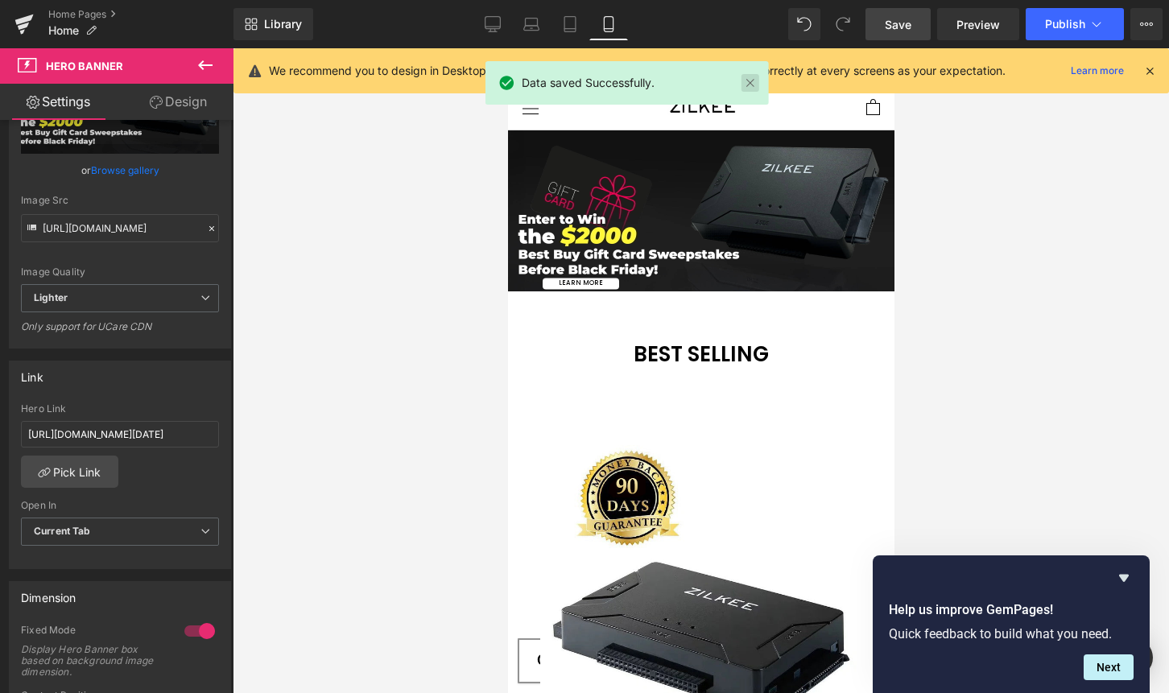
click at [746, 81] on link at bounding box center [751, 83] width 18 height 18
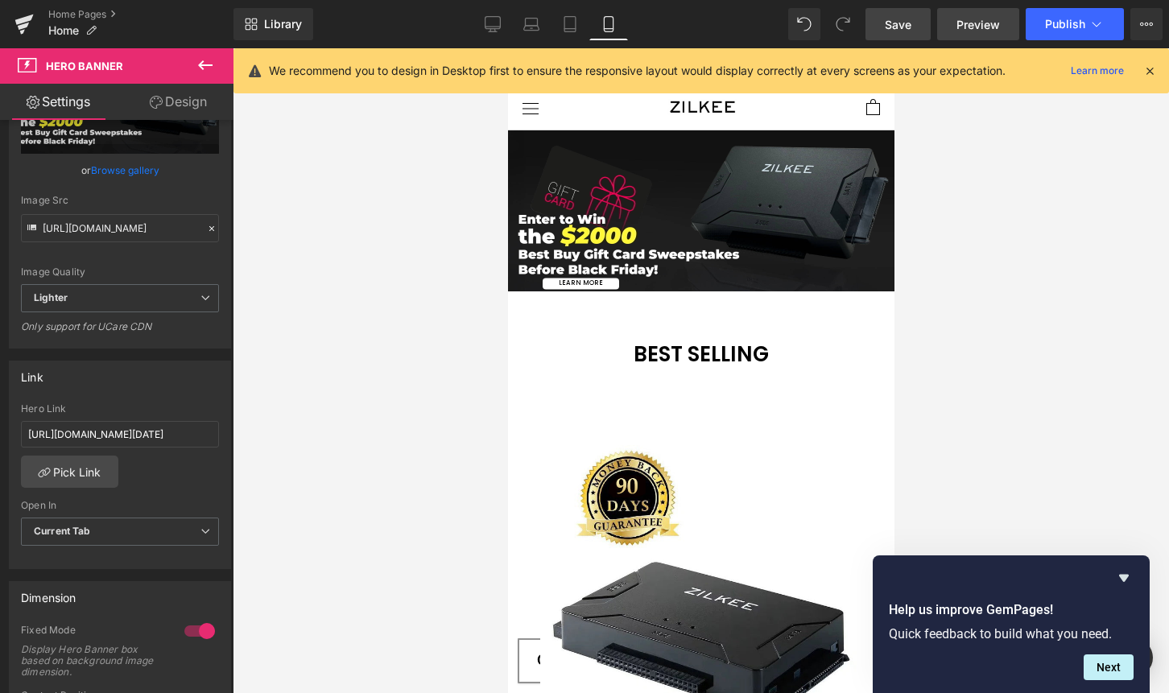
click at [994, 21] on span "Preview" at bounding box center [978, 24] width 43 height 17
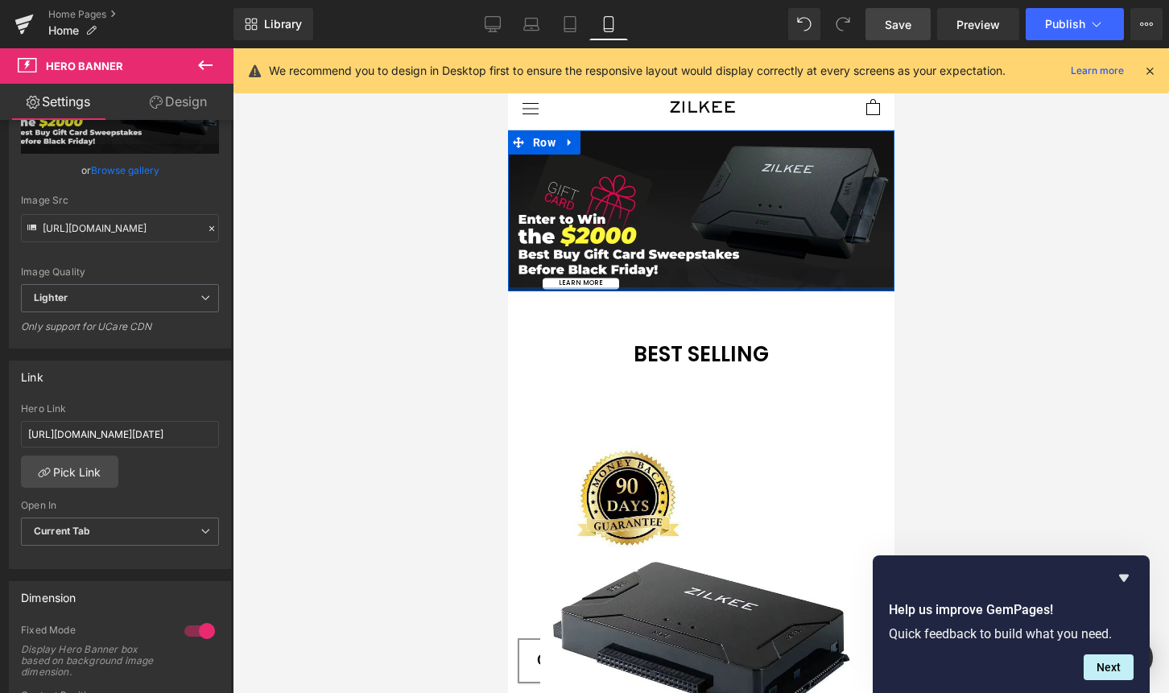
click at [593, 288] on div at bounding box center [700, 289] width 386 height 4
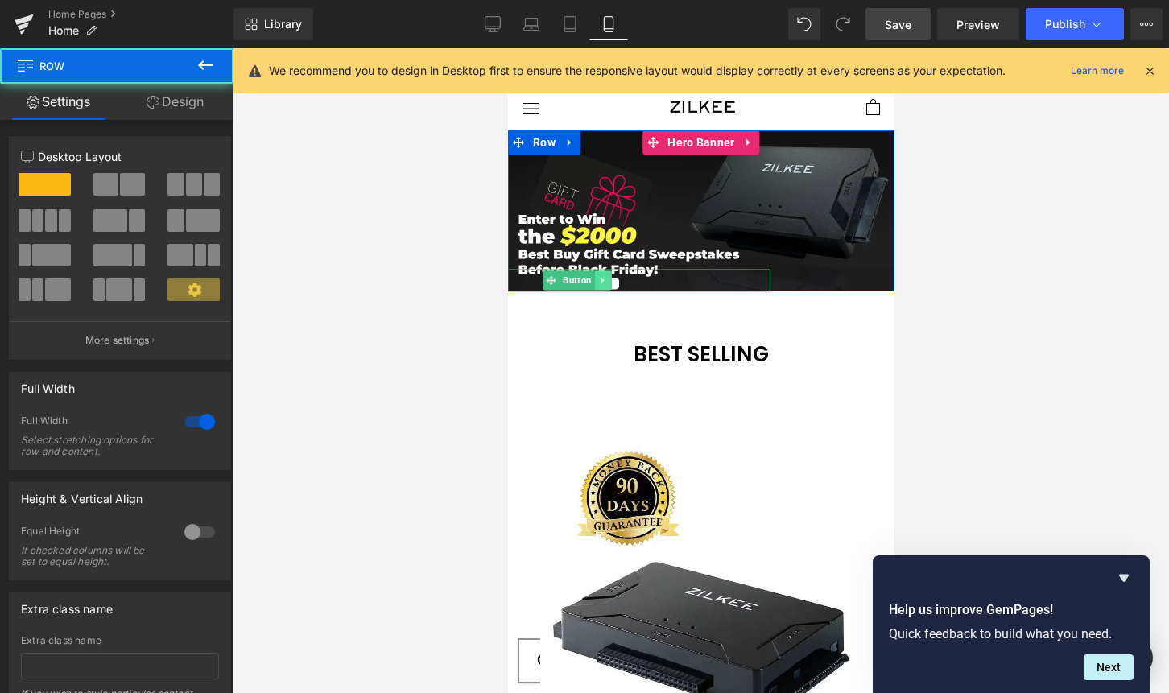
click at [599, 281] on icon at bounding box center [602, 281] width 9 height 10
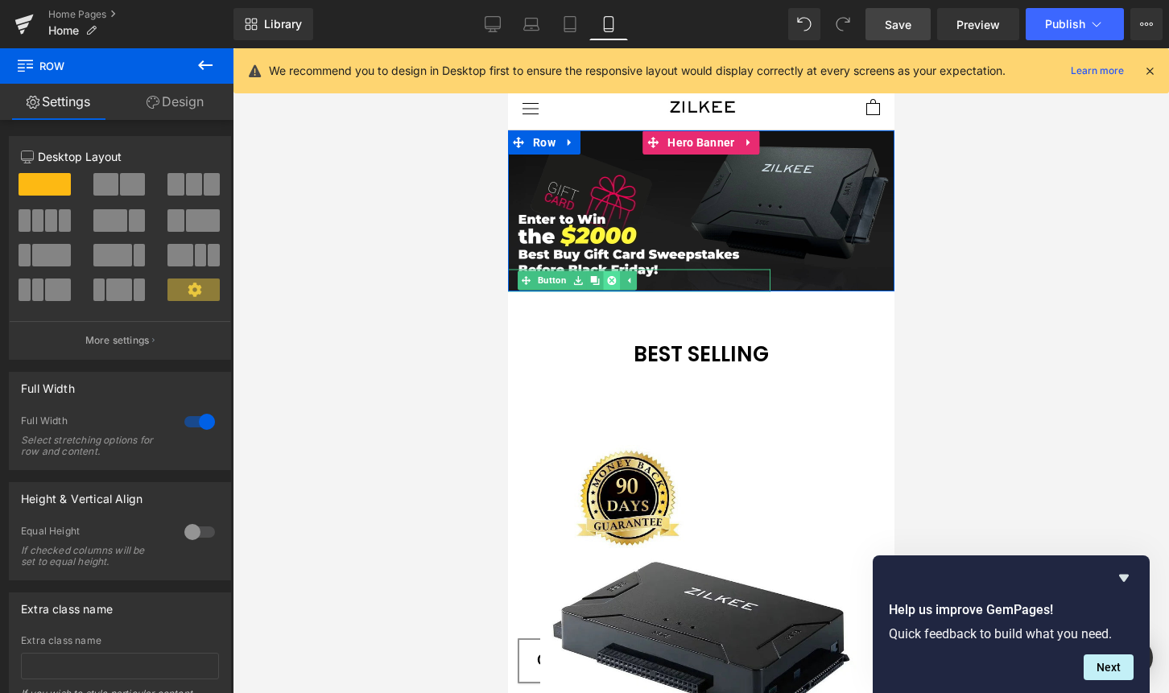
click at [606, 280] on icon at bounding box center [610, 280] width 9 height 9
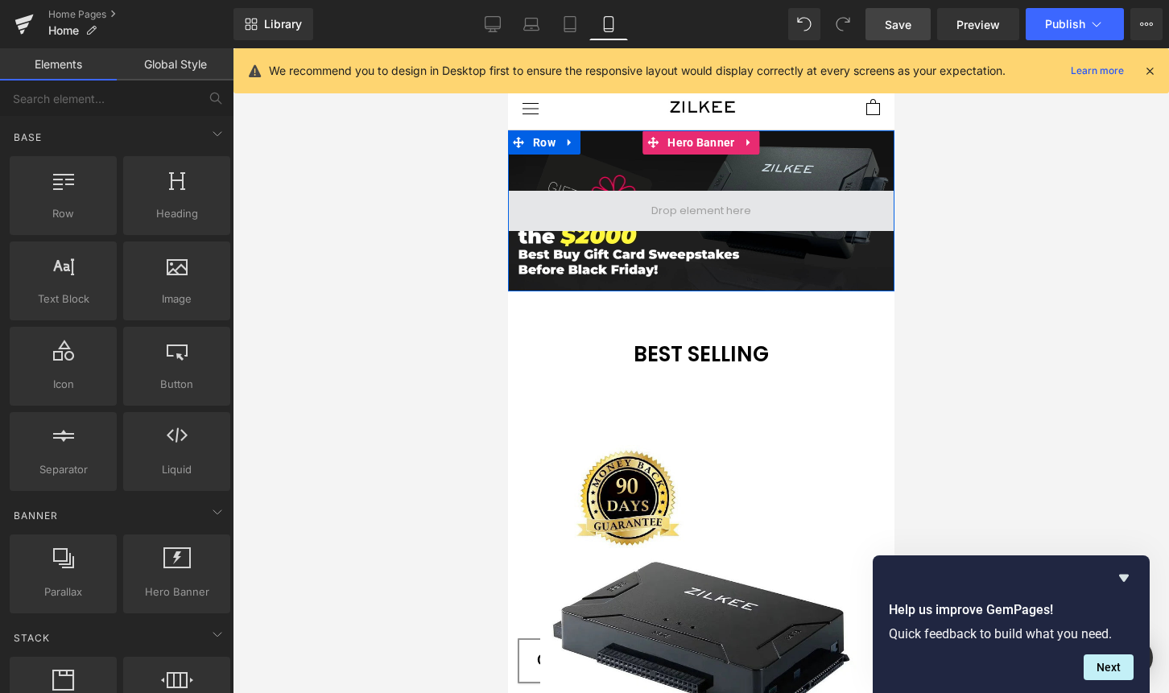
click at [716, 209] on span at bounding box center [700, 211] width 111 height 25
click at [700, 213] on span at bounding box center [700, 211] width 111 height 25
click at [658, 225] on span at bounding box center [700, 211] width 386 height 40
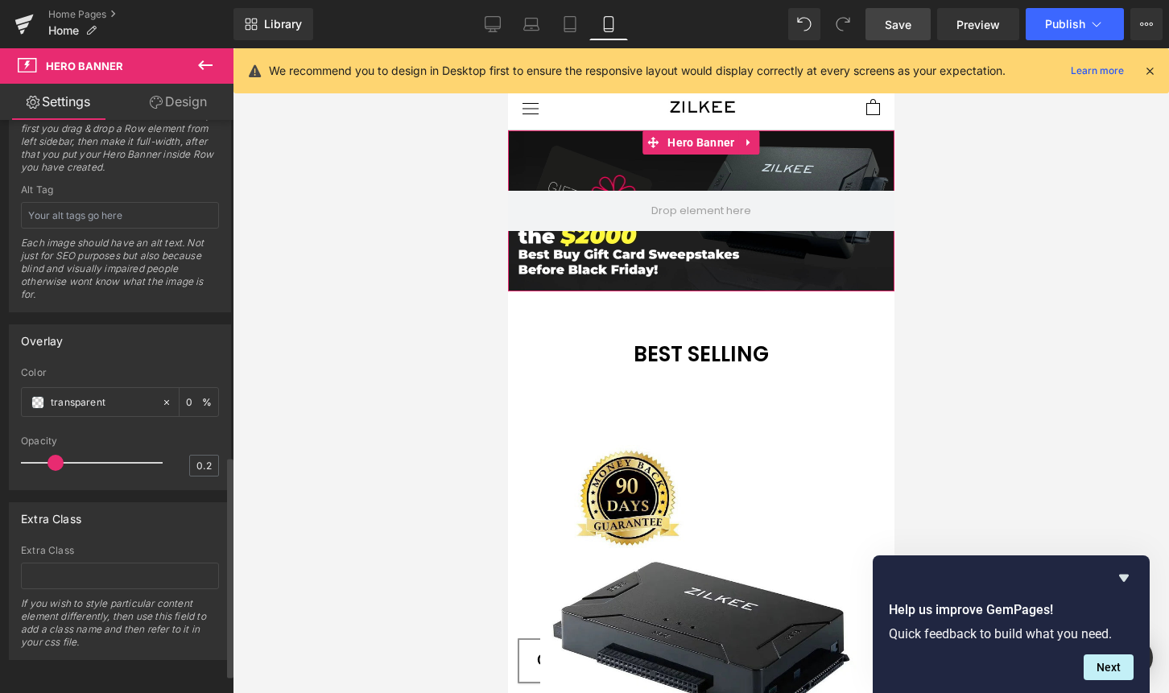
scroll to position [922, 0]
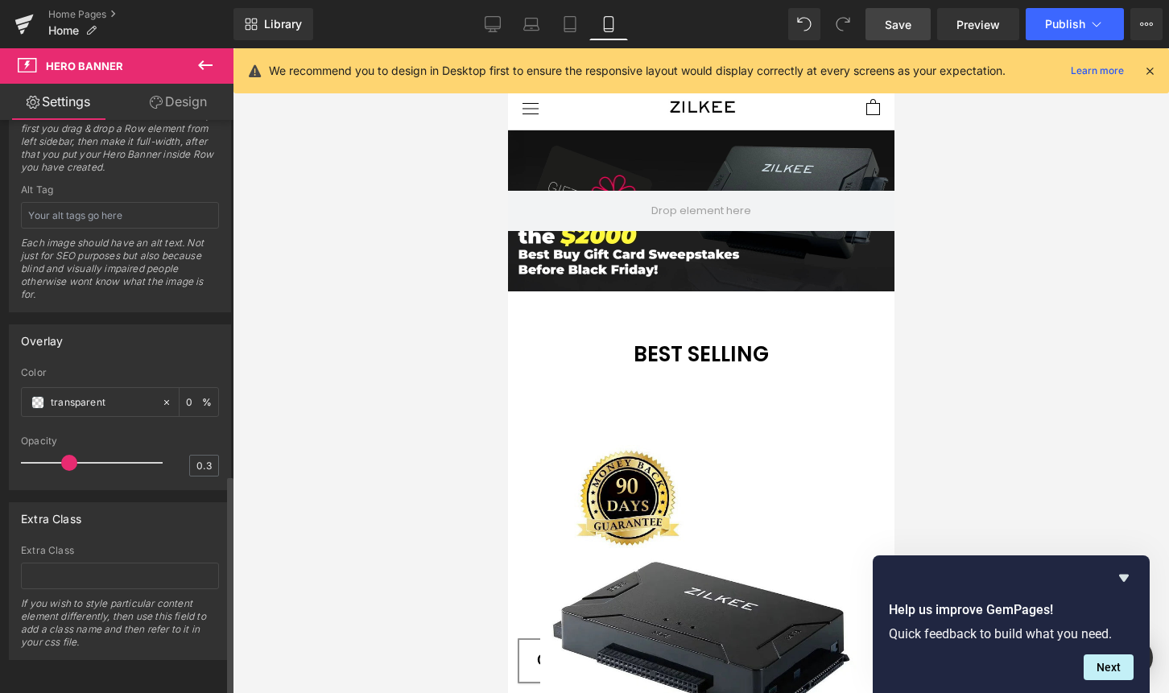
drag, startPoint x: 52, startPoint y: 453, endPoint x: 60, endPoint y: 461, distance: 11.4
click at [60, 461] on div at bounding box center [96, 463] width 134 height 32
type input "0.2"
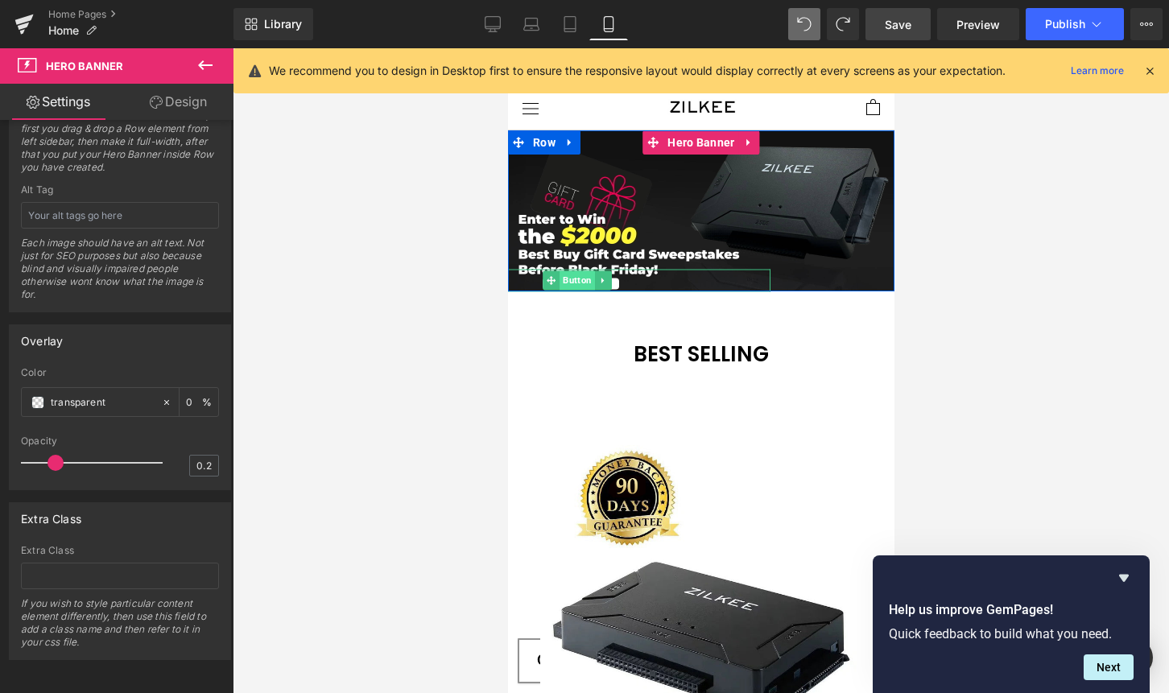
click at [567, 283] on span "Button" at bounding box center [576, 280] width 35 height 19
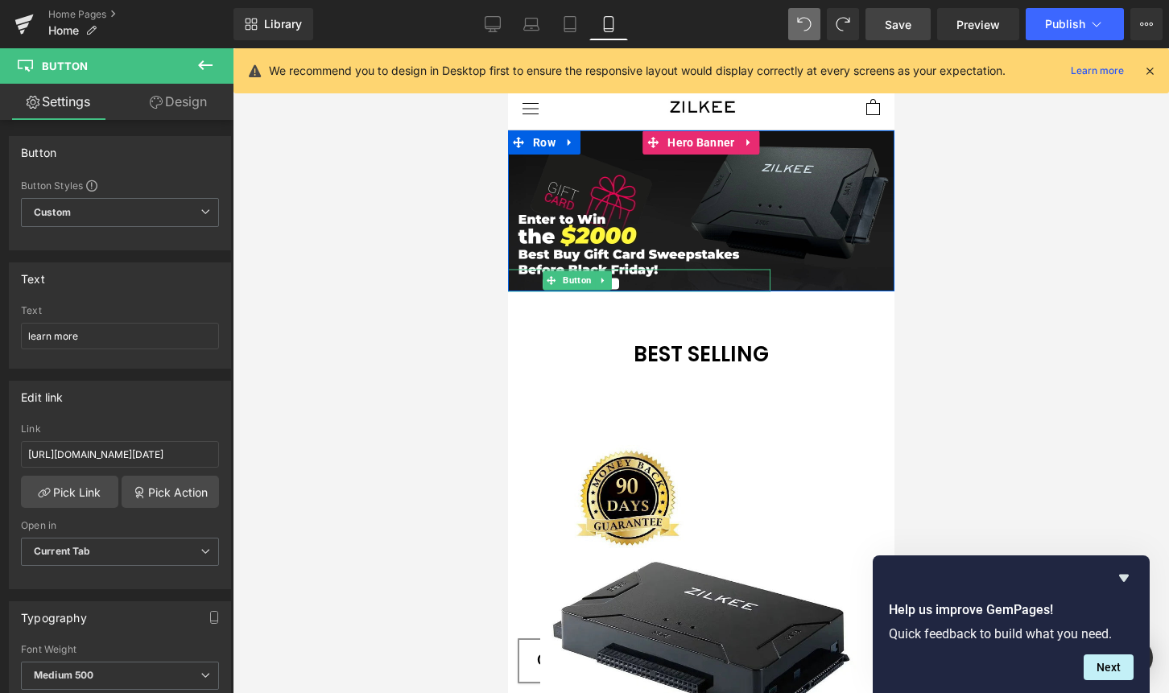
click at [566, 277] on span "Button" at bounding box center [576, 280] width 35 height 19
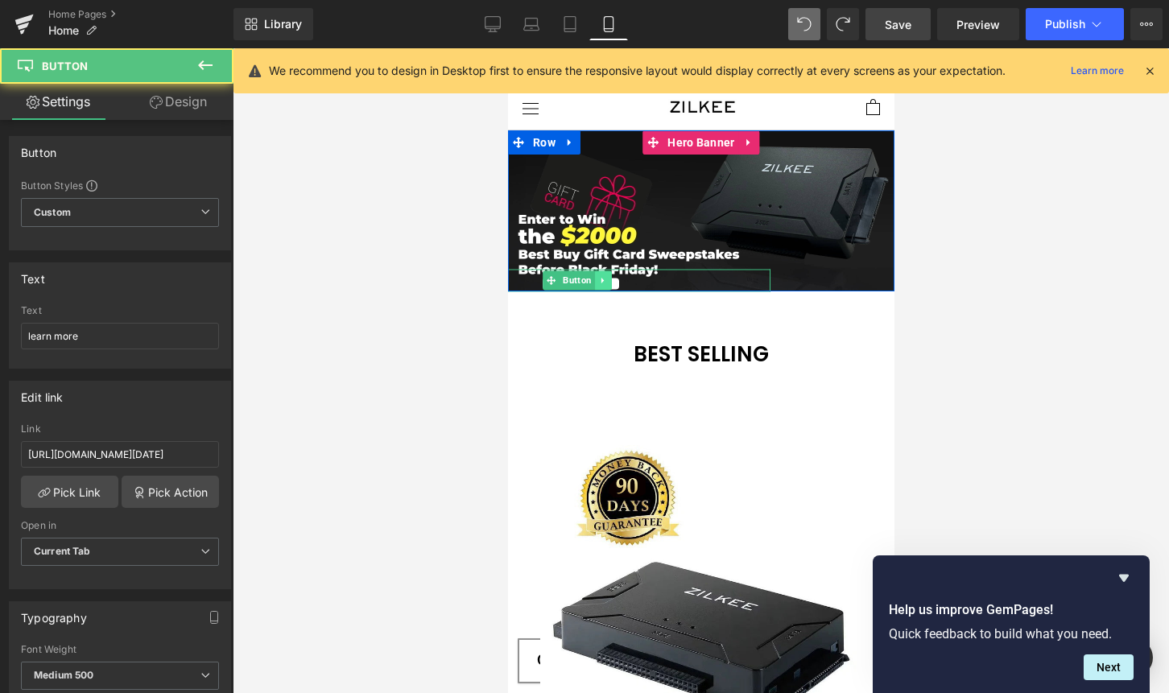
click at [594, 275] on link at bounding box center [602, 280] width 17 height 19
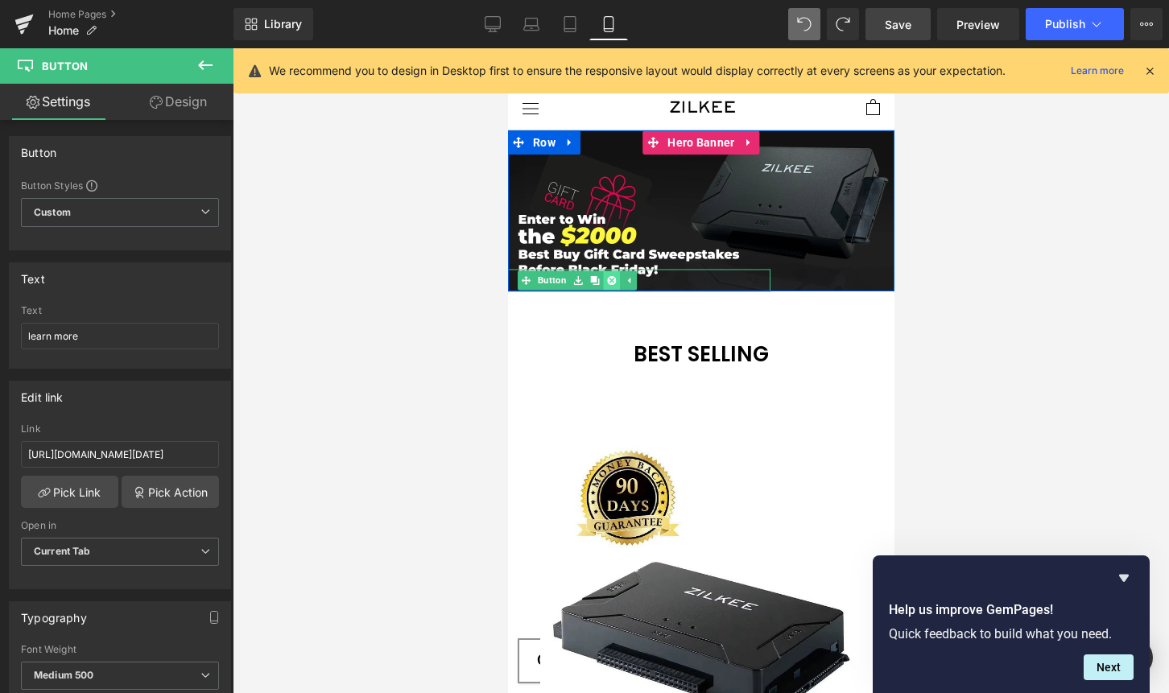
click at [606, 284] on icon at bounding box center [610, 280] width 9 height 9
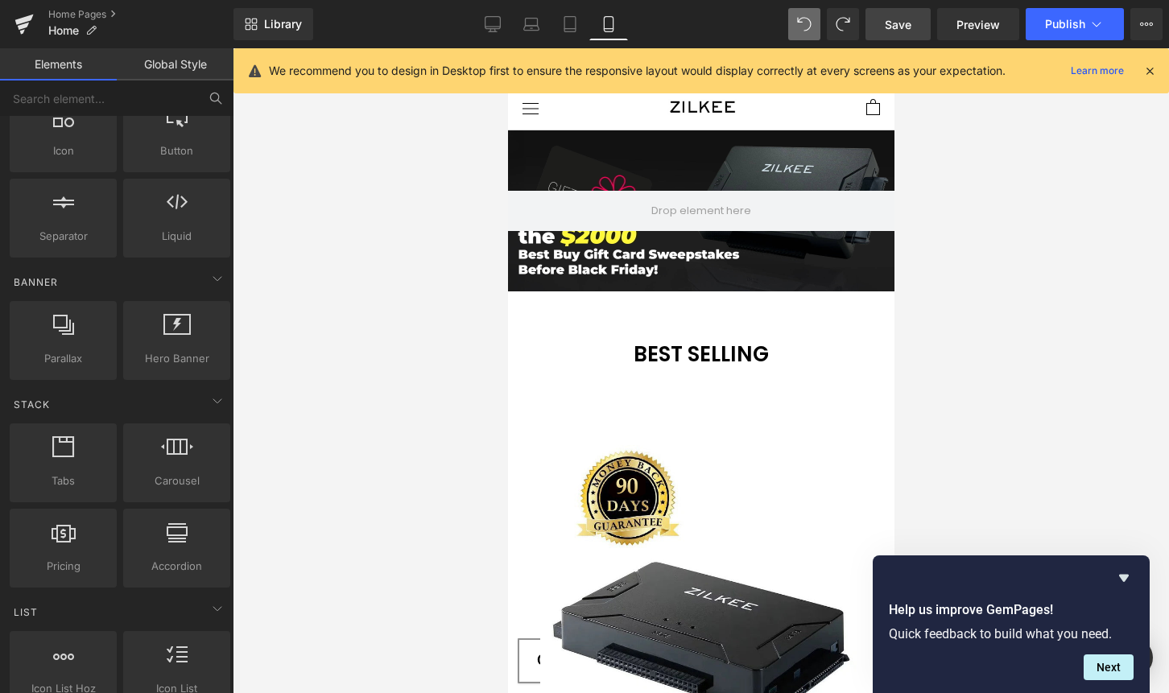
scroll to position [242, 0]
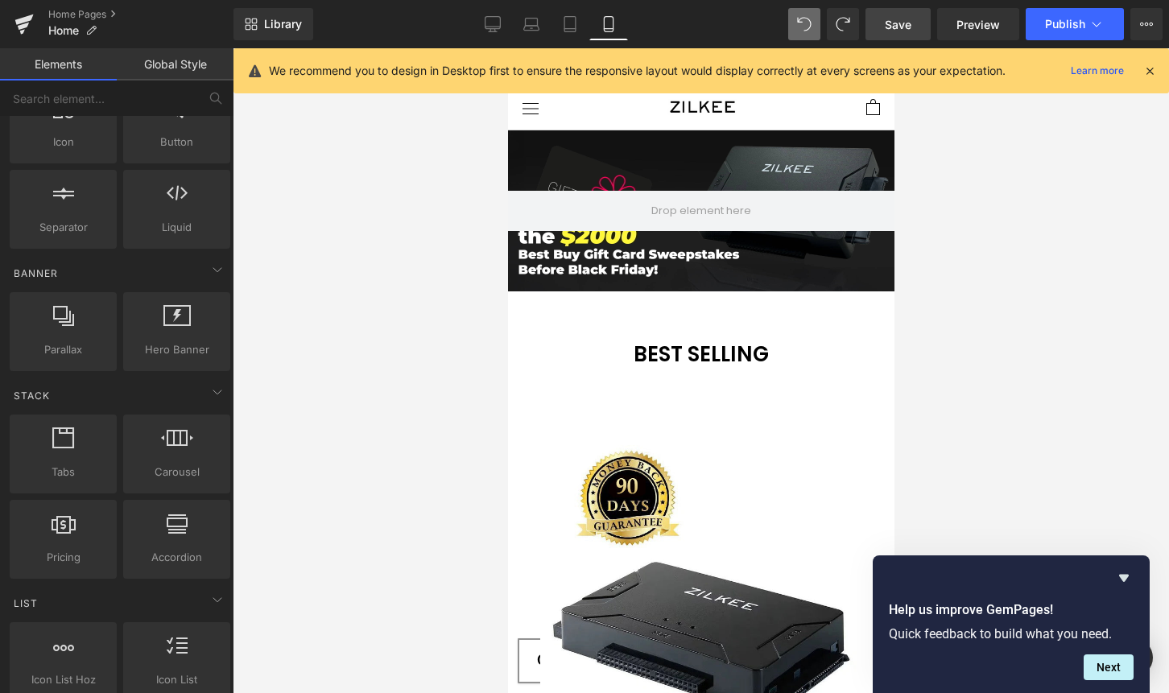
click at [189, 80] on link "Global Style" at bounding box center [175, 64] width 117 height 32
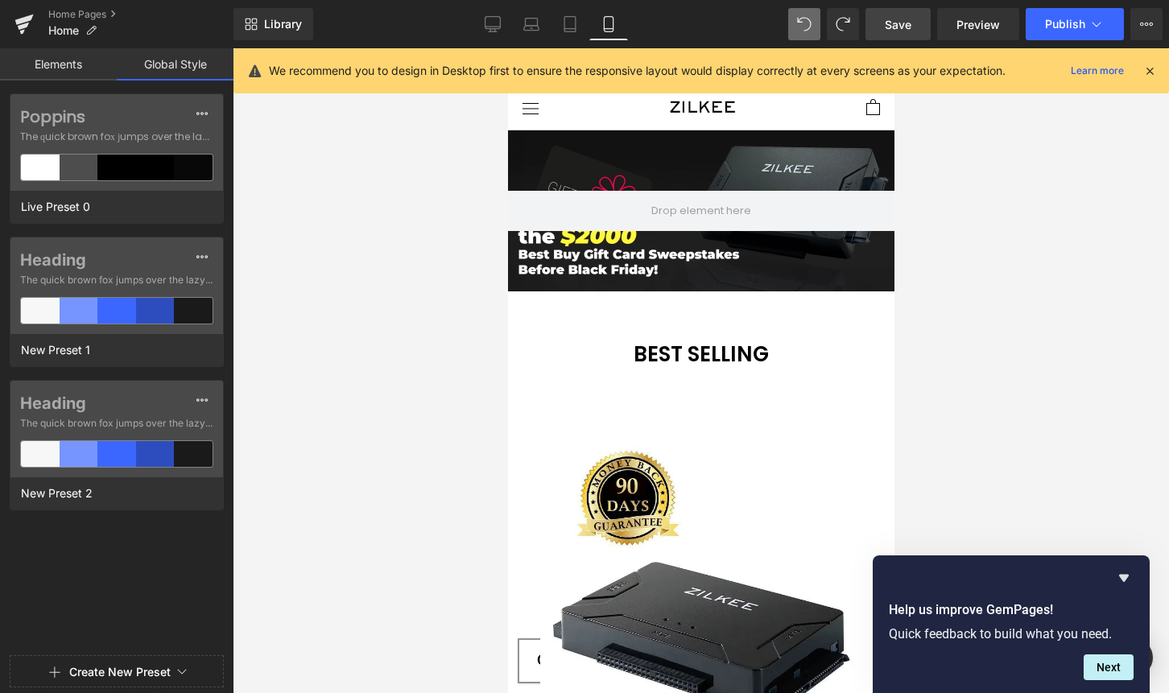
click at [911, 34] on link "Save" at bounding box center [898, 24] width 65 height 32
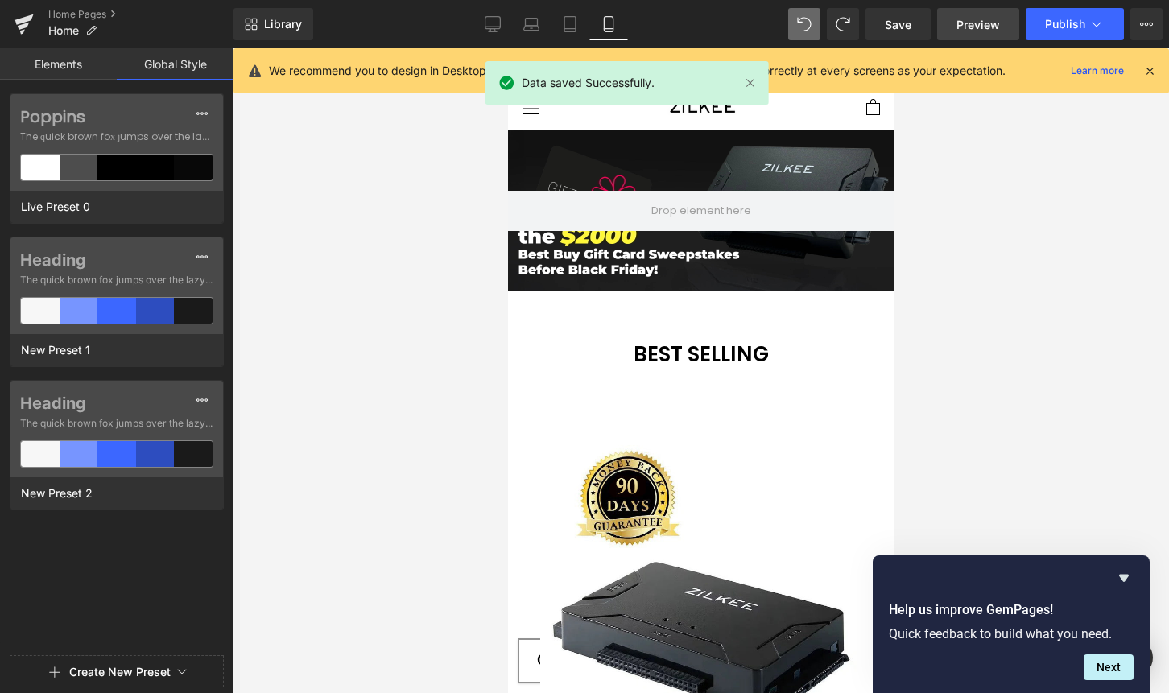
click at [972, 18] on span "Preview" at bounding box center [978, 24] width 43 height 17
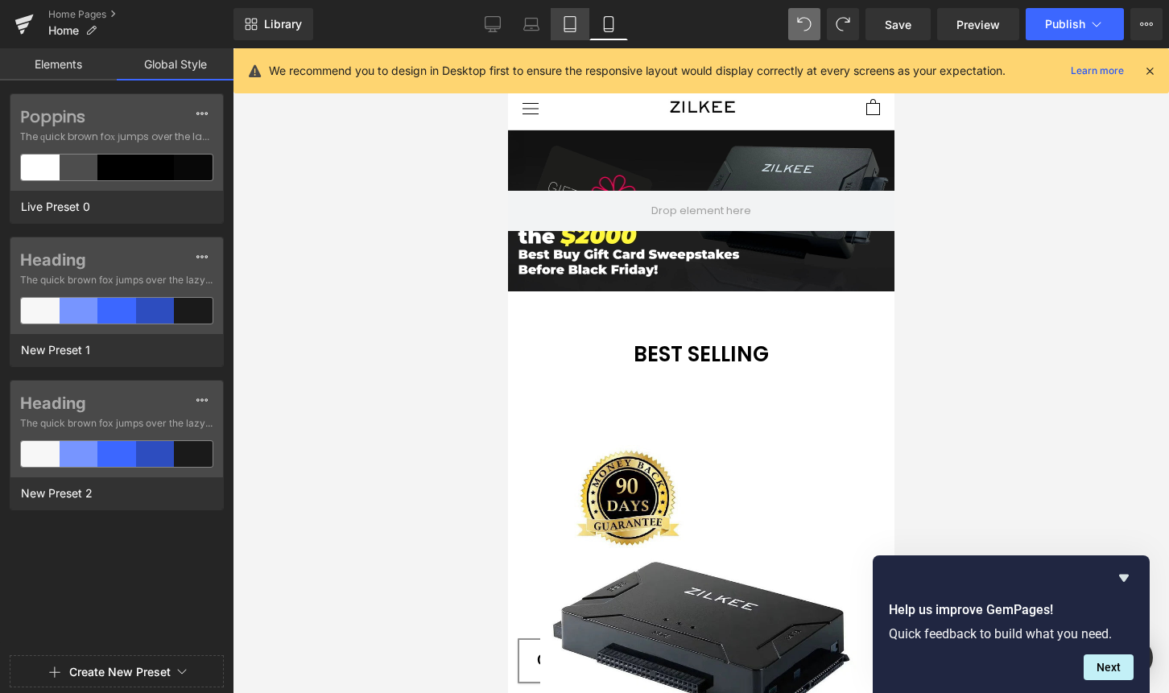
click at [570, 27] on icon at bounding box center [570, 24] width 16 height 16
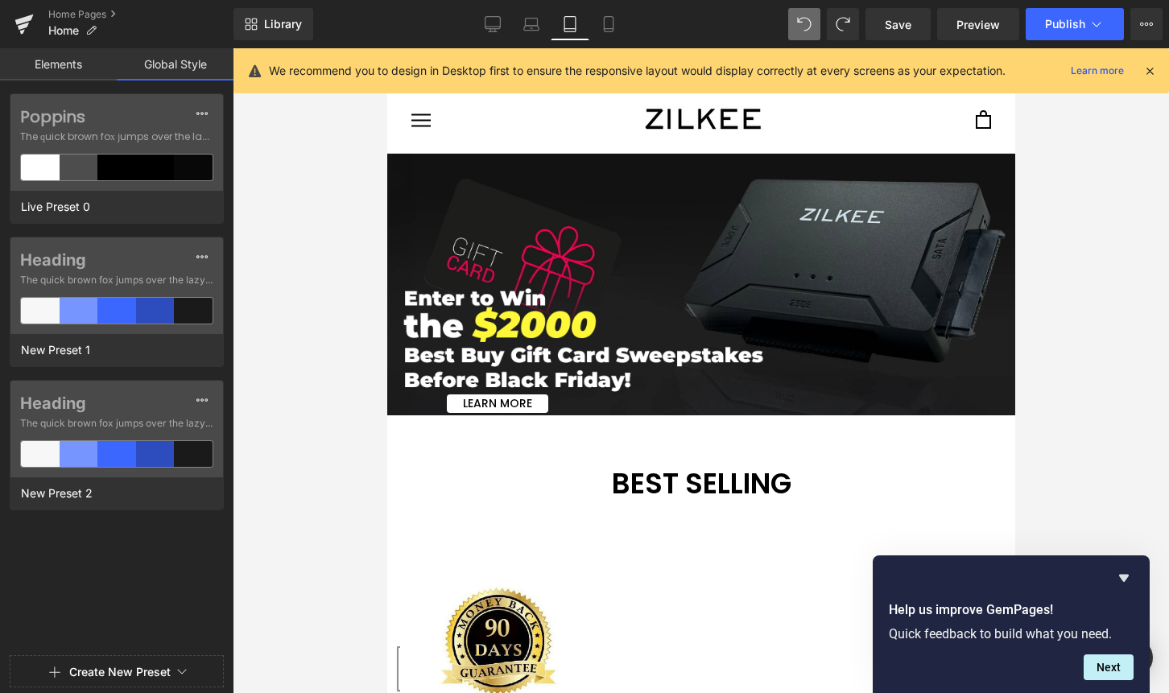
scroll to position [105, 0]
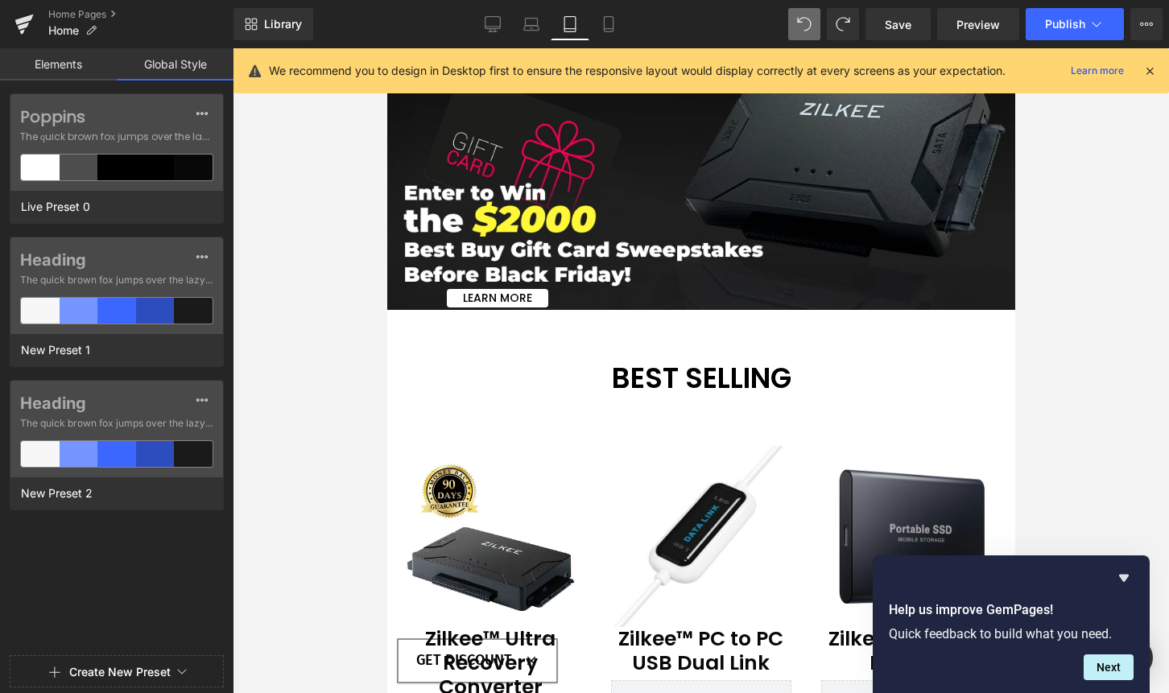
click at [636, 217] on span "Learn More Button" at bounding box center [700, 180] width 628 height 258
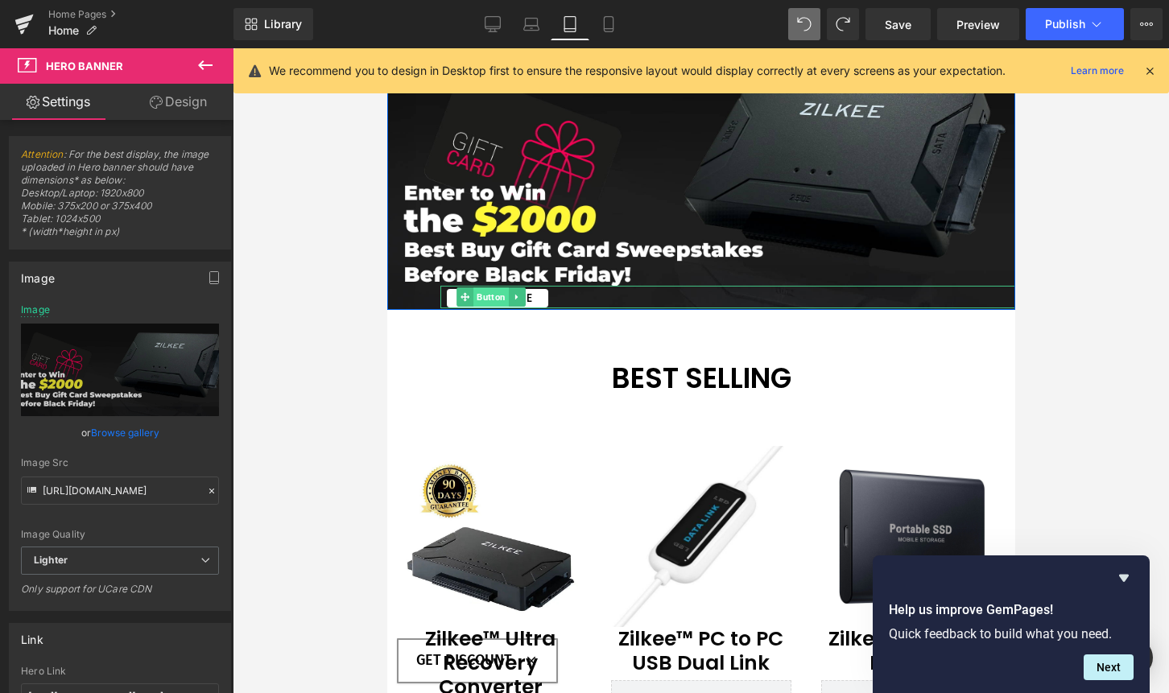
click at [484, 297] on span "Button" at bounding box center [490, 296] width 35 height 19
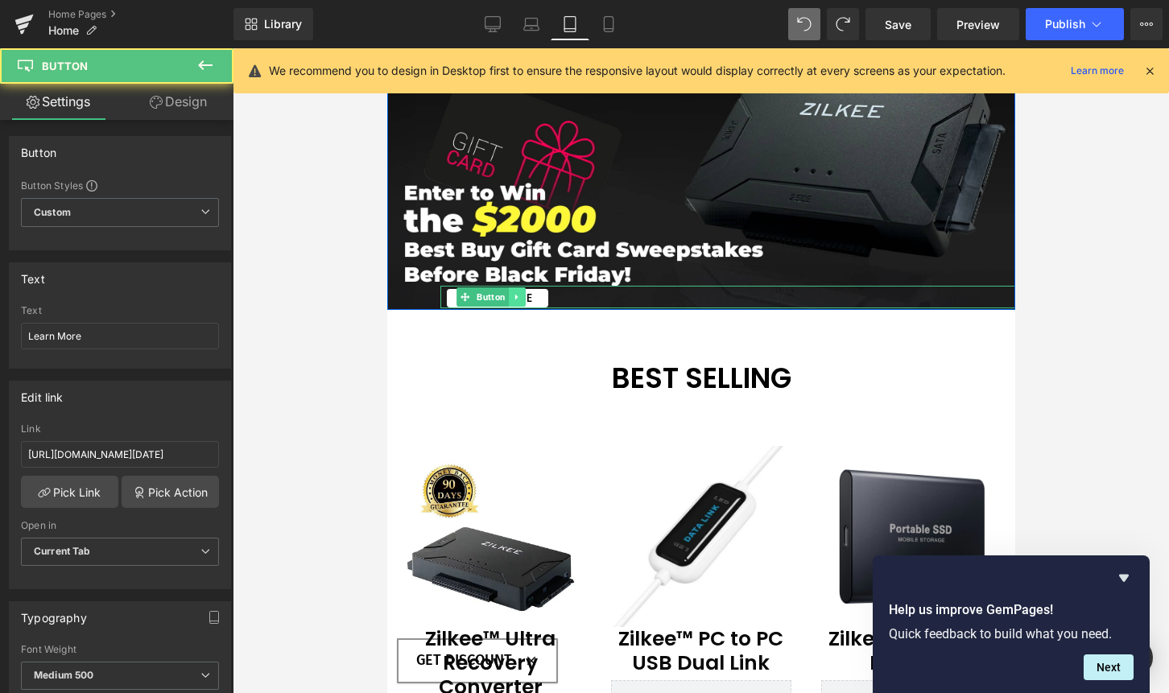
click at [511, 292] on icon at bounding box center [515, 297] width 9 height 10
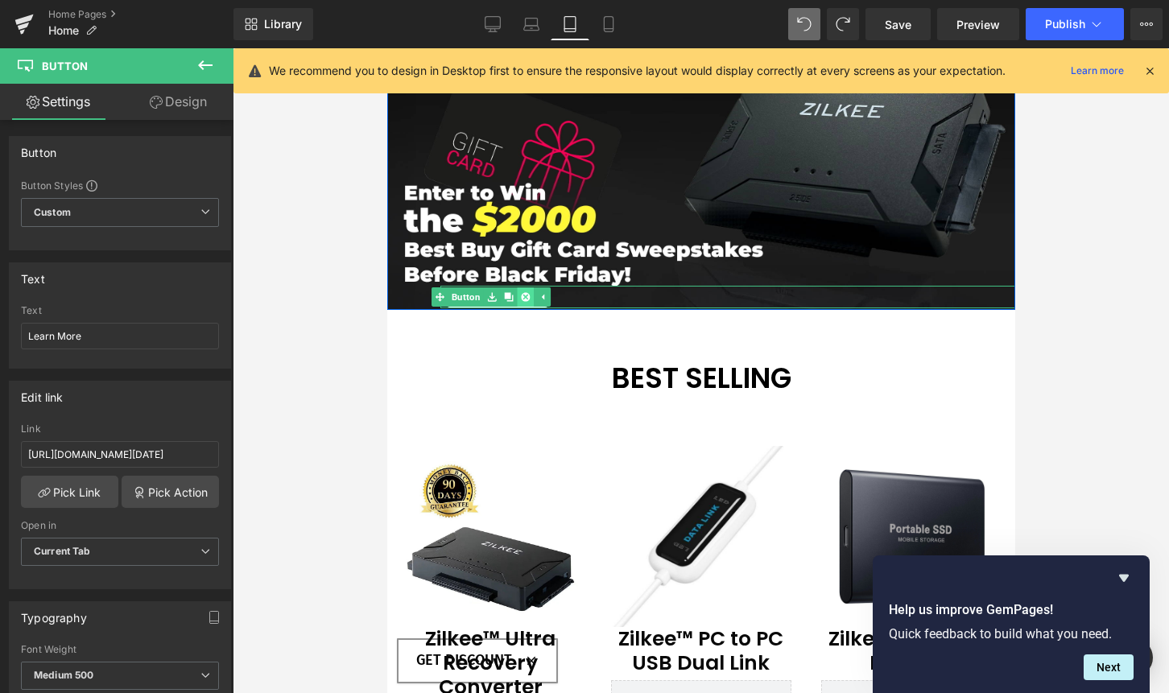
click at [520, 299] on icon at bounding box center [524, 296] width 9 height 9
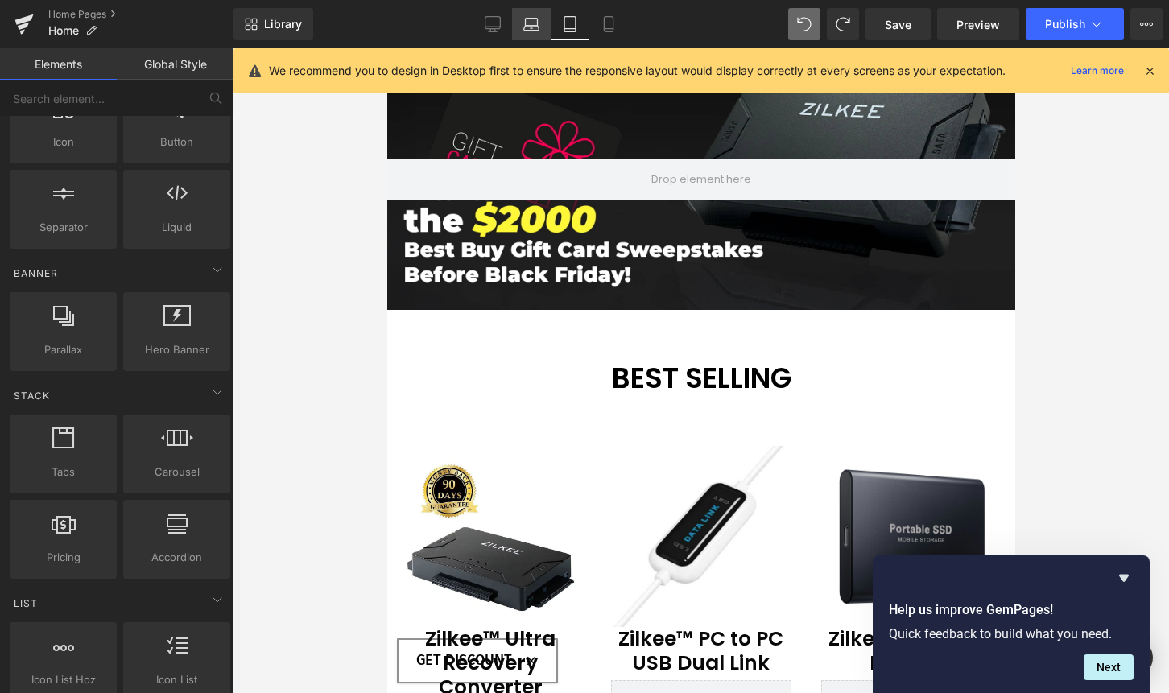
click at [535, 26] on icon at bounding box center [531, 28] width 15 height 5
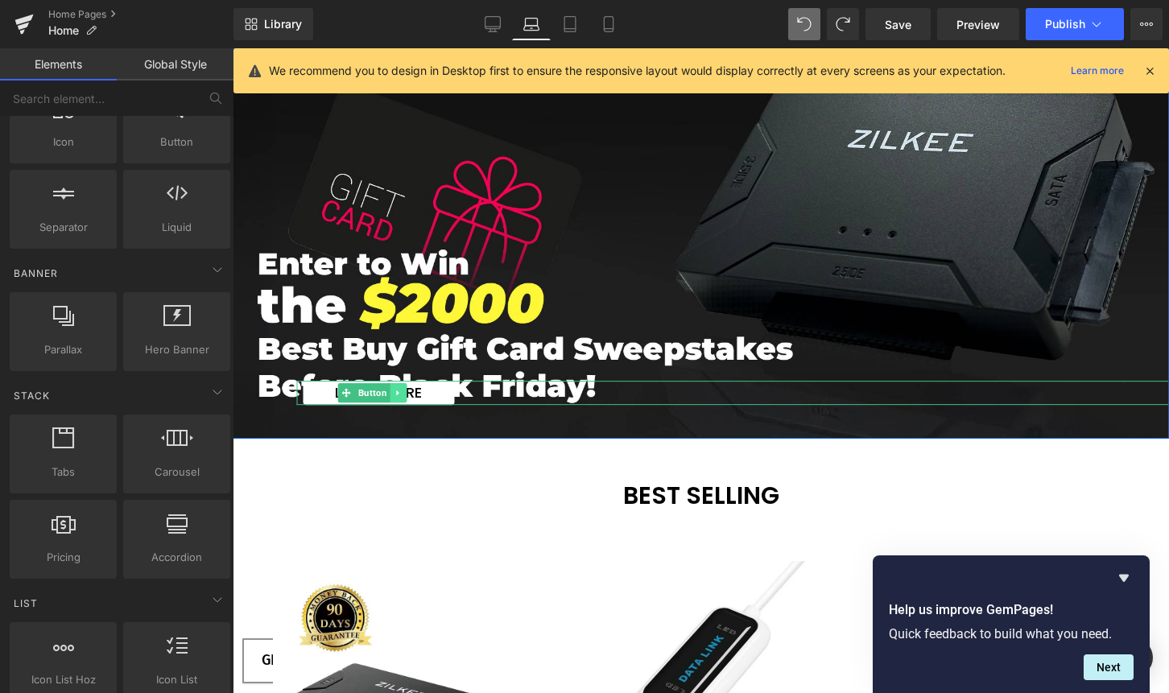
click at [395, 396] on icon at bounding box center [399, 393] width 9 height 10
click at [403, 397] on icon at bounding box center [407, 393] width 9 height 10
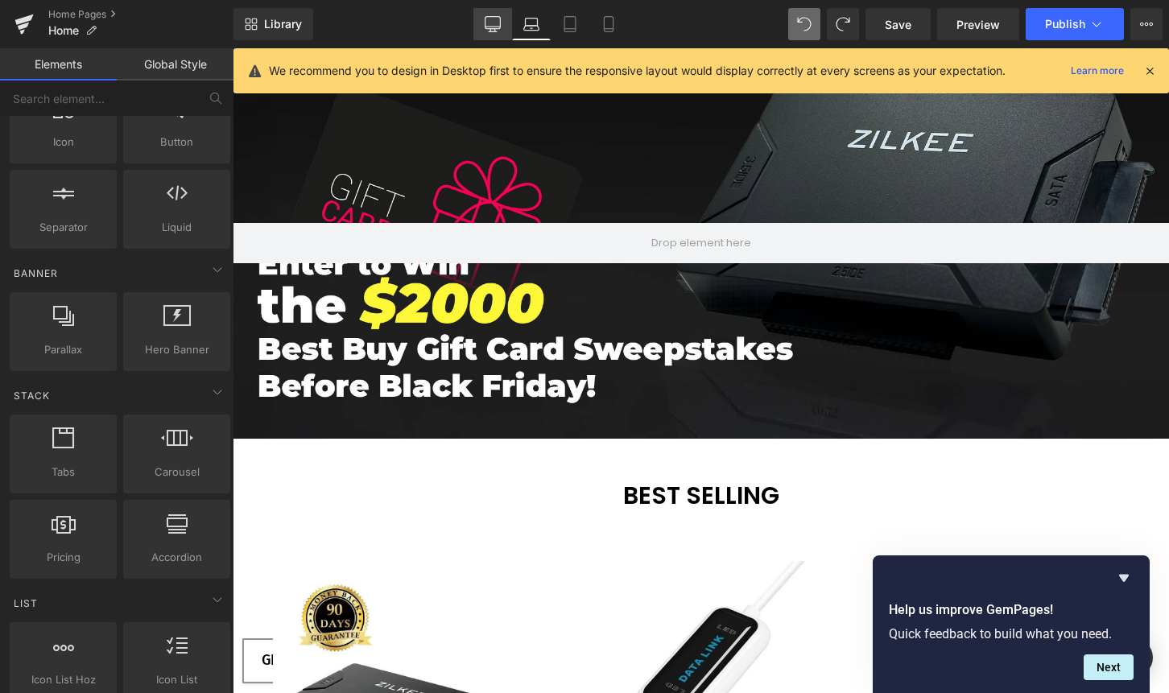
click at [501, 23] on icon at bounding box center [493, 23] width 15 height 12
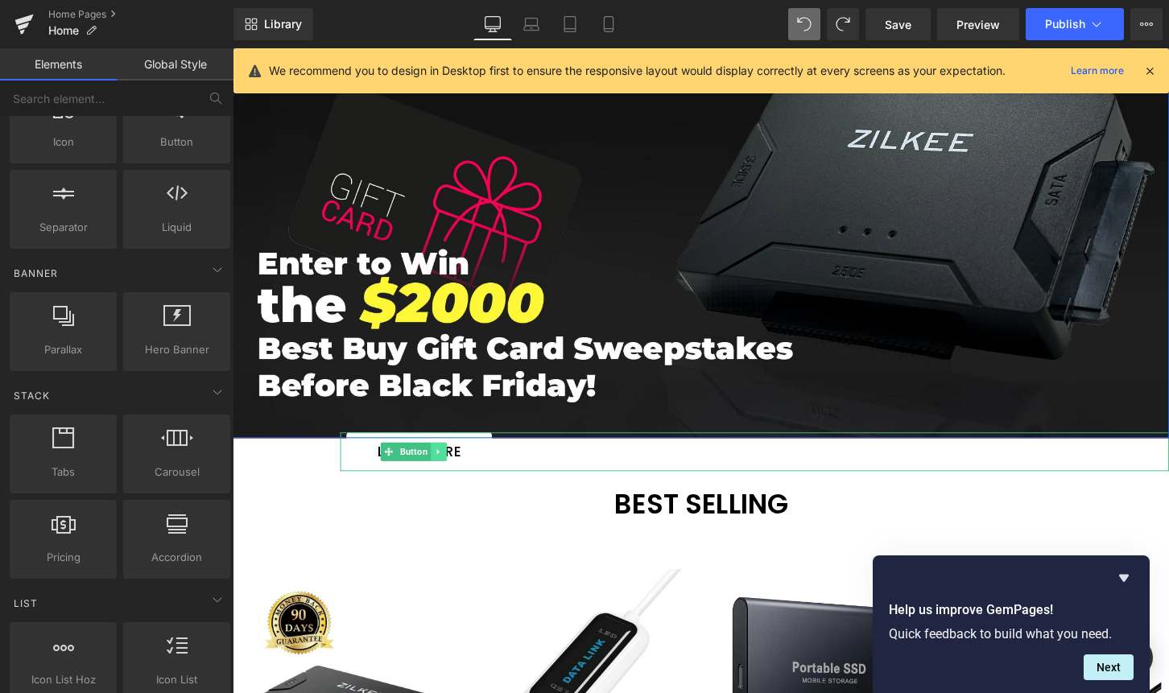
click at [445, 466] on icon at bounding box center [446, 468] width 2 height 6
click at [451, 465] on icon at bounding box center [455, 468] width 9 height 9
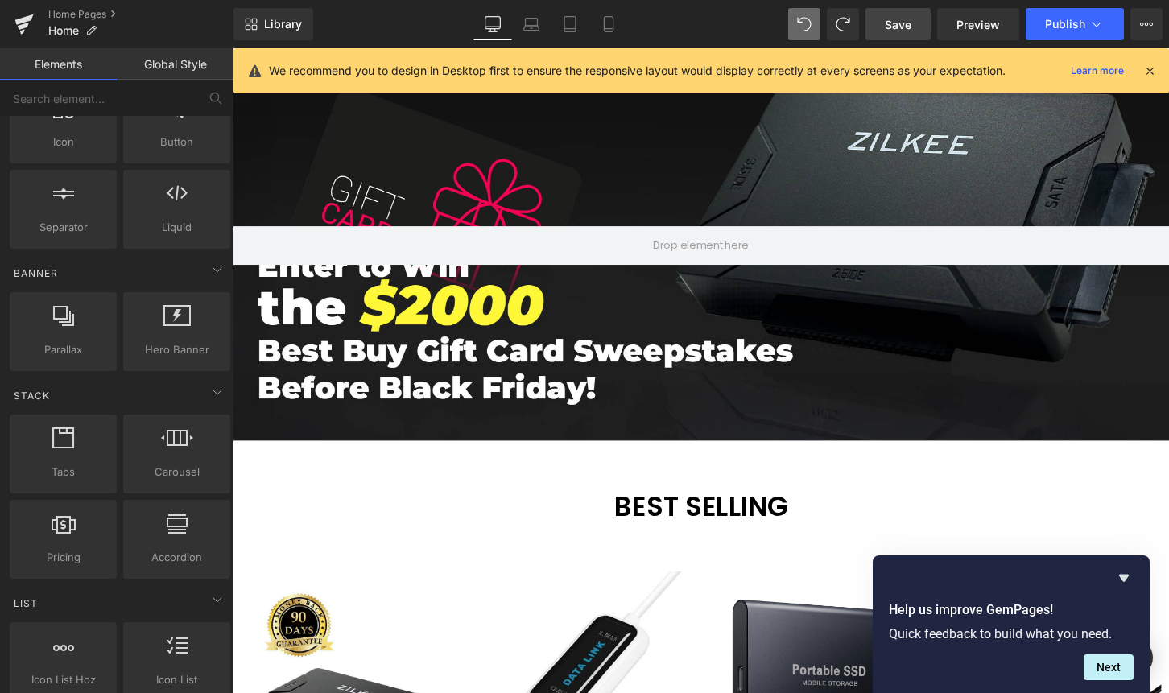
scroll to position [102, 0]
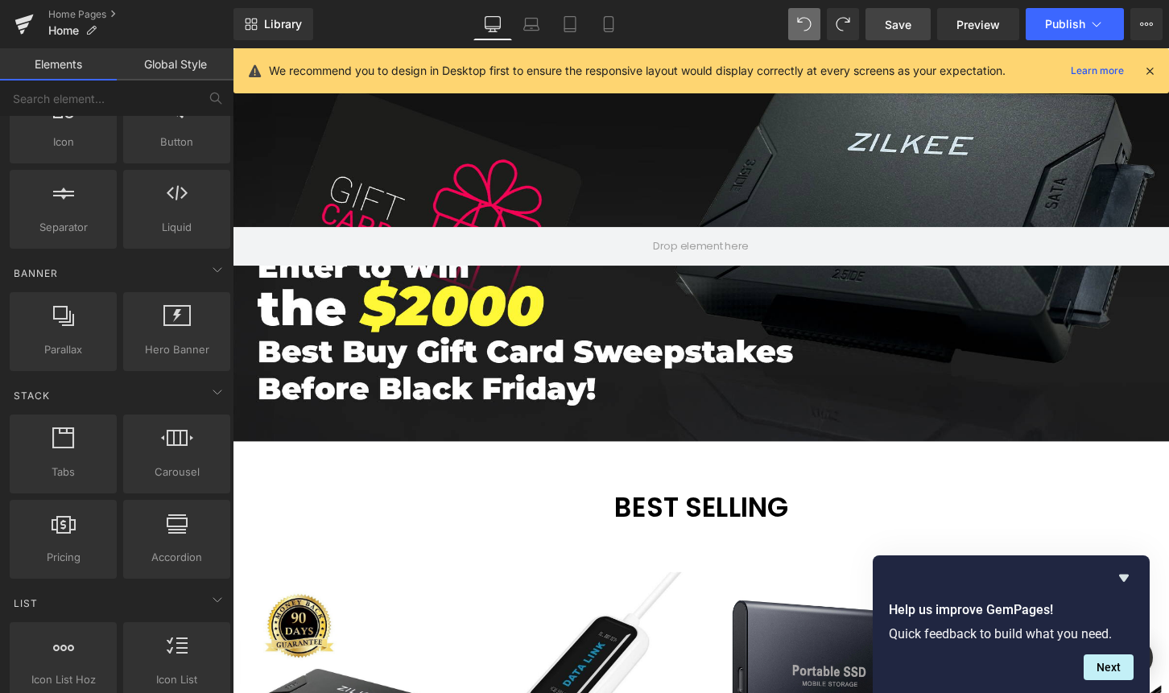
click at [916, 17] on link "Save" at bounding box center [898, 24] width 65 height 32
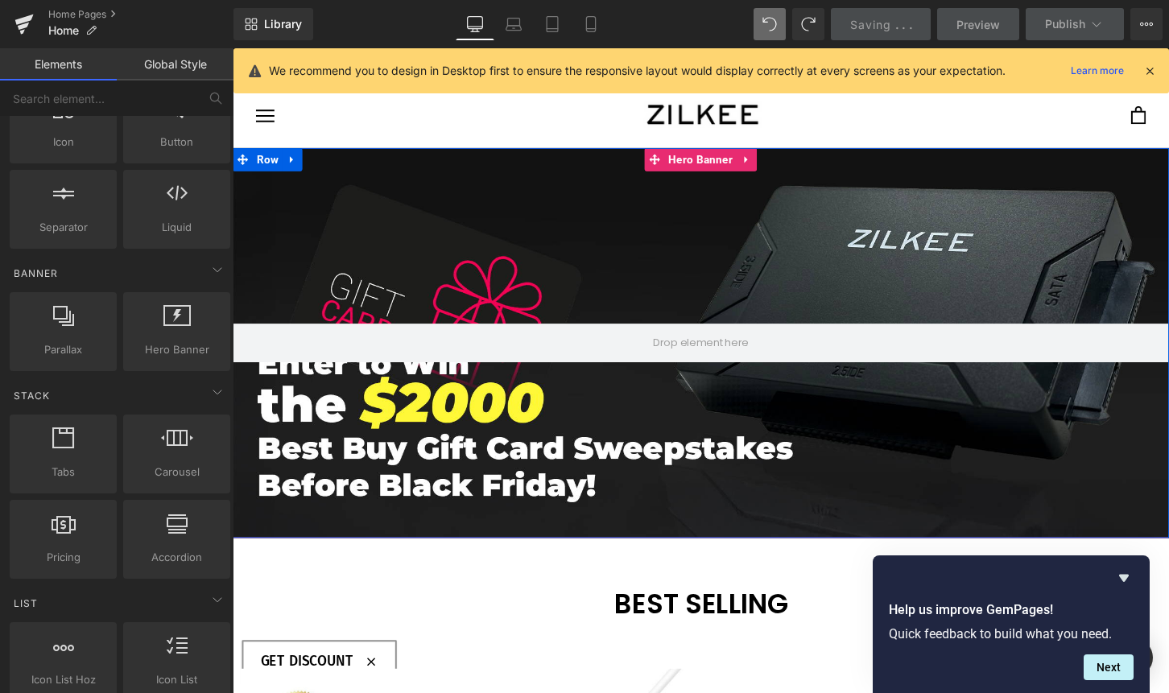
scroll to position [0, 0]
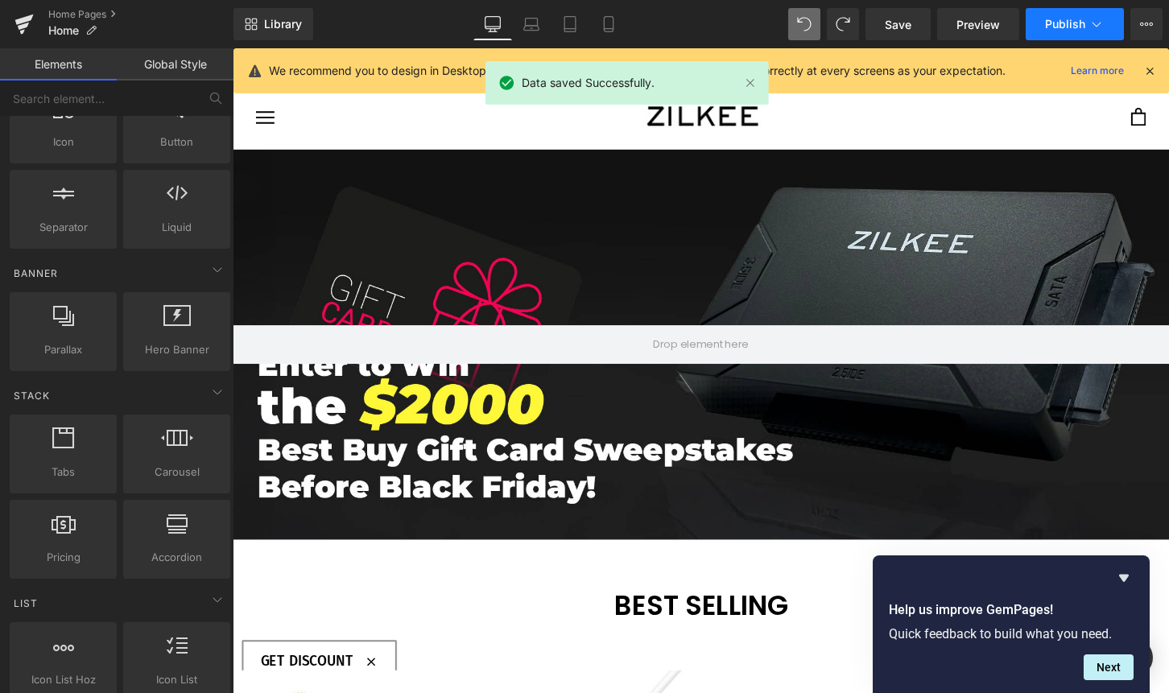
click at [1096, 22] on icon at bounding box center [1097, 24] width 16 height 16
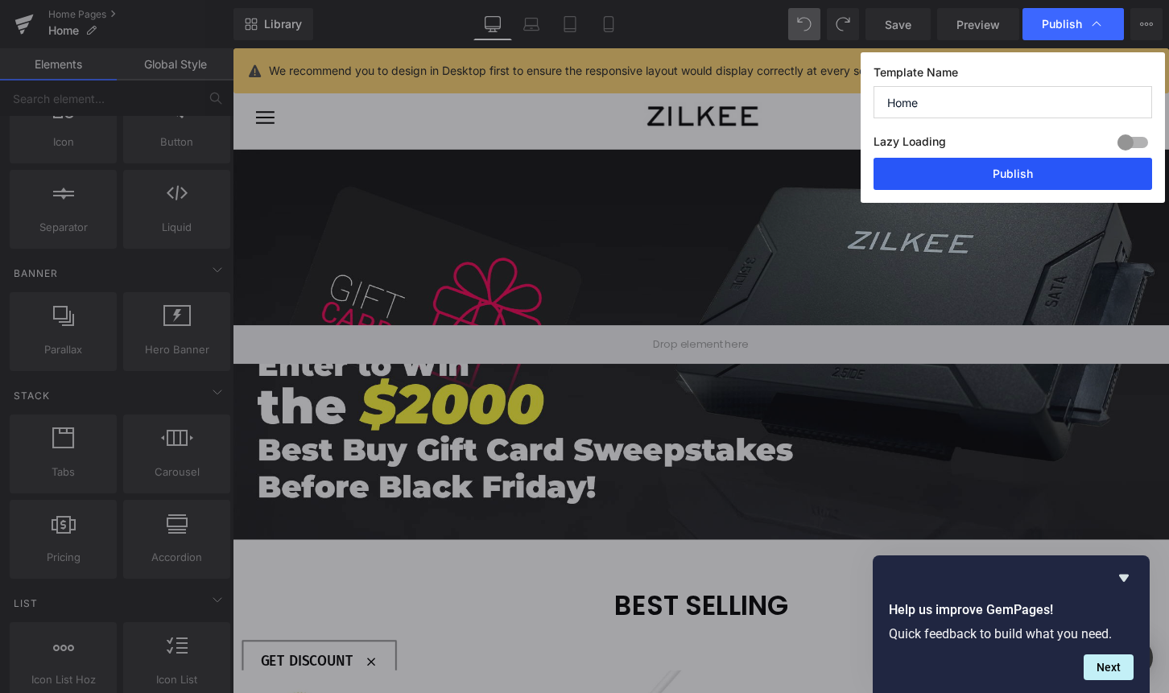
click at [1005, 175] on button "Publish" at bounding box center [1013, 174] width 279 height 32
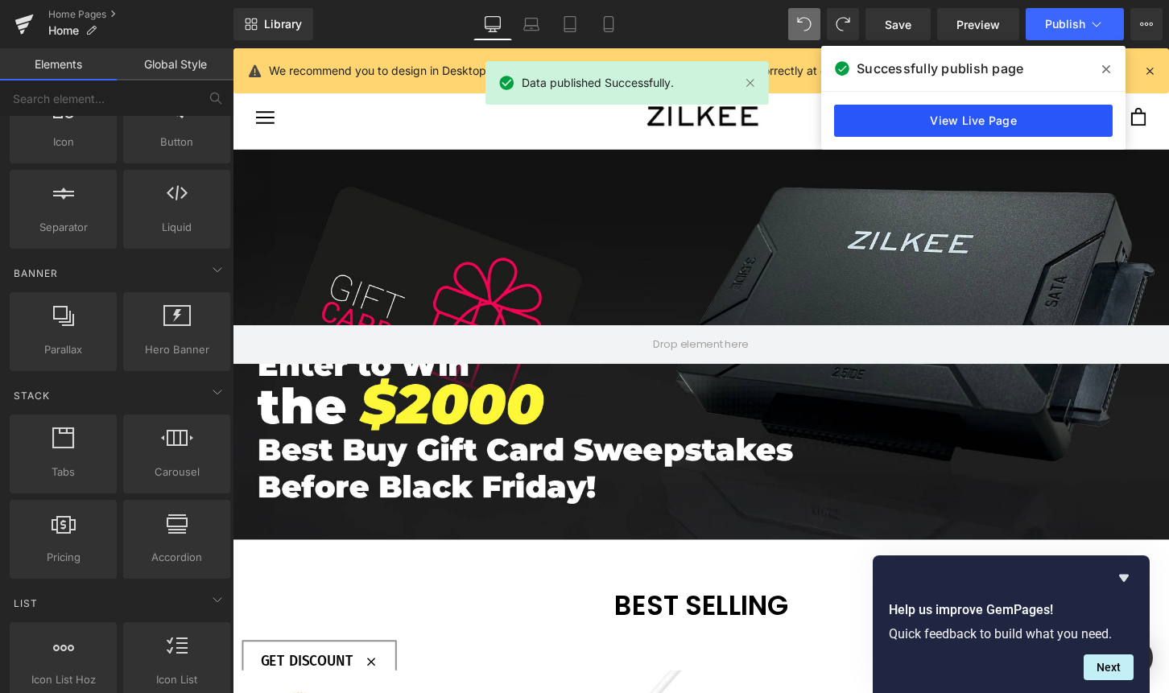
click at [990, 130] on link "View Live Page" at bounding box center [973, 121] width 279 height 32
